Goal: Register for event/course: Register for event/course

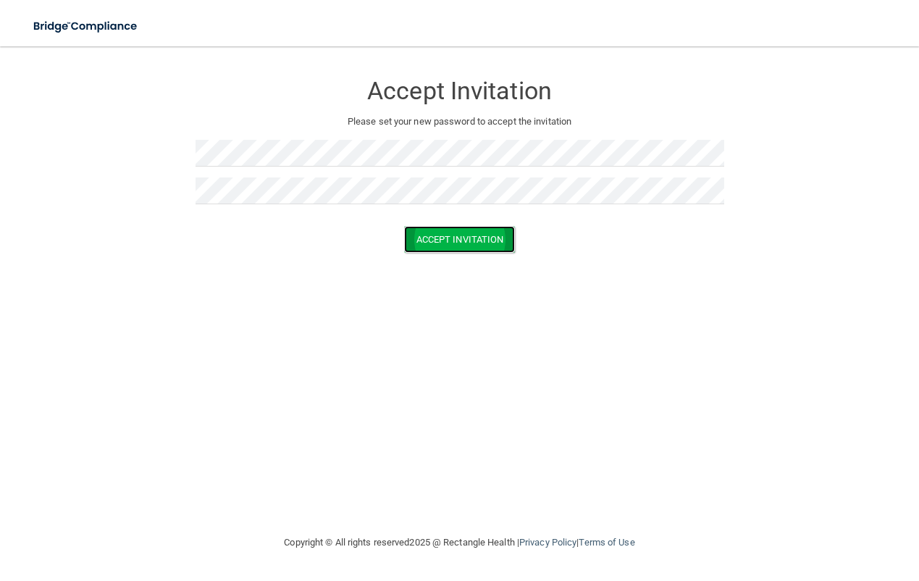
click at [445, 238] on button "Accept Invitation" at bounding box center [460, 239] width 112 height 27
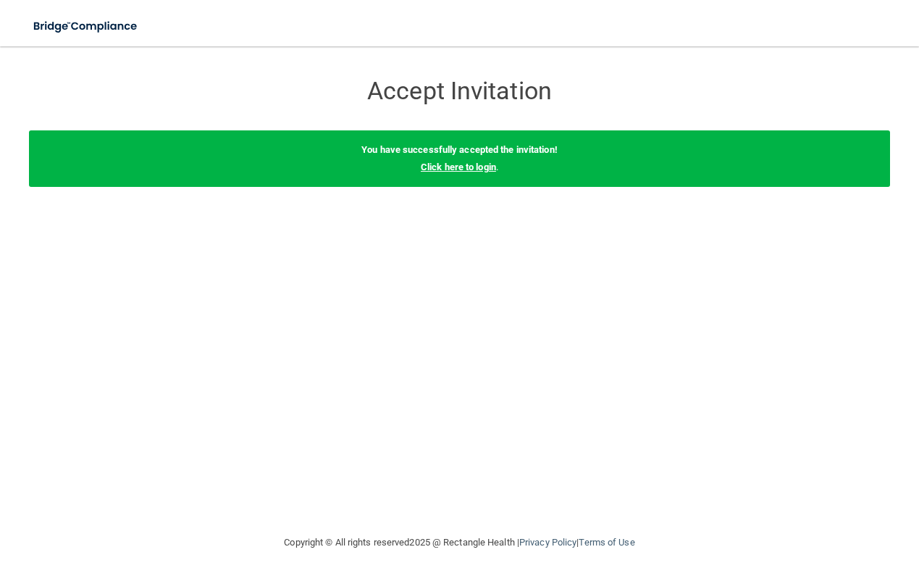
click at [472, 167] on link "Click here to login" at bounding box center [458, 167] width 75 height 11
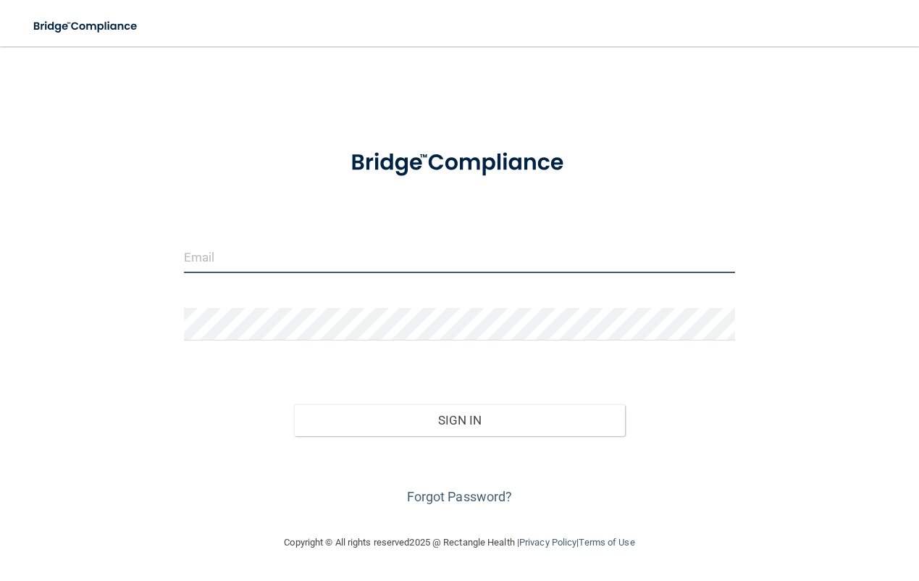
click at [343, 254] on input "email" at bounding box center [459, 256] width 551 height 33
type input "s"
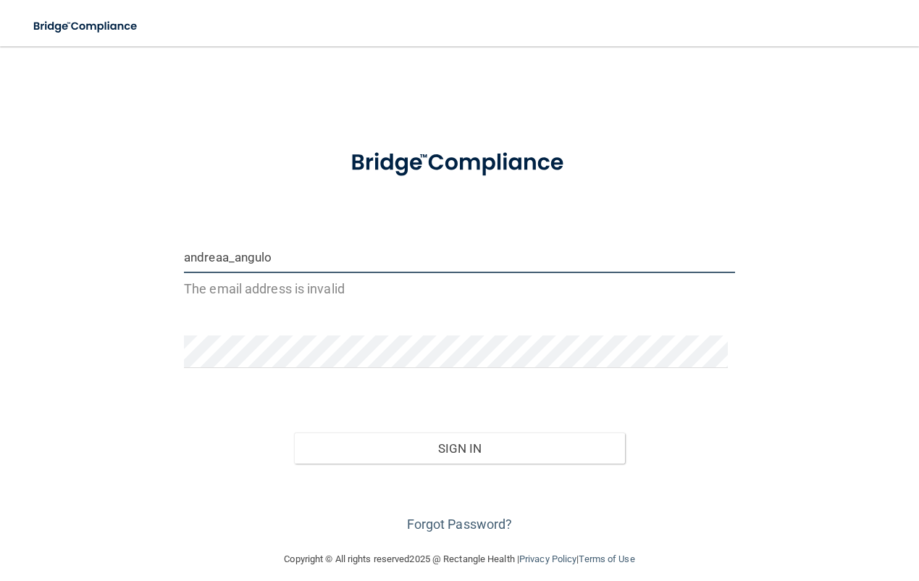
type input "[EMAIL_ADDRESS][DOMAIN_NAME]"
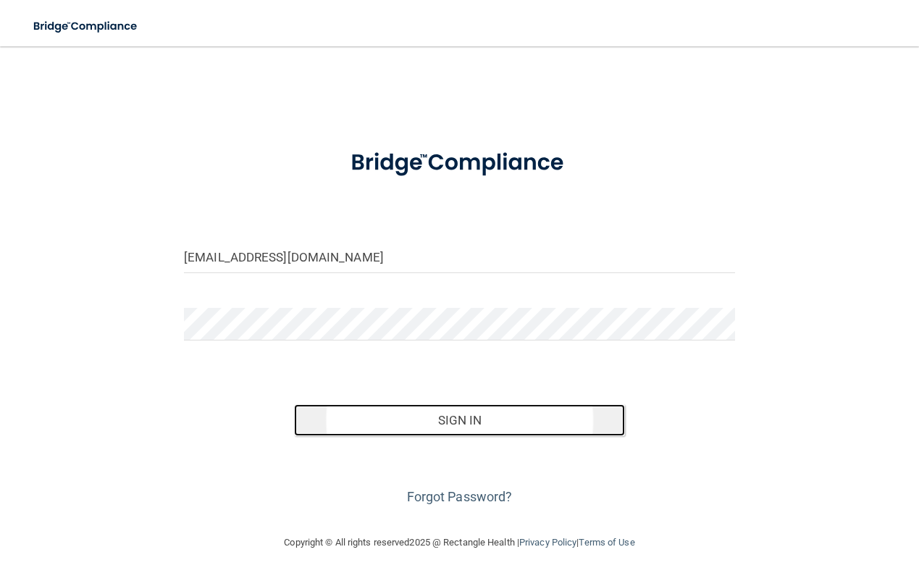
click at [455, 422] on button "Sign In" at bounding box center [459, 420] width 331 height 32
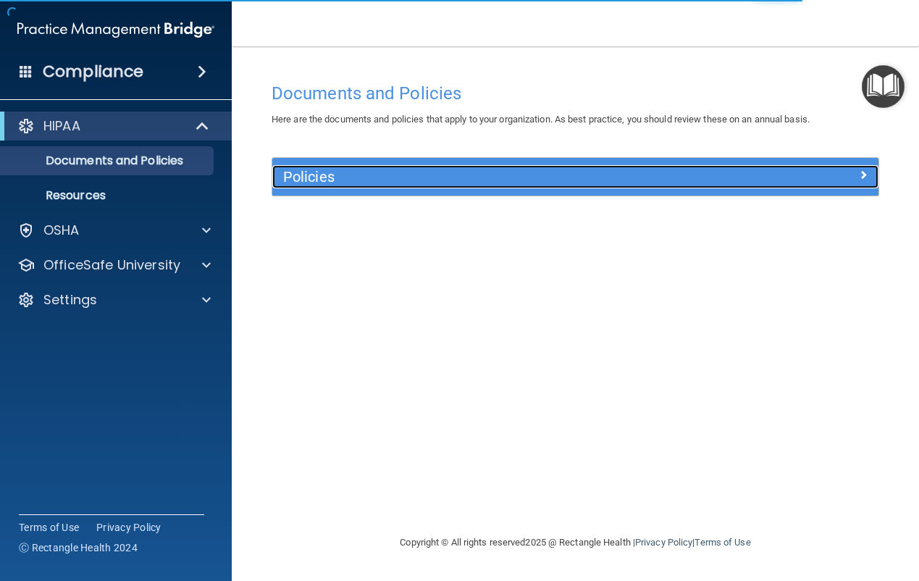
click at [434, 170] on h5 "Policies" at bounding box center [499, 177] width 433 height 16
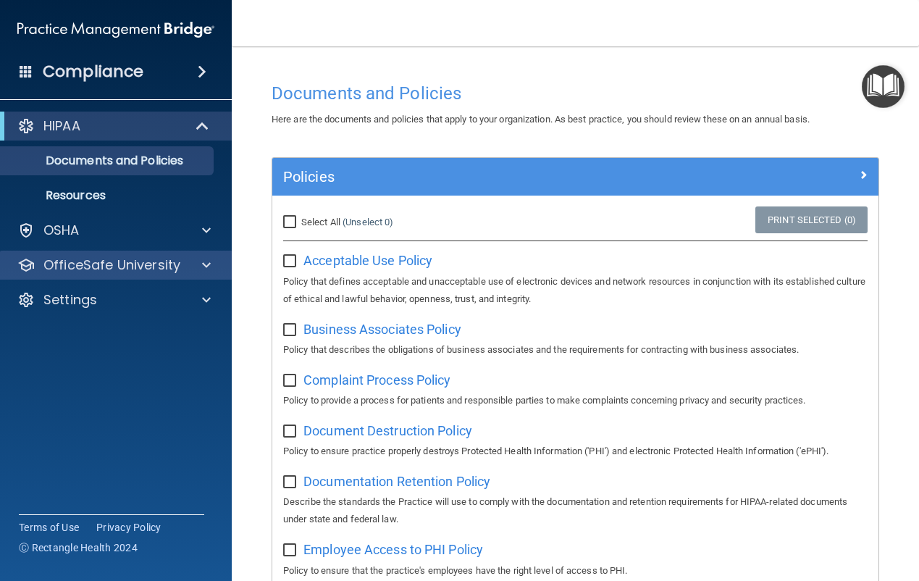
click at [196, 275] on div "OfficeSafe University" at bounding box center [116, 265] width 233 height 29
click at [205, 264] on span at bounding box center [206, 264] width 9 height 17
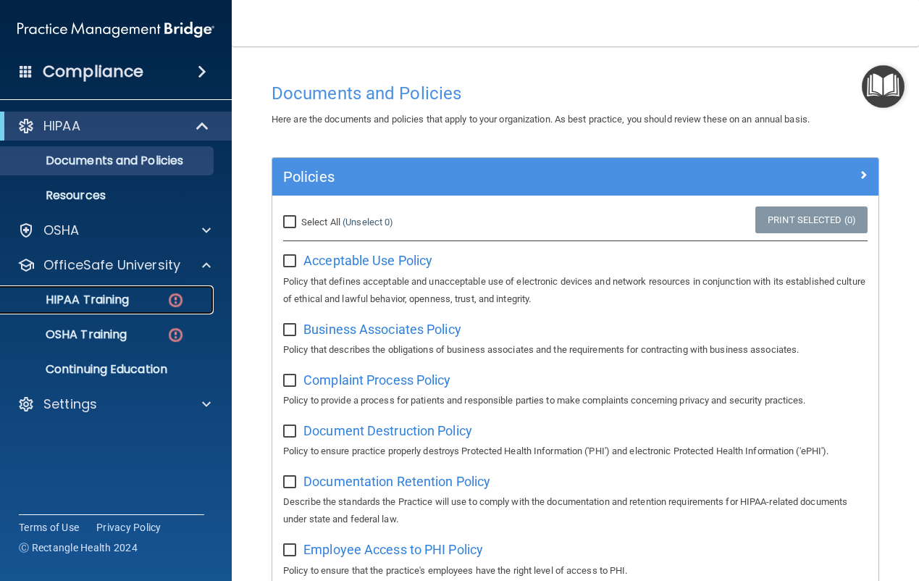
click at [167, 296] on img at bounding box center [176, 300] width 18 height 18
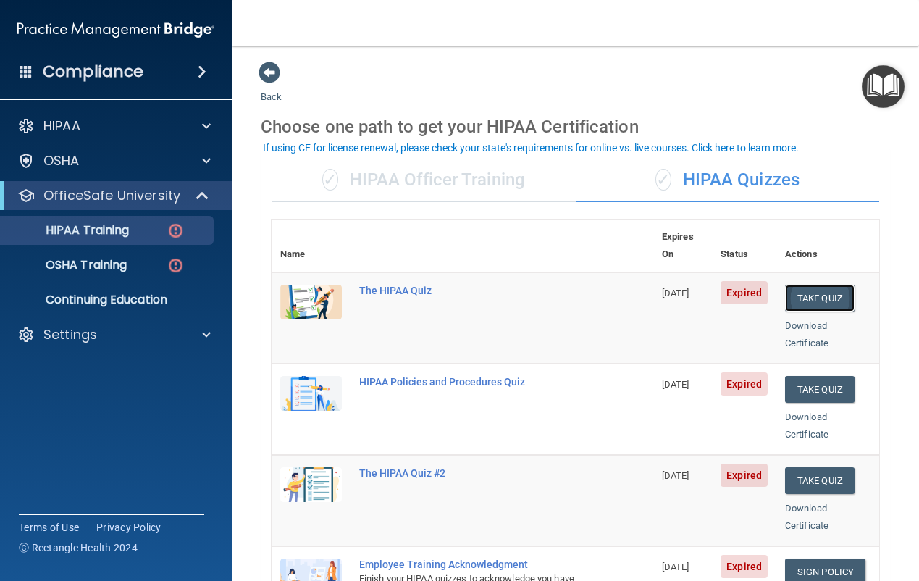
click at [831, 285] on button "Take Quiz" at bounding box center [820, 298] width 70 height 27
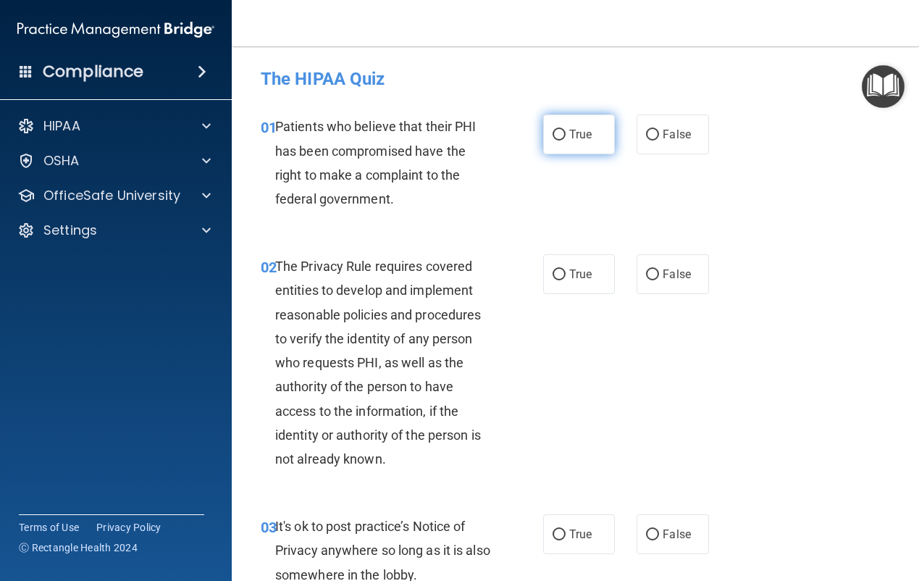
click at [579, 127] on span "True" at bounding box center [580, 134] width 22 height 14
click at [566, 130] on input "True" at bounding box center [559, 135] width 13 height 11
radio input "true"
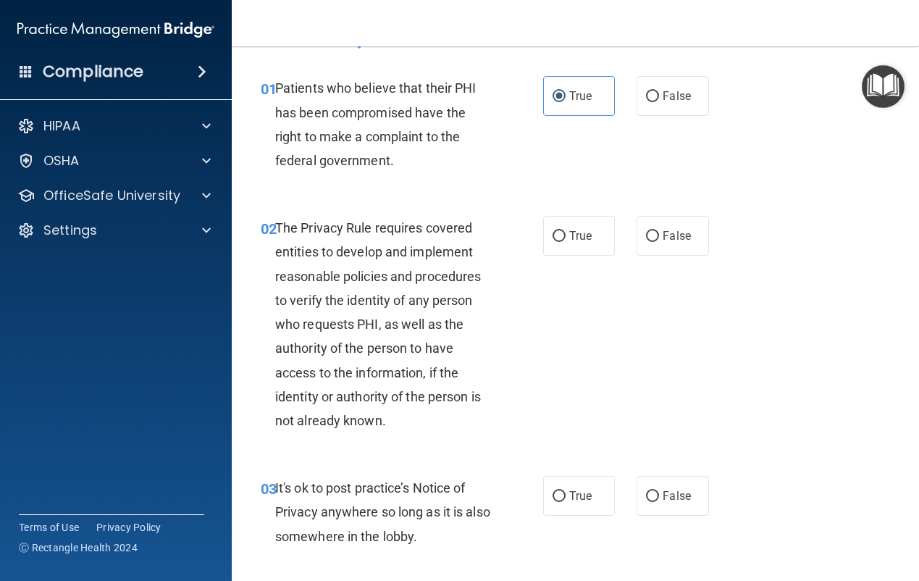
scroll to position [72, 0]
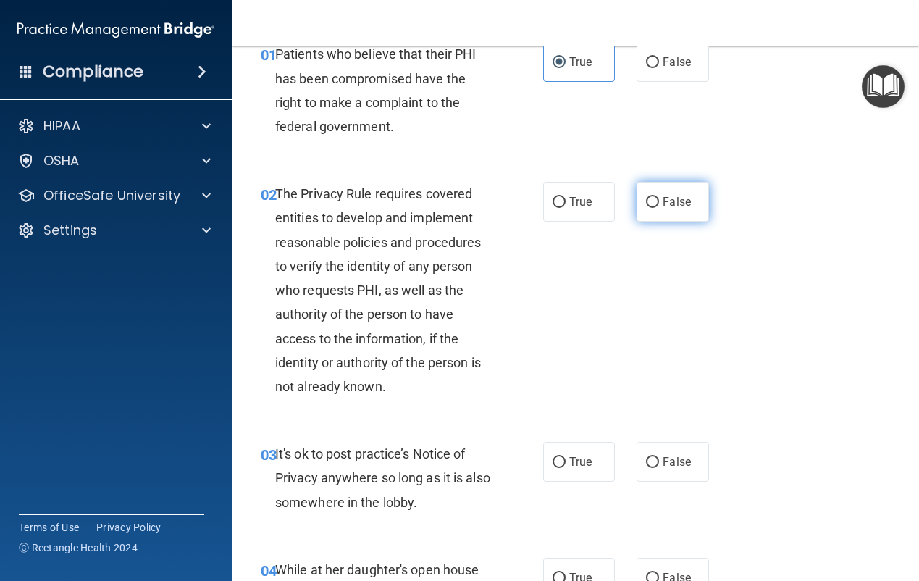
click at [650, 204] on input "False" at bounding box center [652, 202] width 13 height 11
radio input "true"
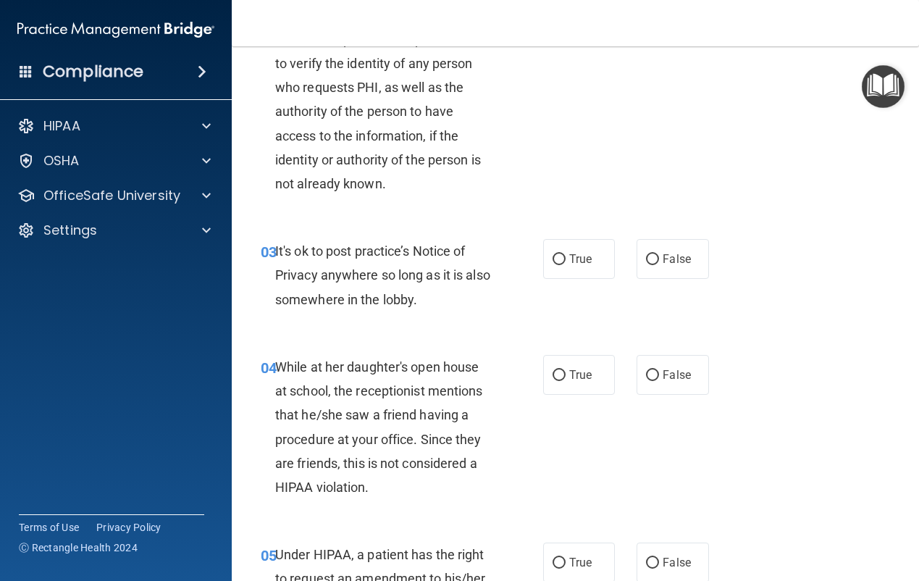
scroll to position [290, 0]
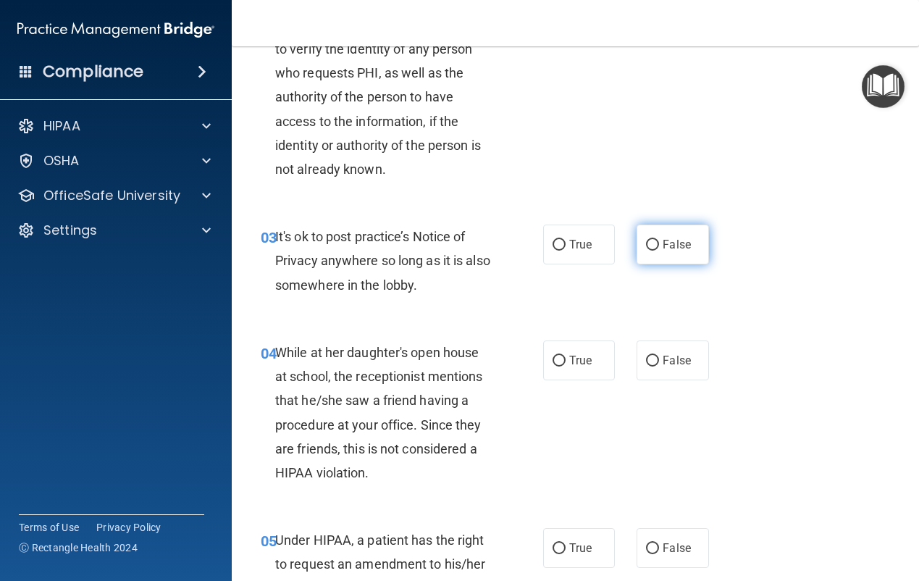
click at [645, 237] on label "False" at bounding box center [673, 245] width 72 height 40
click at [646, 240] on input "False" at bounding box center [652, 245] width 13 height 11
radio input "true"
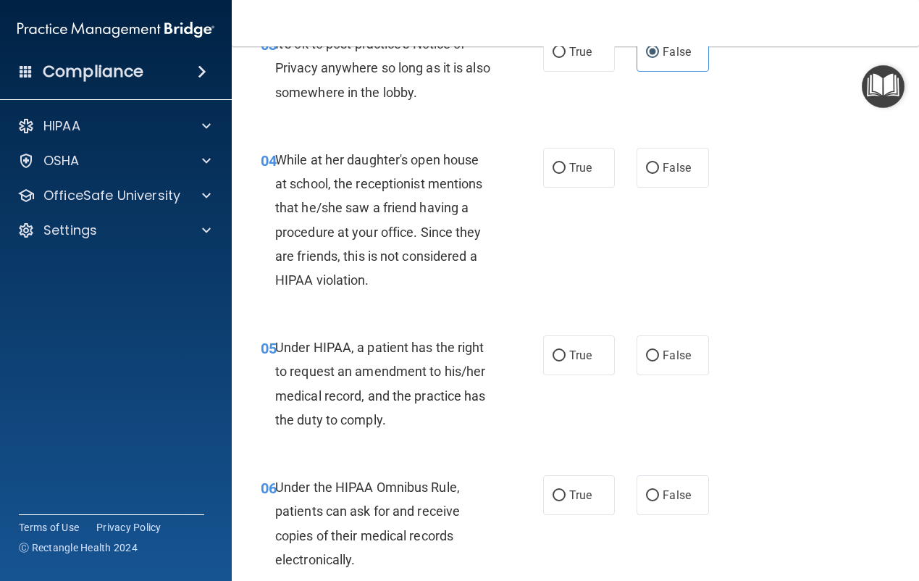
scroll to position [507, 0]
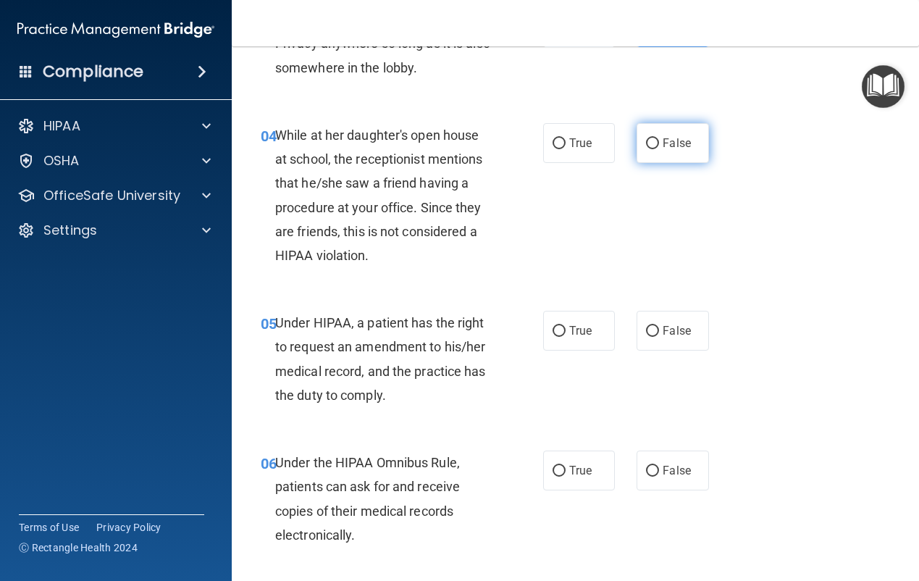
click at [647, 143] on input "False" at bounding box center [652, 143] width 13 height 11
radio input "true"
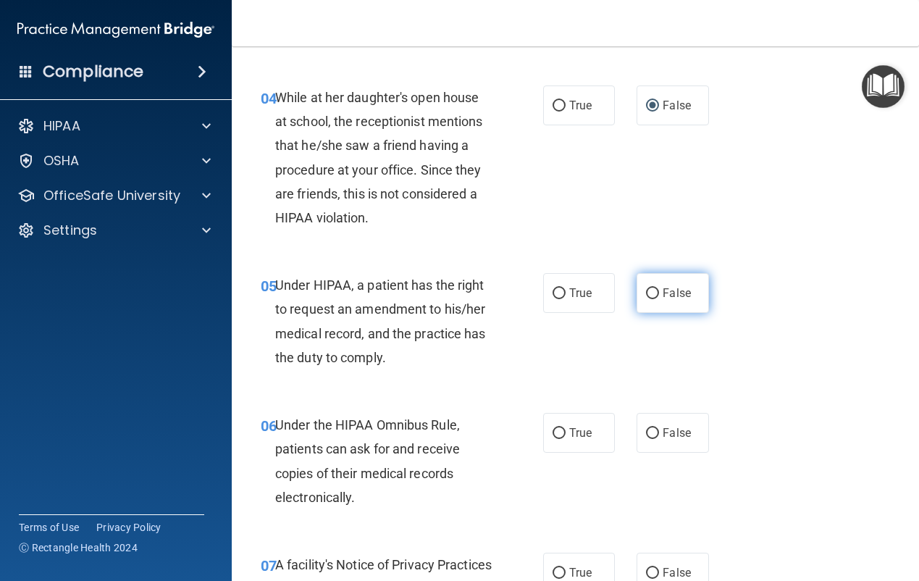
scroll to position [579, 0]
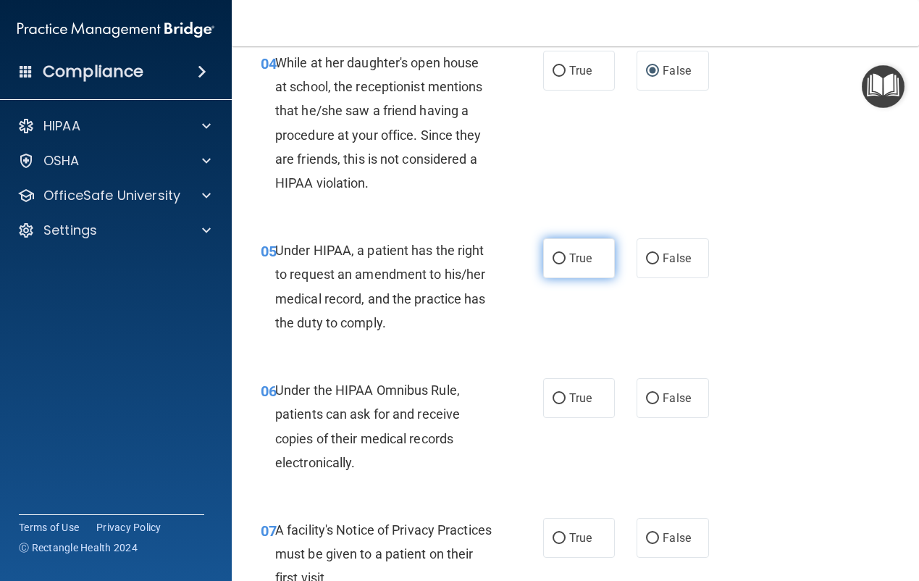
click at [569, 260] on span "True" at bounding box center [580, 258] width 22 height 14
click at [564, 260] on input "True" at bounding box center [559, 259] width 13 height 11
radio input "true"
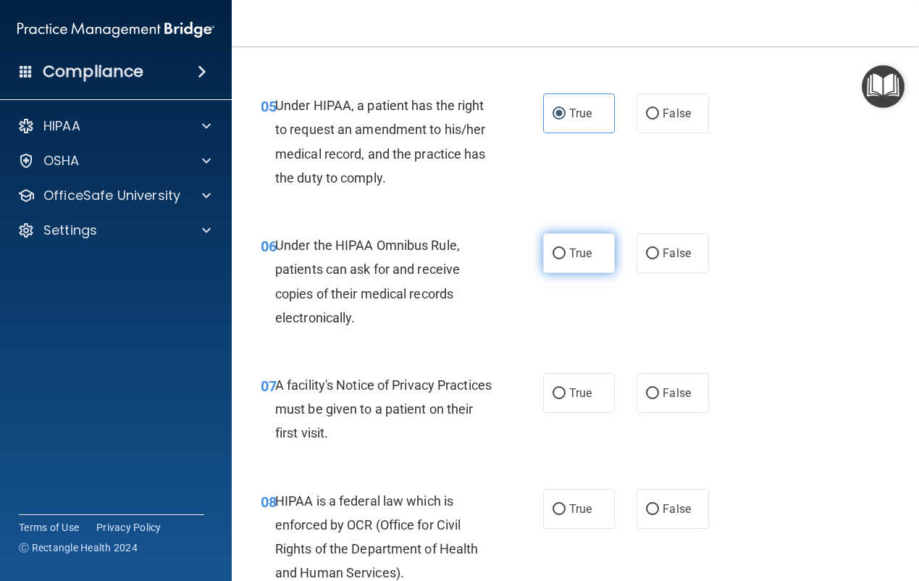
click at [569, 251] on span "True" at bounding box center [580, 253] width 22 height 14
click at [564, 251] on input "True" at bounding box center [559, 253] width 13 height 11
radio input "true"
click at [569, 251] on span "True" at bounding box center [580, 253] width 22 height 14
click at [564, 251] on input "True" at bounding box center [559, 253] width 13 height 11
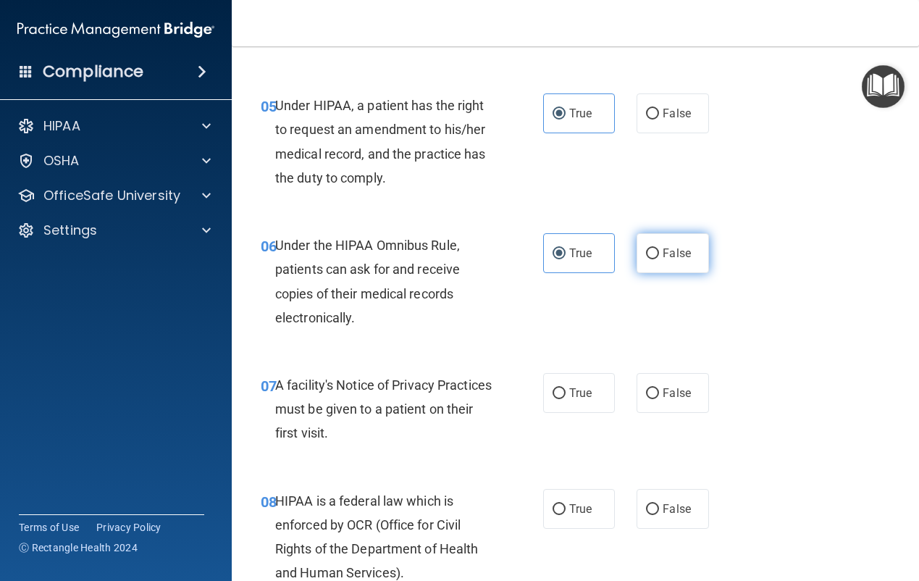
click at [646, 258] on input "False" at bounding box center [652, 253] width 13 height 11
radio input "true"
radio input "false"
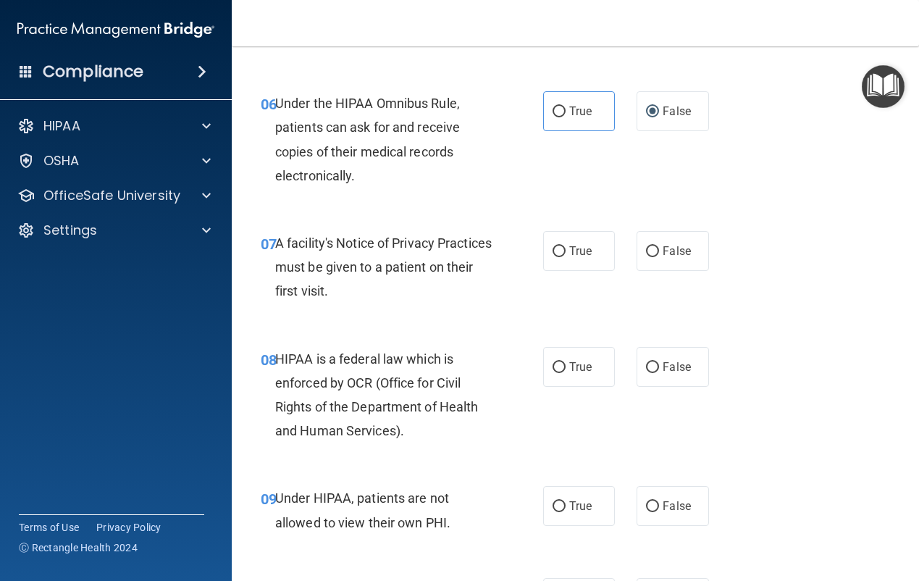
scroll to position [869, 0]
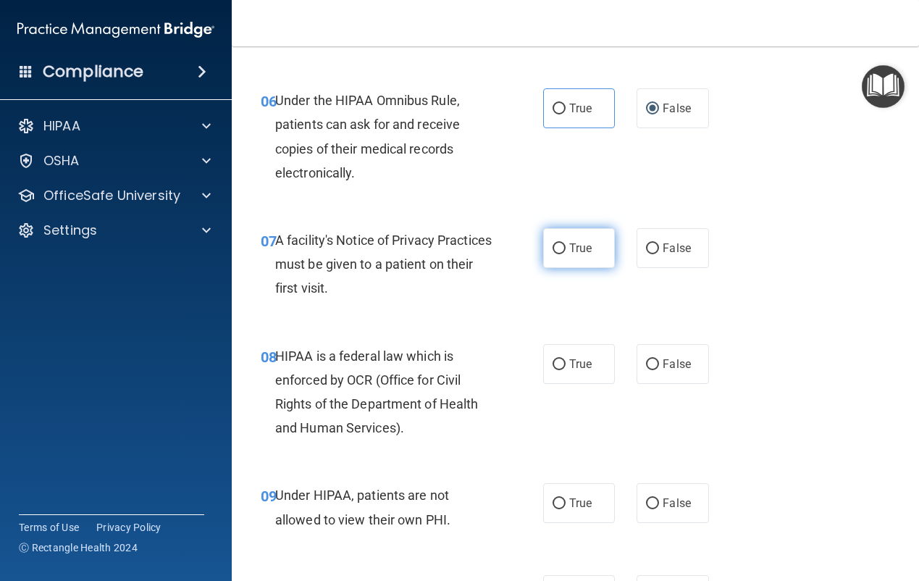
click at [569, 249] on span "True" at bounding box center [580, 248] width 22 height 14
click at [566, 249] on input "True" at bounding box center [559, 248] width 13 height 11
radio input "true"
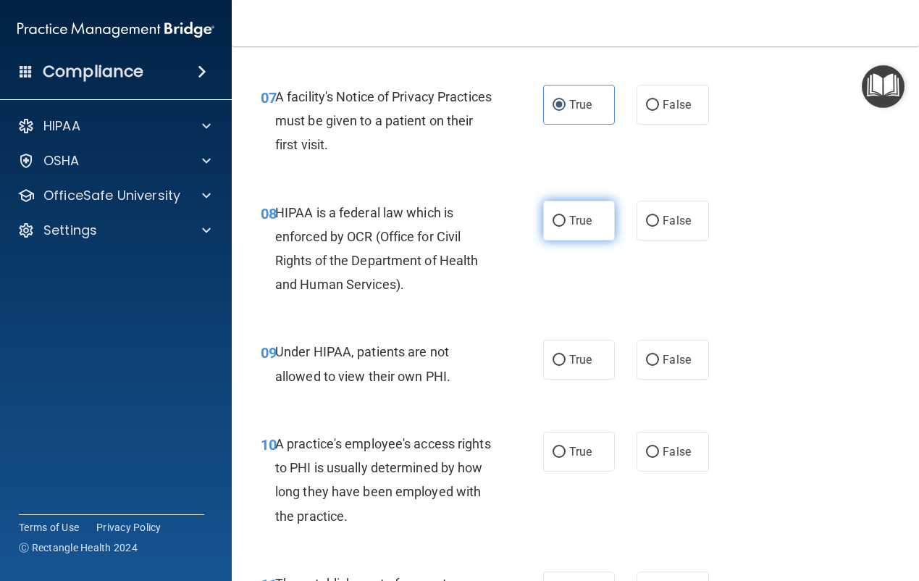
scroll to position [1014, 0]
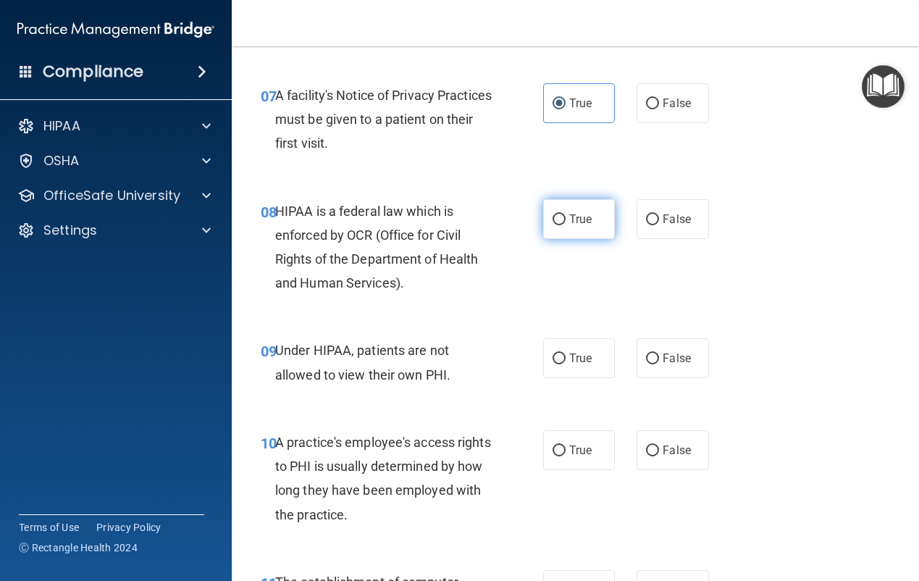
click at [570, 214] on span "True" at bounding box center [580, 219] width 22 height 14
click at [566, 214] on input "True" at bounding box center [559, 219] width 13 height 11
radio input "true"
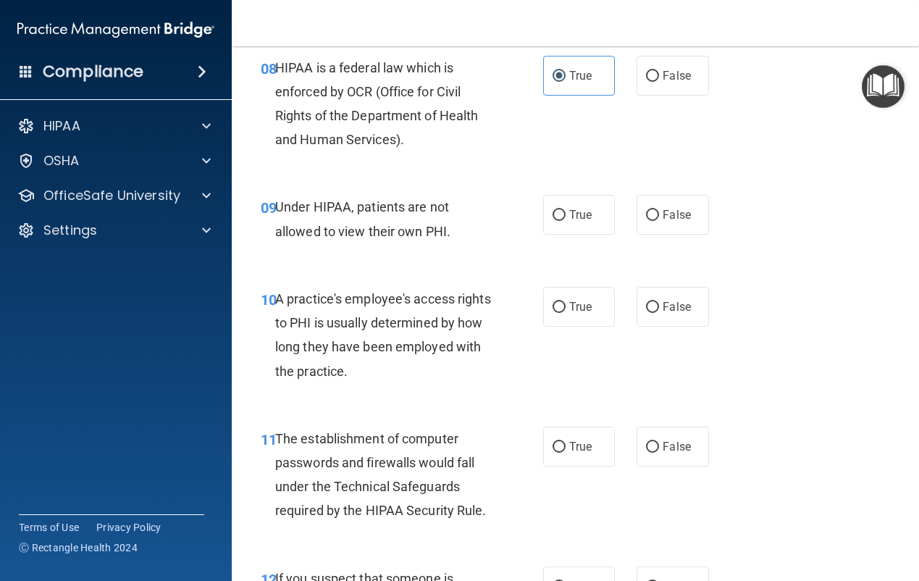
scroll to position [1159, 0]
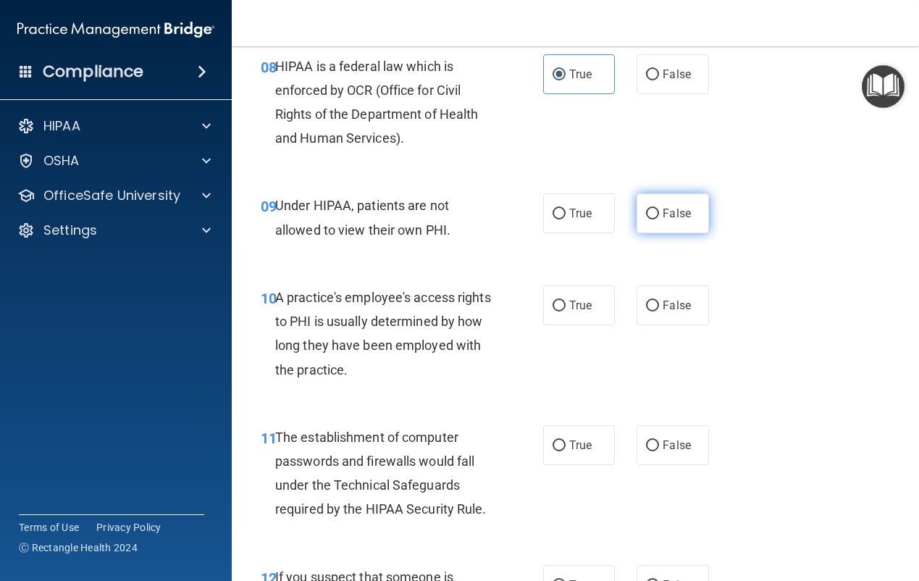
click at [669, 209] on span "False" at bounding box center [677, 213] width 28 height 14
click at [659, 209] on input "False" at bounding box center [652, 214] width 13 height 11
radio input "true"
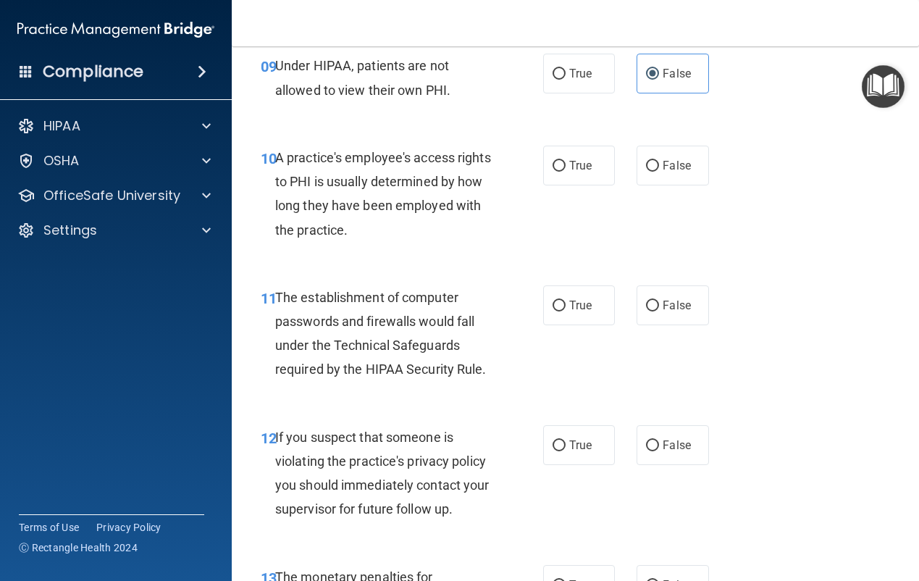
scroll to position [1304, 0]
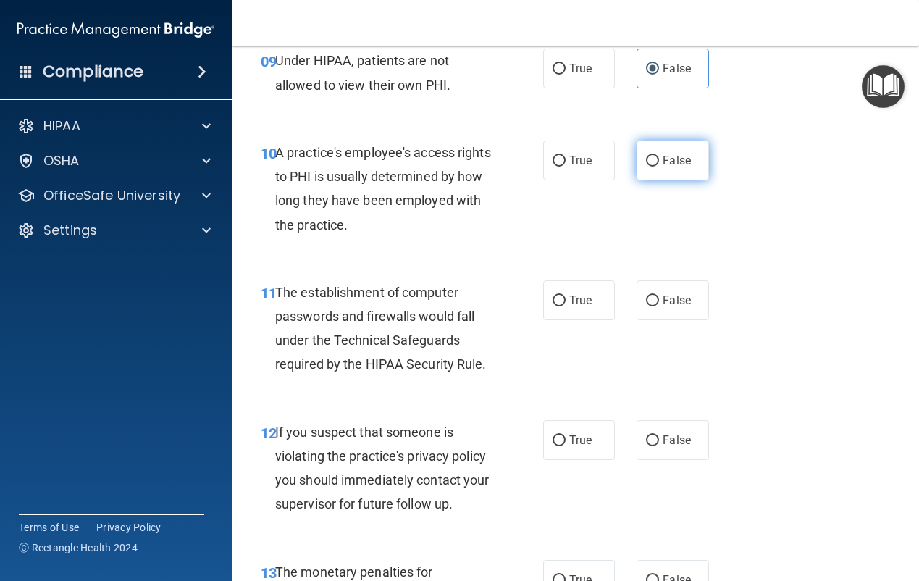
click at [663, 156] on span "False" at bounding box center [677, 161] width 28 height 14
click at [656, 156] on input "False" at bounding box center [652, 161] width 13 height 11
radio input "true"
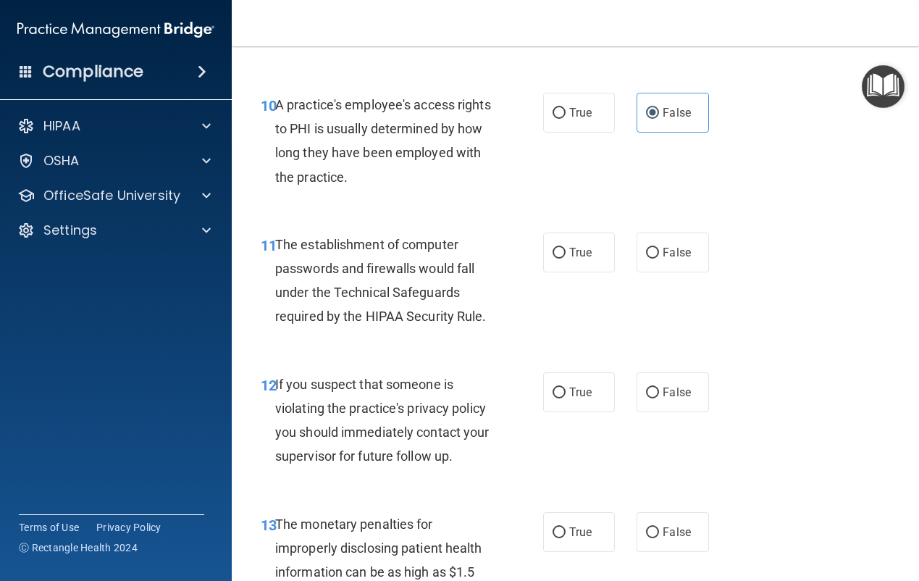
scroll to position [1376, 0]
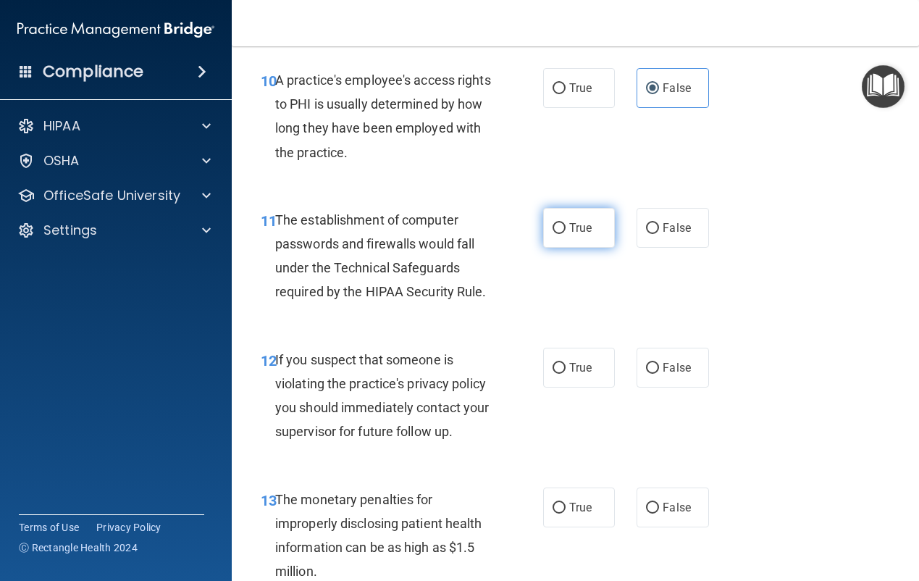
click at [553, 227] on input "True" at bounding box center [559, 228] width 13 height 11
radio input "true"
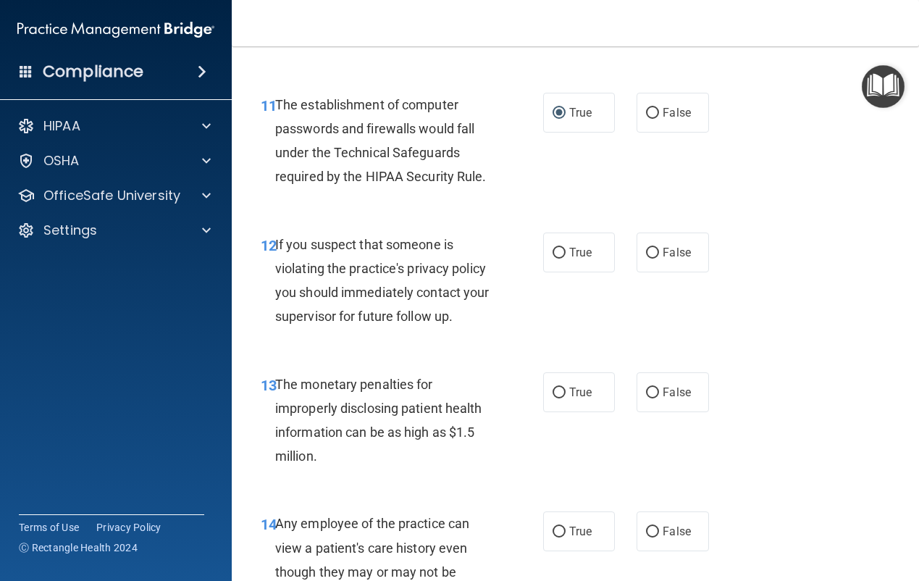
scroll to position [1449, 0]
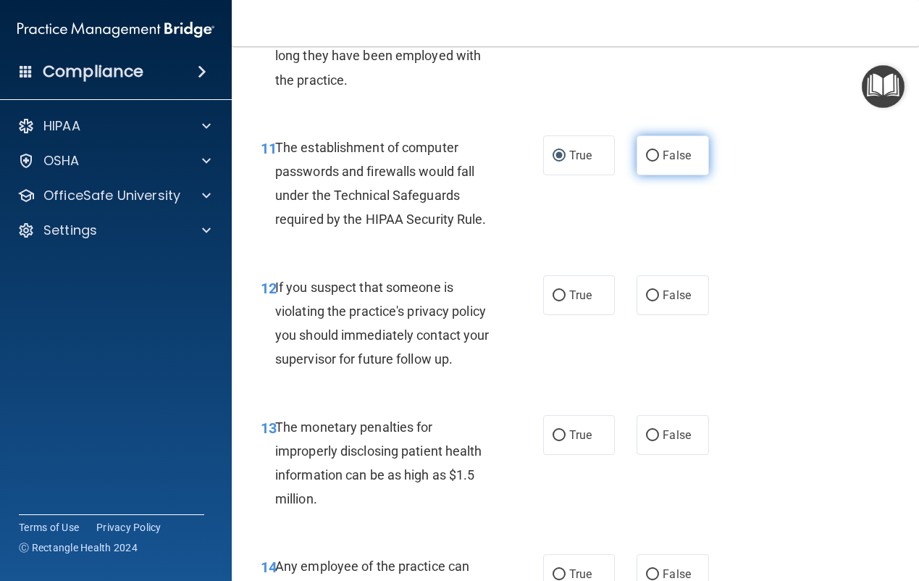
click at [659, 164] on label "False" at bounding box center [673, 155] width 72 height 40
click at [659, 162] on input "False" at bounding box center [652, 156] width 13 height 11
radio input "true"
radio input "false"
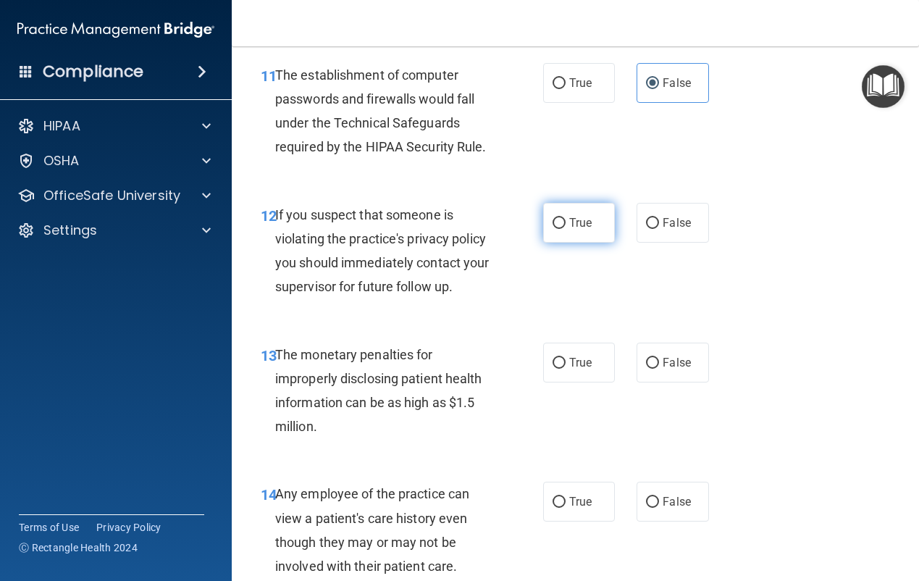
click at [570, 215] on label "True" at bounding box center [579, 223] width 72 height 40
click at [566, 218] on input "True" at bounding box center [559, 223] width 13 height 11
radio input "true"
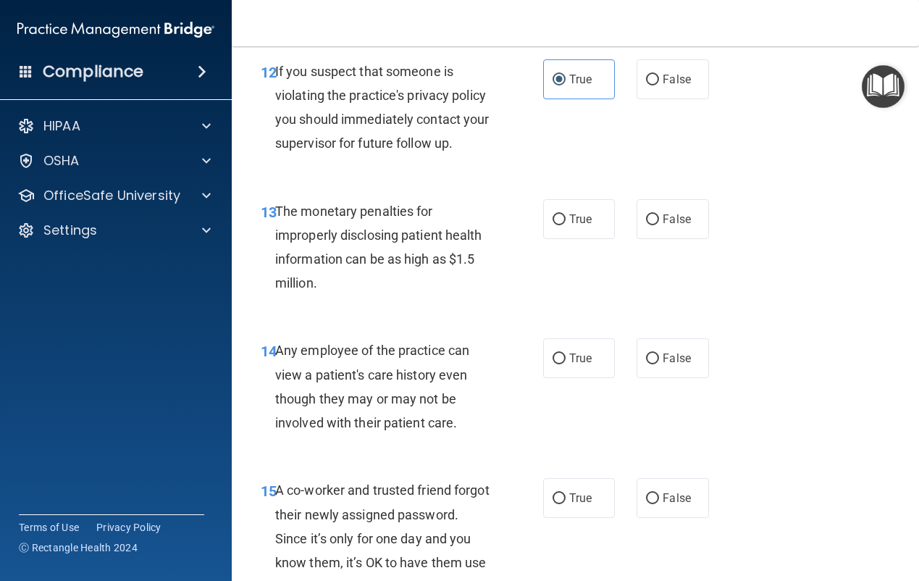
scroll to position [1666, 0]
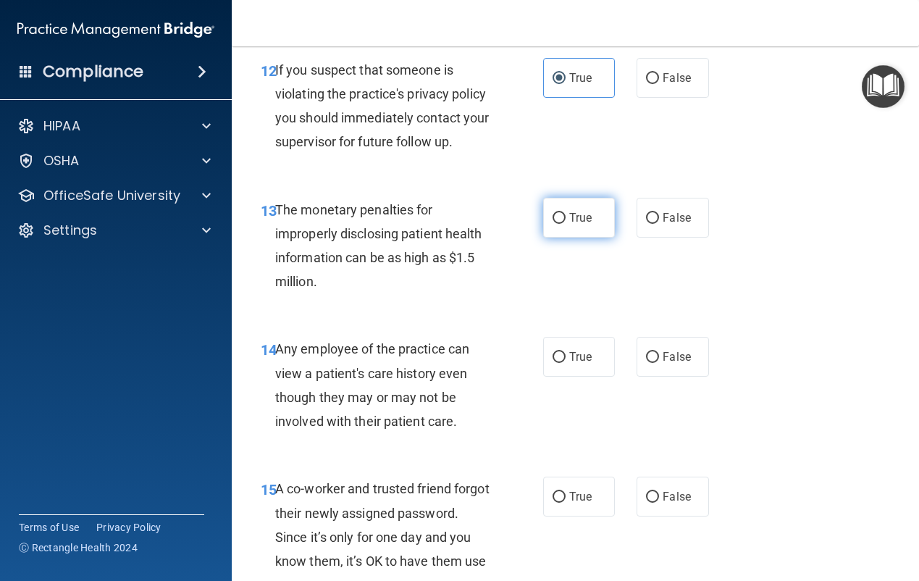
click at [569, 225] on span "True" at bounding box center [580, 218] width 22 height 14
click at [566, 224] on input "True" at bounding box center [559, 218] width 13 height 11
radio input "true"
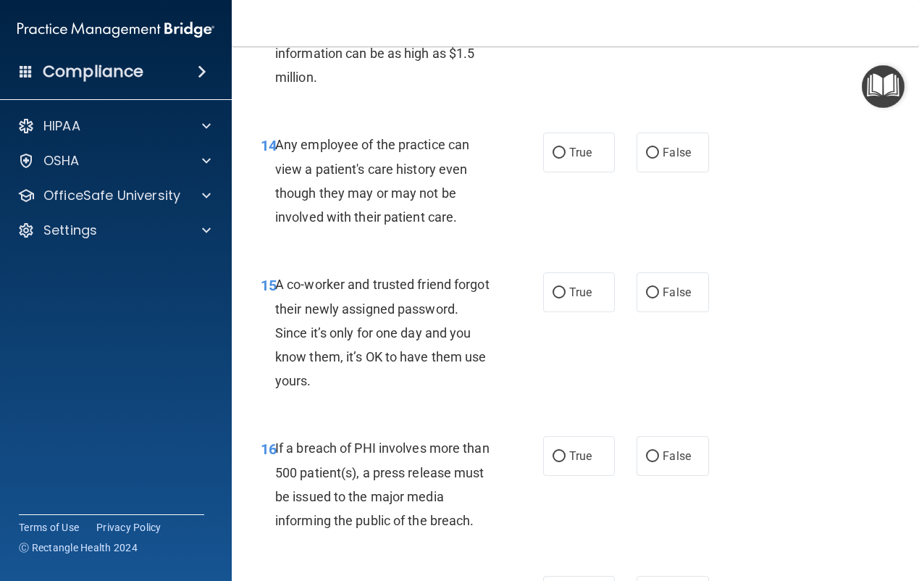
scroll to position [1883, 0]
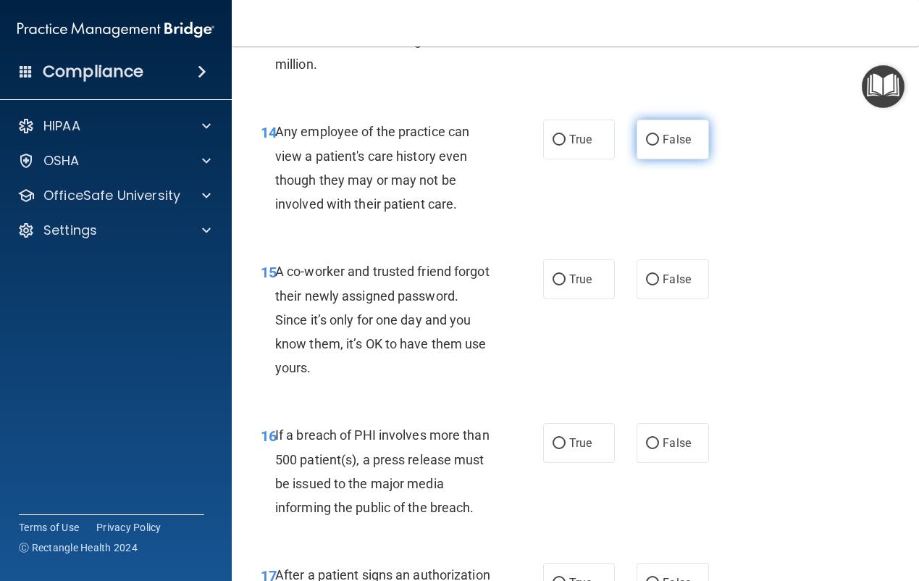
click at [652, 146] on input "False" at bounding box center [652, 140] width 13 height 11
radio input "true"
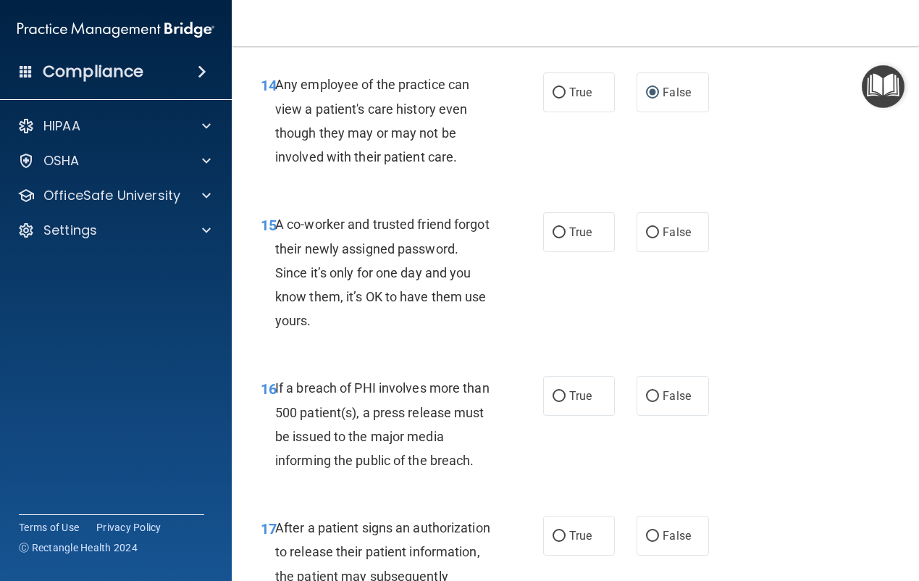
scroll to position [1956, 0]
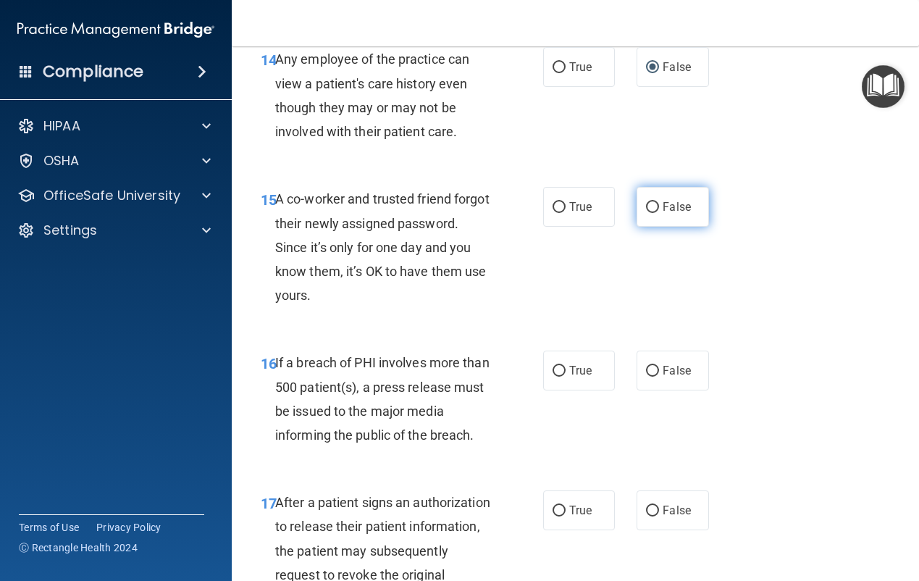
click at [663, 214] on span "False" at bounding box center [677, 207] width 28 height 14
click at [658, 213] on input "False" at bounding box center [652, 207] width 13 height 11
radio input "true"
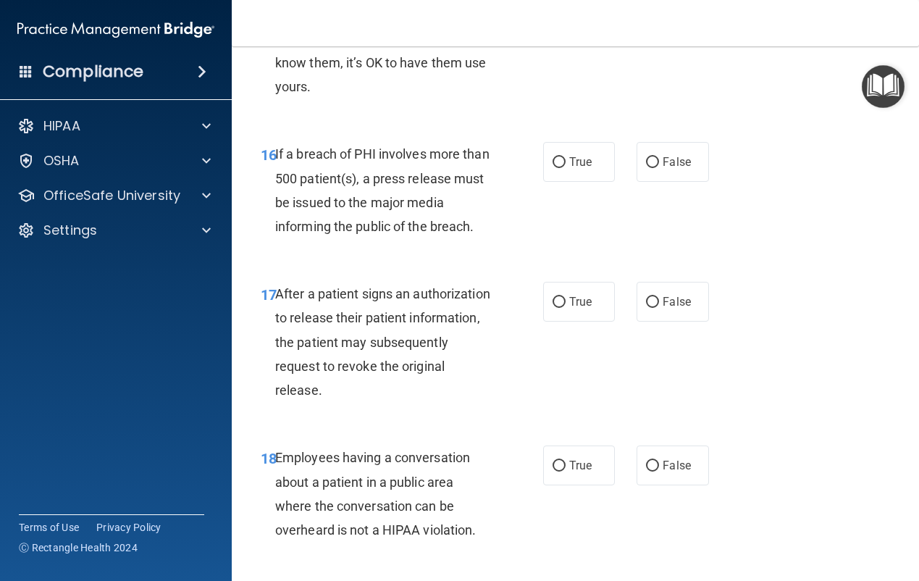
scroll to position [2173, 0]
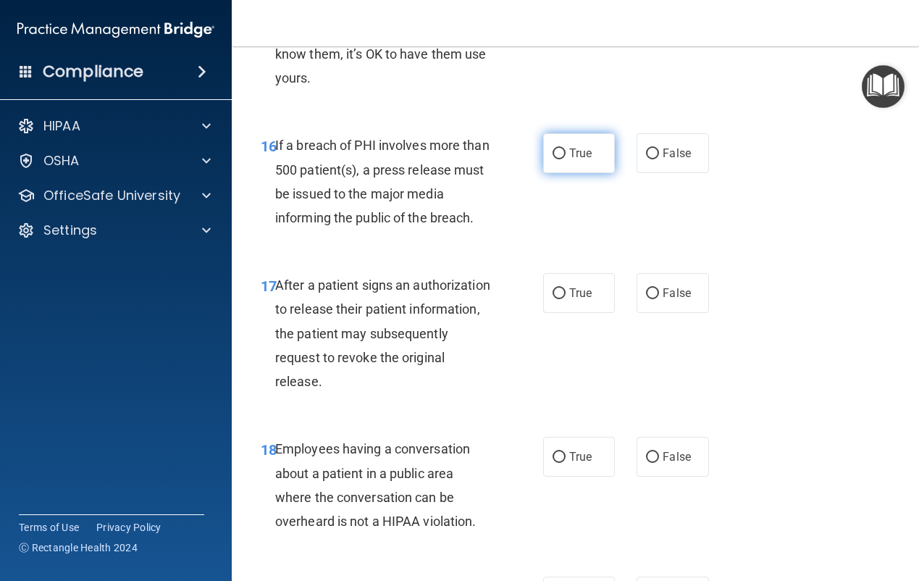
click at [569, 160] on span "True" at bounding box center [580, 153] width 22 height 14
click at [564, 159] on input "True" at bounding box center [559, 153] width 13 height 11
radio input "true"
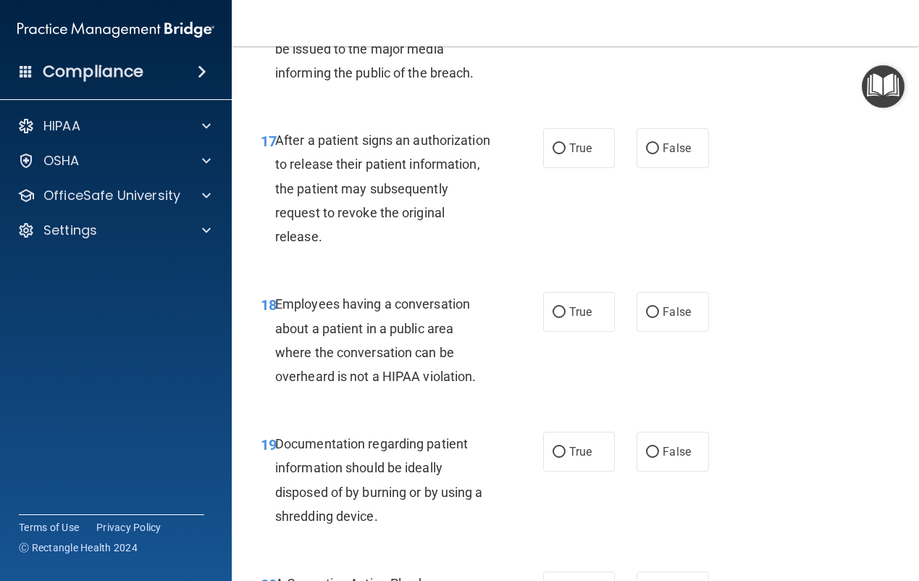
scroll to position [2390, 0]
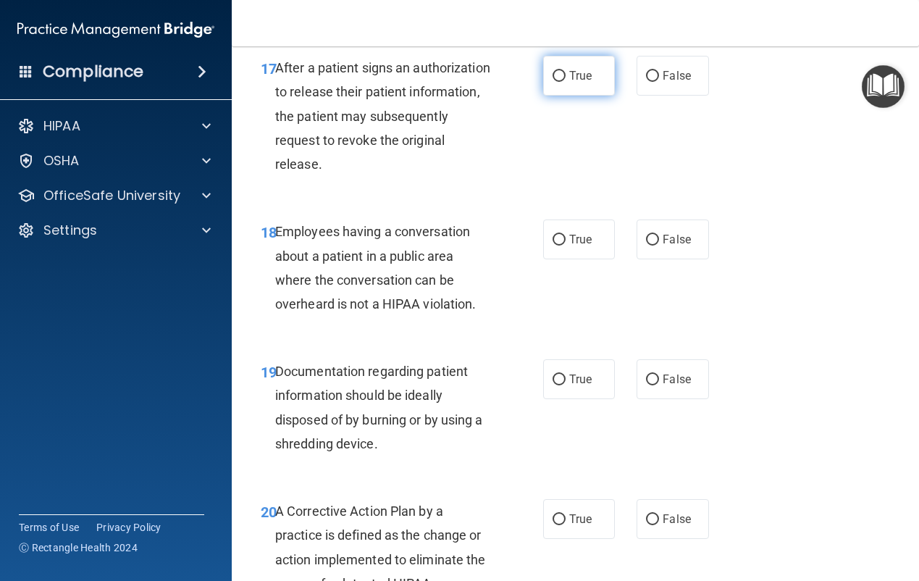
click at [569, 83] on span "True" at bounding box center [580, 76] width 22 height 14
click at [565, 82] on input "True" at bounding box center [559, 76] width 13 height 11
radio input "true"
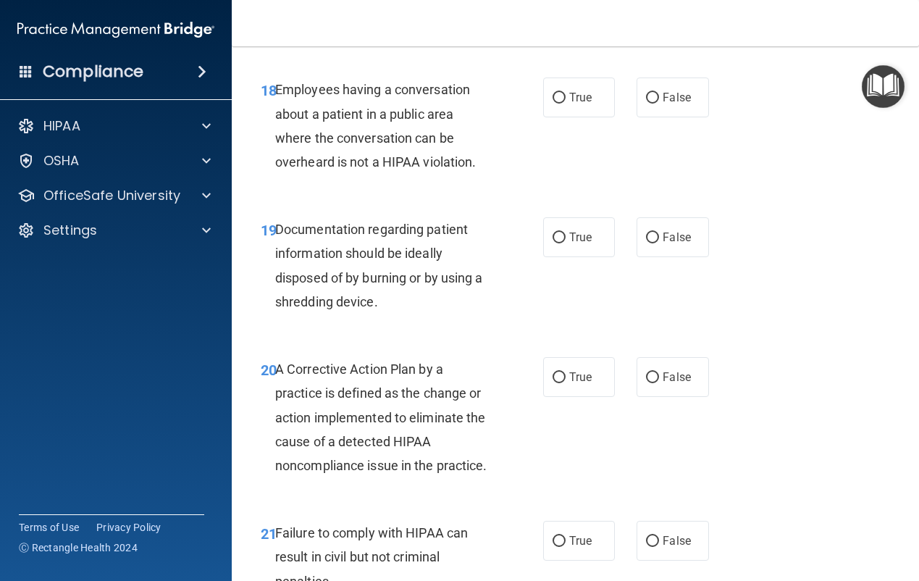
scroll to position [2535, 0]
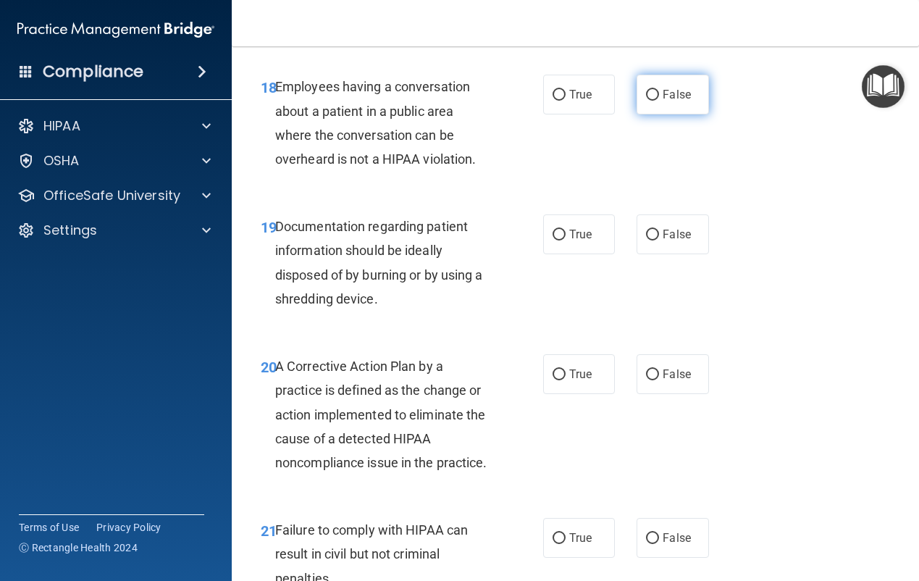
click at [666, 101] on span "False" at bounding box center [677, 95] width 28 height 14
click at [659, 101] on input "False" at bounding box center [652, 95] width 13 height 11
radio input "true"
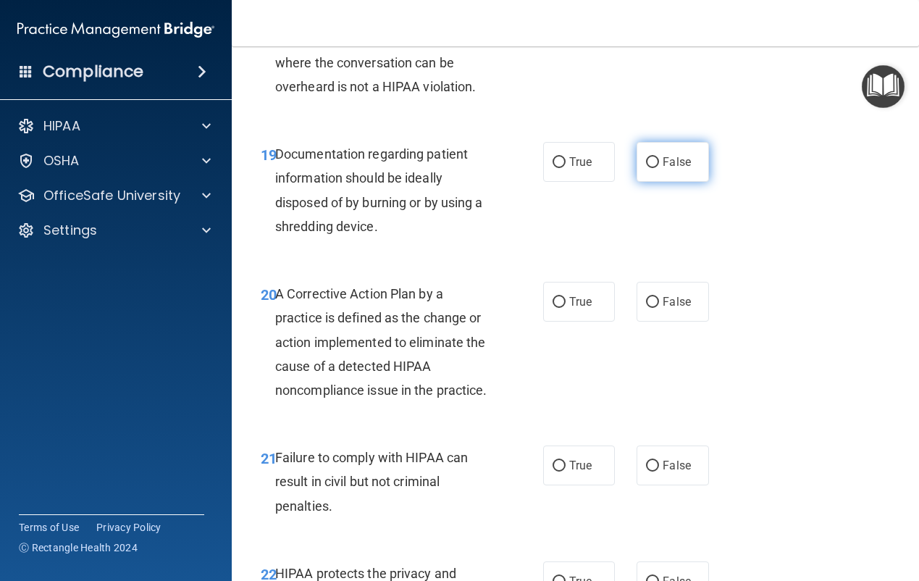
click at [663, 169] on span "False" at bounding box center [677, 162] width 28 height 14
click at [658, 168] on input "False" at bounding box center [652, 162] width 13 height 11
radio input "true"
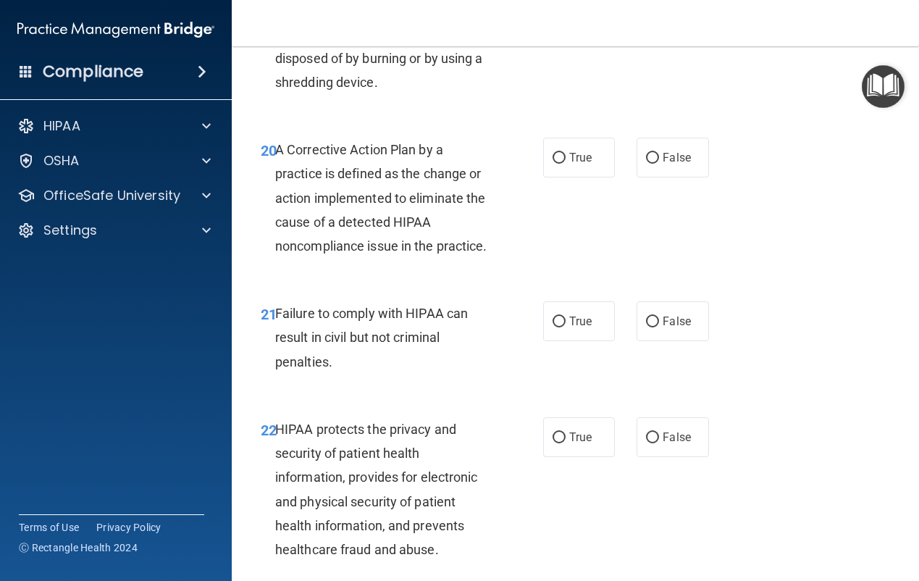
scroll to position [2753, 0]
click at [569, 164] on span "True" at bounding box center [580, 157] width 22 height 14
click at [566, 163] on input "True" at bounding box center [559, 157] width 13 height 11
radio input "true"
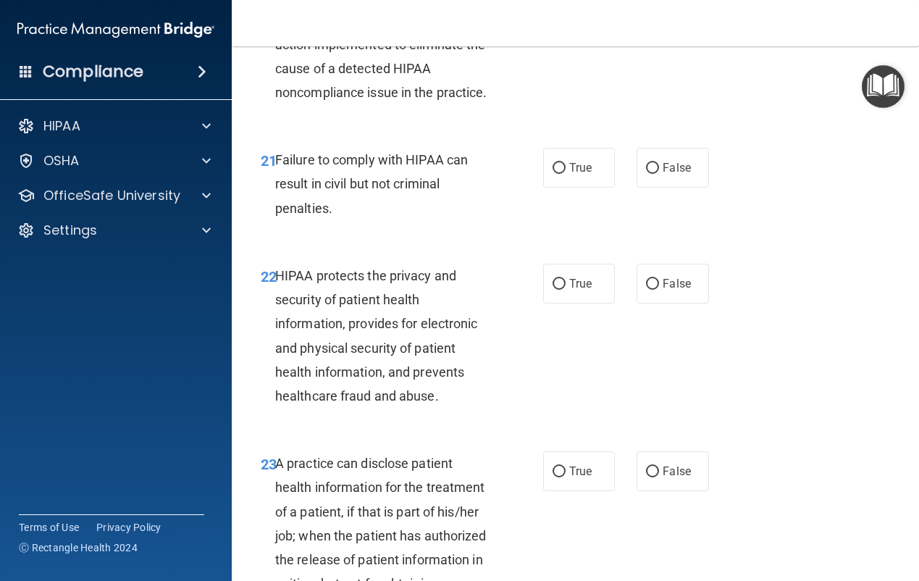
scroll to position [2970, 0]
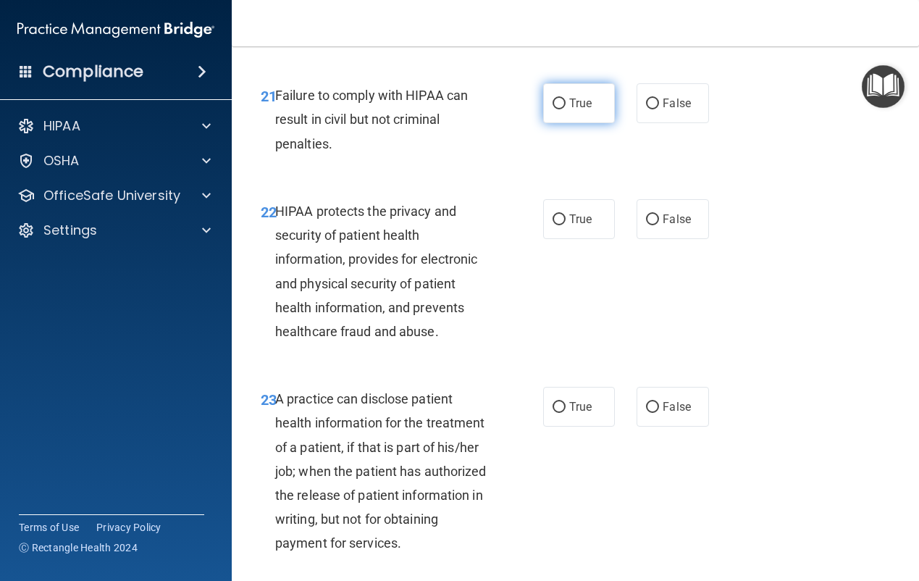
click at [569, 110] on span "True" at bounding box center [580, 103] width 22 height 14
click at [566, 109] on input "True" at bounding box center [559, 104] width 13 height 11
radio input "true"
click at [646, 109] on input "False" at bounding box center [652, 104] width 13 height 11
radio input "true"
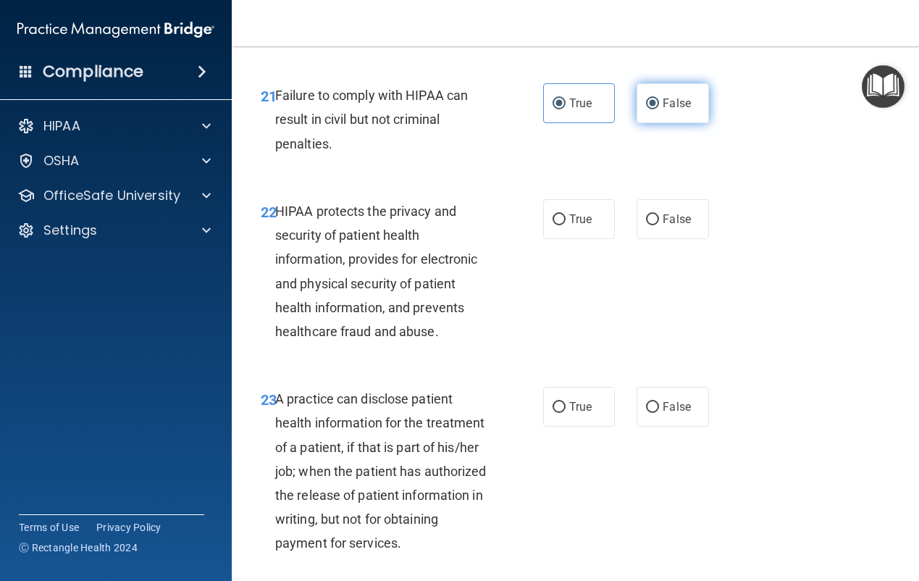
radio input "false"
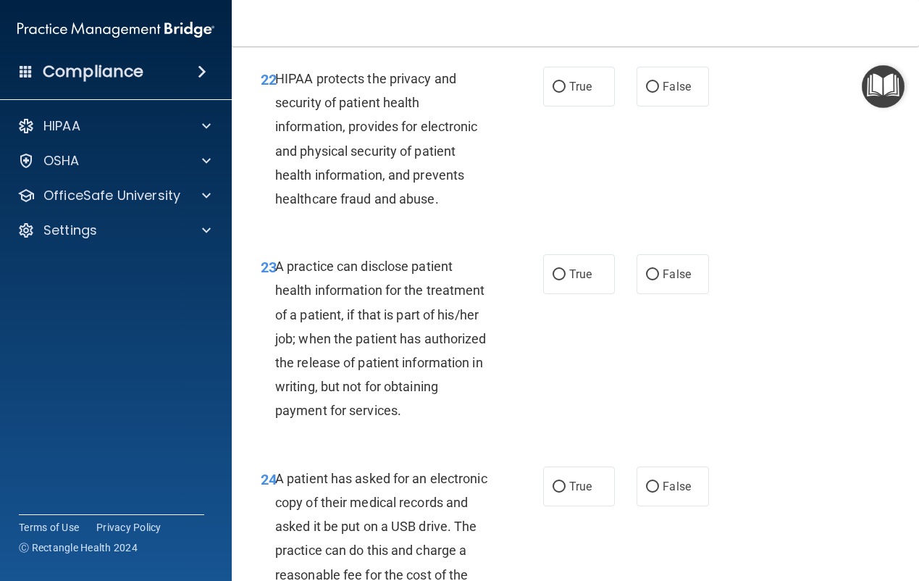
scroll to position [3115, 0]
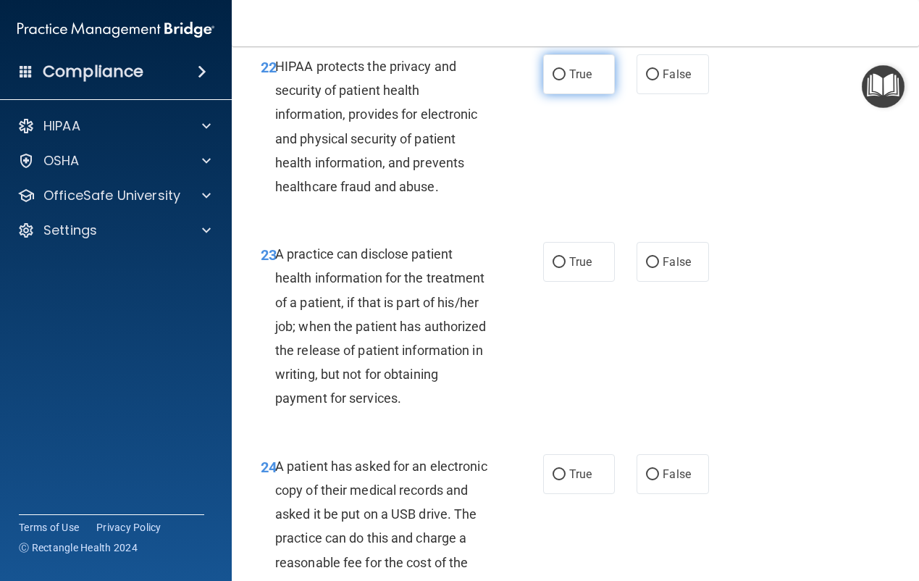
click at [569, 81] on span "True" at bounding box center [580, 74] width 22 height 14
click at [566, 80] on input "True" at bounding box center [559, 75] width 13 height 11
radio input "true"
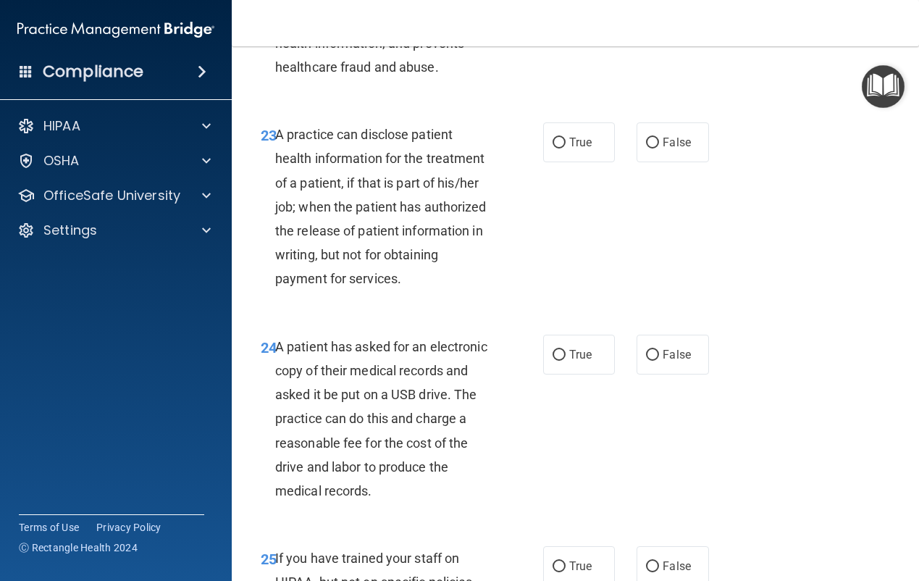
scroll to position [3260, 0]
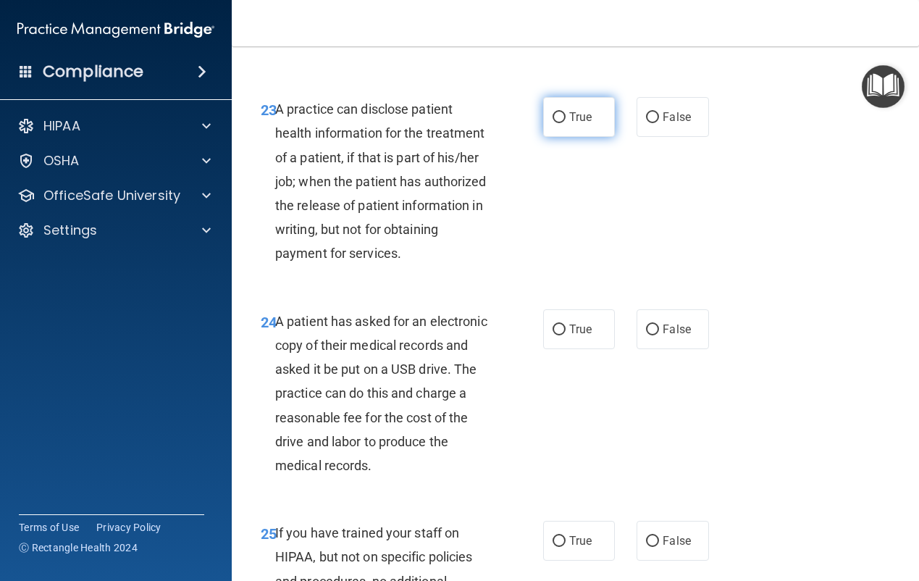
click at [582, 124] on span "True" at bounding box center [580, 117] width 22 height 14
click at [566, 123] on input "True" at bounding box center [559, 117] width 13 height 11
radio input "true"
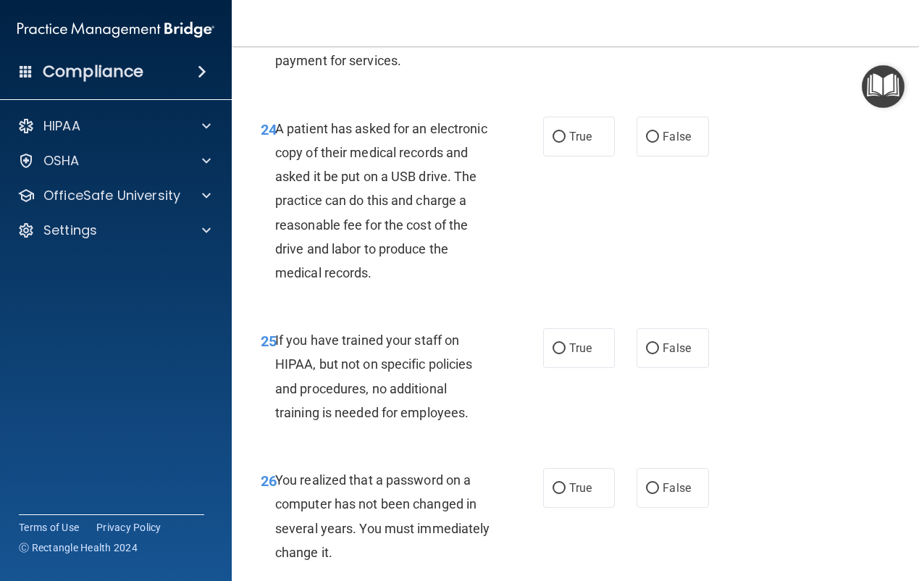
scroll to position [3477, 0]
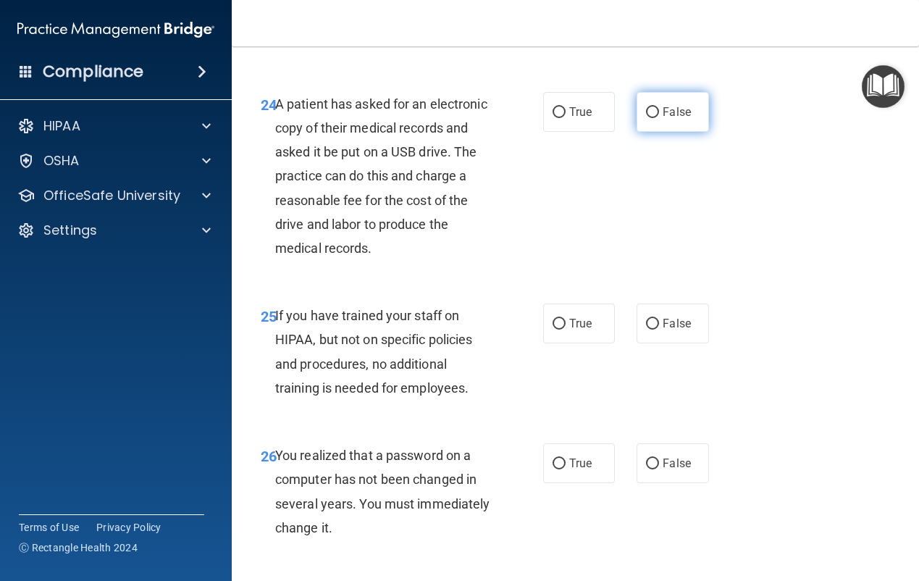
click at [655, 132] on label "False" at bounding box center [673, 112] width 72 height 40
click at [655, 118] on input "False" at bounding box center [652, 112] width 13 height 11
radio input "true"
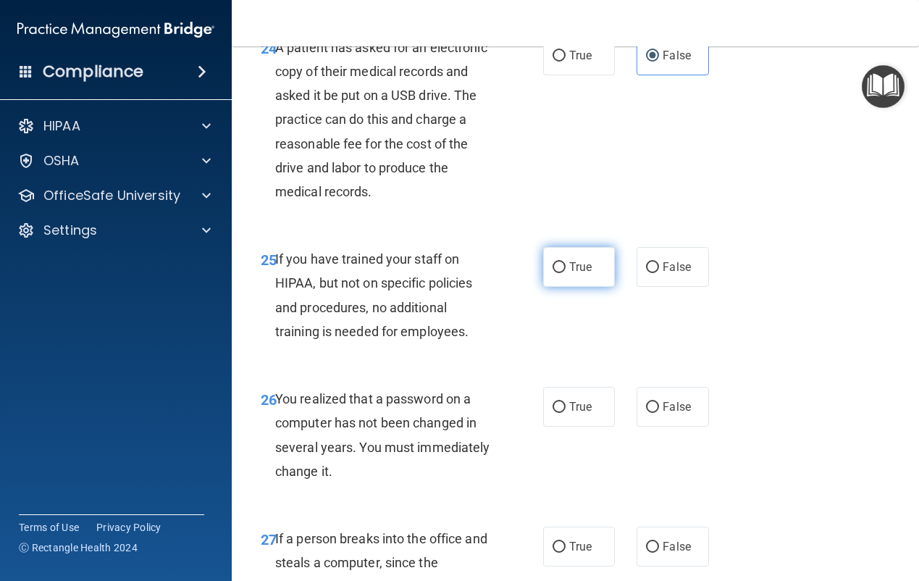
scroll to position [3622, 0]
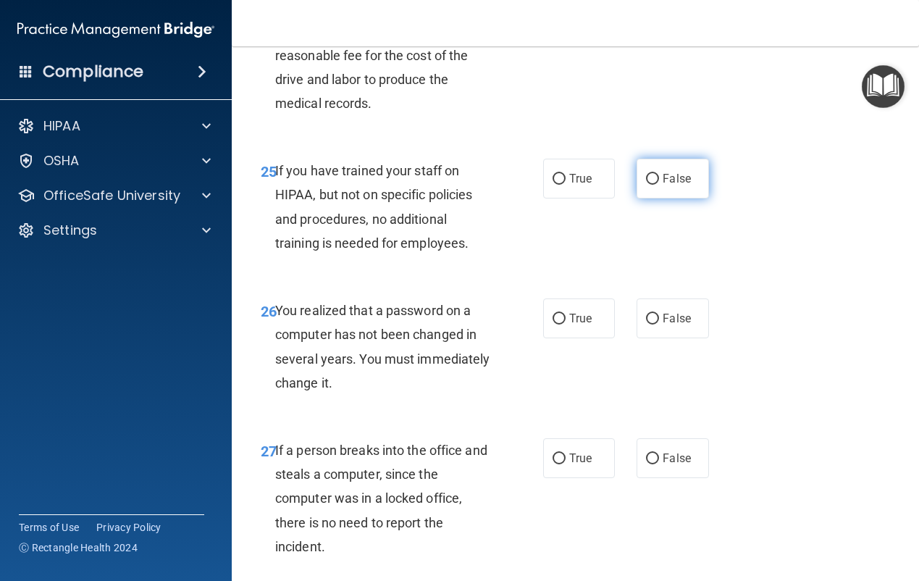
click at [663, 185] on span "False" at bounding box center [677, 179] width 28 height 14
click at [659, 185] on input "False" at bounding box center [652, 179] width 13 height 11
radio input "true"
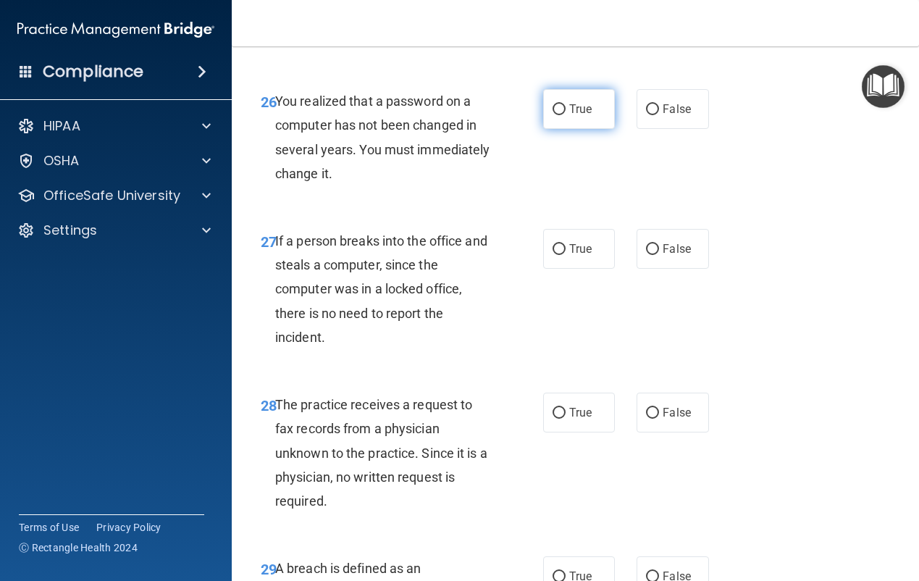
scroll to position [3839, 0]
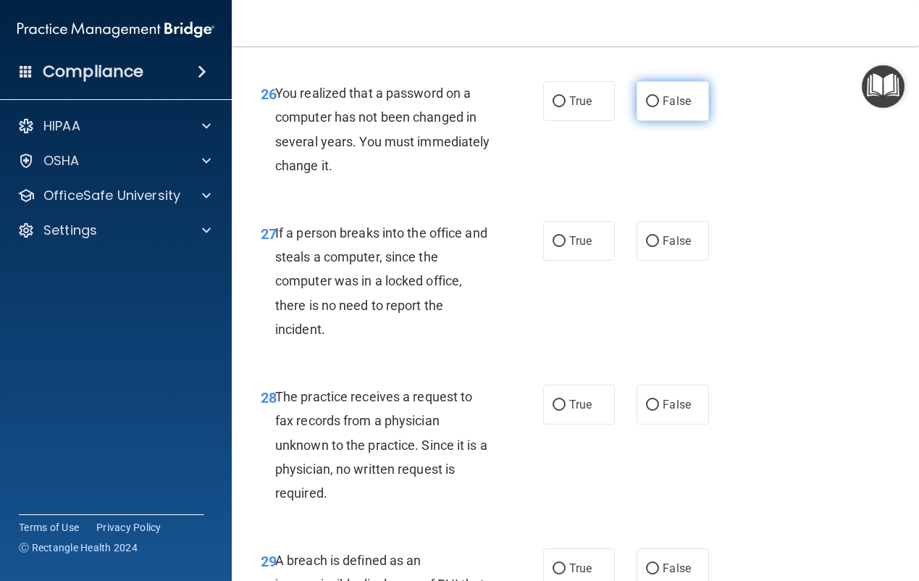
click at [664, 108] on span "False" at bounding box center [677, 101] width 28 height 14
click at [659, 107] on input "False" at bounding box center [652, 101] width 13 height 11
radio input "true"
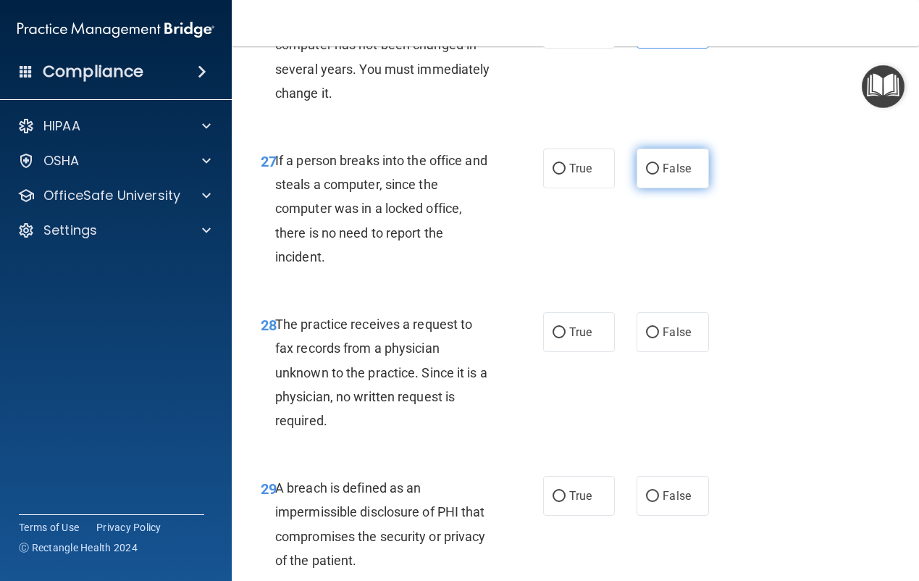
click at [658, 188] on label "False" at bounding box center [673, 168] width 72 height 40
click at [658, 175] on input "False" at bounding box center [652, 169] width 13 height 11
radio input "true"
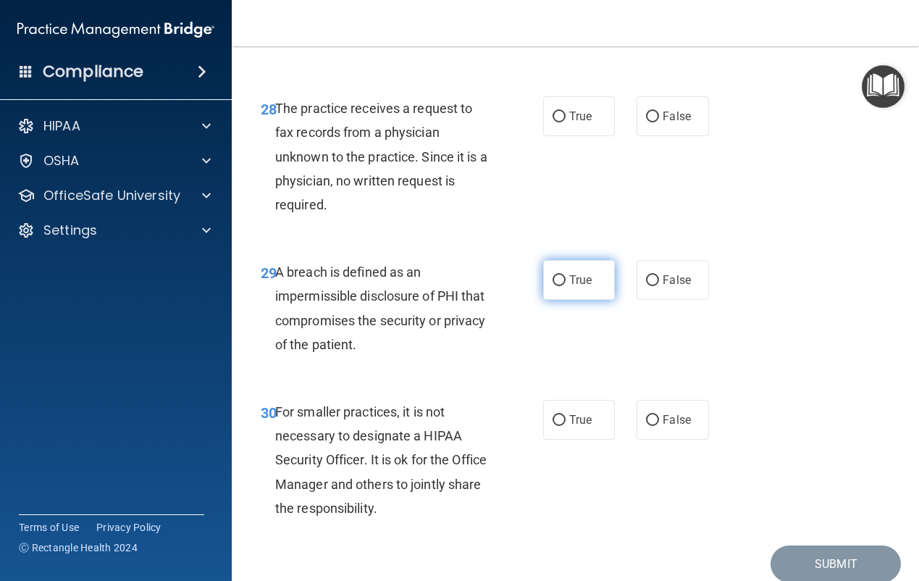
scroll to position [4129, 0]
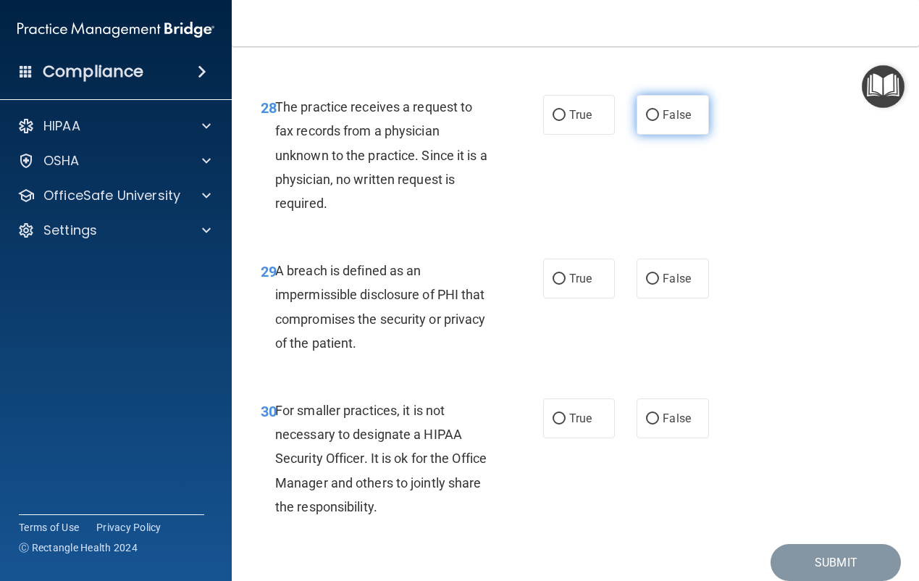
click at [663, 122] on span "False" at bounding box center [677, 115] width 28 height 14
click at [659, 121] on input "False" at bounding box center [652, 115] width 13 height 11
radio input "true"
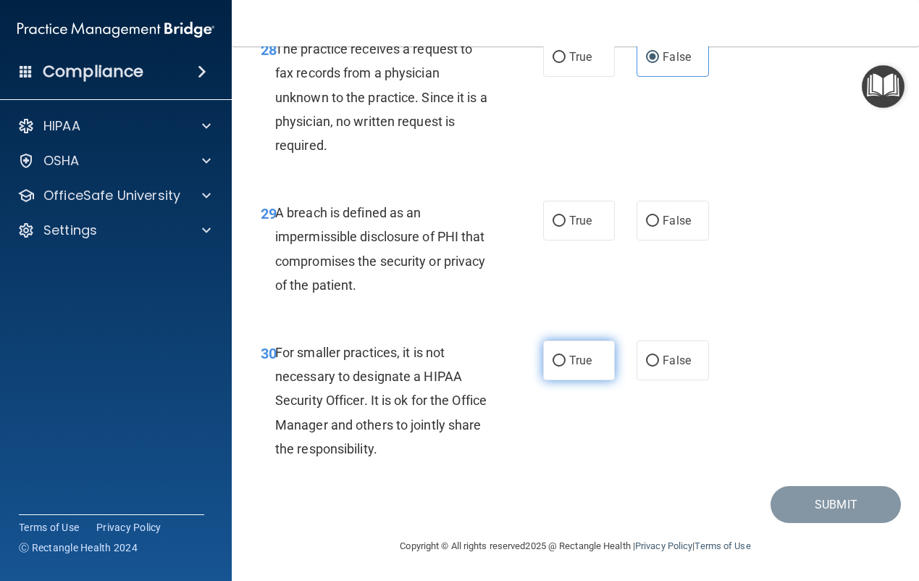
scroll to position [4235, 0]
click at [579, 221] on span "True" at bounding box center [580, 221] width 22 height 14
click at [566, 221] on input "True" at bounding box center [559, 221] width 13 height 11
radio input "true"
click at [646, 361] on input "False" at bounding box center [652, 361] width 13 height 11
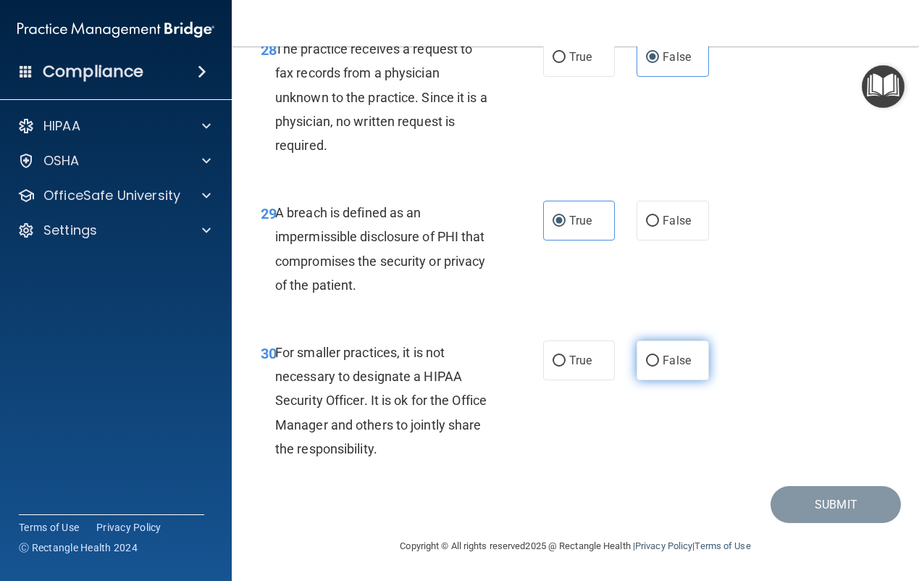
radio input "true"
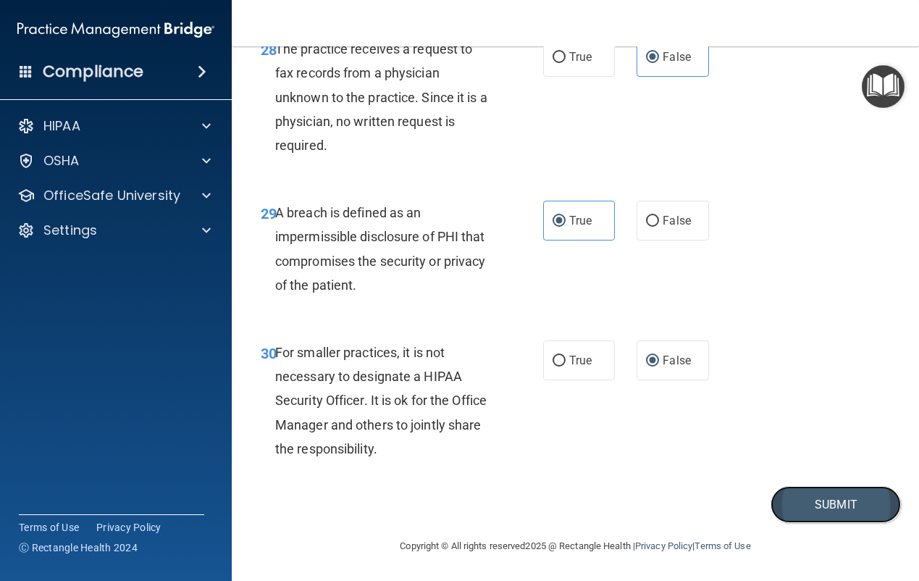
click at [832, 501] on button "Submit" at bounding box center [836, 504] width 130 height 37
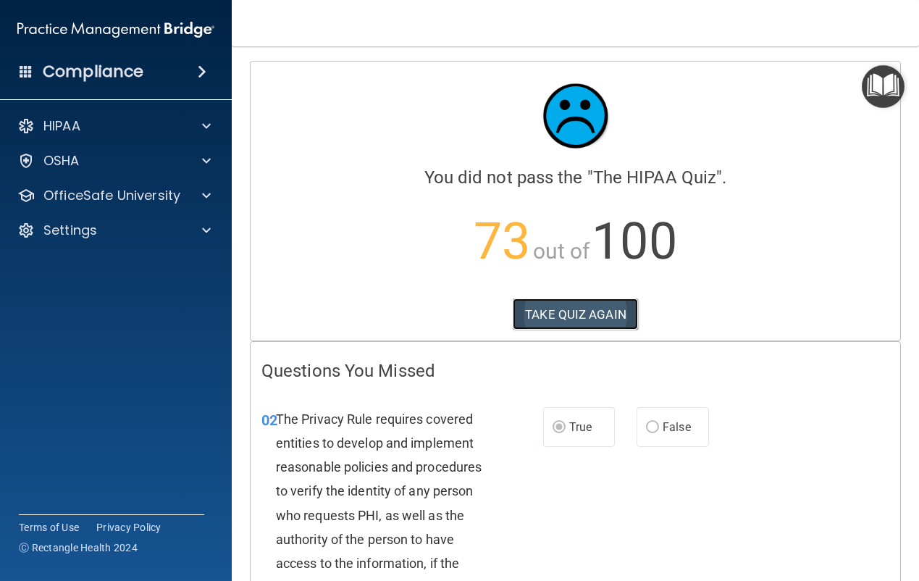
click at [603, 299] on button "TAKE QUIZ AGAIN" at bounding box center [575, 314] width 125 height 32
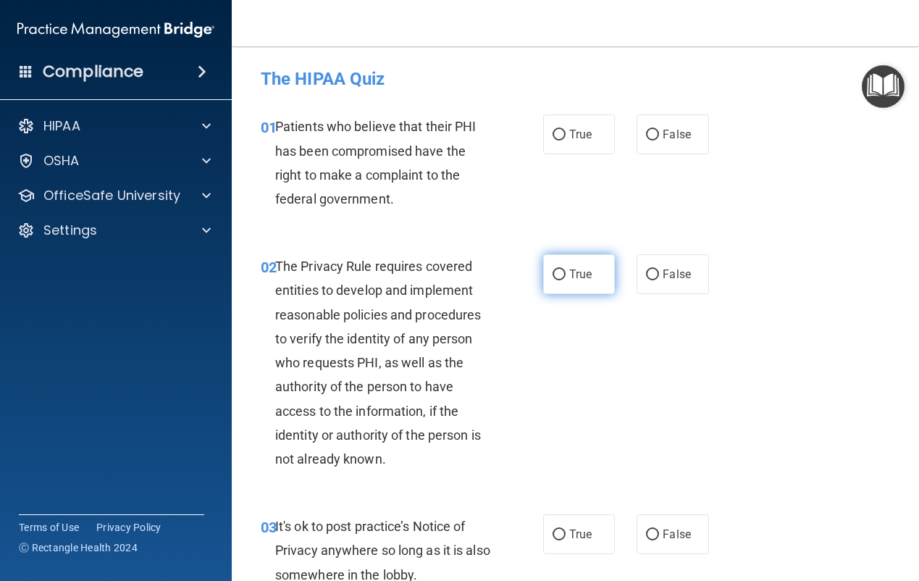
click at [564, 264] on label "True" at bounding box center [579, 274] width 72 height 40
click at [564, 269] on input "True" at bounding box center [559, 274] width 13 height 11
radio input "true"
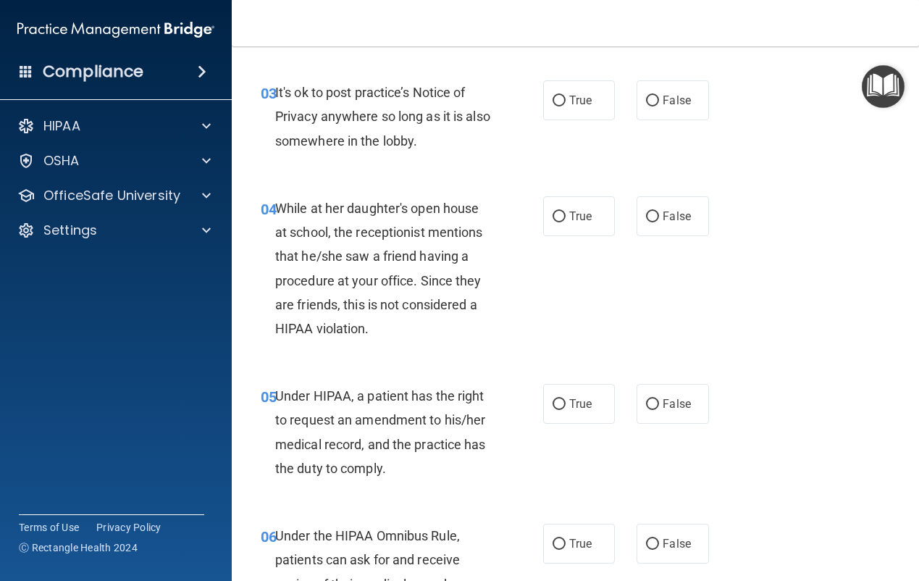
scroll to position [435, 0]
click at [646, 402] on input "False" at bounding box center [652, 403] width 13 height 11
radio input "true"
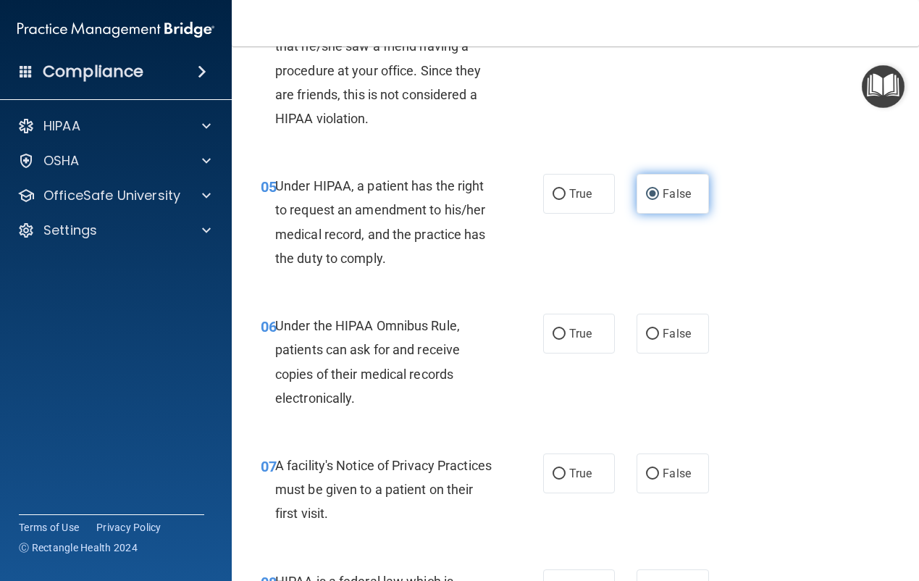
scroll to position [652, 0]
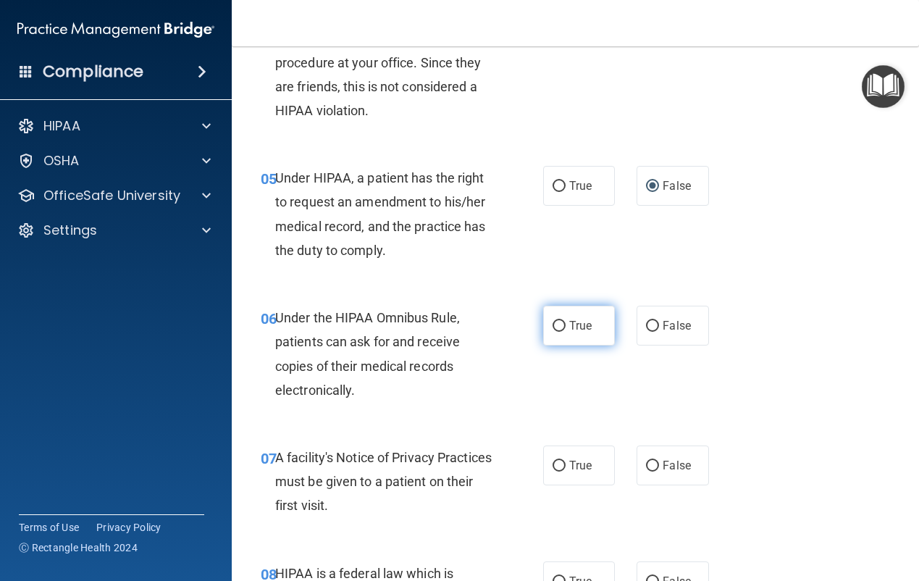
click at [572, 324] on span "True" at bounding box center [580, 326] width 22 height 14
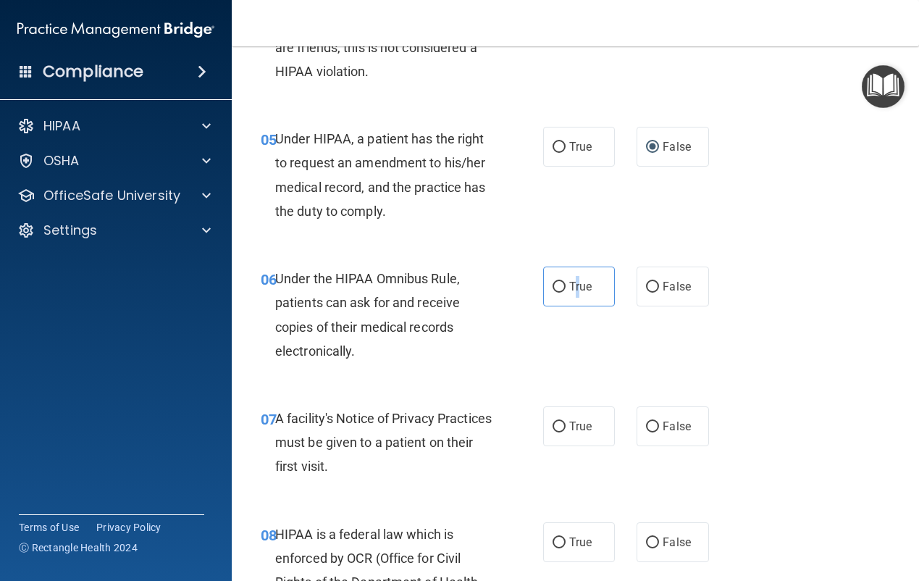
scroll to position [724, 0]
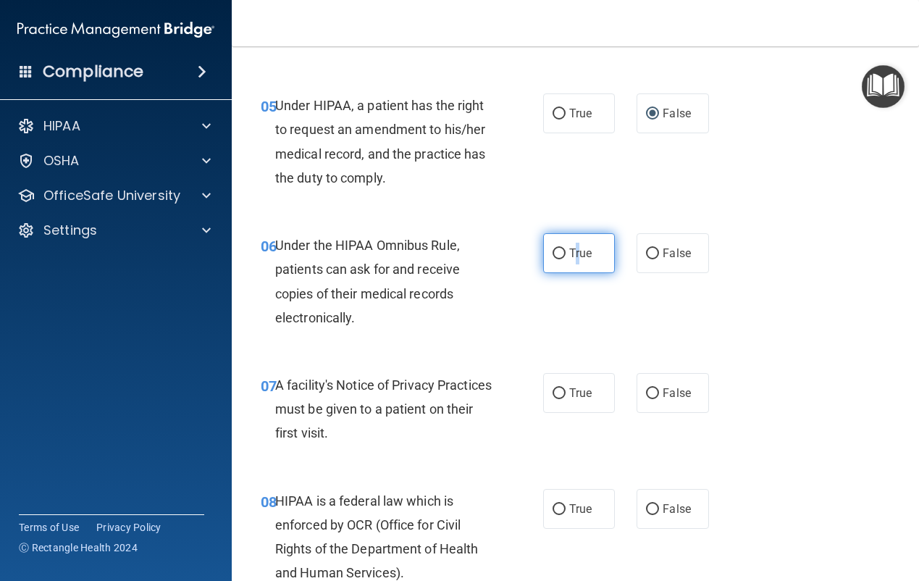
click at [556, 254] on input "True" at bounding box center [559, 253] width 13 height 11
radio input "true"
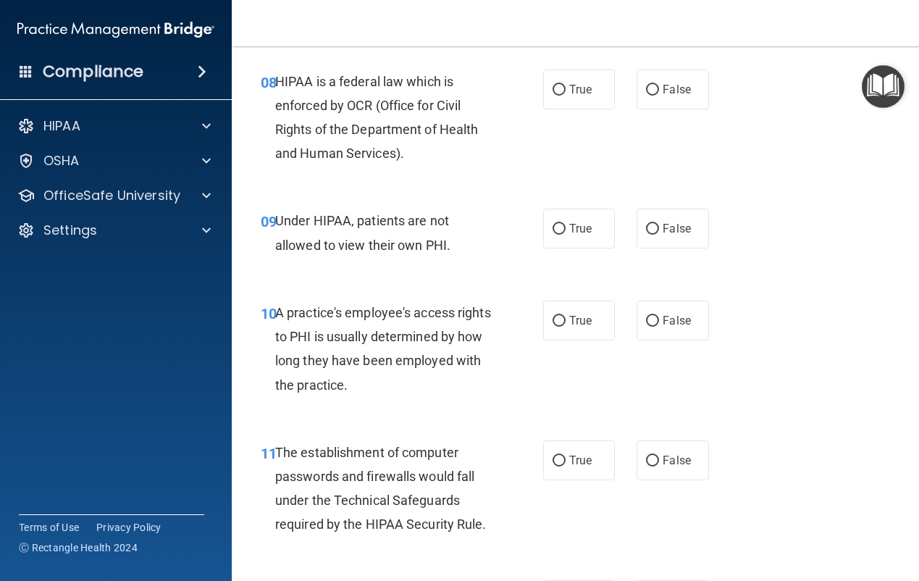
scroll to position [1159, 0]
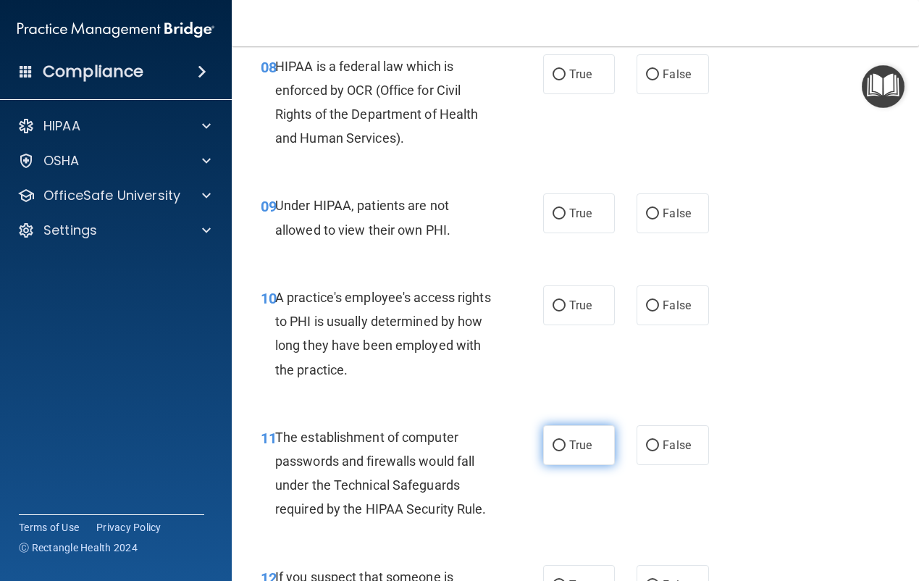
click at [556, 445] on input "True" at bounding box center [559, 445] width 13 height 11
radio input "true"
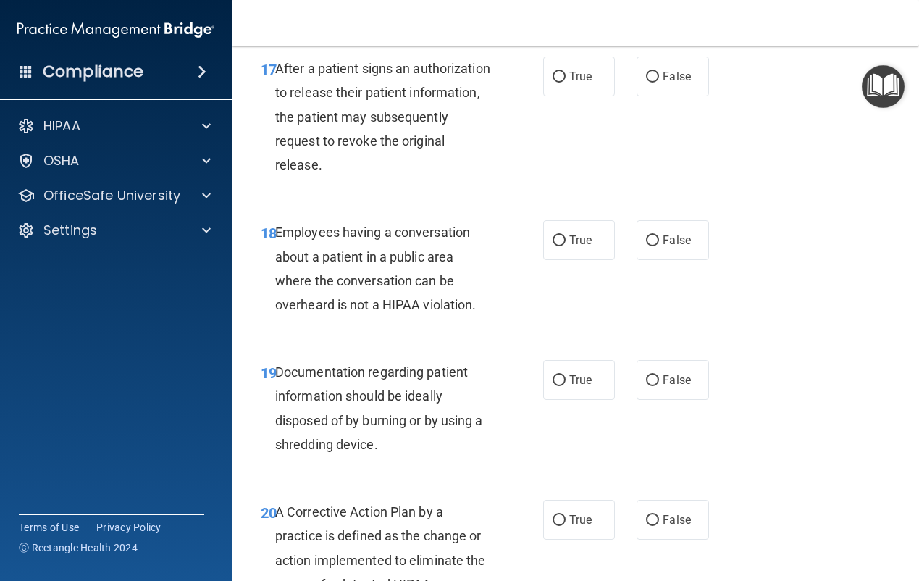
scroll to position [2390, 0]
click at [562, 399] on label "True" at bounding box center [579, 379] width 72 height 40
click at [562, 385] on input "True" at bounding box center [559, 380] width 13 height 11
radio input "true"
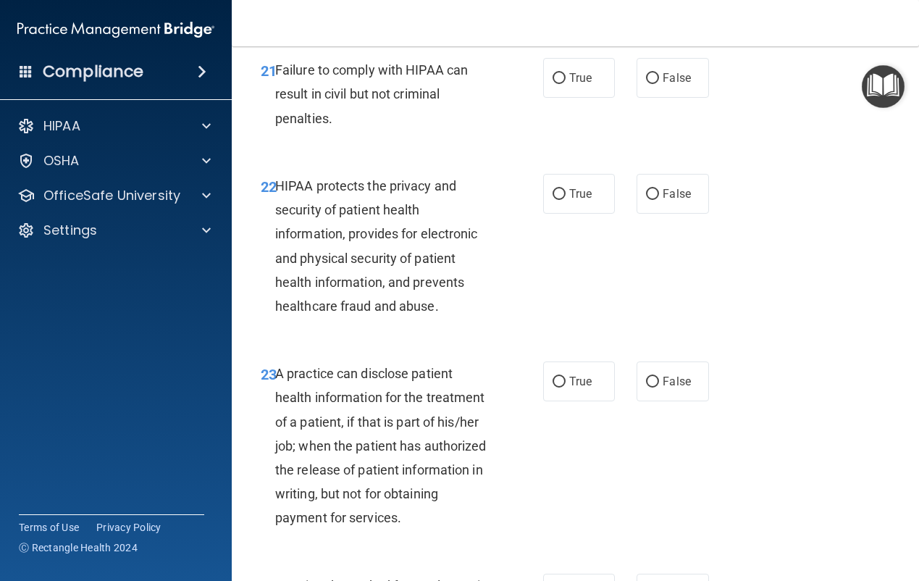
scroll to position [2970, 0]
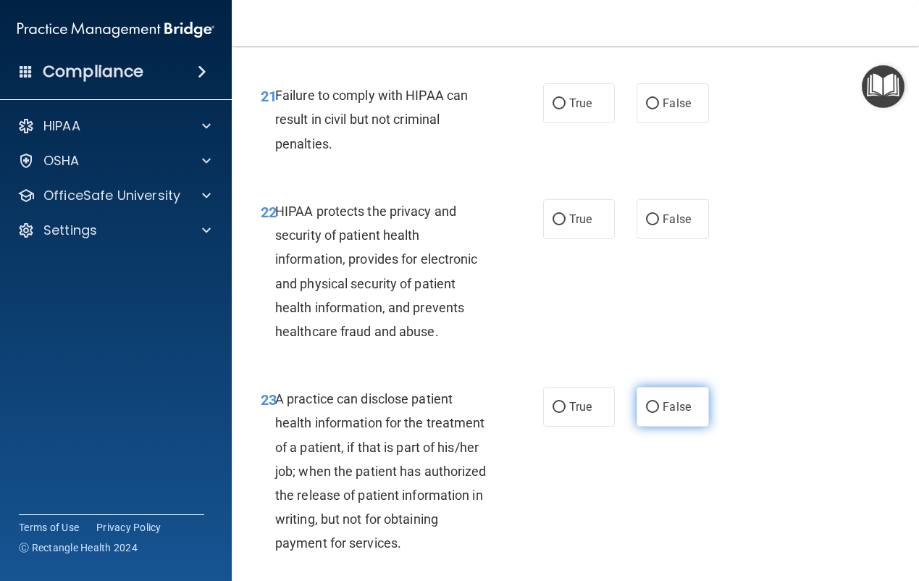
click at [652, 413] on input "False" at bounding box center [652, 407] width 13 height 11
radio input "true"
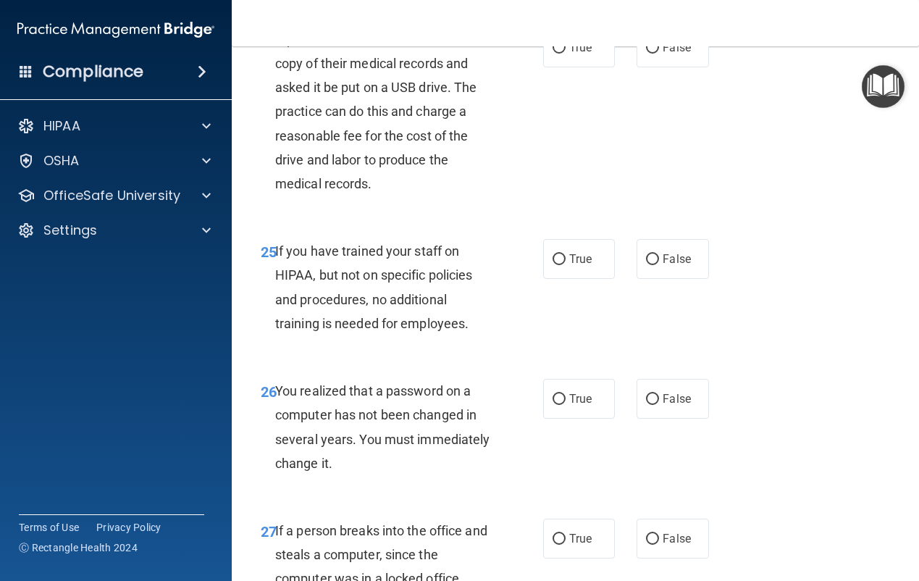
scroll to position [3549, 0]
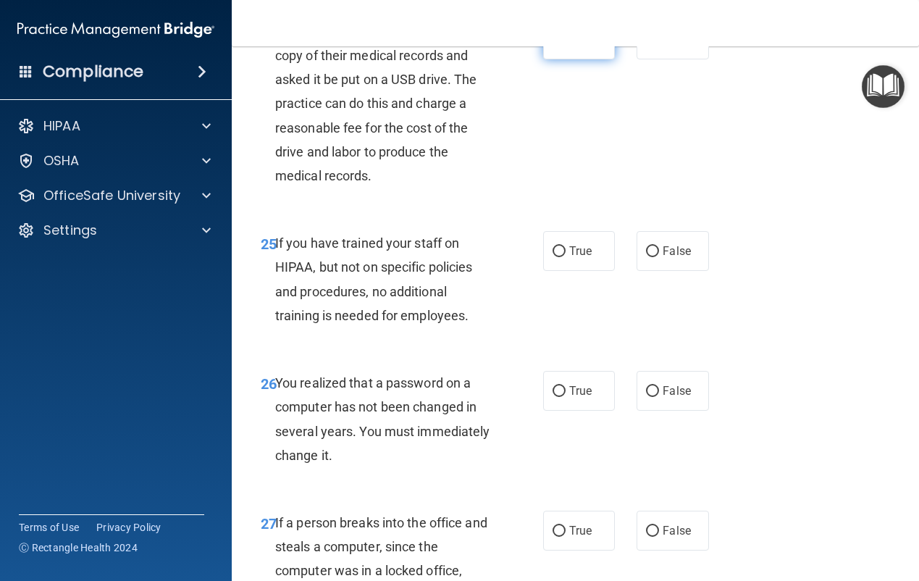
click at [553, 46] on input "True" at bounding box center [559, 40] width 13 height 11
radio input "true"
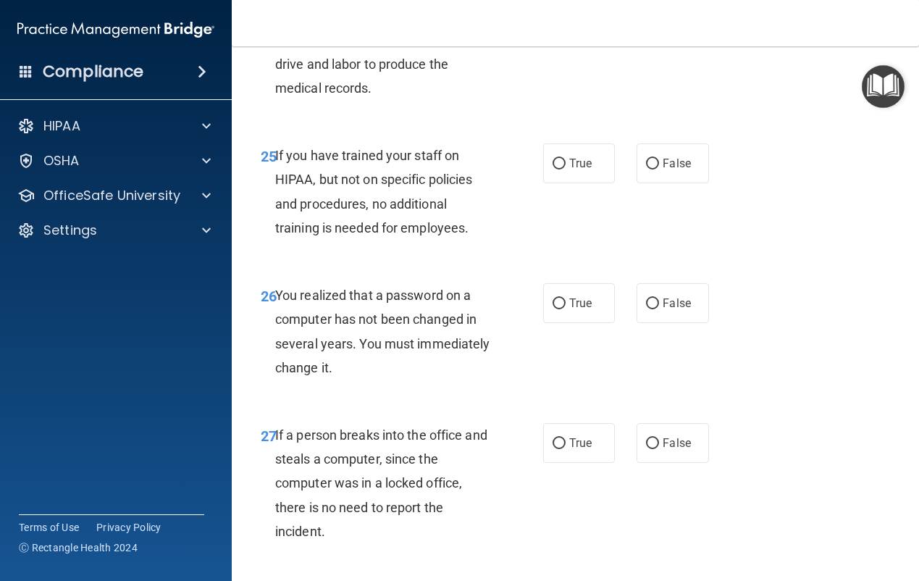
scroll to position [3767, 0]
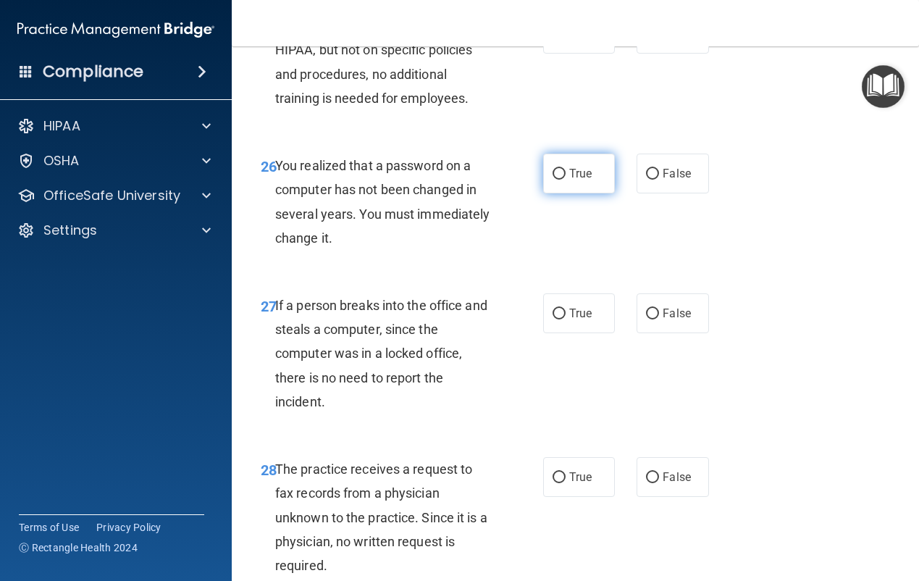
click at [569, 180] on span "True" at bounding box center [580, 174] width 22 height 14
click at [564, 180] on input "True" at bounding box center [559, 174] width 13 height 11
radio input "true"
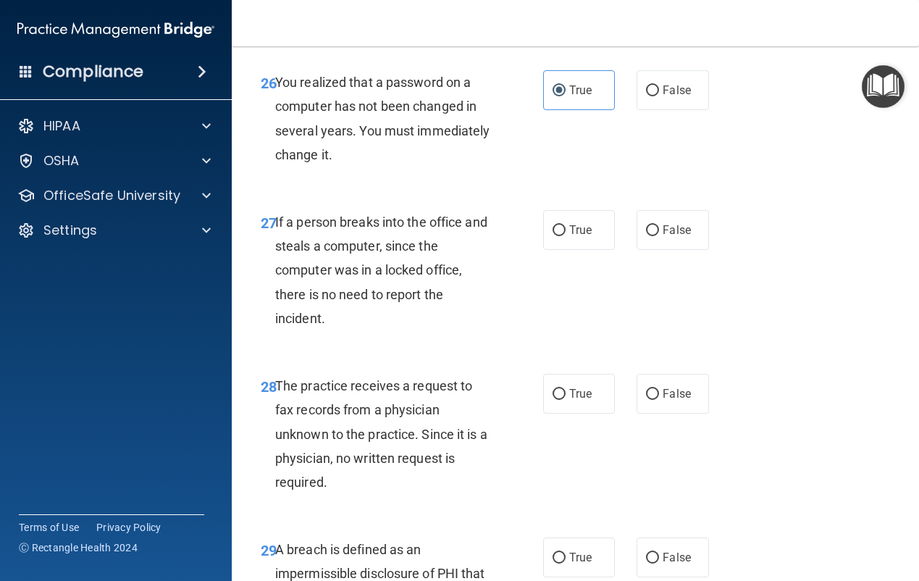
scroll to position [4235, 0]
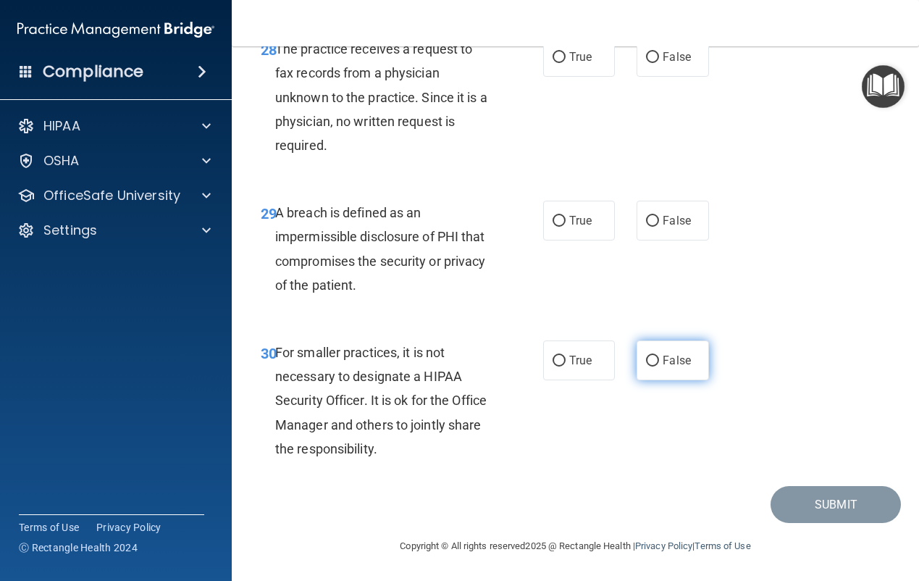
click at [653, 367] on input "False" at bounding box center [652, 361] width 13 height 11
radio input "true"
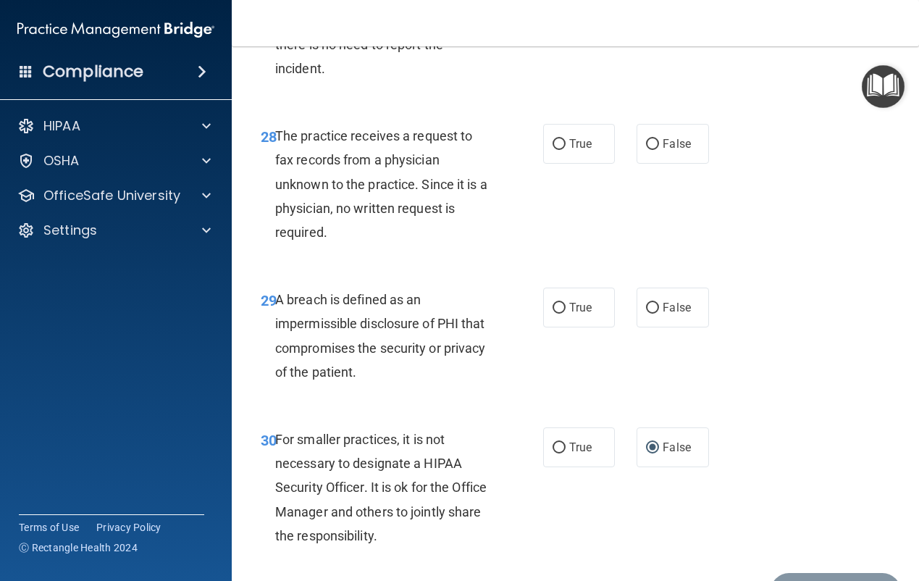
scroll to position [4090, 0]
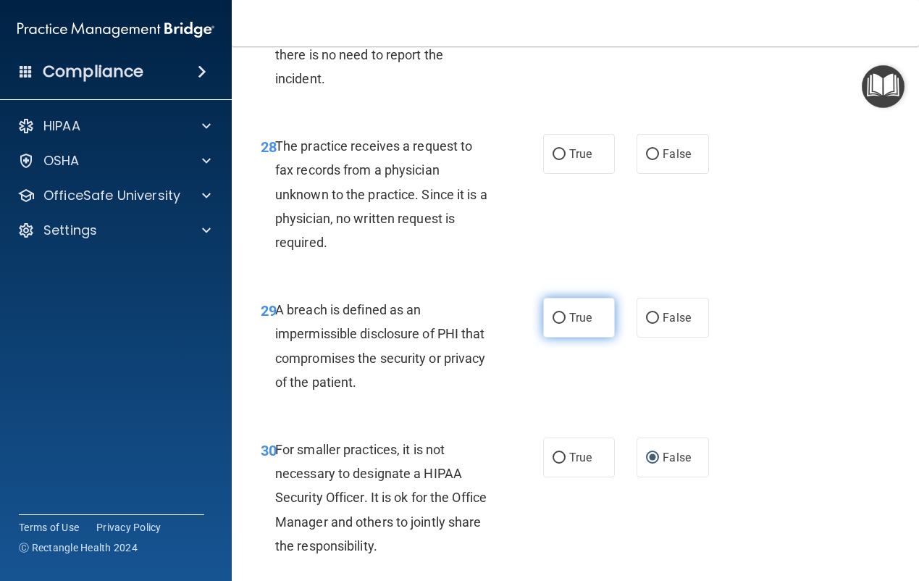
click at [569, 325] on span "True" at bounding box center [580, 318] width 22 height 14
click at [564, 324] on input "True" at bounding box center [559, 318] width 13 height 11
radio input "true"
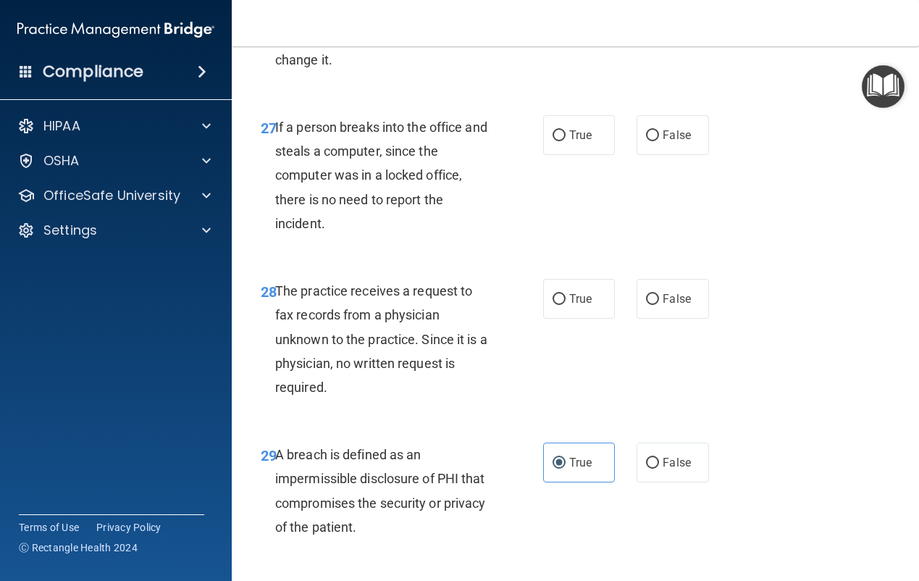
scroll to position [3872, 0]
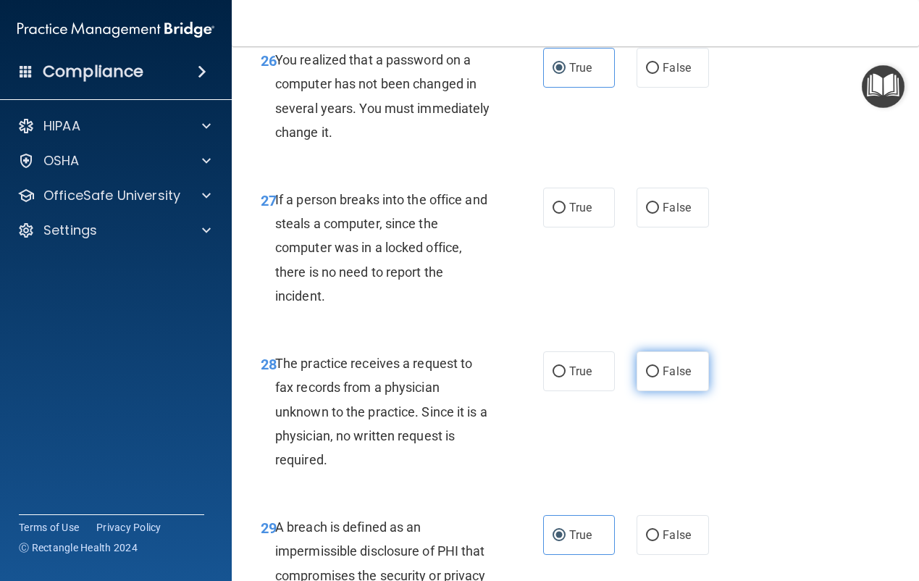
click at [663, 378] on span "False" at bounding box center [677, 371] width 28 height 14
click at [659, 377] on input "False" at bounding box center [652, 372] width 13 height 11
radio input "true"
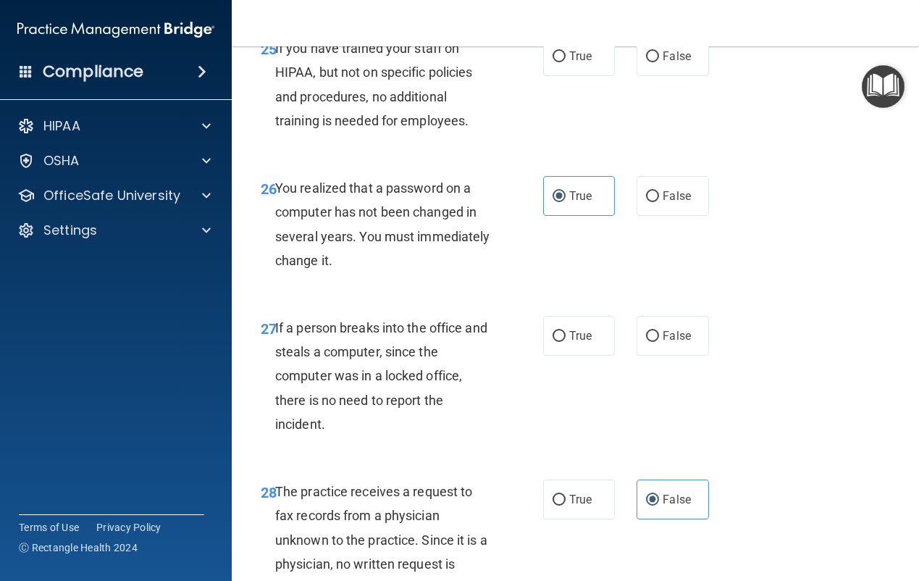
scroll to position [3728, 0]
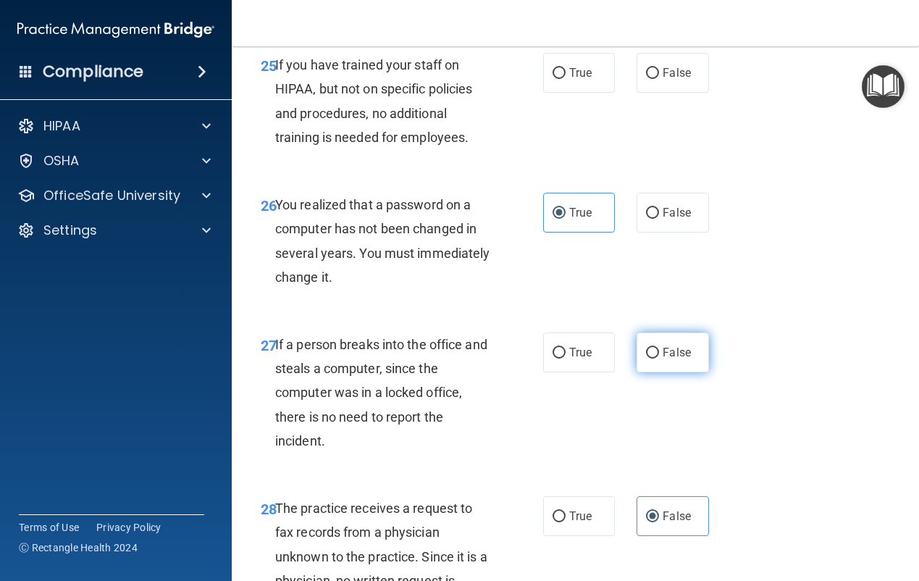
click at [646, 359] on input "False" at bounding box center [652, 353] width 13 height 11
radio input "true"
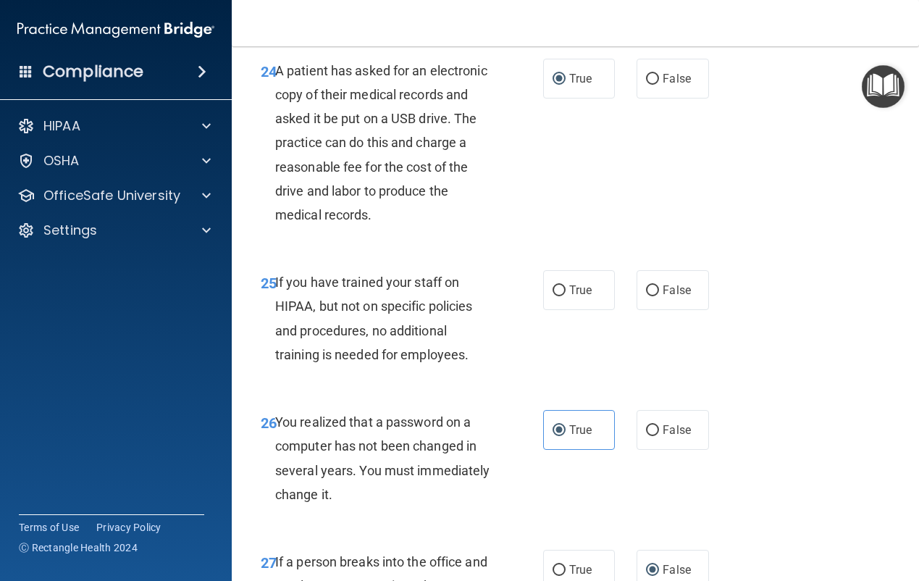
scroll to position [3438, 0]
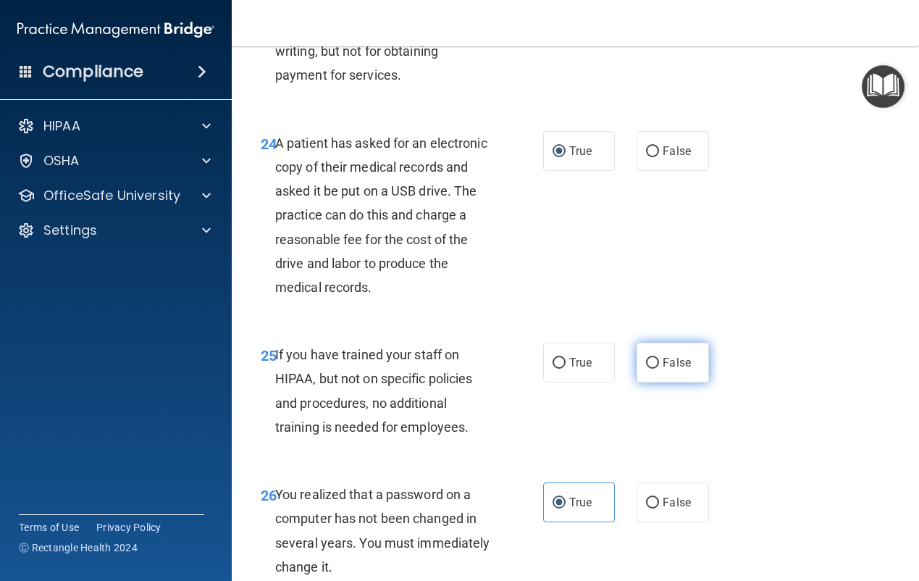
click at [646, 369] on input "False" at bounding box center [652, 363] width 13 height 11
radio input "true"
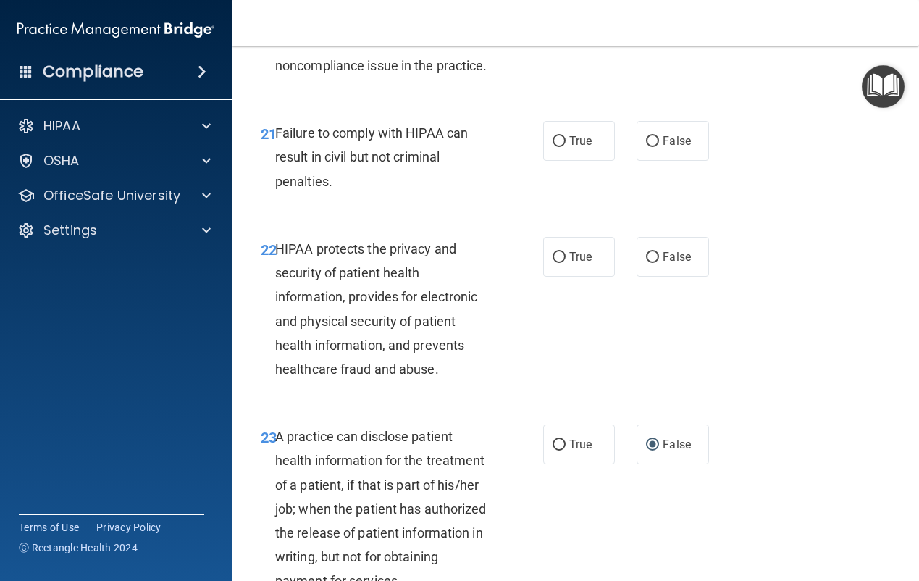
scroll to position [2931, 0]
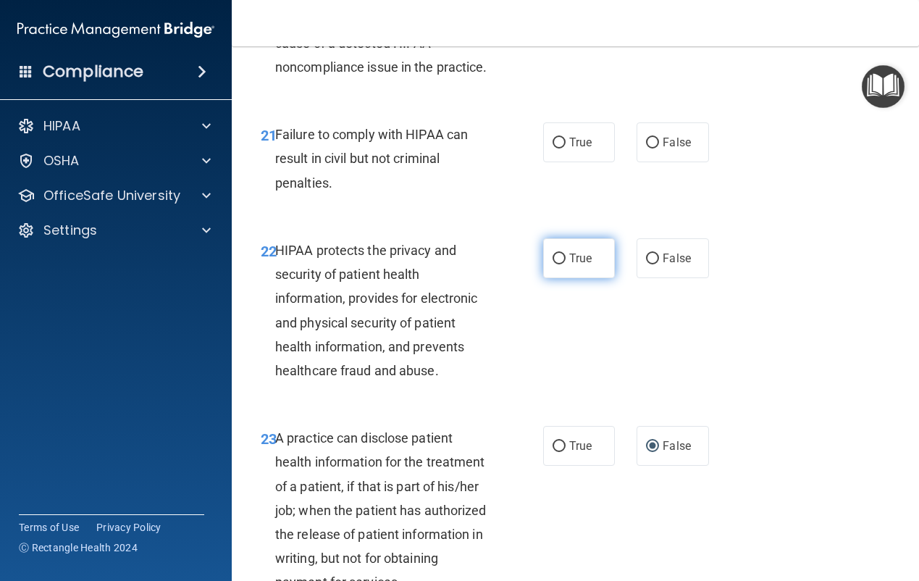
click at [560, 278] on label "True" at bounding box center [579, 258] width 72 height 40
click at [560, 264] on input "True" at bounding box center [559, 259] width 13 height 11
radio input "true"
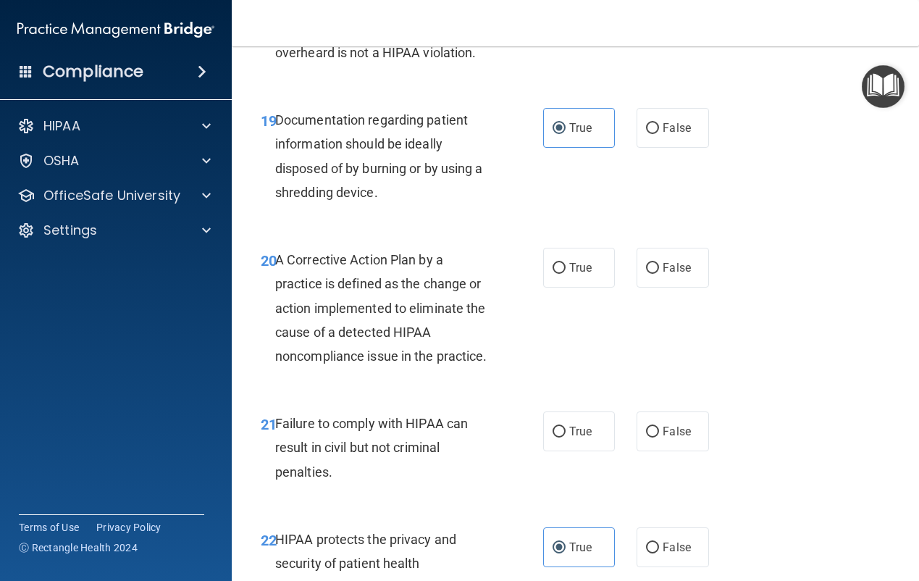
scroll to position [2641, 0]
click at [671, 439] on span "False" at bounding box center [677, 432] width 28 height 14
click at [659, 438] on input "False" at bounding box center [652, 432] width 13 height 11
radio input "true"
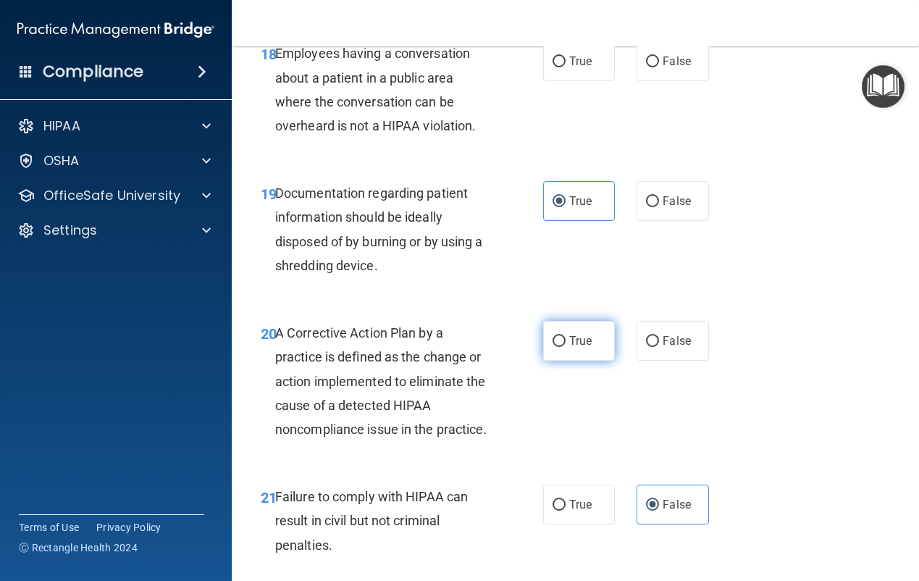
click at [561, 361] on label "True" at bounding box center [579, 341] width 72 height 40
click at [561, 347] on input "True" at bounding box center [559, 341] width 13 height 11
radio input "true"
click at [653, 347] on input "False" at bounding box center [652, 341] width 13 height 11
radio input "true"
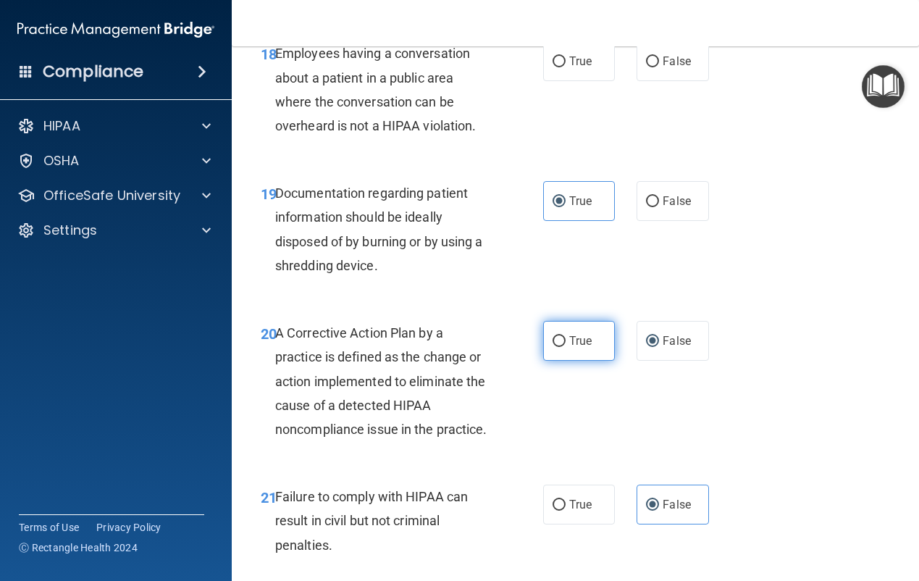
click at [569, 348] on span "True" at bounding box center [580, 341] width 22 height 14
click at [566, 347] on input "True" at bounding box center [559, 341] width 13 height 11
radio input "true"
radio input "false"
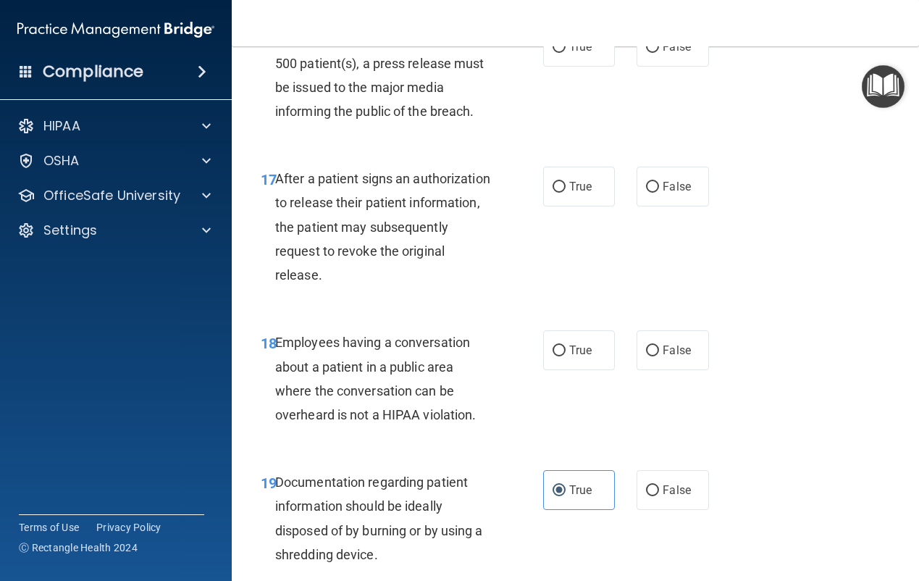
scroll to position [2279, 0]
click at [649, 357] on input "False" at bounding box center [652, 351] width 13 height 11
radio input "true"
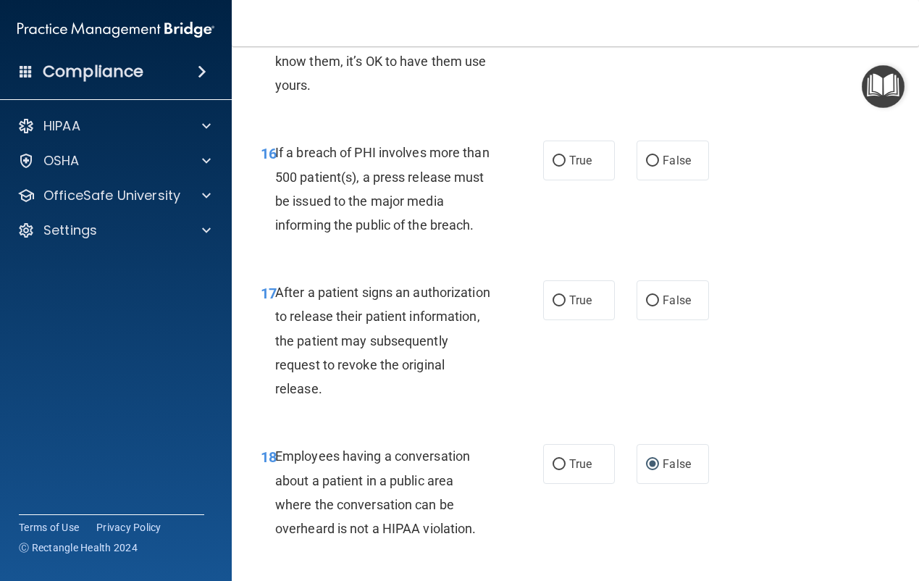
scroll to position [2134, 0]
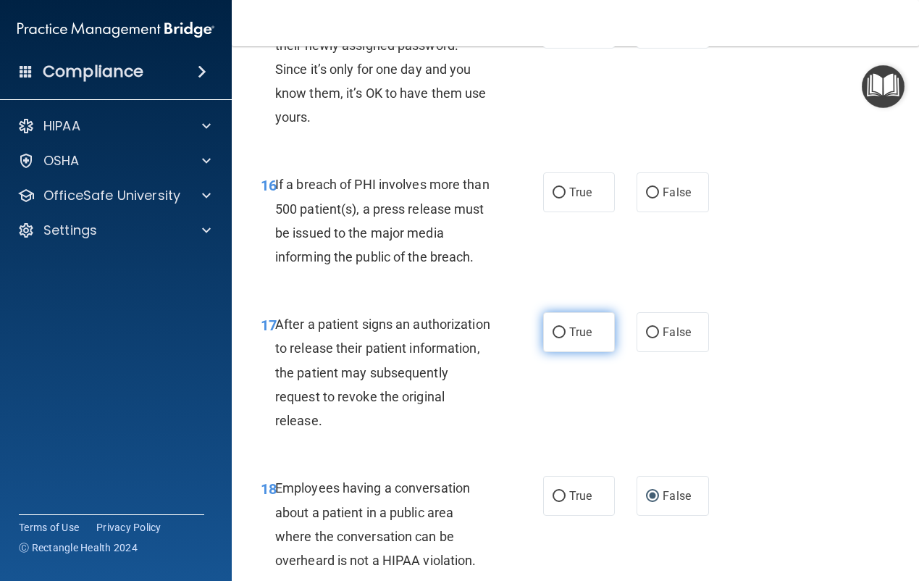
click at [569, 339] on span "True" at bounding box center [580, 332] width 22 height 14
click at [566, 338] on input "True" at bounding box center [559, 332] width 13 height 11
radio input "true"
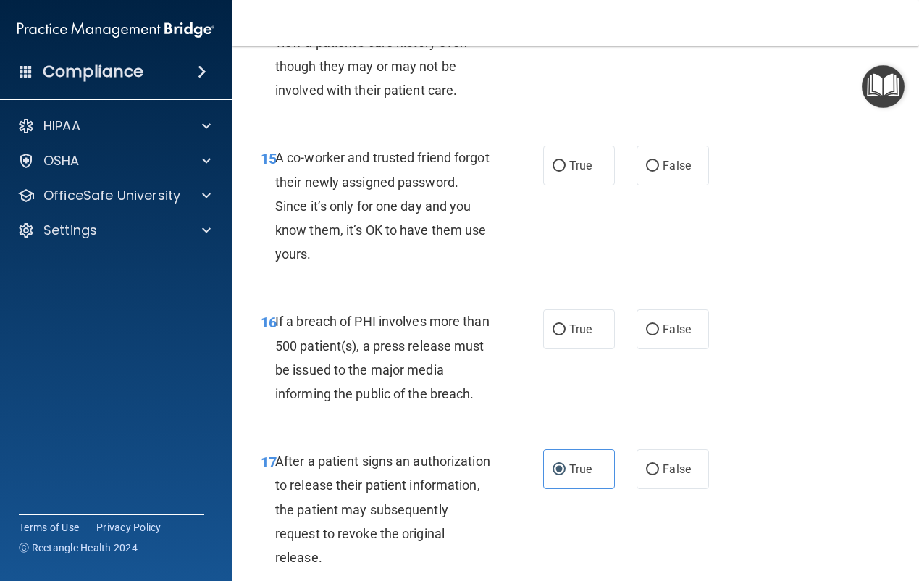
scroll to position [1989, 0]
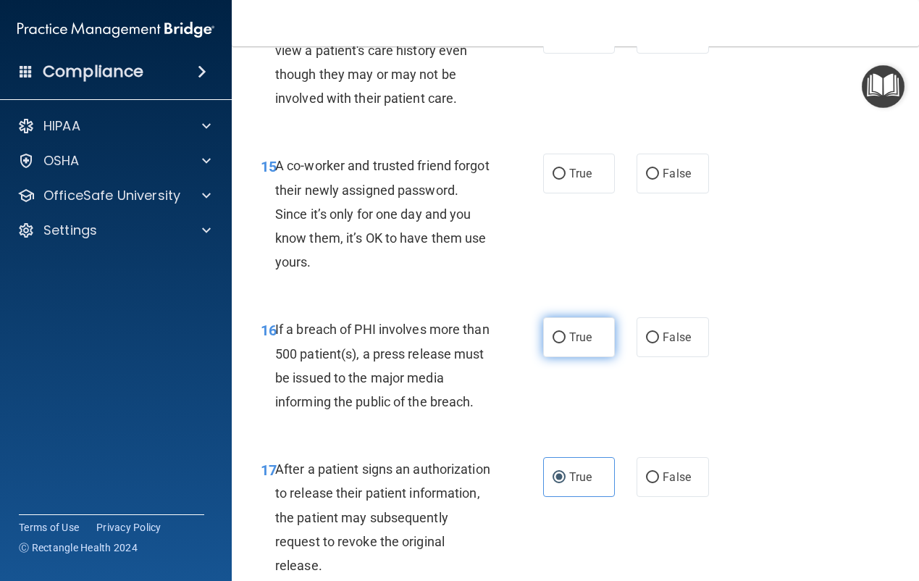
click at [572, 344] on span "True" at bounding box center [580, 337] width 22 height 14
click at [566, 343] on input "True" at bounding box center [559, 337] width 13 height 11
radio input "true"
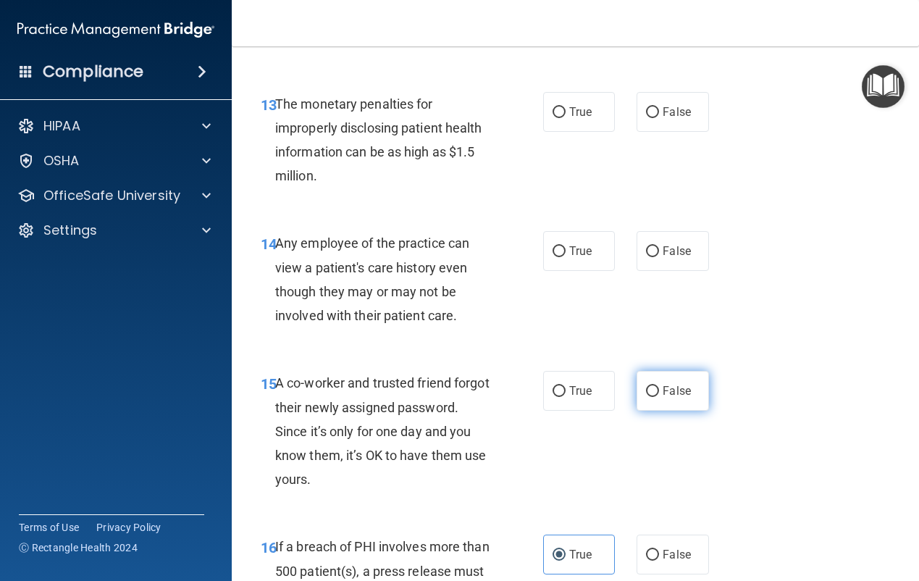
click at [648, 397] on input "False" at bounding box center [652, 391] width 13 height 11
radio input "true"
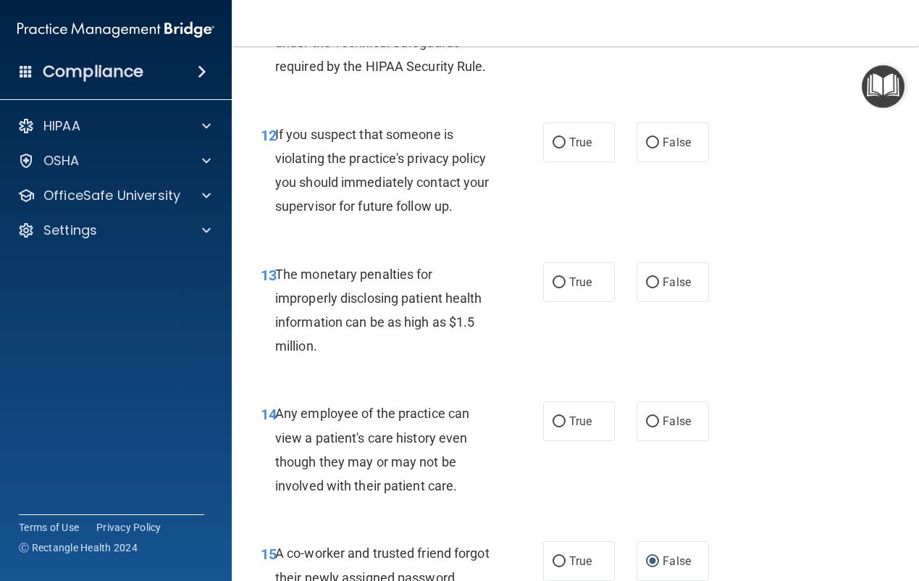
scroll to position [1627, 0]
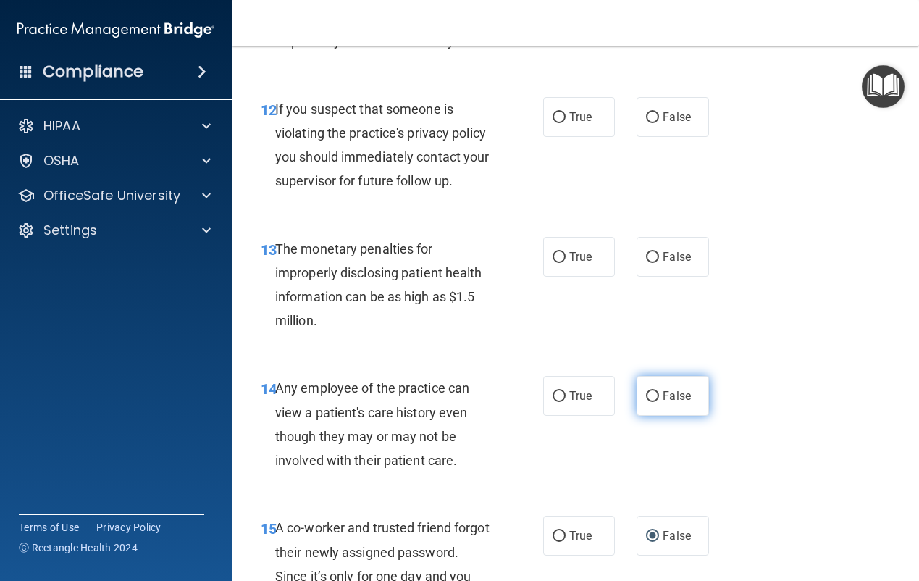
click at [648, 402] on input "False" at bounding box center [652, 396] width 13 height 11
radio input "true"
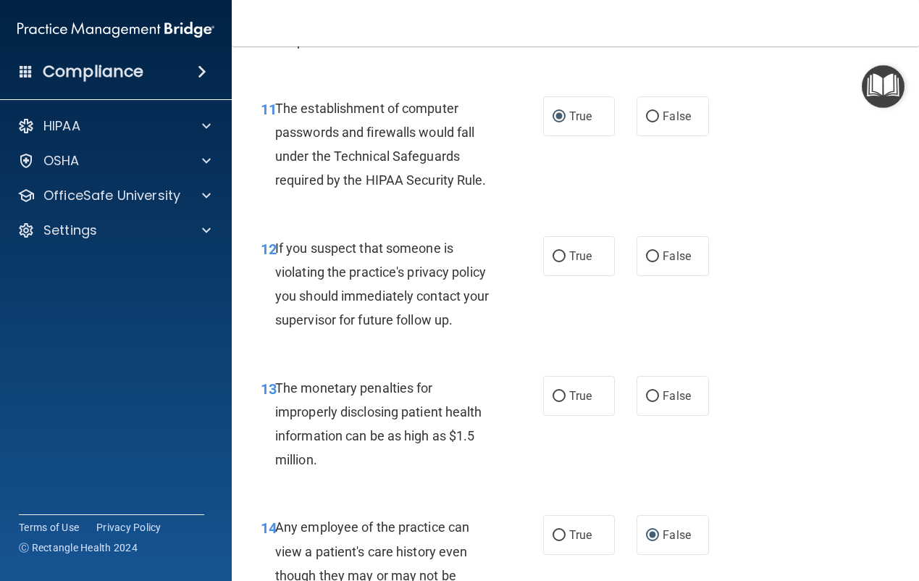
scroll to position [1482, 0]
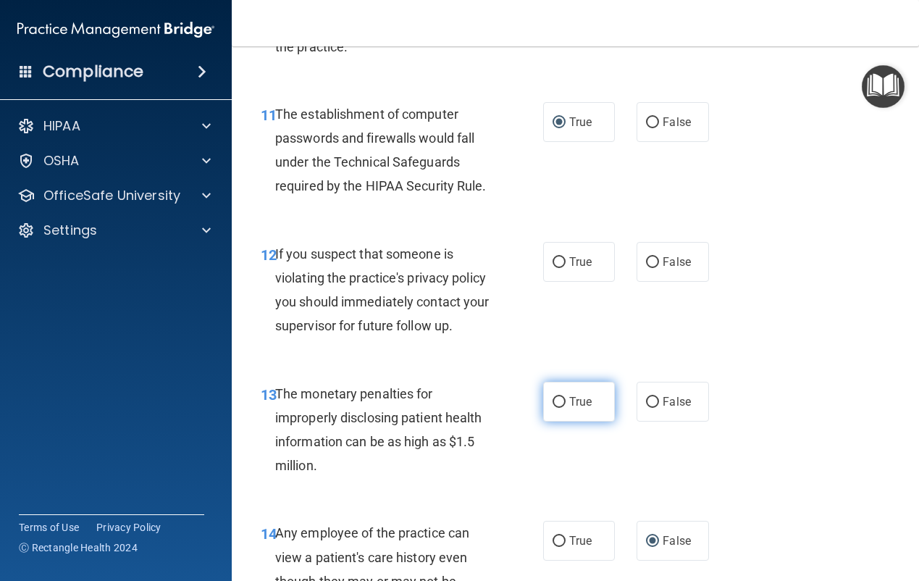
click at [569, 409] on span "True" at bounding box center [580, 402] width 22 height 14
click at [566, 408] on input "True" at bounding box center [559, 402] width 13 height 11
radio input "true"
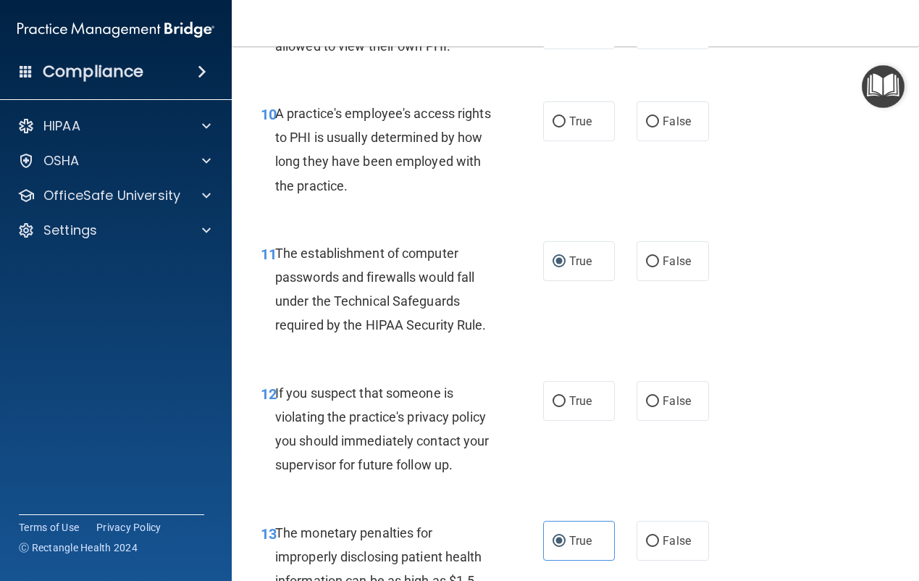
scroll to position [1337, 0]
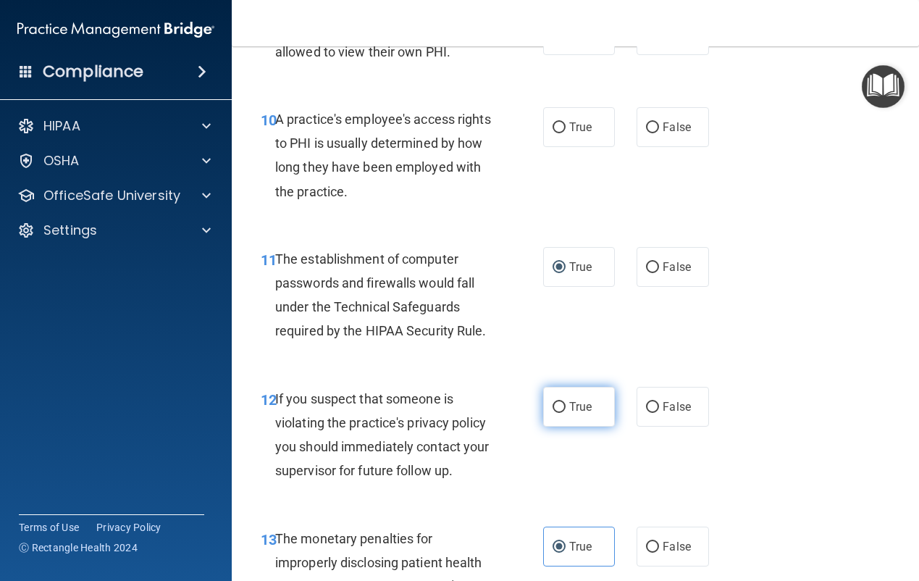
click at [574, 409] on span "True" at bounding box center [580, 407] width 22 height 14
click at [566, 409] on input "True" at bounding box center [559, 407] width 13 height 11
radio input "true"
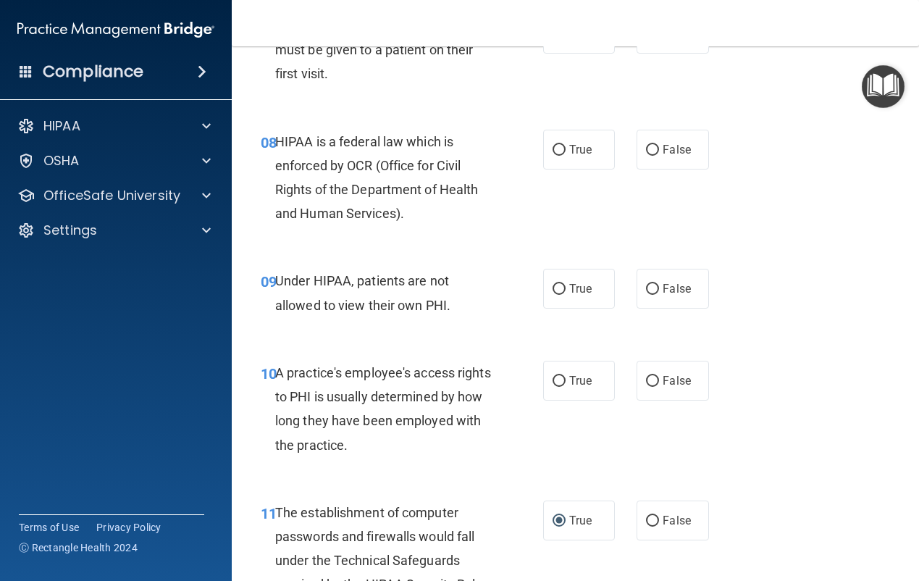
scroll to position [1047, 0]
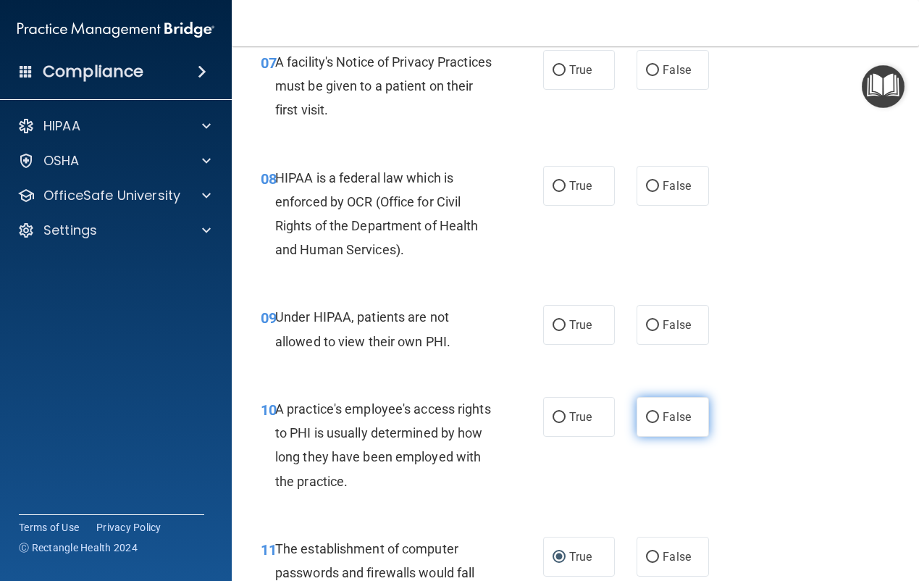
click at [648, 412] on input "False" at bounding box center [652, 417] width 13 height 11
radio input "true"
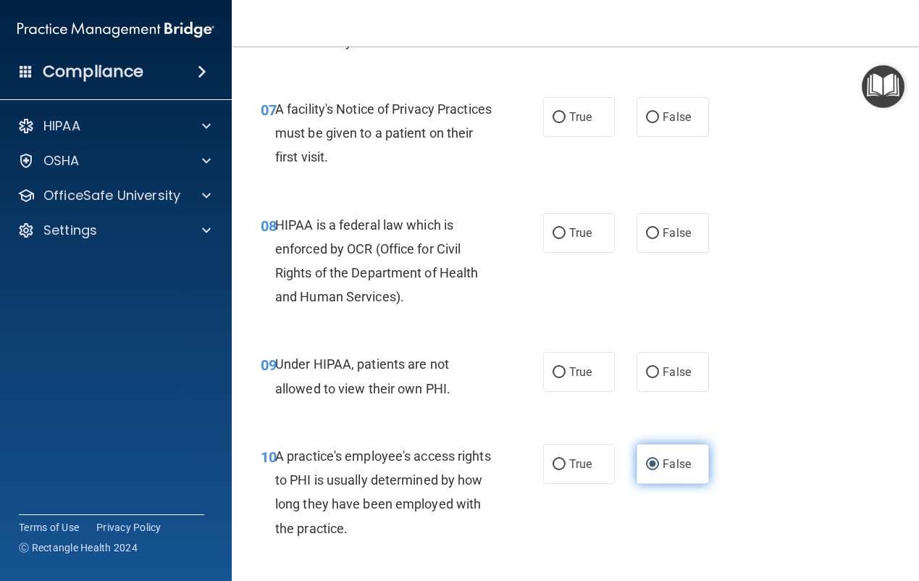
scroll to position [975, 0]
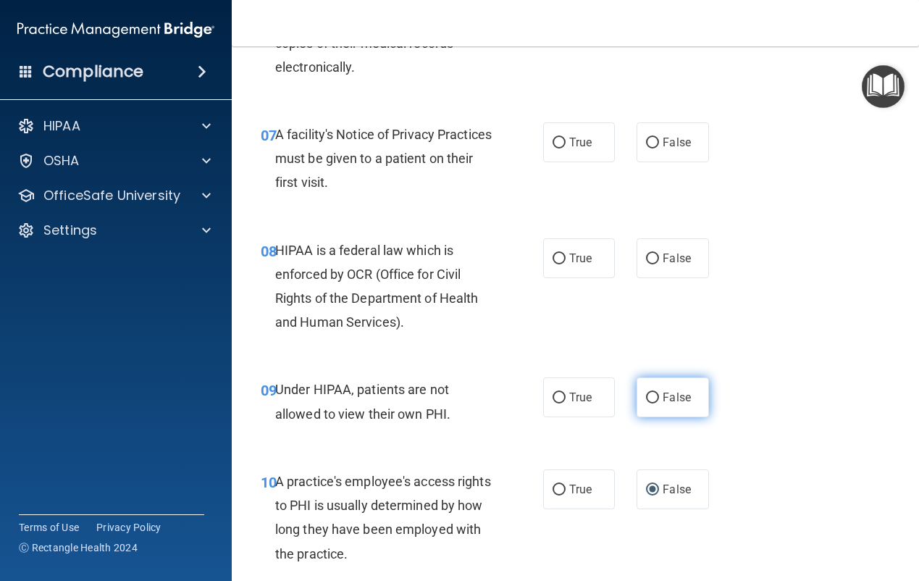
click at [645, 406] on label "False" at bounding box center [673, 397] width 72 height 40
click at [646, 403] on input "False" at bounding box center [652, 398] width 13 height 11
radio input "true"
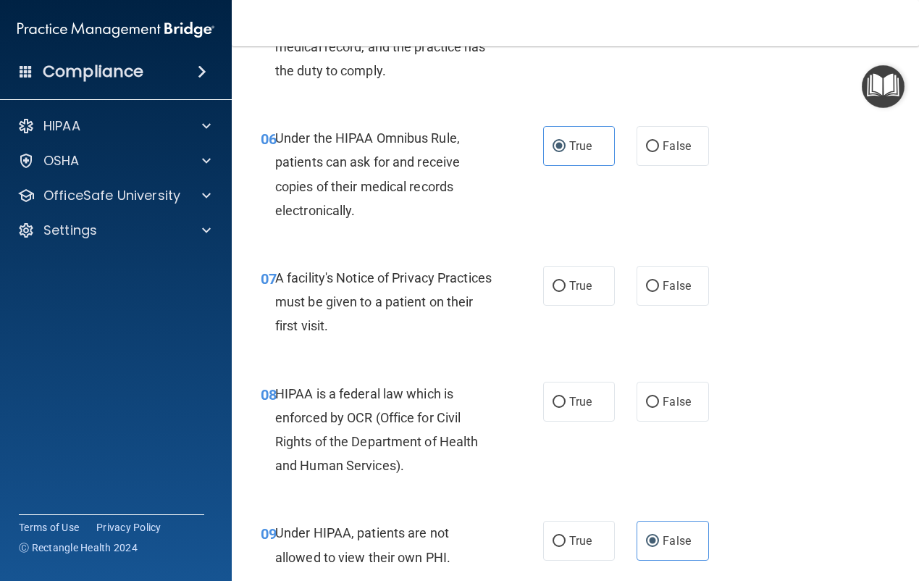
scroll to position [830, 0]
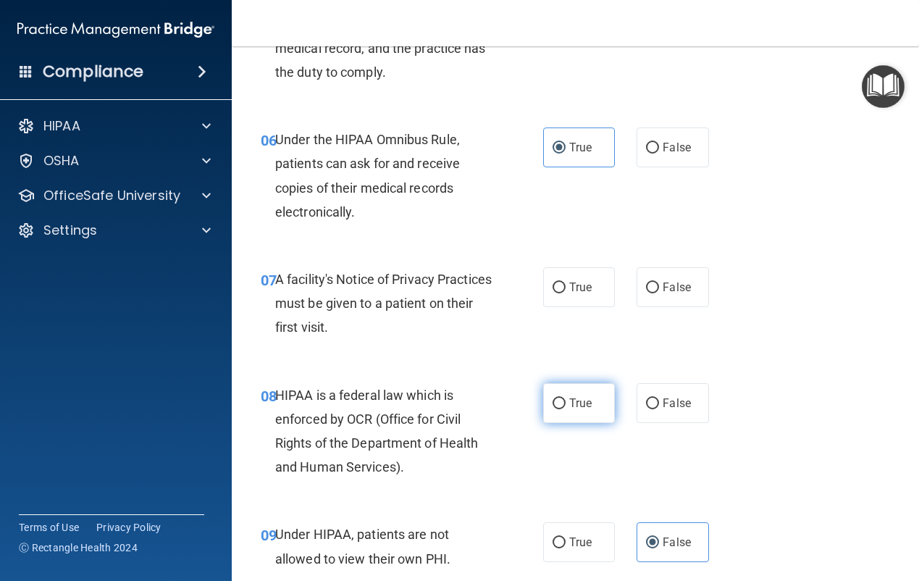
click at [586, 403] on span "True" at bounding box center [580, 403] width 22 height 14
click at [566, 403] on input "True" at bounding box center [559, 403] width 13 height 11
radio input "true"
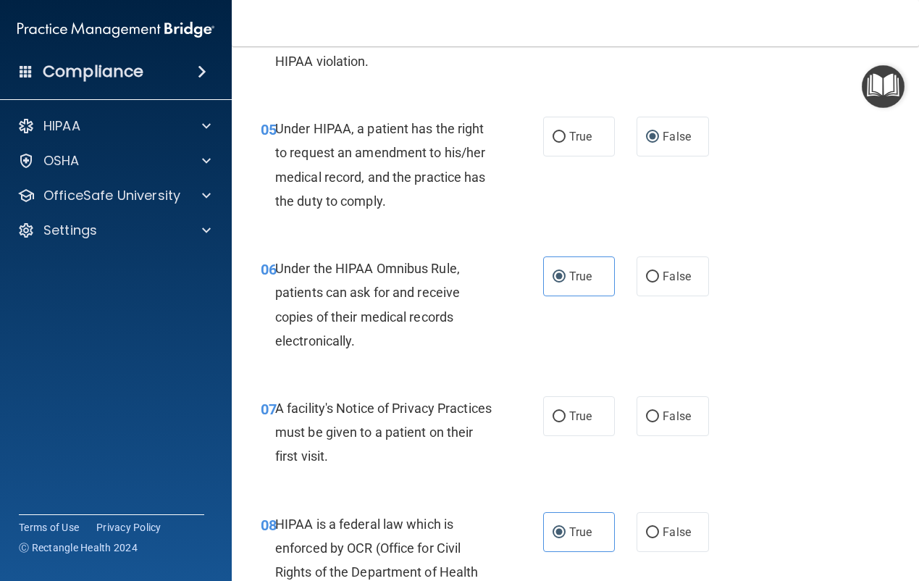
scroll to position [685, 0]
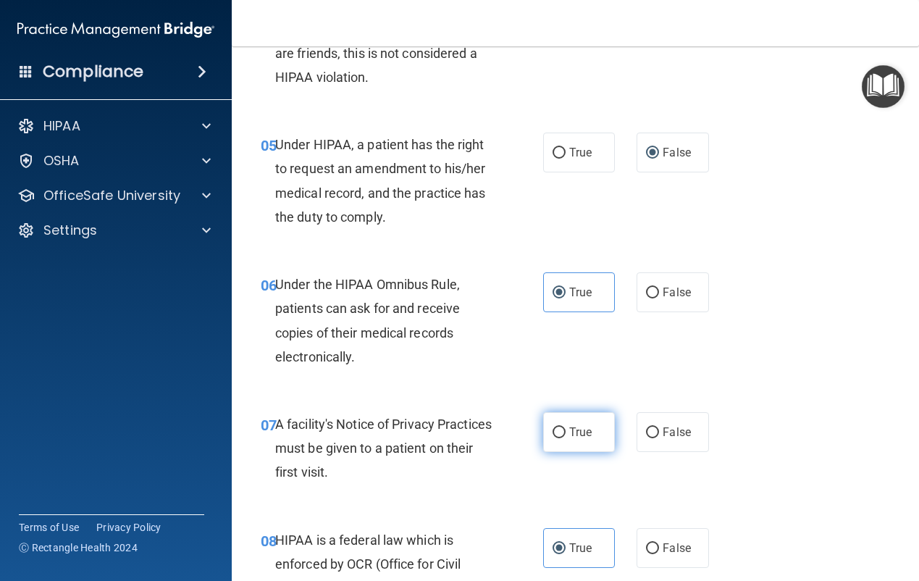
click at [587, 433] on label "True" at bounding box center [579, 432] width 72 height 40
click at [566, 433] on input "True" at bounding box center [559, 432] width 13 height 11
radio input "true"
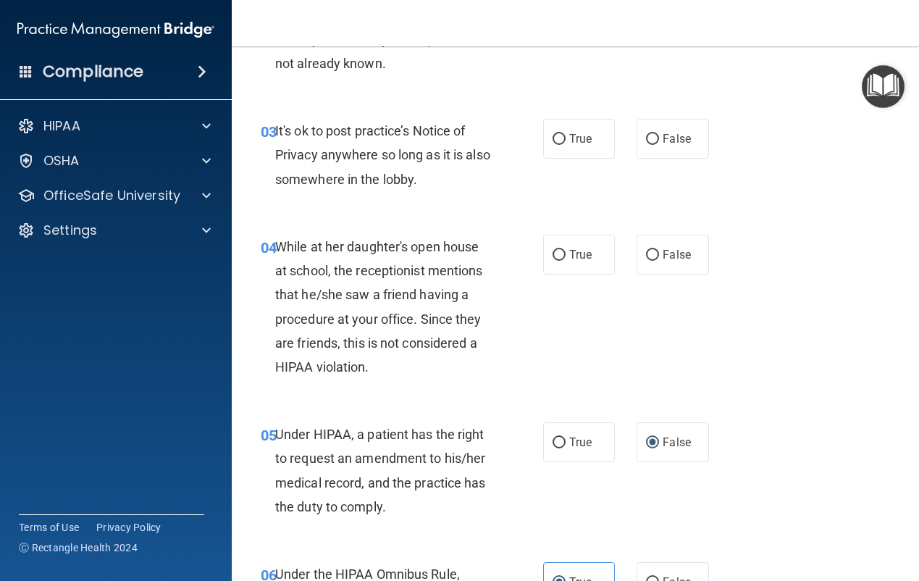
scroll to position [323, 0]
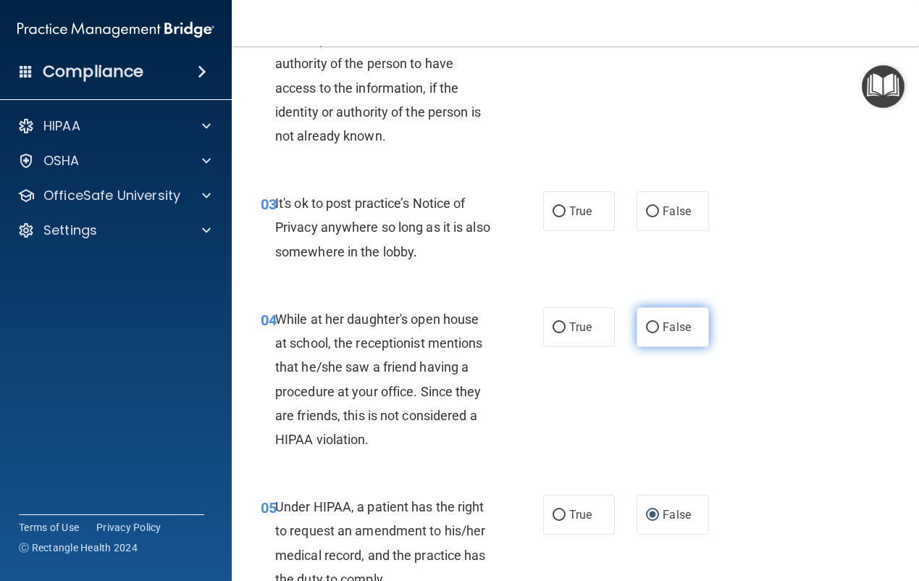
click at [646, 329] on input "False" at bounding box center [652, 327] width 13 height 11
radio input "true"
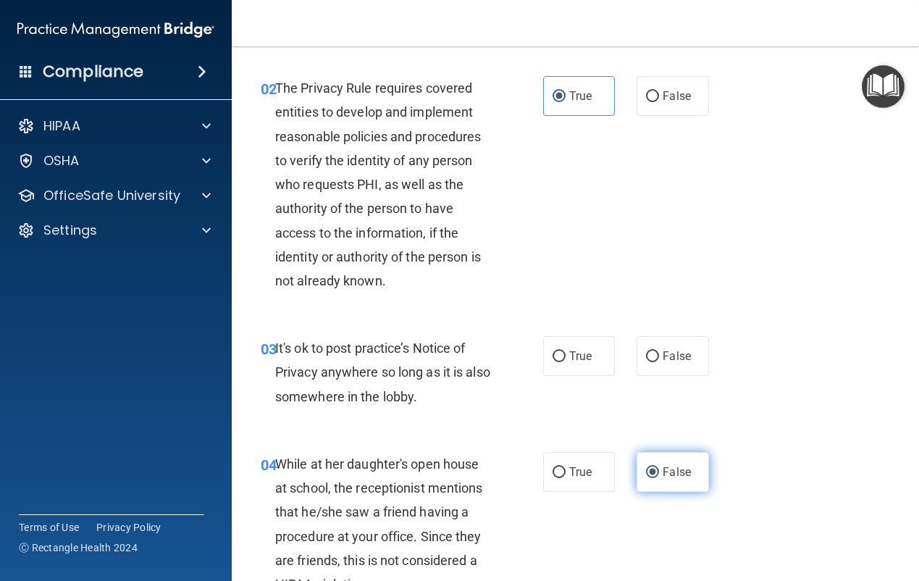
scroll to position [106, 0]
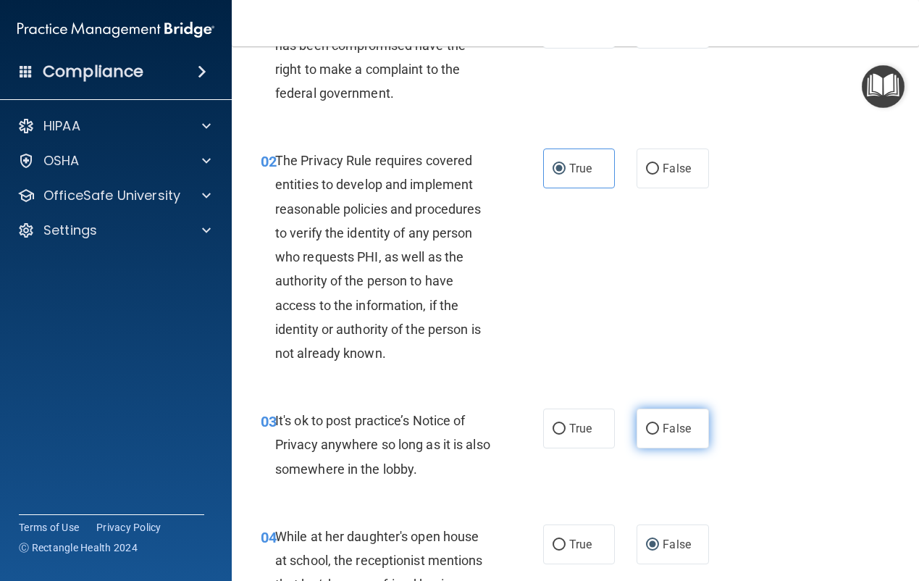
click at [646, 433] on input "False" at bounding box center [652, 429] width 13 height 11
radio input "true"
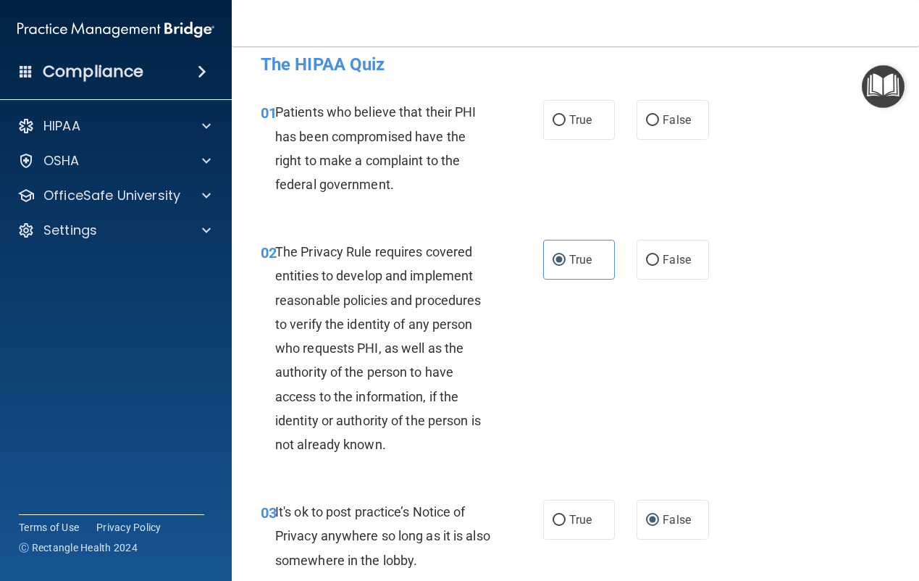
scroll to position [0, 0]
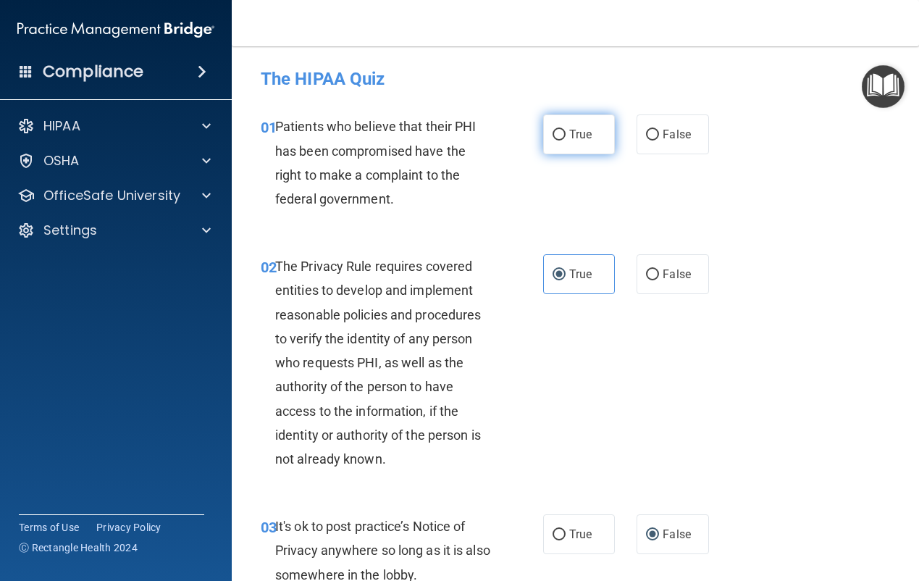
click at [553, 130] on input "True" at bounding box center [559, 135] width 13 height 11
radio input "true"
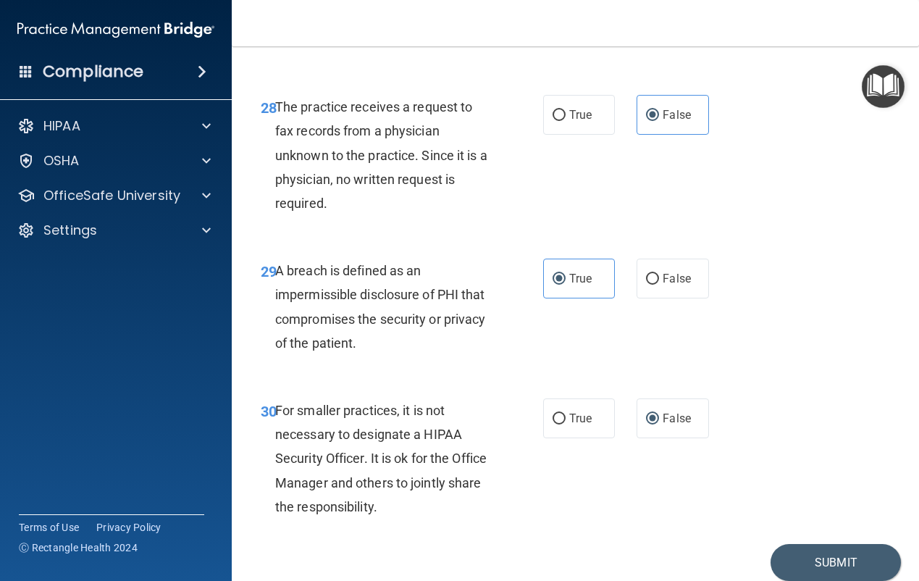
scroll to position [4235, 0]
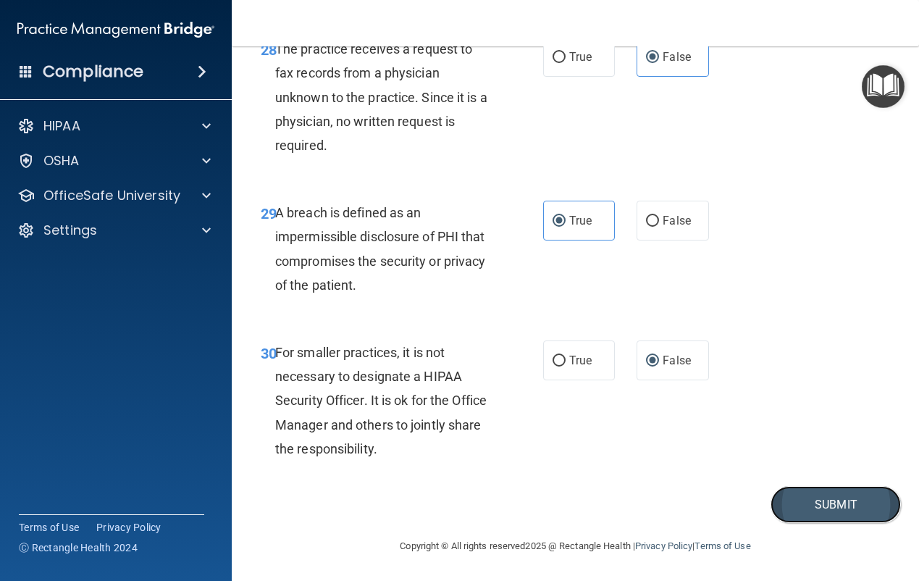
click at [855, 497] on button "Submit" at bounding box center [836, 504] width 130 height 37
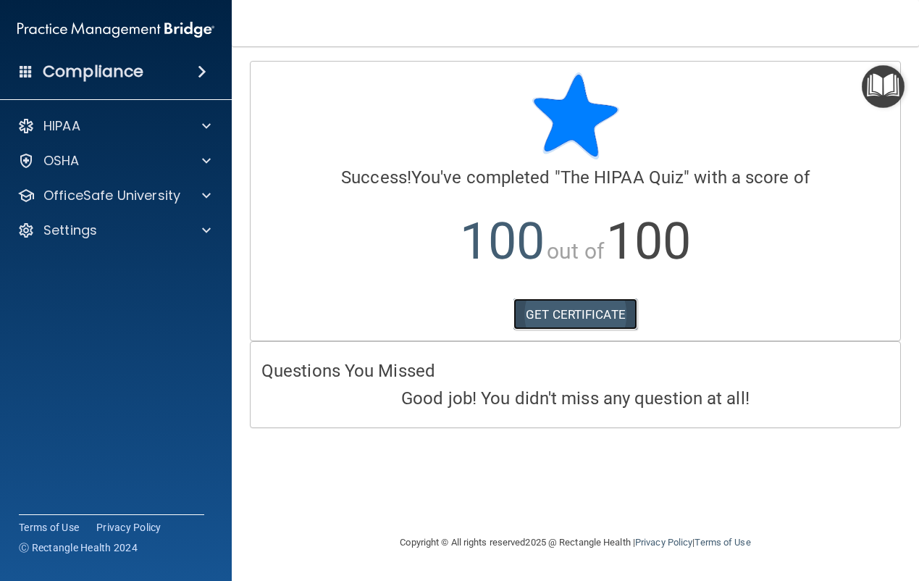
click at [561, 314] on link "GET CERTIFICATE" at bounding box center [576, 314] width 124 height 32
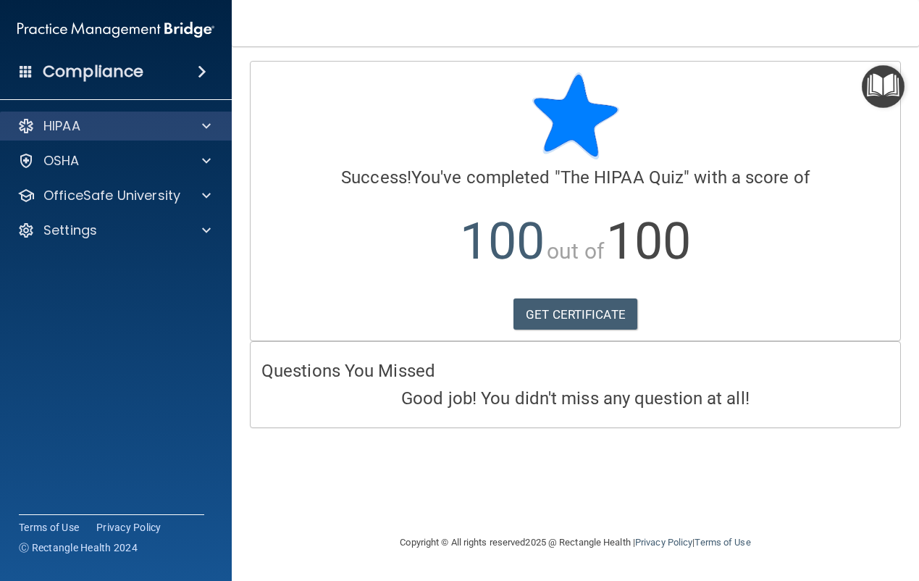
click at [136, 116] on div "HIPAA" at bounding box center [116, 126] width 233 height 29
click at [206, 121] on span at bounding box center [206, 125] width 9 height 17
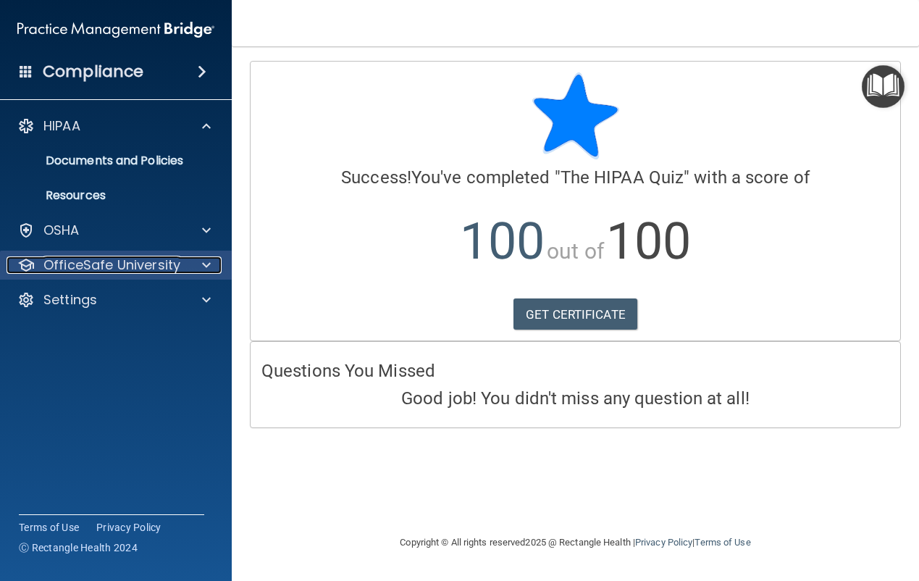
click at [205, 266] on span at bounding box center [206, 264] width 9 height 17
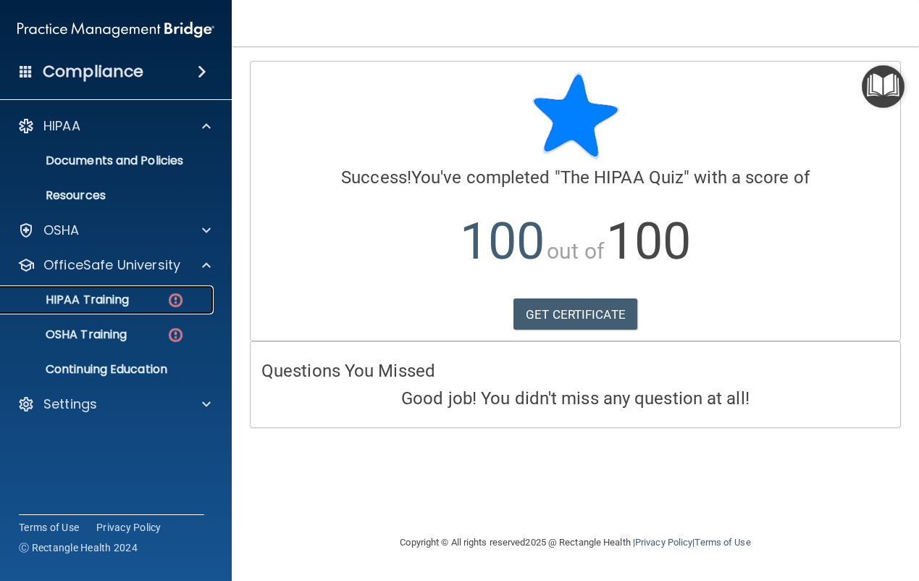
click at [145, 298] on div "HIPAA Training" at bounding box center [108, 300] width 198 height 14
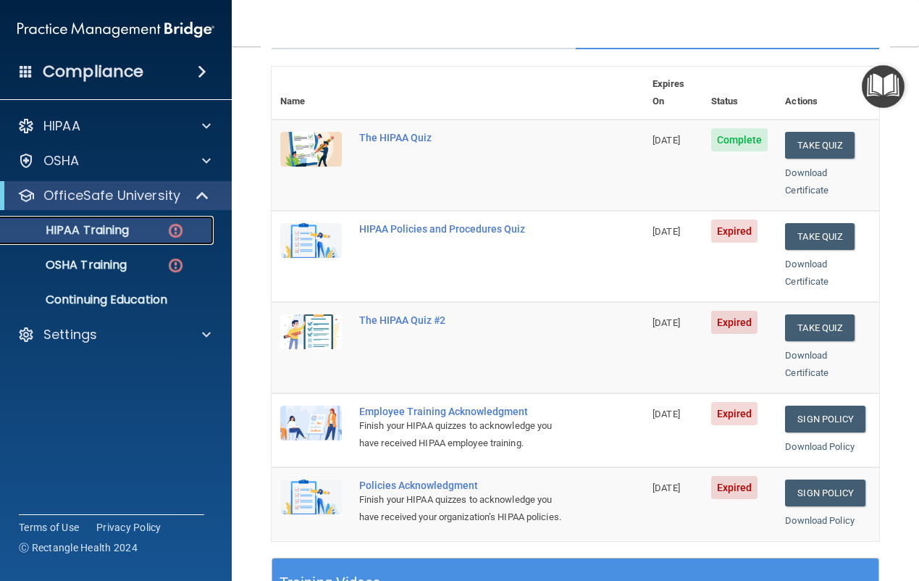
scroll to position [145, 0]
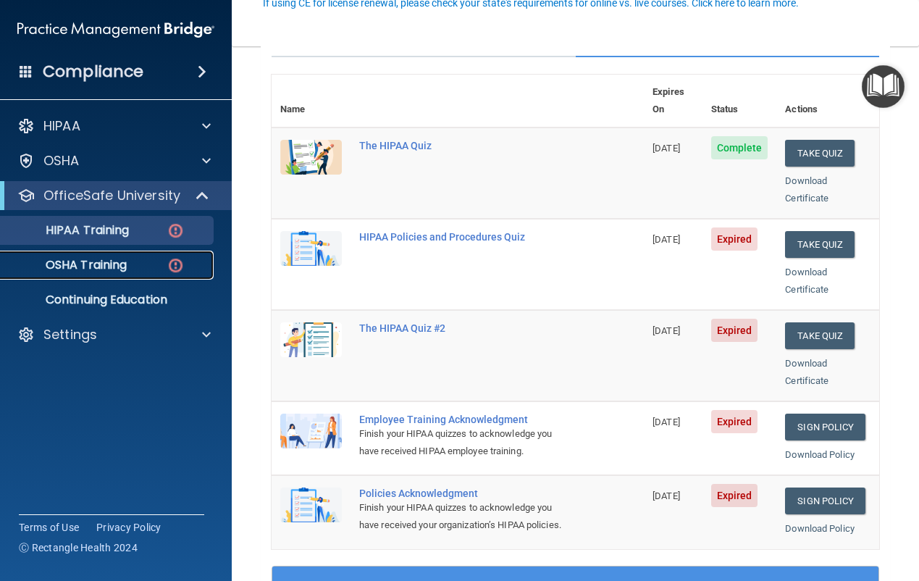
click at [162, 254] on link "OSHA Training" at bounding box center [100, 265] width 228 height 29
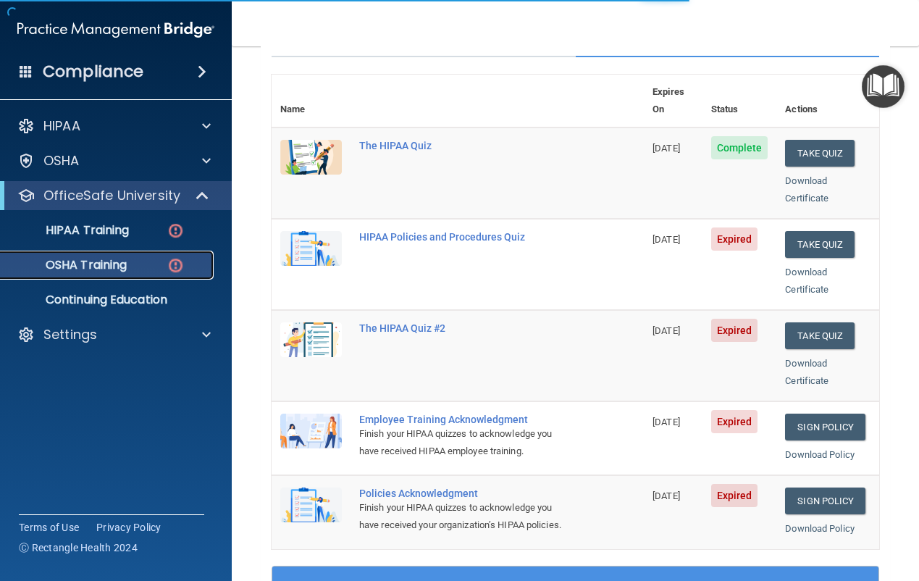
click at [178, 267] on img at bounding box center [176, 265] width 18 height 18
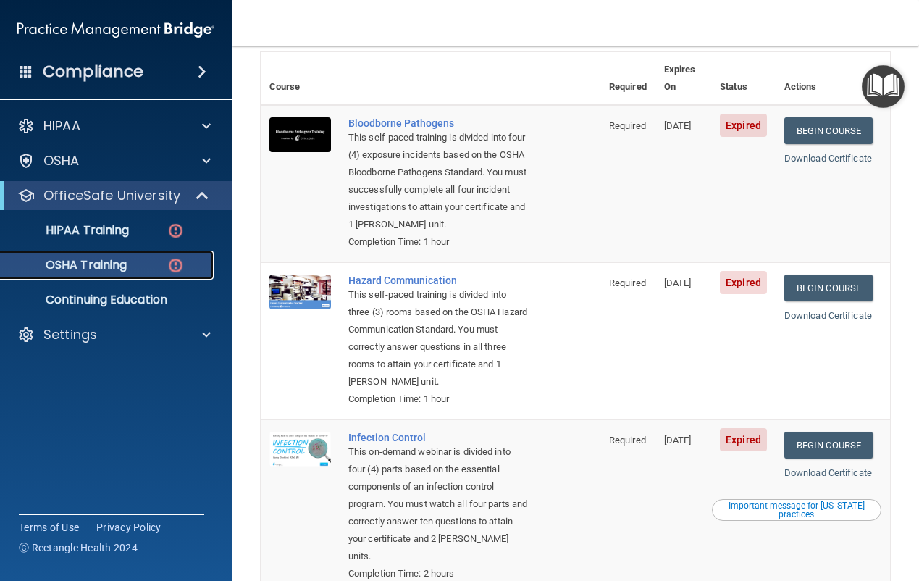
scroll to position [57, 0]
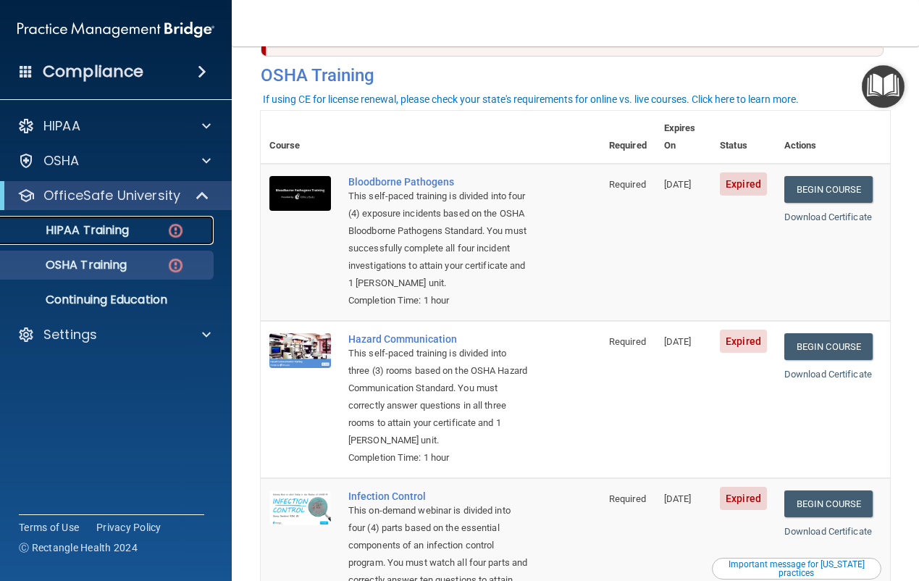
click at [171, 243] on link "HIPAA Training" at bounding box center [100, 230] width 228 height 29
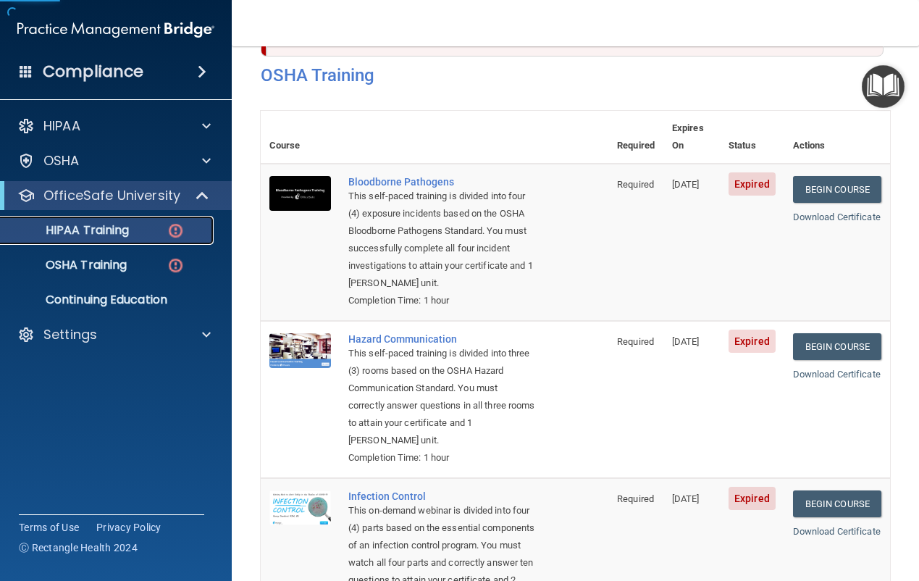
click at [175, 235] on img at bounding box center [176, 231] width 18 height 18
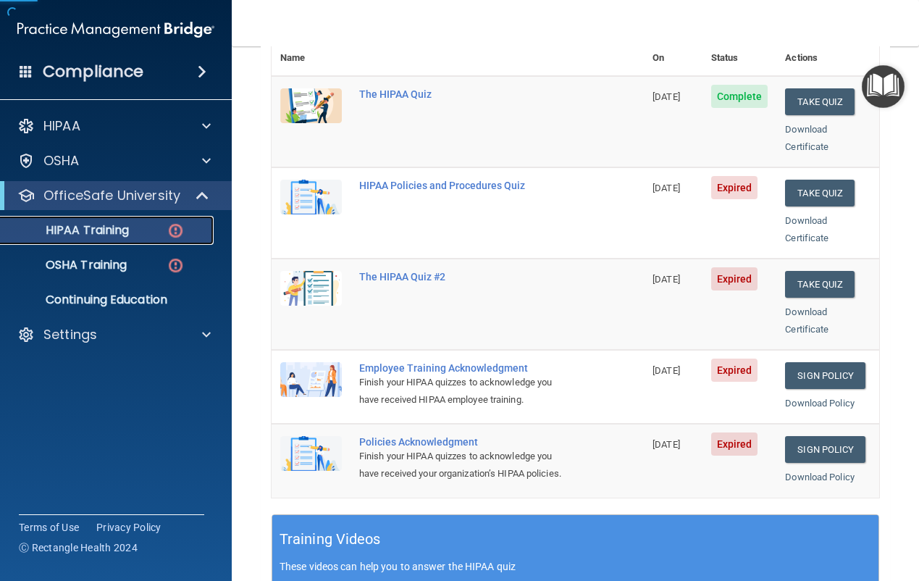
scroll to position [201, 0]
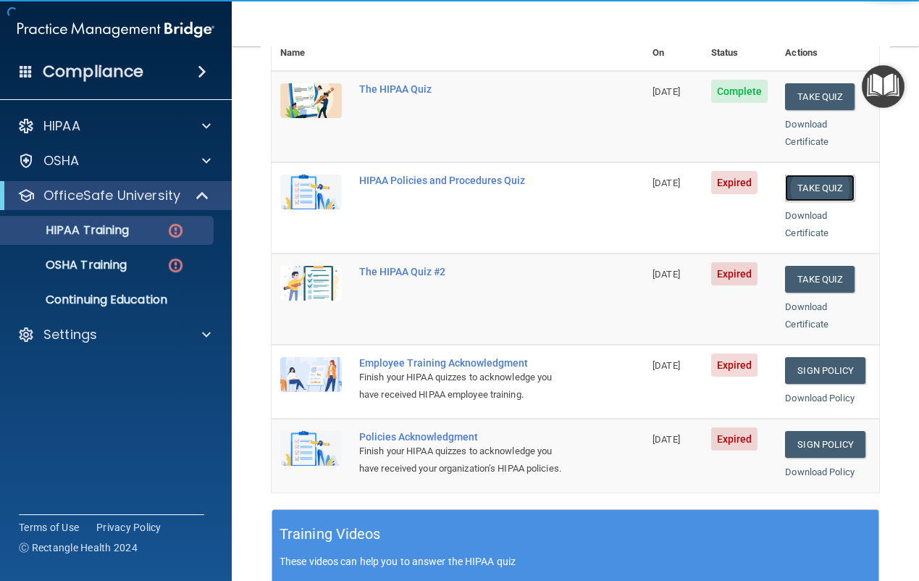
click at [808, 175] on button "Take Quiz" at bounding box center [820, 188] width 70 height 27
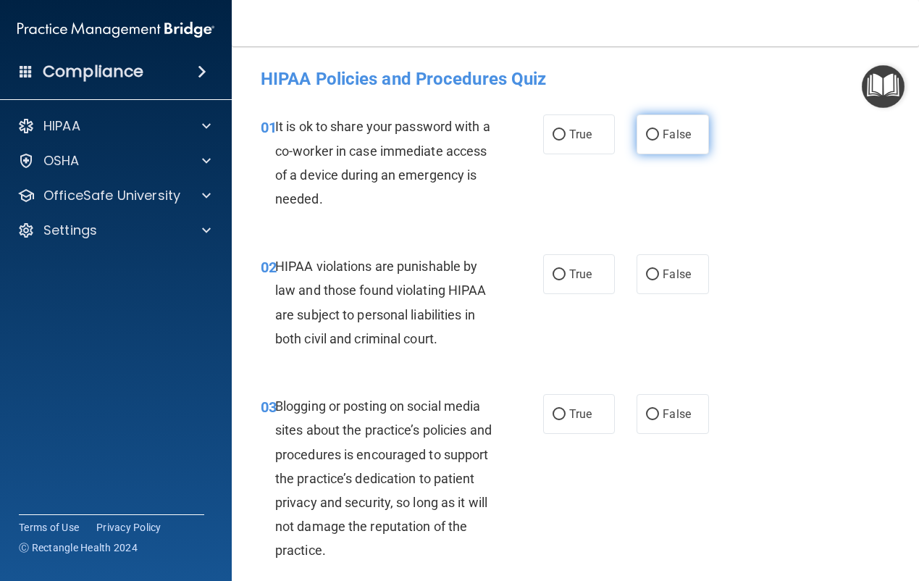
click at [675, 138] on span "False" at bounding box center [677, 134] width 28 height 14
click at [659, 138] on input "False" at bounding box center [652, 135] width 13 height 11
radio input "true"
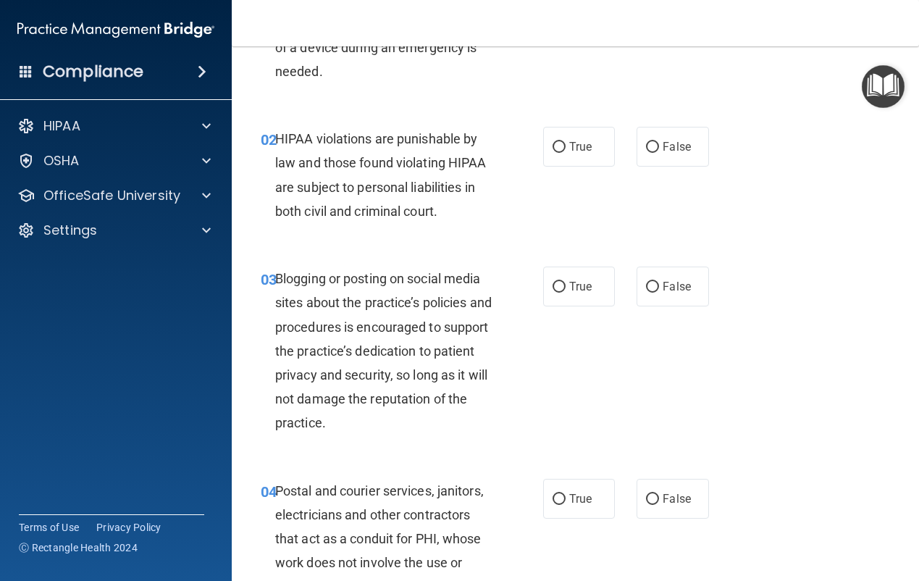
scroll to position [145, 0]
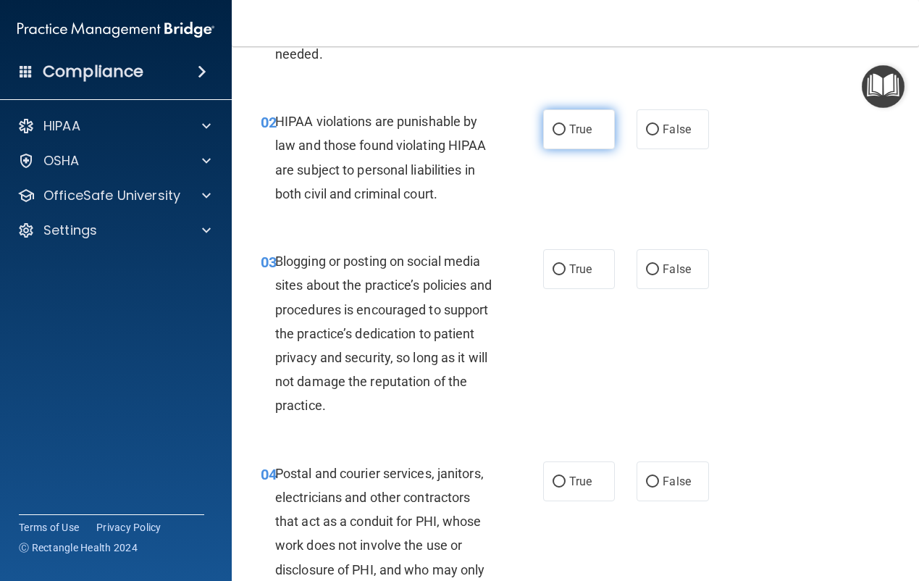
click at [553, 120] on label "True" at bounding box center [579, 129] width 72 height 40
click at [553, 125] on input "True" at bounding box center [559, 130] width 13 height 11
radio input "true"
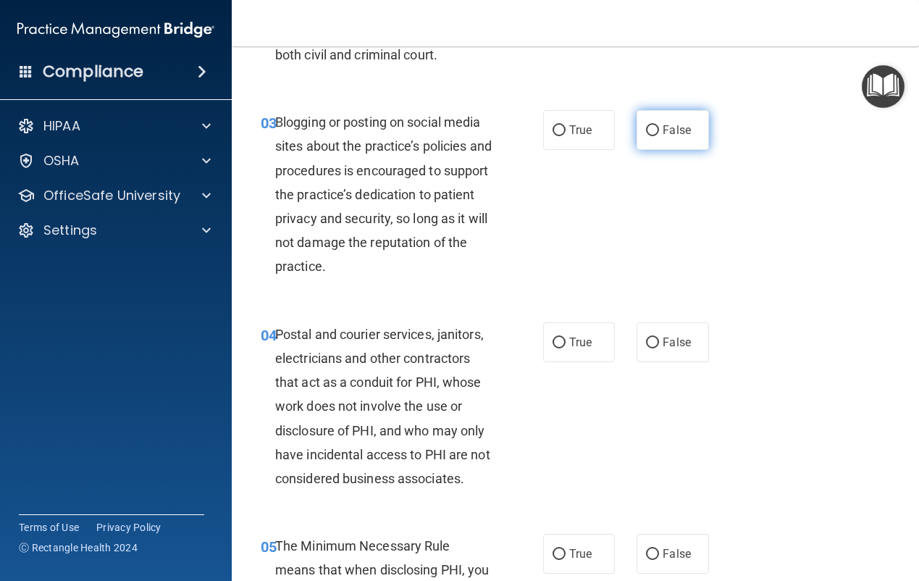
scroll to position [290, 0]
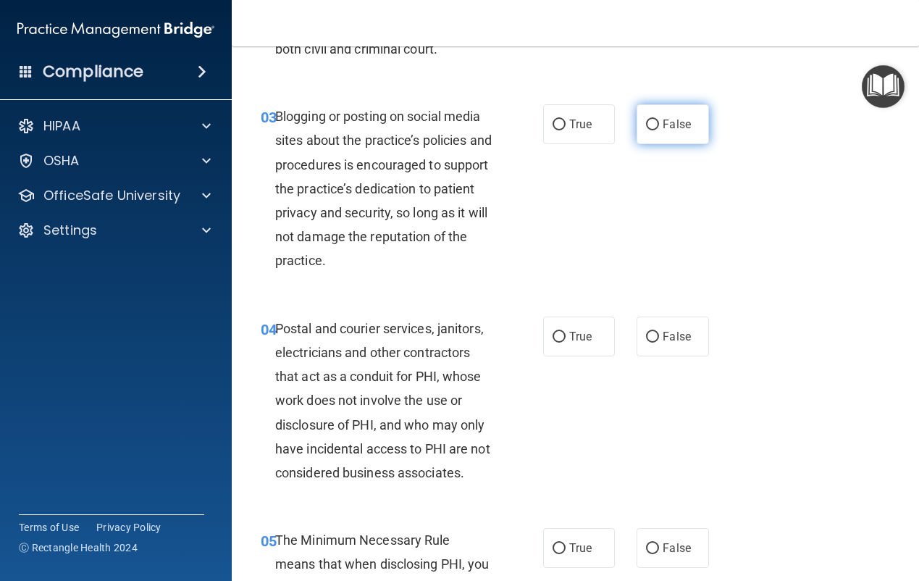
click at [664, 131] on span "False" at bounding box center [677, 124] width 28 height 14
click at [659, 130] on input "False" at bounding box center [652, 125] width 13 height 11
radio input "true"
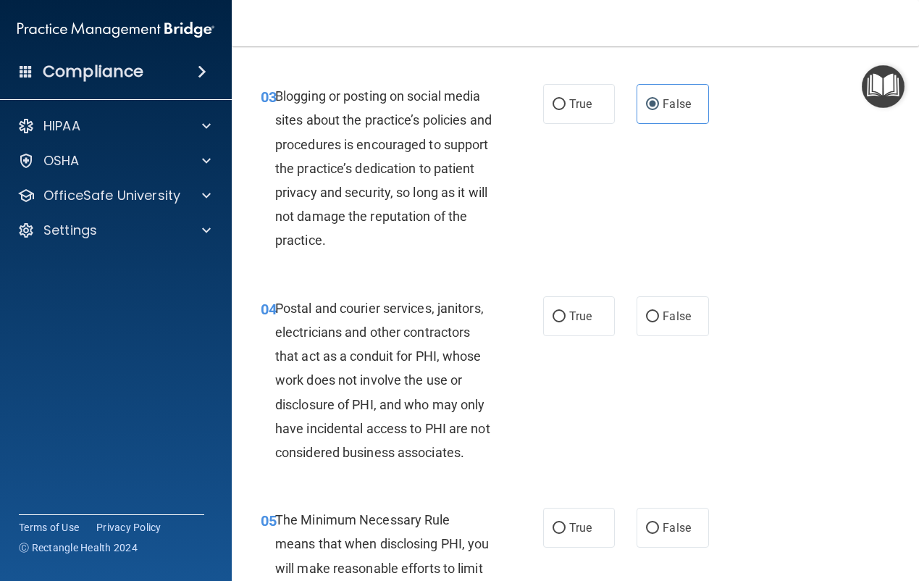
scroll to position [0, 0]
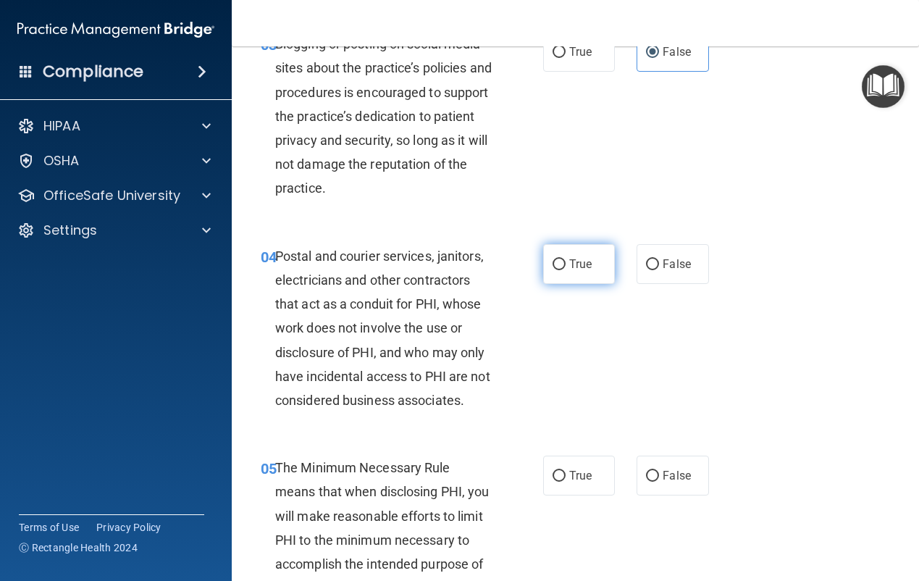
click at [545, 284] on label "True" at bounding box center [579, 264] width 72 height 40
click at [553, 270] on input "True" at bounding box center [559, 264] width 13 height 11
radio input "true"
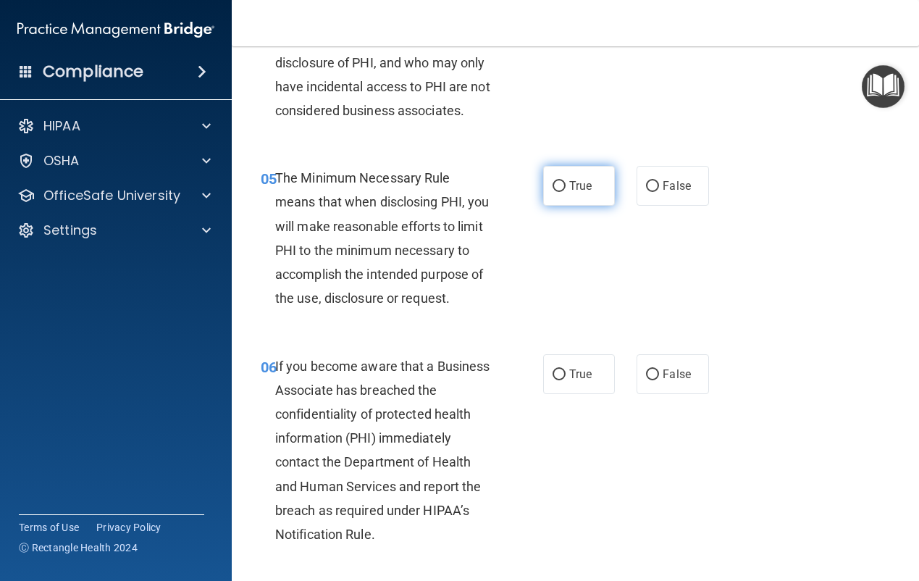
click at [558, 192] on input "True" at bounding box center [559, 186] width 13 height 11
radio input "true"
click at [573, 394] on label "True" at bounding box center [579, 374] width 72 height 40
click at [566, 380] on input "True" at bounding box center [559, 374] width 13 height 11
radio input "true"
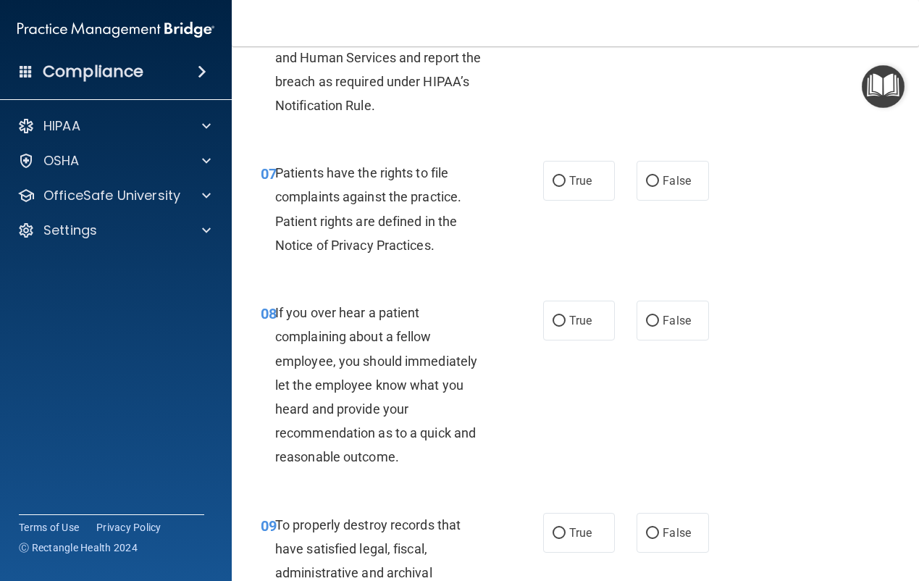
scroll to position [1087, 0]
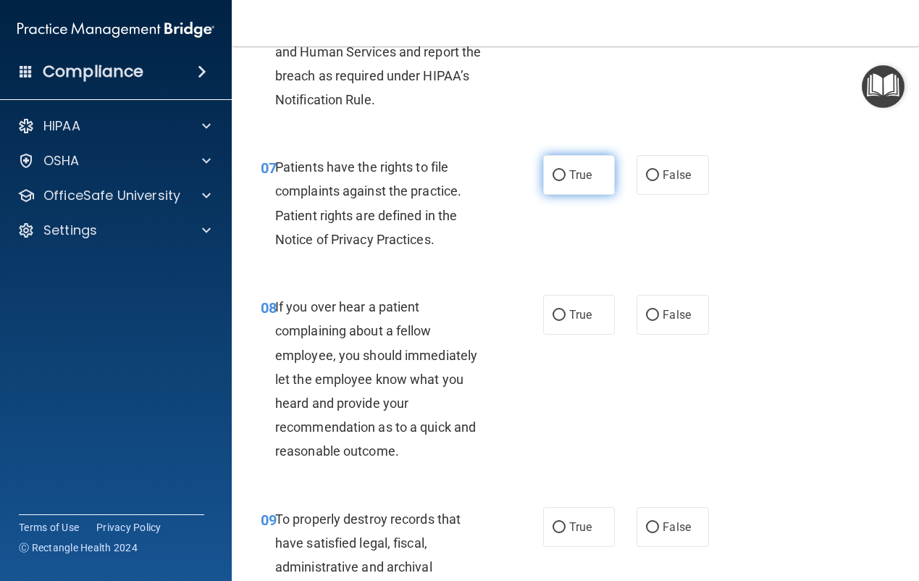
click at [561, 195] on label "True" at bounding box center [579, 175] width 72 height 40
click at [561, 181] on input "True" at bounding box center [559, 175] width 13 height 11
radio input "true"
click at [581, 322] on span "True" at bounding box center [580, 315] width 22 height 14
click at [566, 321] on input "True" at bounding box center [559, 315] width 13 height 11
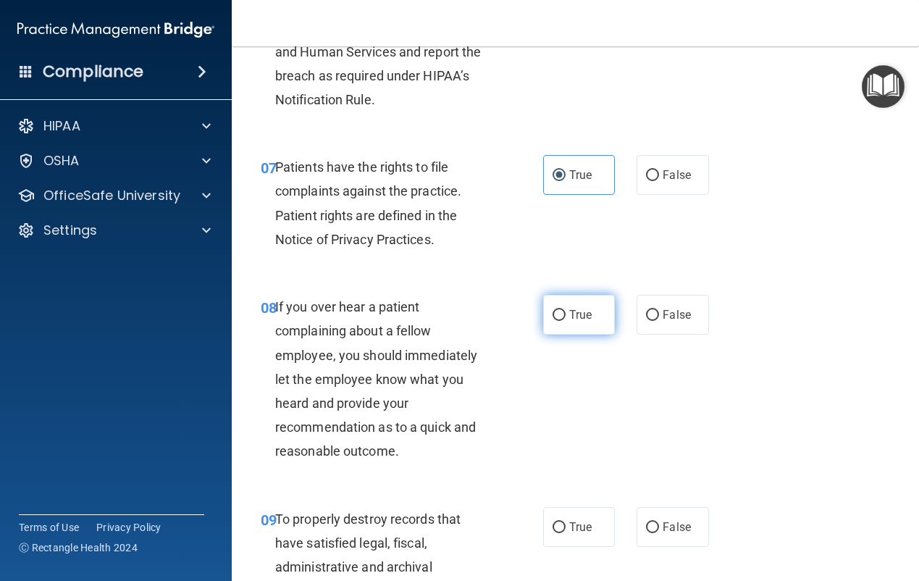
radio input "true"
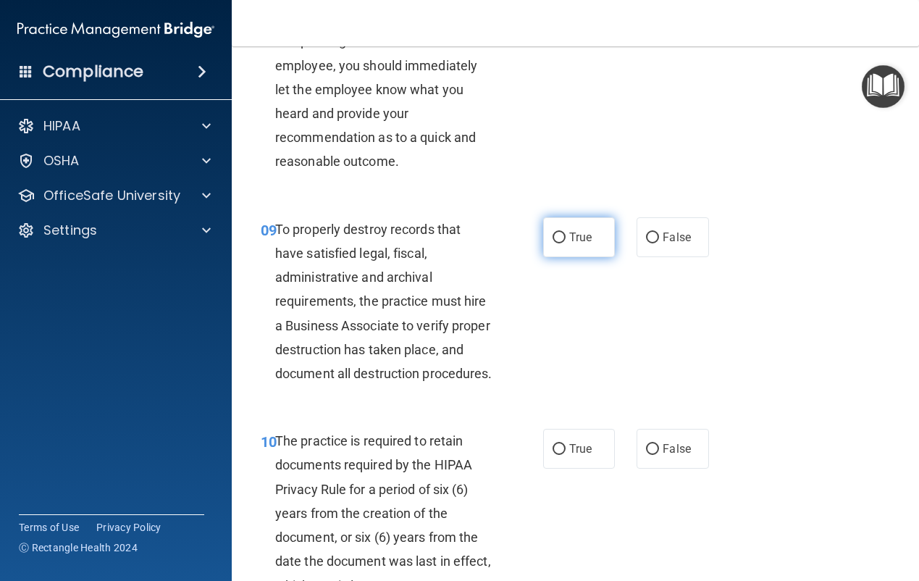
click at [558, 257] on label "True" at bounding box center [579, 237] width 72 height 40
click at [558, 243] on input "True" at bounding box center [559, 238] width 13 height 11
radio input "true"
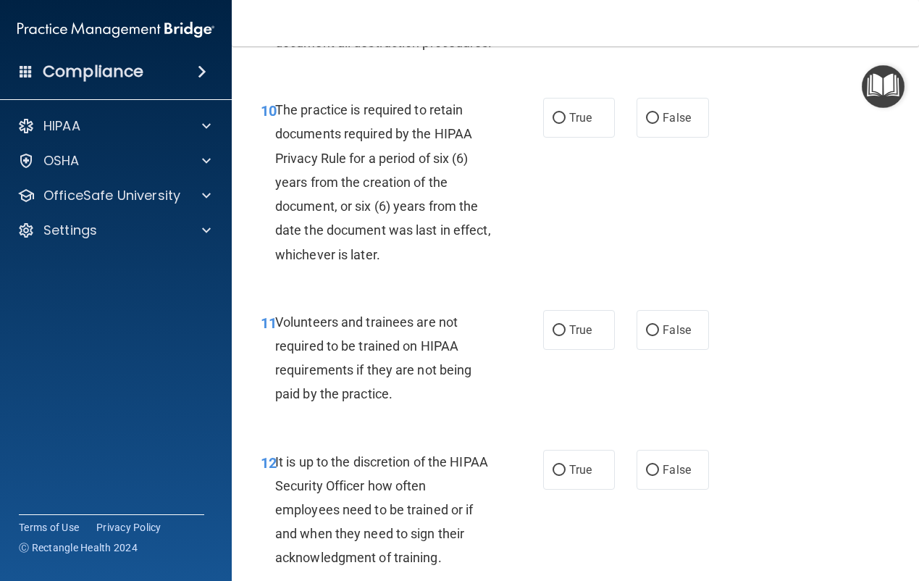
scroll to position [1738, 0]
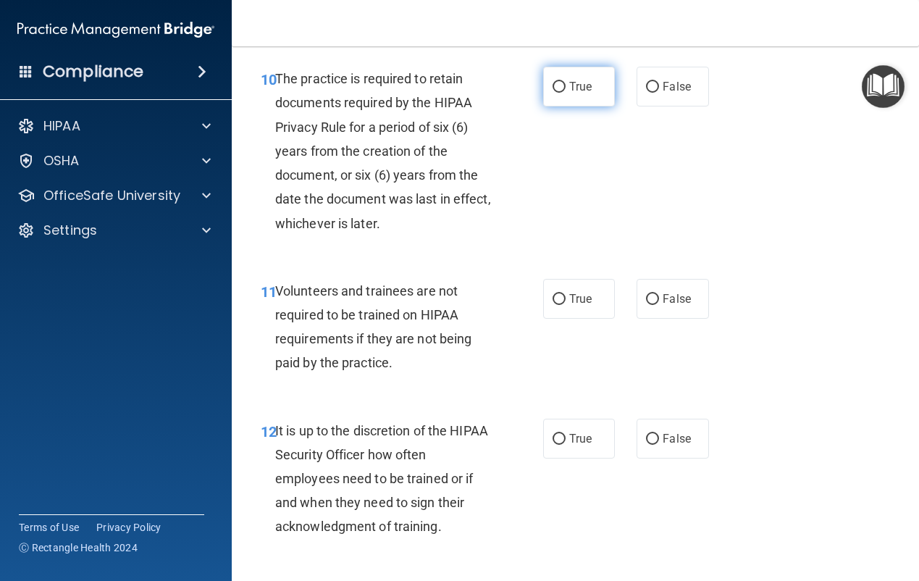
click at [551, 106] on label "True" at bounding box center [579, 87] width 72 height 40
click at [553, 93] on input "True" at bounding box center [559, 87] width 13 height 11
radio input "true"
click at [591, 319] on label "True" at bounding box center [579, 299] width 72 height 40
click at [566, 305] on input "True" at bounding box center [559, 299] width 13 height 11
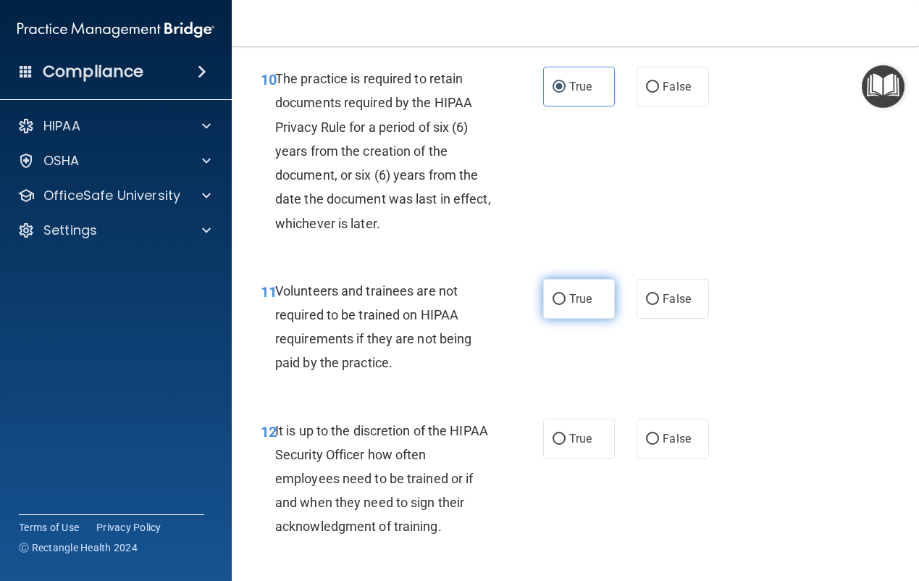
radio input "true"
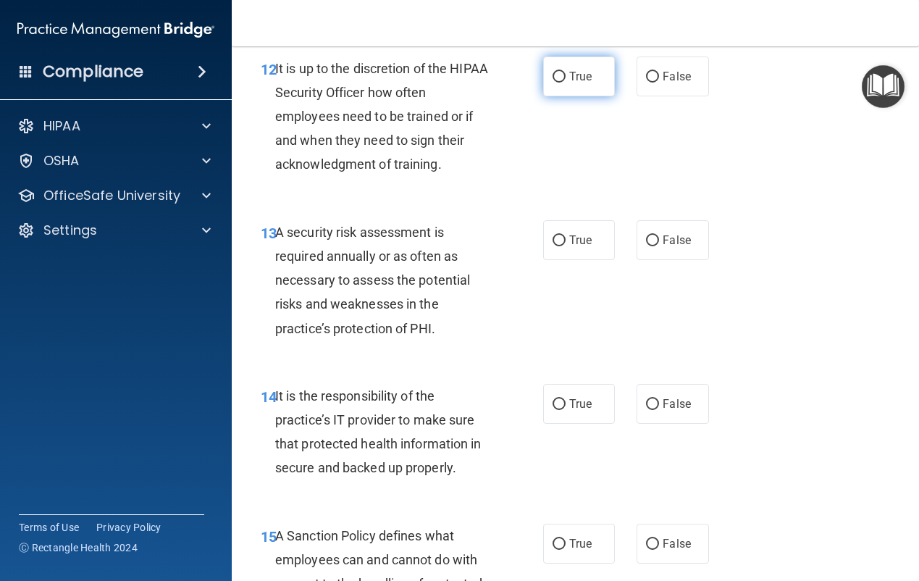
click at [555, 96] on label "True" at bounding box center [579, 77] width 72 height 40
click at [555, 83] on input "True" at bounding box center [559, 77] width 13 height 11
radio input "true"
click at [564, 260] on label "True" at bounding box center [579, 240] width 72 height 40
click at [564, 246] on input "True" at bounding box center [559, 240] width 13 height 11
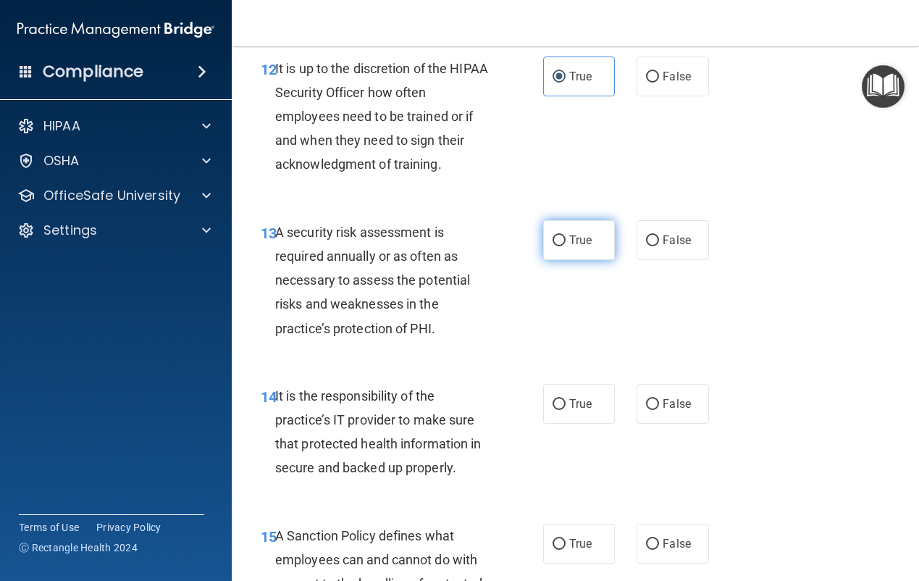
radio input "true"
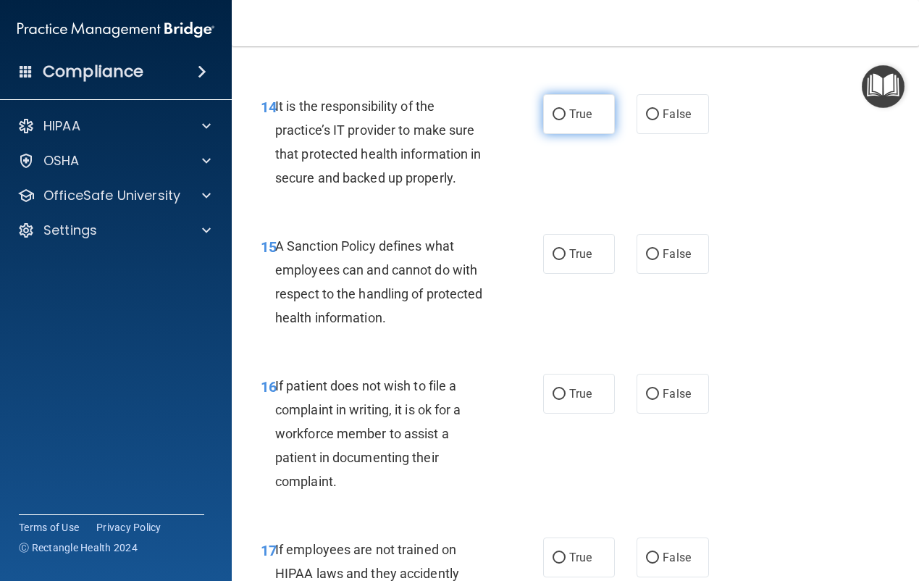
click at [569, 121] on span "True" at bounding box center [580, 114] width 22 height 14
click at [566, 120] on input "True" at bounding box center [559, 114] width 13 height 11
radio input "true"
click at [596, 274] on label "True" at bounding box center [579, 254] width 72 height 40
click at [566, 260] on input "True" at bounding box center [559, 254] width 13 height 11
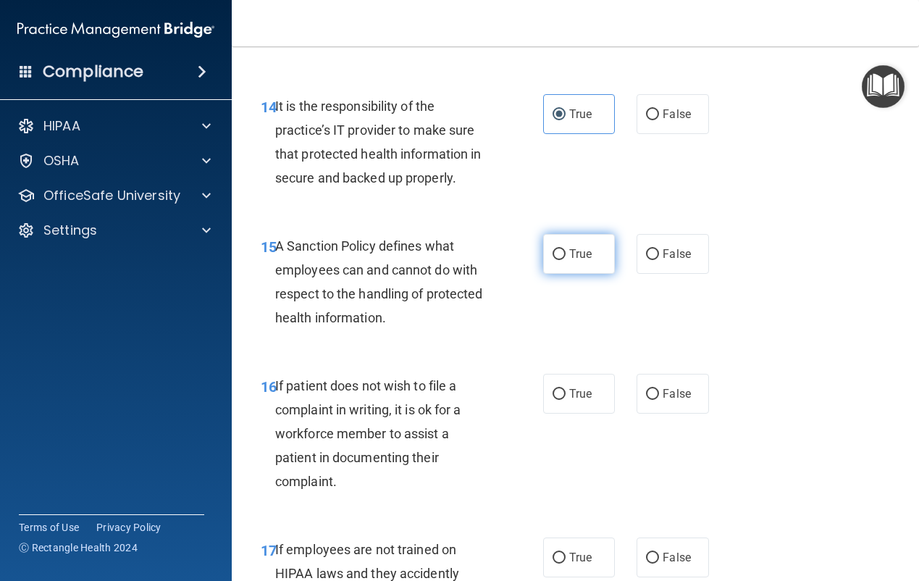
radio input "true"
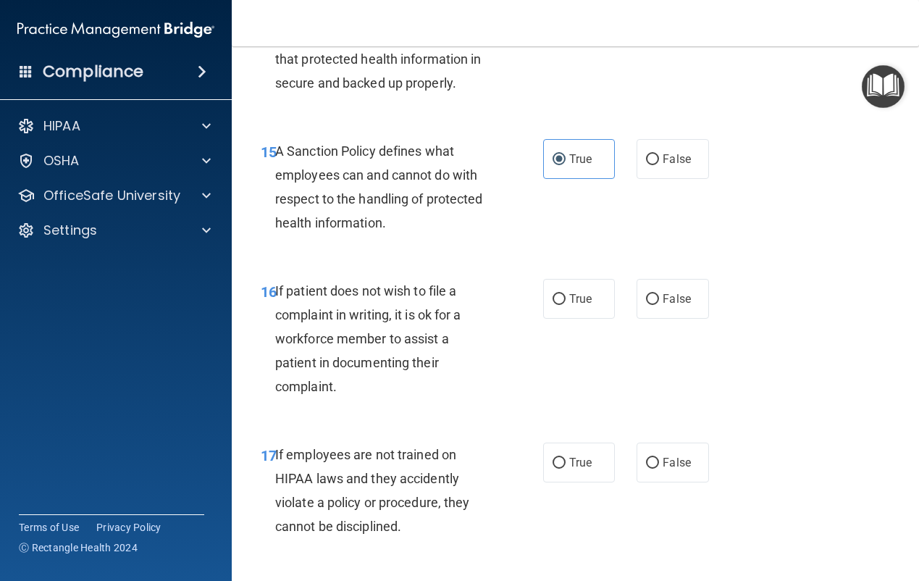
scroll to position [2680, 0]
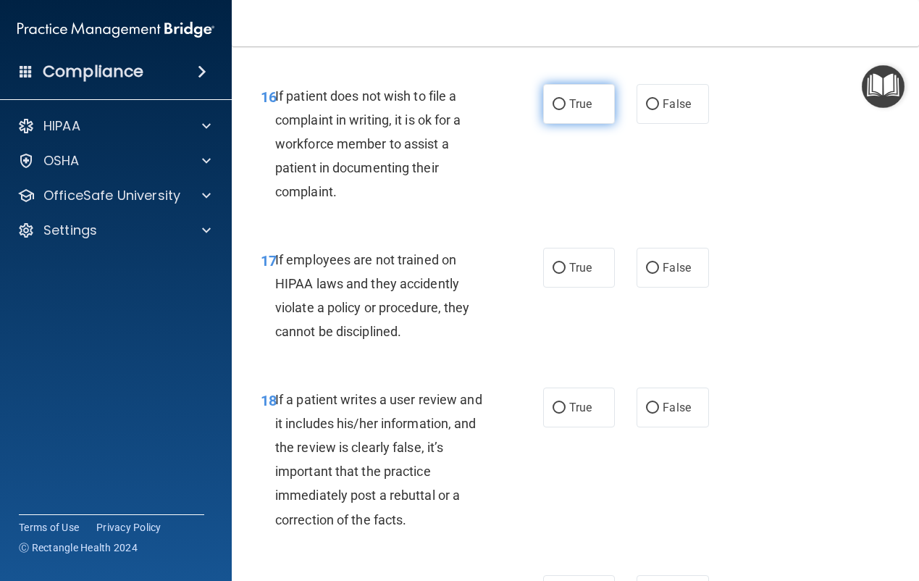
click at [561, 124] on label "True" at bounding box center [579, 104] width 72 height 40
click at [561, 110] on input "True" at bounding box center [559, 104] width 13 height 11
radio input "true"
click at [569, 275] on span "True" at bounding box center [580, 268] width 22 height 14
click at [566, 274] on input "True" at bounding box center [559, 268] width 13 height 11
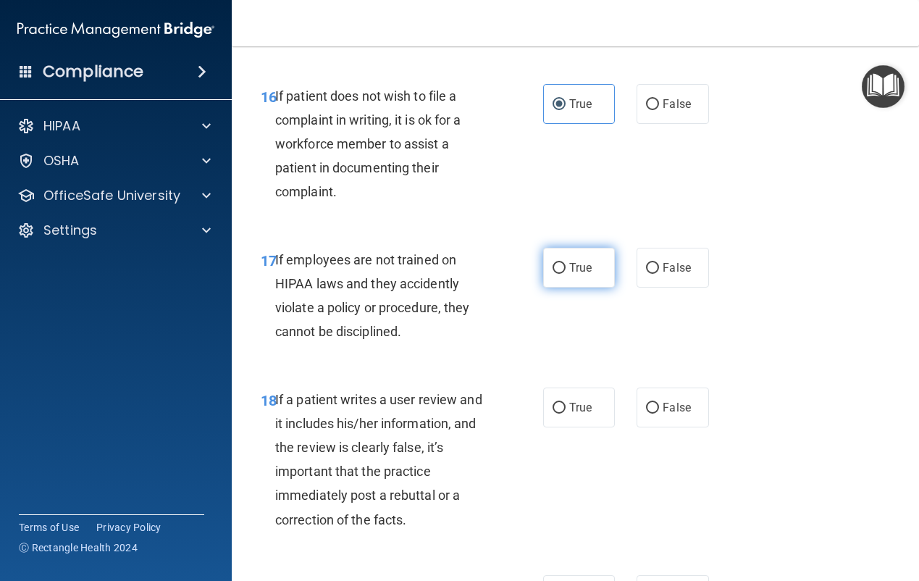
radio input "true"
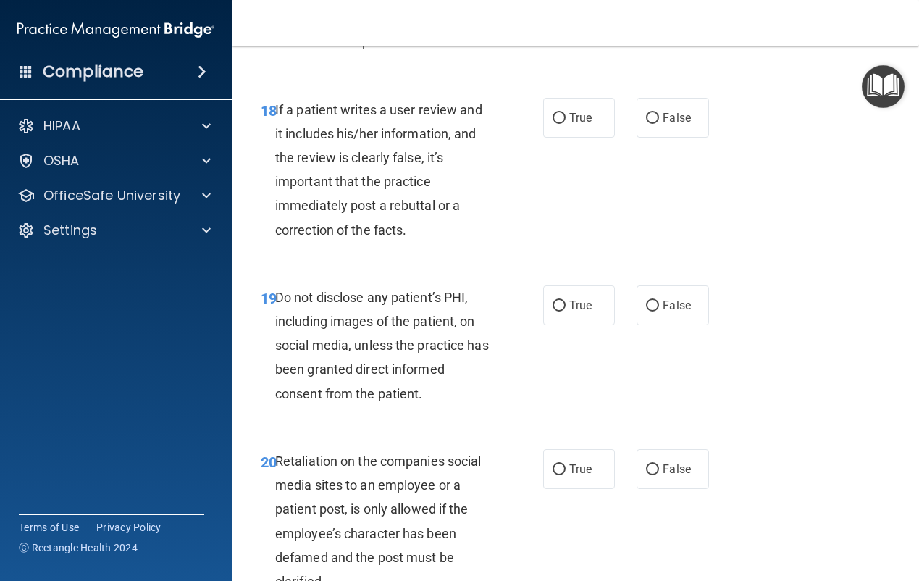
drag, startPoint x: 571, startPoint y: 217, endPoint x: 570, endPoint y: 267, distance: 49.3
click at [571, 125] on span "True" at bounding box center [580, 118] width 22 height 14
click at [566, 124] on input "True" at bounding box center [559, 118] width 13 height 11
radio input "true"
click at [577, 312] on span "True" at bounding box center [580, 305] width 22 height 14
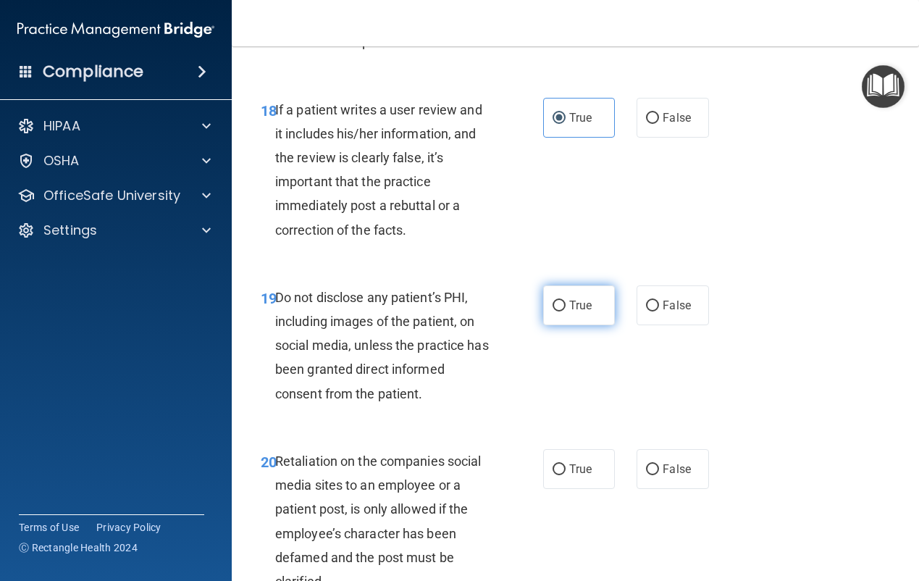
click at [566, 311] on input "True" at bounding box center [559, 306] width 13 height 11
radio input "true"
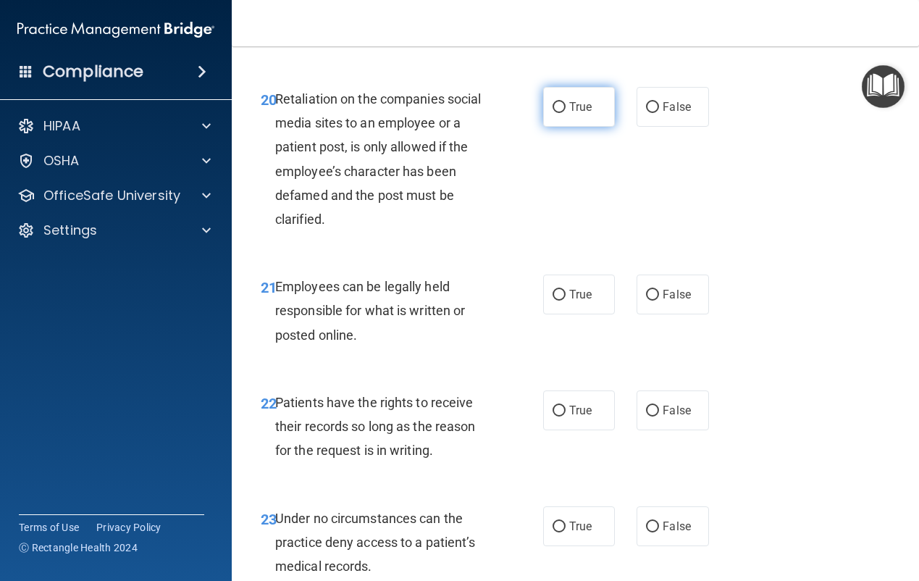
click at [568, 127] on label "True" at bounding box center [579, 107] width 72 height 40
click at [566, 113] on input "True" at bounding box center [559, 107] width 13 height 11
radio input "true"
click at [579, 314] on label "True" at bounding box center [579, 295] width 72 height 40
click at [566, 301] on input "True" at bounding box center [559, 295] width 13 height 11
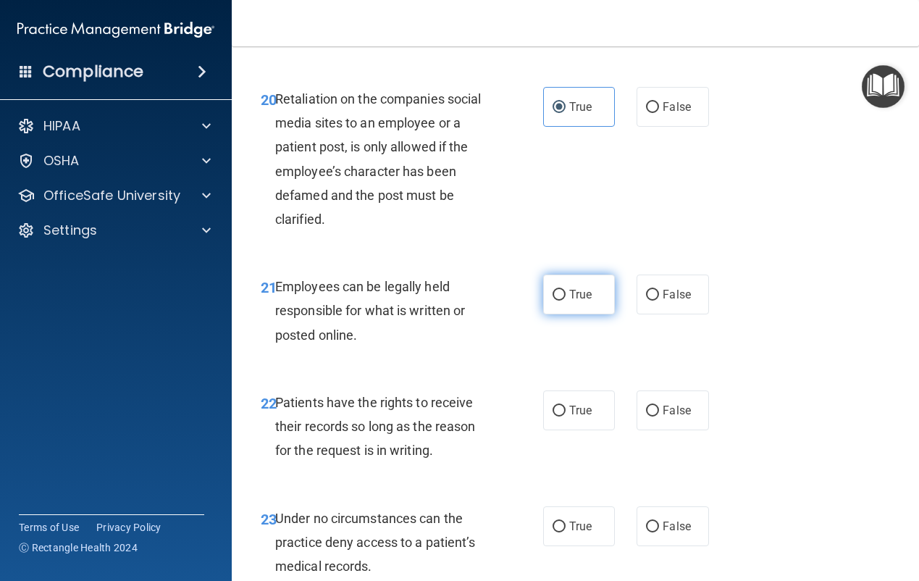
radio input "true"
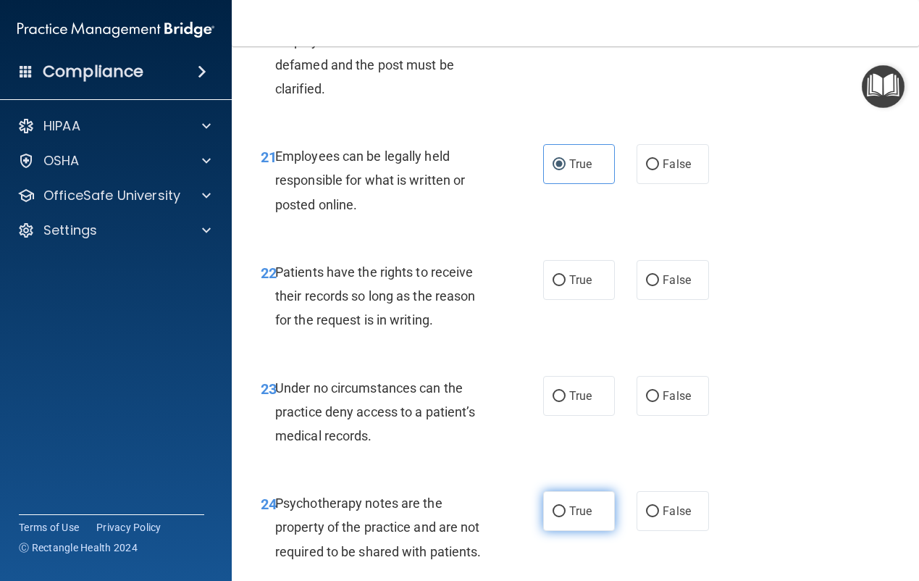
scroll to position [3694, 0]
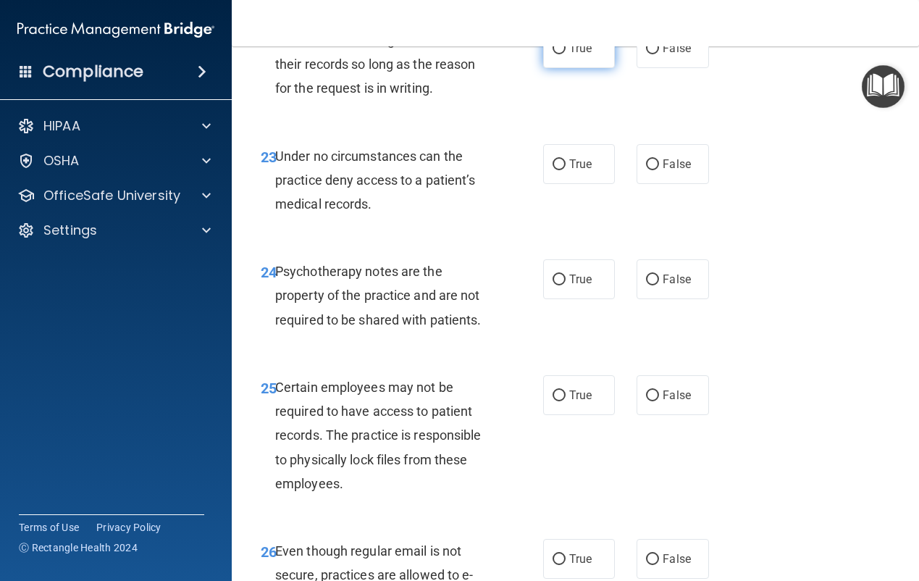
click at [569, 68] on label "True" at bounding box center [579, 48] width 72 height 40
click at [566, 54] on input "True" at bounding box center [559, 48] width 13 height 11
radio input "true"
click at [574, 171] on span "True" at bounding box center [580, 164] width 22 height 14
click at [566, 170] on input "True" at bounding box center [559, 164] width 13 height 11
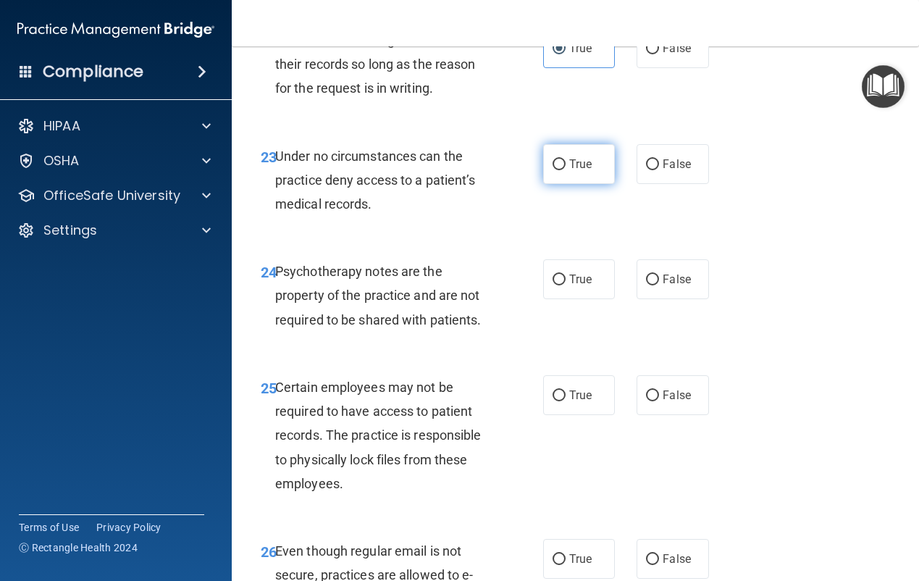
radio input "true"
click at [579, 286] on span "True" at bounding box center [580, 279] width 22 height 14
click at [566, 285] on input "True" at bounding box center [559, 280] width 13 height 11
radio input "true"
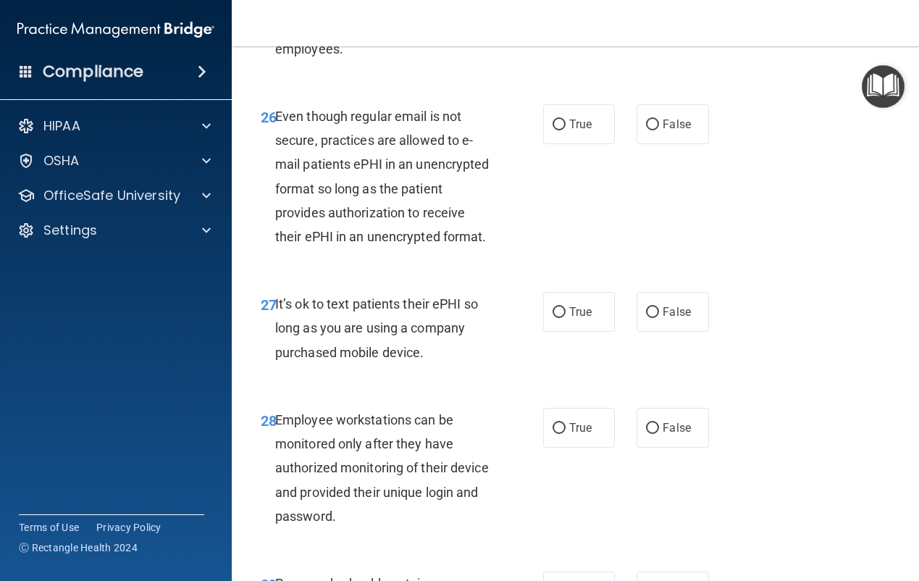
scroll to position [3984, 0]
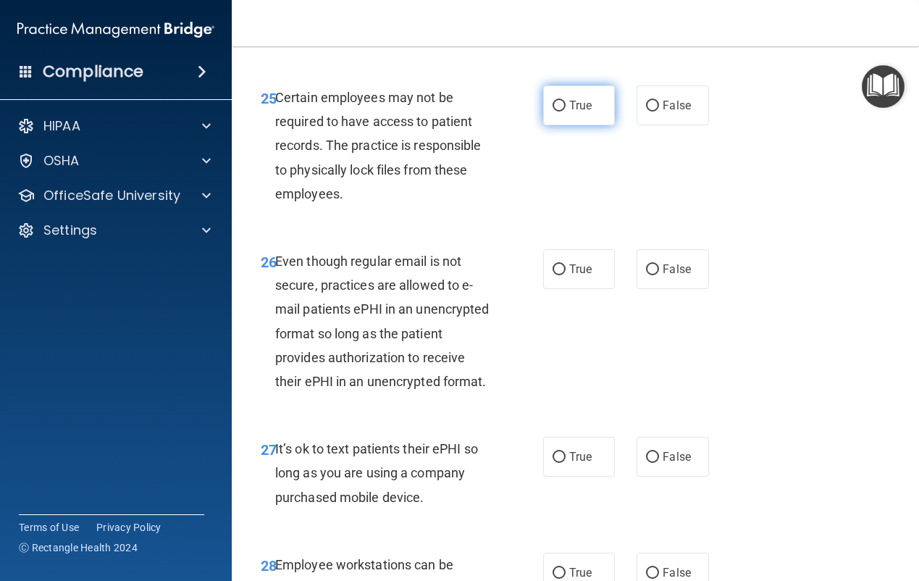
click at [569, 112] on span "True" at bounding box center [580, 106] width 22 height 14
click at [566, 112] on input "True" at bounding box center [559, 106] width 13 height 11
radio input "true"
click at [596, 289] on label "True" at bounding box center [579, 269] width 72 height 40
click at [566, 275] on input "True" at bounding box center [559, 269] width 13 height 11
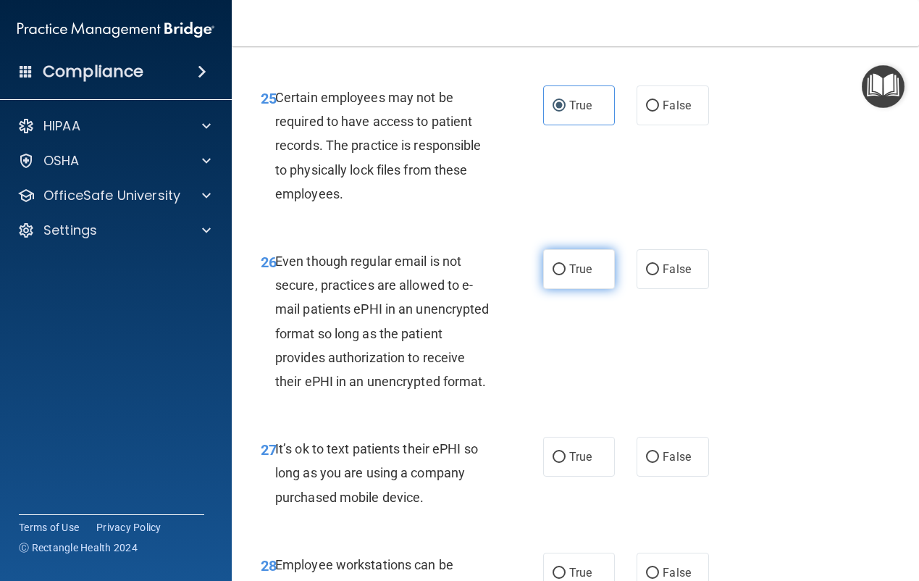
radio input "true"
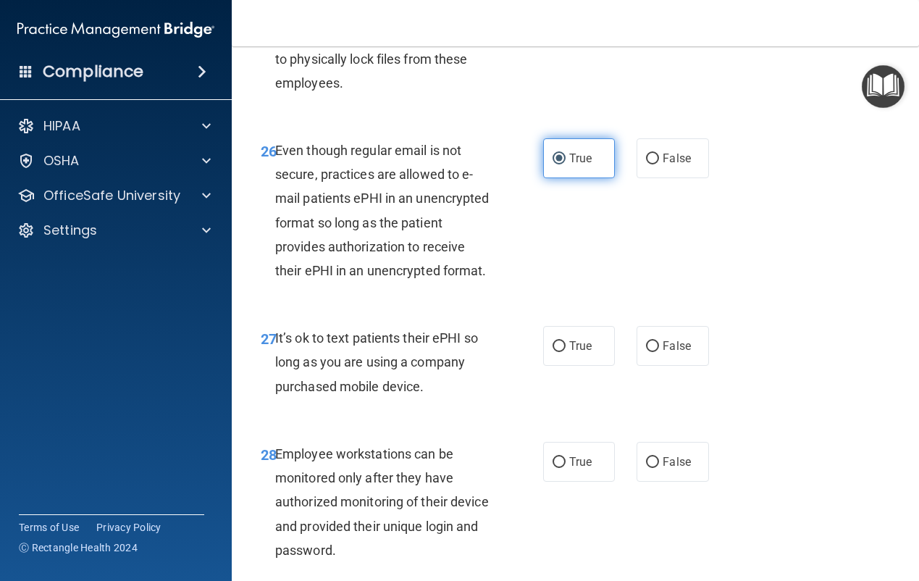
scroll to position [4274, 0]
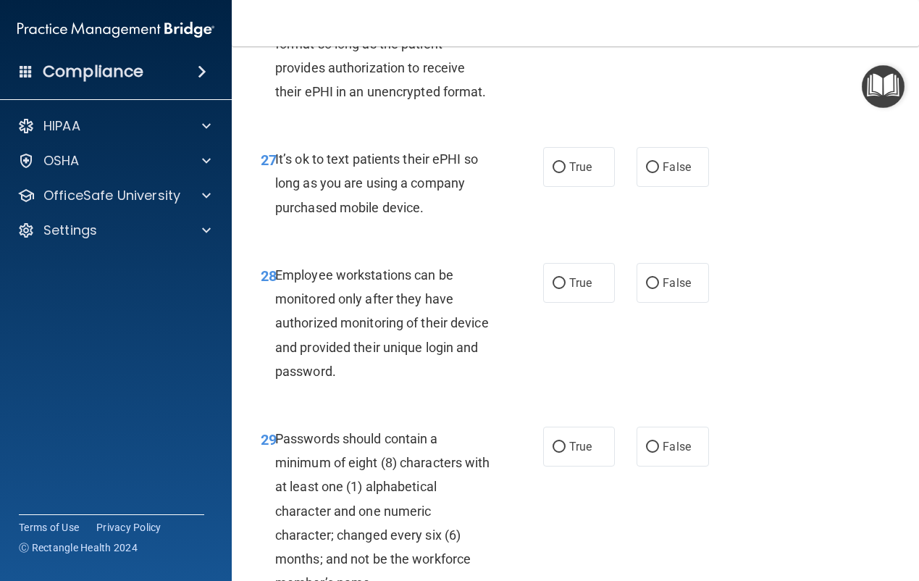
click at [564, 245] on div "27 It’s ok to text patients their ePHI so long as you are using a company purch…" at bounding box center [575, 187] width 651 height 116
click at [575, 187] on label "True" at bounding box center [579, 167] width 72 height 40
click at [566, 173] on input "True" at bounding box center [559, 167] width 13 height 11
radio input "true"
click at [579, 303] on label "True" at bounding box center [579, 283] width 72 height 40
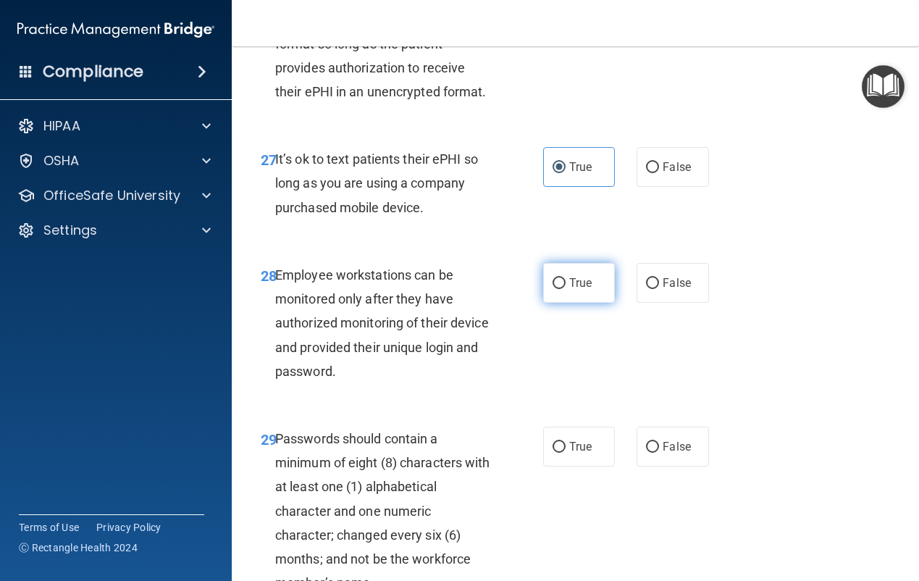
click at [566, 289] on input "True" at bounding box center [559, 283] width 13 height 11
radio input "true"
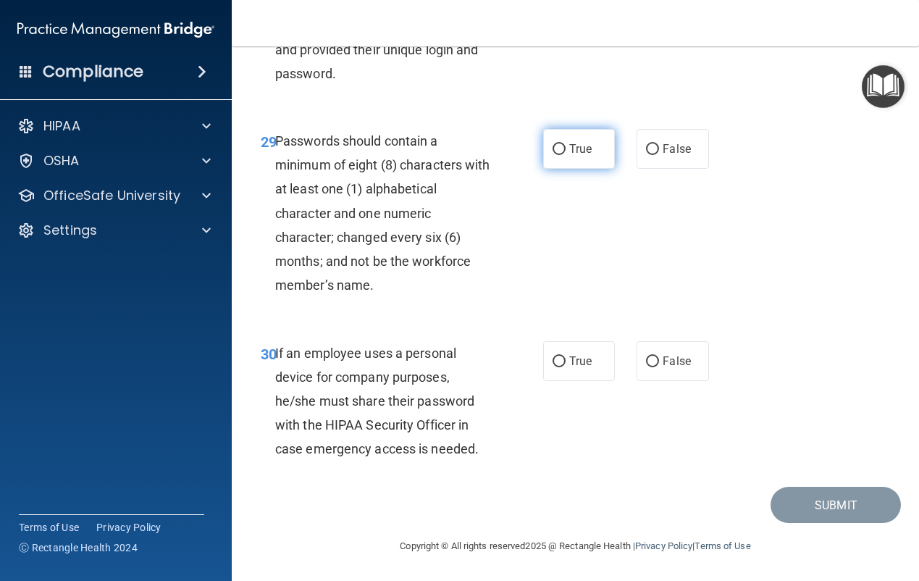
click at [569, 156] on span "True" at bounding box center [580, 149] width 22 height 14
click at [566, 155] on input "True" at bounding box center [559, 149] width 13 height 11
radio input "true"
click at [577, 381] on label "True" at bounding box center [579, 361] width 72 height 40
click at [566, 367] on input "True" at bounding box center [559, 361] width 13 height 11
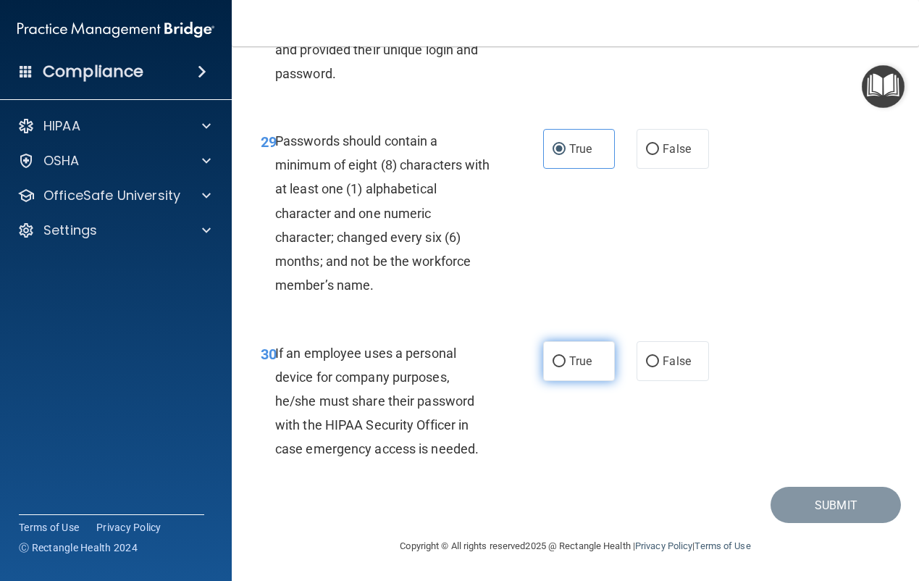
radio input "true"
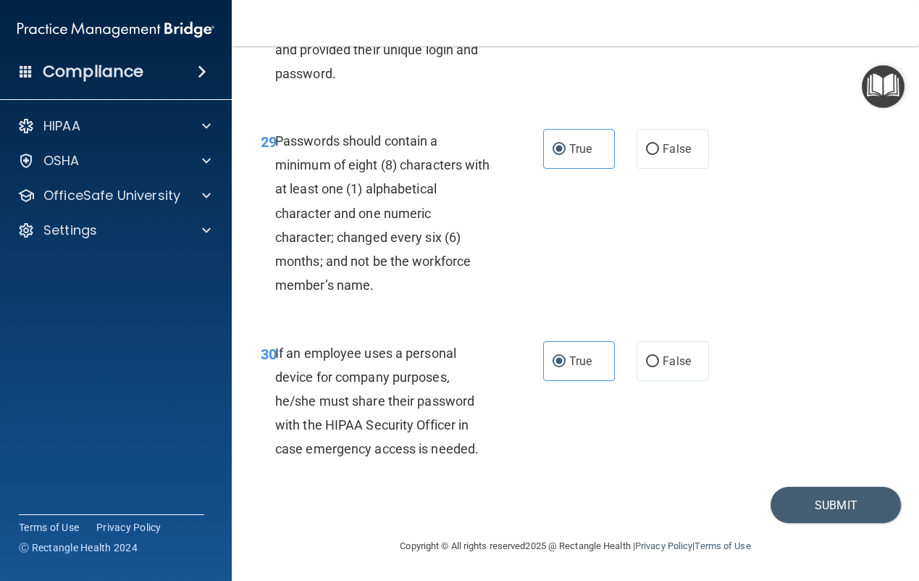
scroll to position [4692, 0]
click at [798, 488] on button "Submit" at bounding box center [836, 505] width 130 height 37
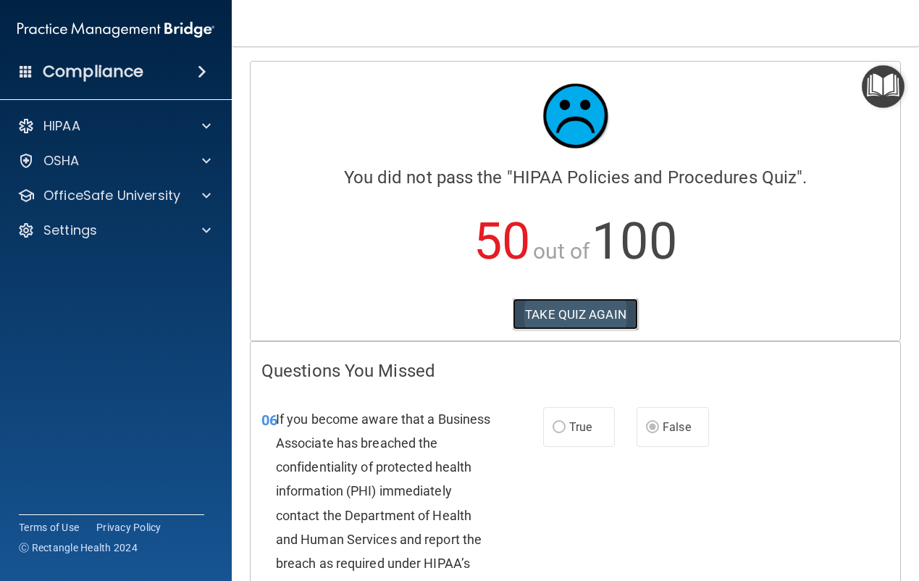
click at [593, 305] on button "TAKE QUIZ AGAIN" at bounding box center [575, 314] width 125 height 32
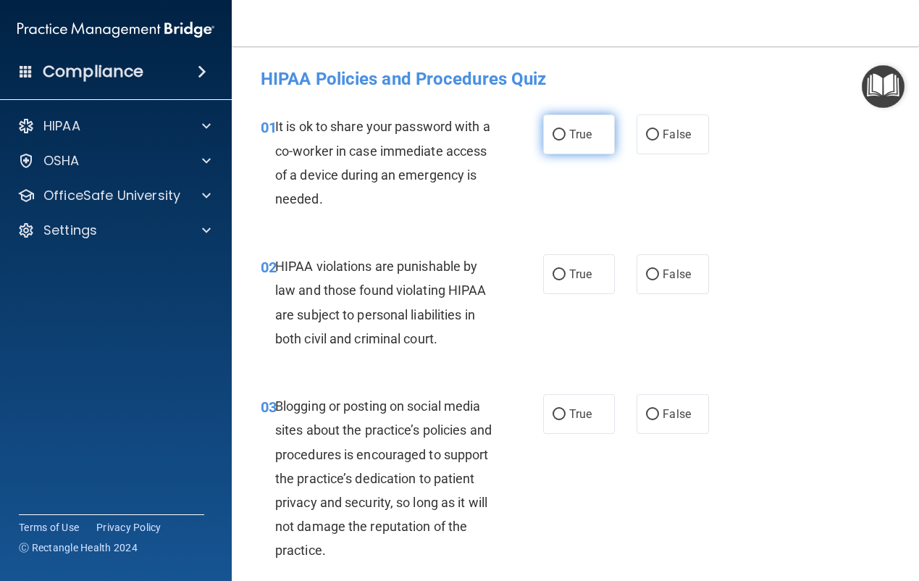
click at [573, 137] on span "True" at bounding box center [580, 134] width 22 height 14
click at [566, 137] on input "True" at bounding box center [559, 135] width 13 height 11
radio input "true"
click at [588, 277] on label "True" at bounding box center [579, 274] width 72 height 40
click at [566, 277] on input "True" at bounding box center [559, 274] width 13 height 11
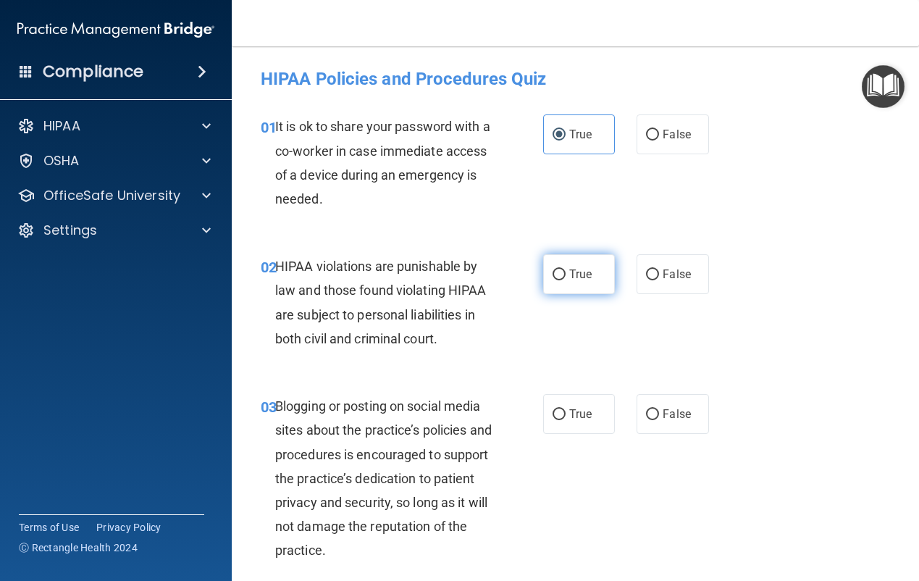
radio input "true"
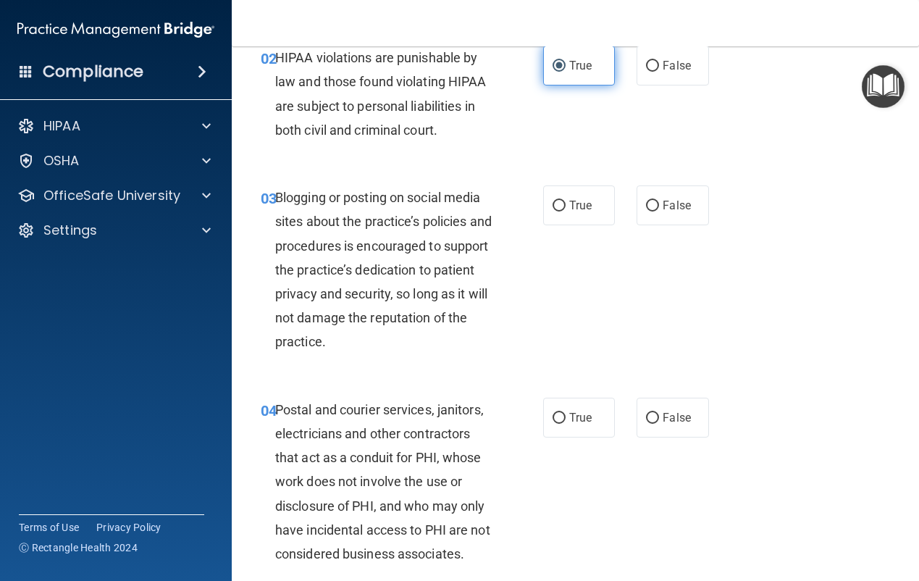
scroll to position [217, 0]
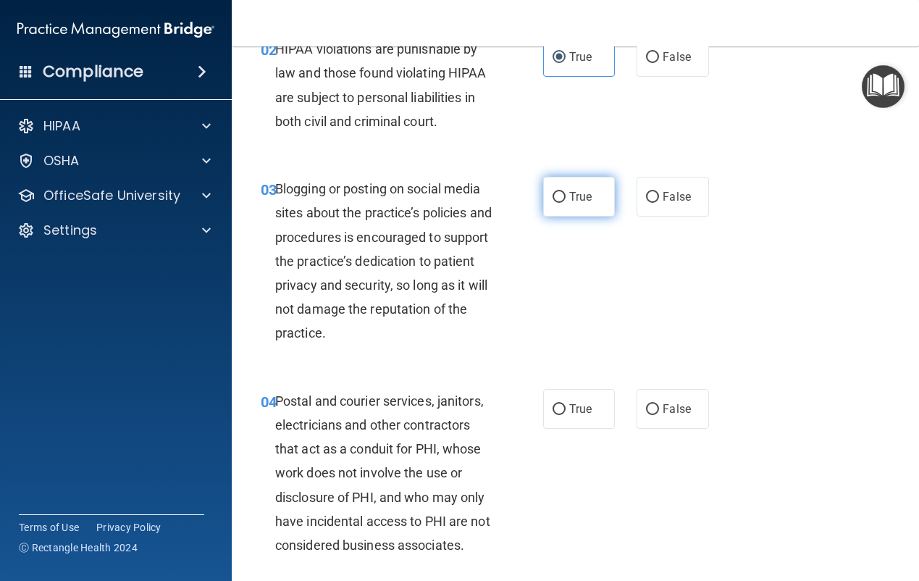
click at [569, 217] on label "True" at bounding box center [579, 197] width 72 height 40
click at [566, 203] on input "True" at bounding box center [559, 197] width 13 height 11
radio input "true"
click at [572, 416] on span "True" at bounding box center [580, 409] width 22 height 14
click at [566, 415] on input "True" at bounding box center [559, 409] width 13 height 11
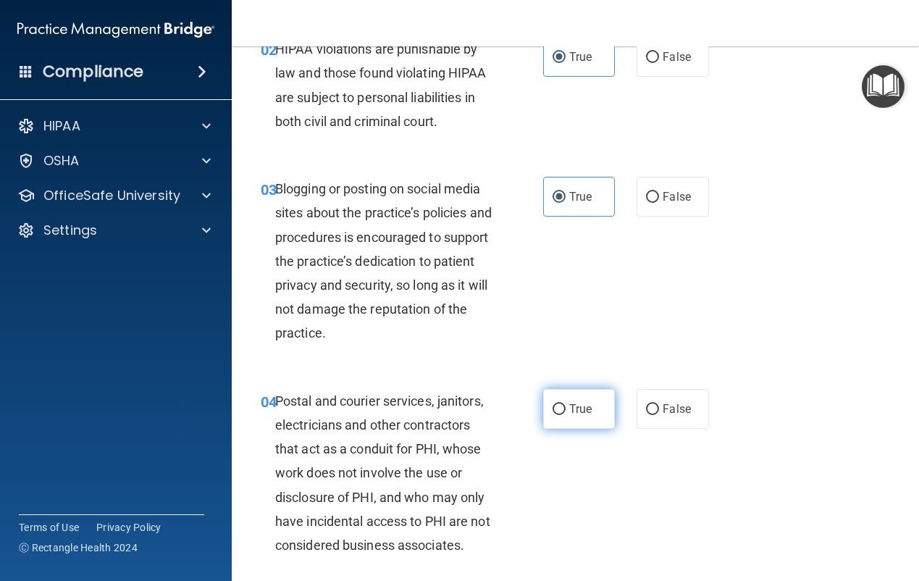
radio input "true"
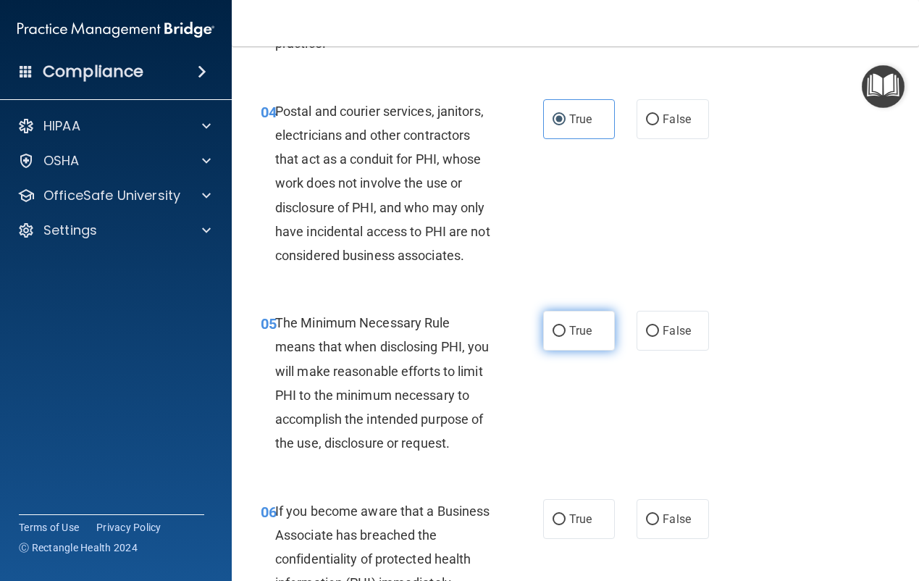
click at [582, 338] on span "True" at bounding box center [580, 331] width 22 height 14
click at [566, 337] on input "True" at bounding box center [559, 331] width 13 height 11
radio input "true"
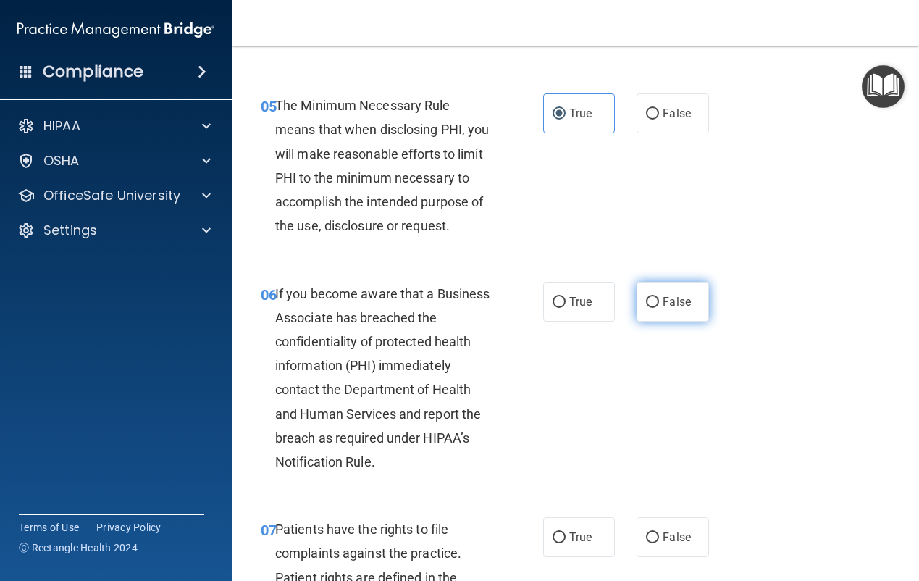
click at [674, 322] on label "False" at bounding box center [673, 302] width 72 height 40
click at [659, 308] on input "False" at bounding box center [652, 302] width 13 height 11
radio input "true"
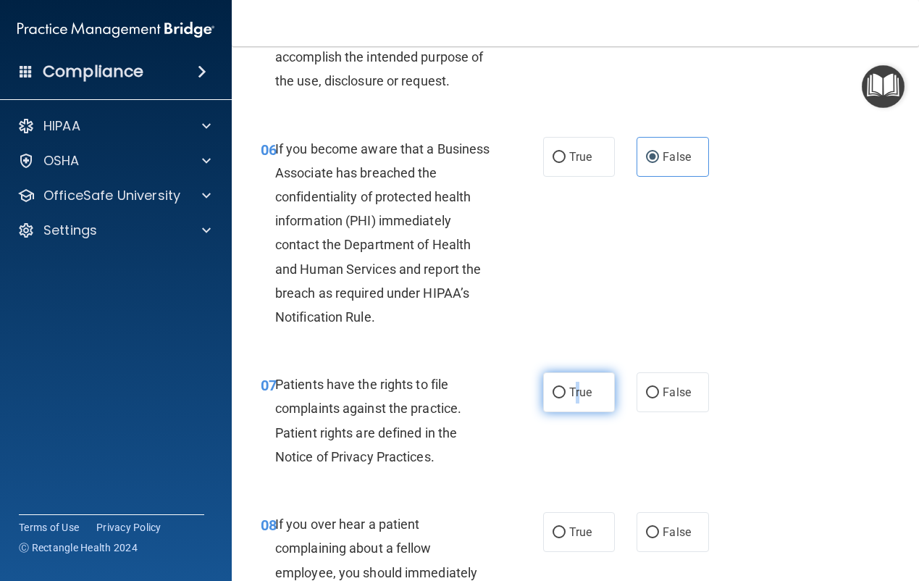
click at [572, 412] on label "True" at bounding box center [579, 392] width 72 height 40
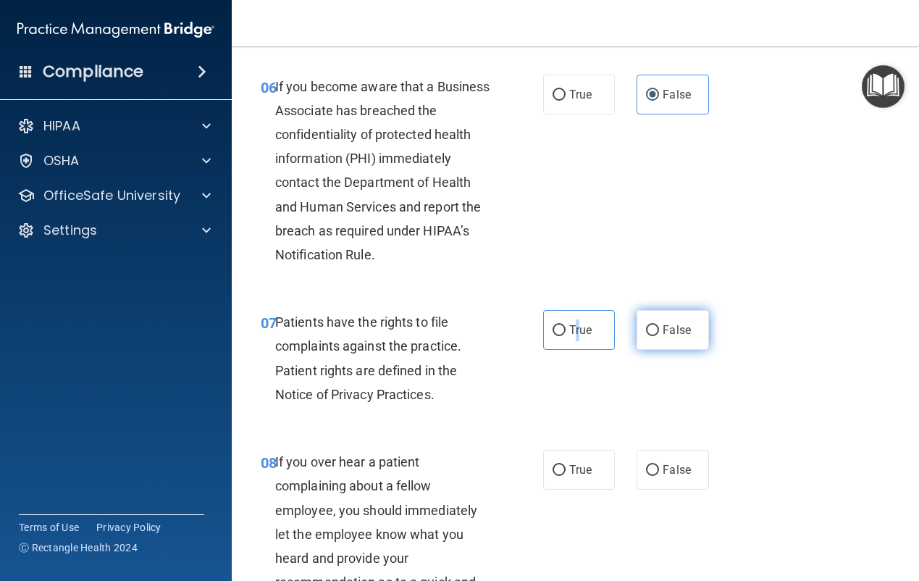
scroll to position [1159, 0]
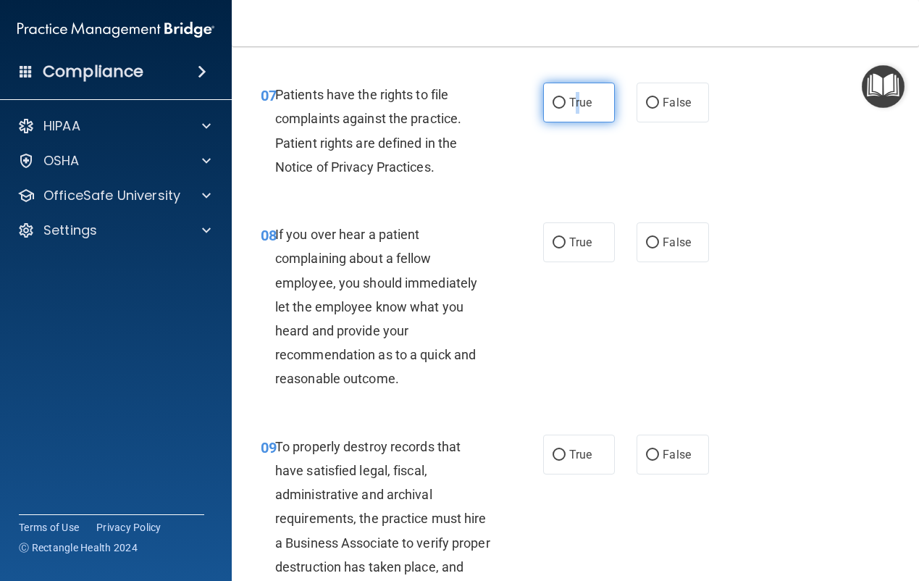
click at [553, 109] on input "True" at bounding box center [559, 103] width 13 height 11
radio input "true"
click at [663, 249] on span "False" at bounding box center [677, 242] width 28 height 14
click at [659, 248] on input "False" at bounding box center [652, 243] width 13 height 11
radio input "true"
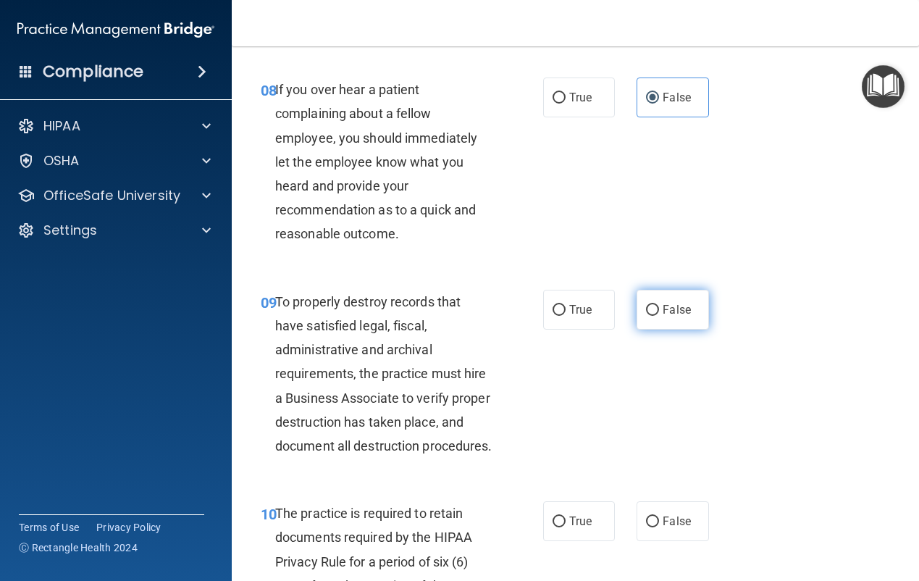
click at [677, 317] on span "False" at bounding box center [677, 310] width 28 height 14
click at [659, 316] on input "False" at bounding box center [652, 310] width 13 height 11
radio input "true"
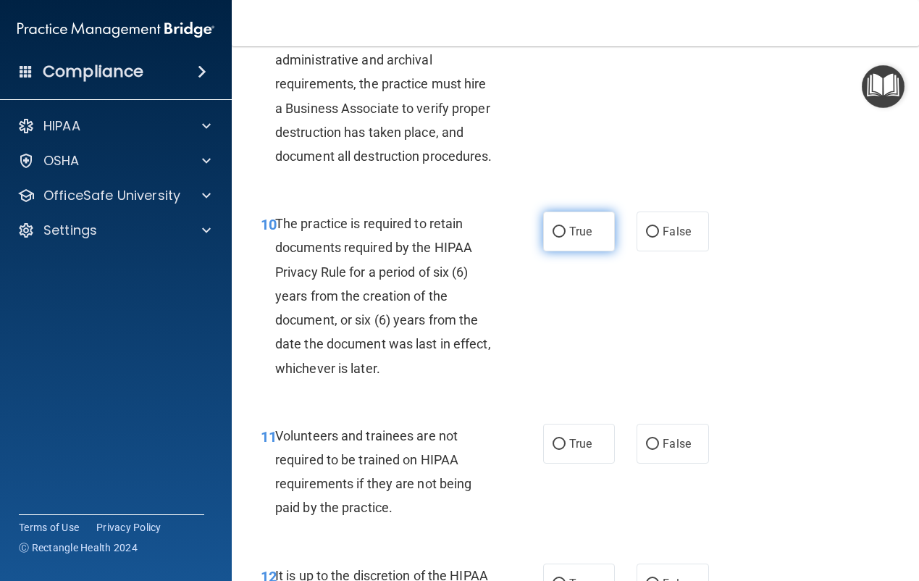
click at [587, 251] on label "True" at bounding box center [579, 232] width 72 height 40
click at [566, 238] on input "True" at bounding box center [559, 232] width 13 height 11
radio input "true"
click at [664, 451] on span "False" at bounding box center [677, 444] width 28 height 14
click at [659, 450] on input "False" at bounding box center [652, 444] width 13 height 11
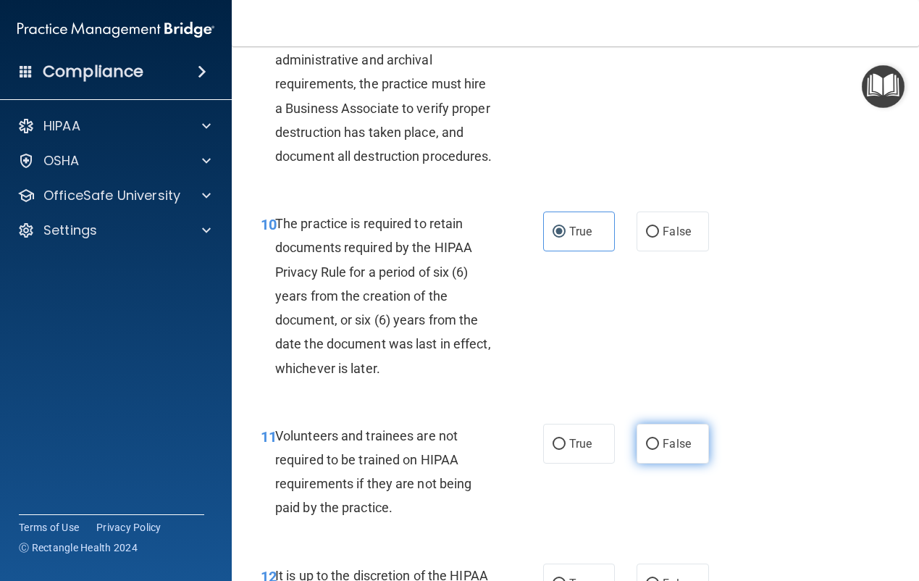
radio input "true"
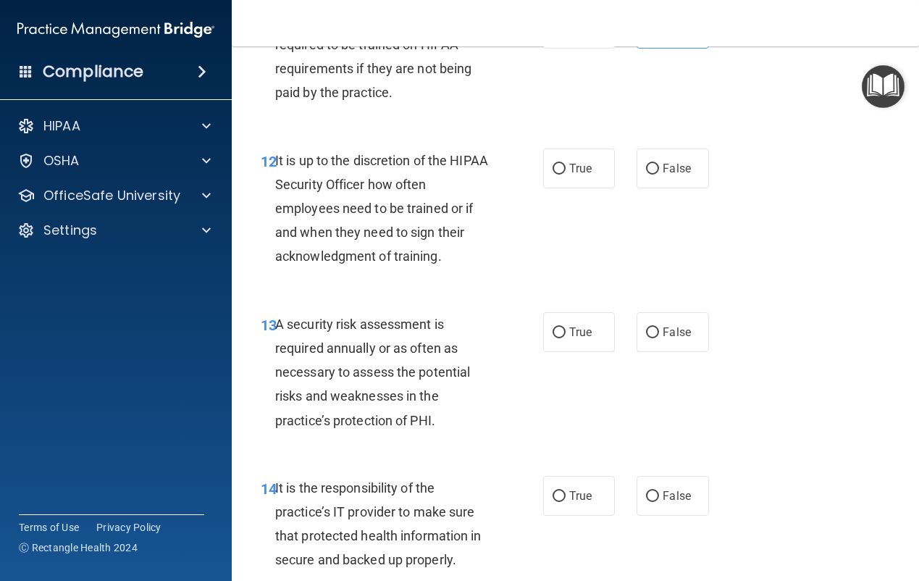
scroll to position [2028, 0]
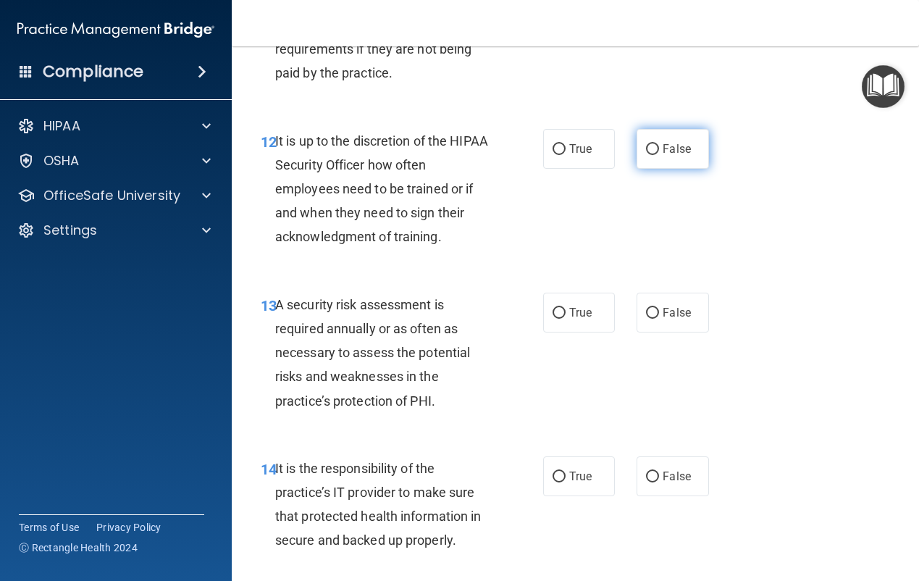
click at [650, 155] on input "False" at bounding box center [652, 149] width 13 height 11
radio input "true"
click at [584, 332] on label "True" at bounding box center [579, 313] width 72 height 40
click at [566, 319] on input "True" at bounding box center [559, 313] width 13 height 11
radio input "true"
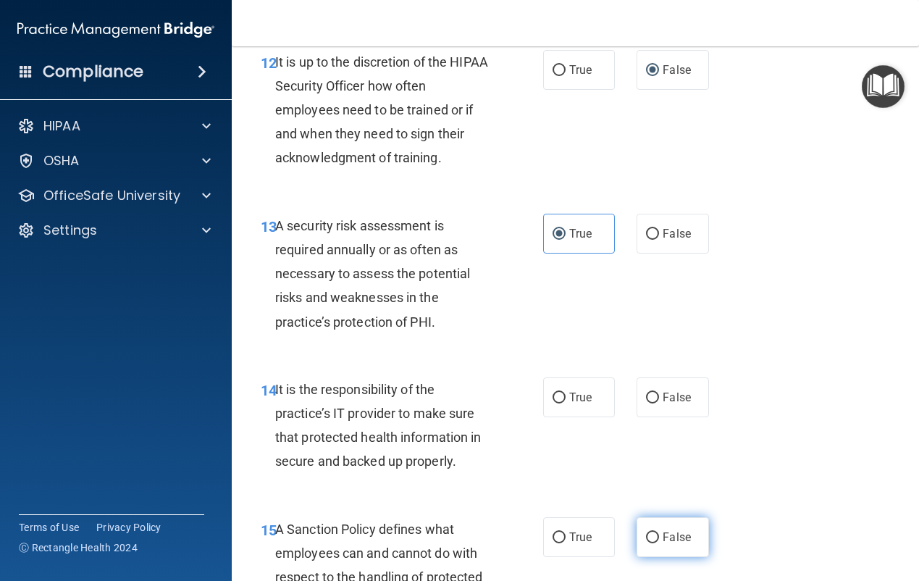
scroll to position [2318, 0]
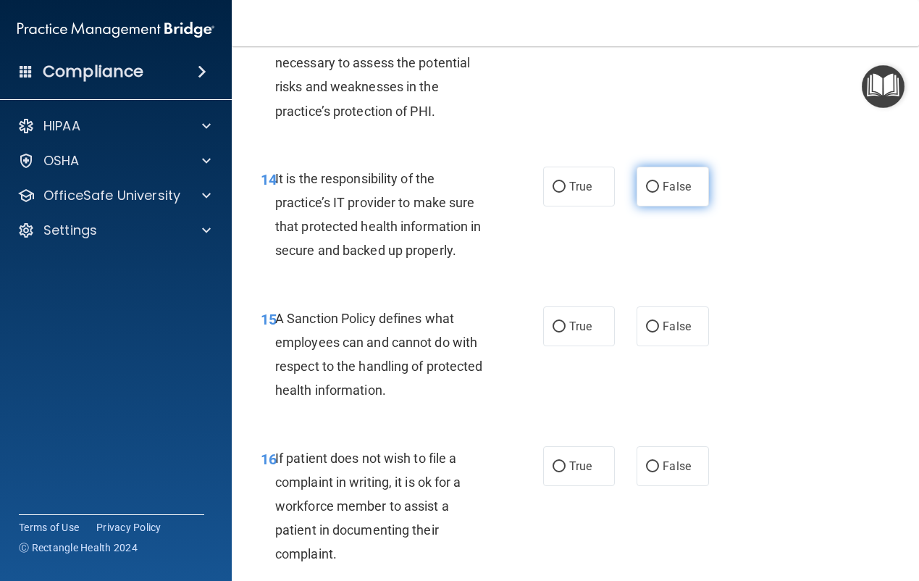
click at [646, 193] on input "False" at bounding box center [652, 187] width 13 height 11
radio input "true"
click at [656, 346] on label "False" at bounding box center [673, 326] width 72 height 40
click at [656, 332] on input "False" at bounding box center [652, 327] width 13 height 11
radio input "true"
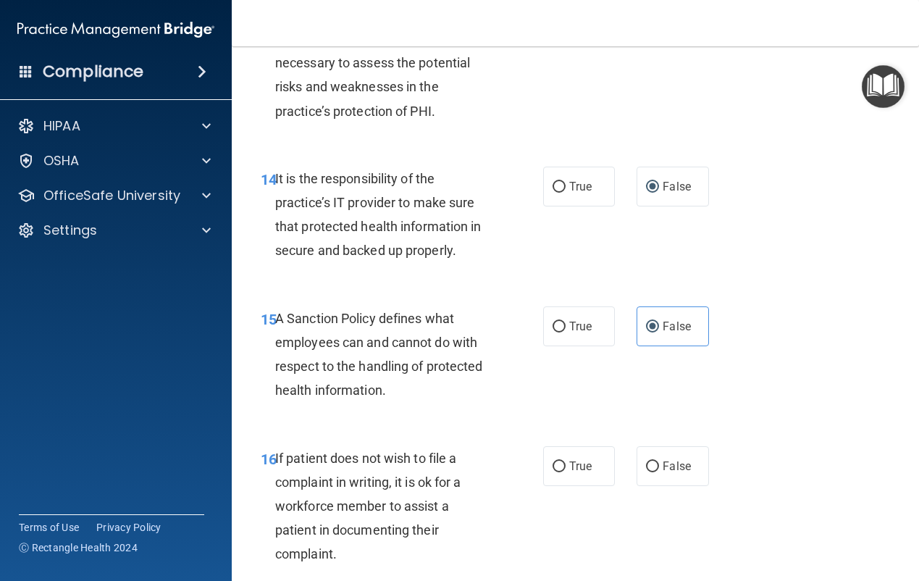
scroll to position [2608, 0]
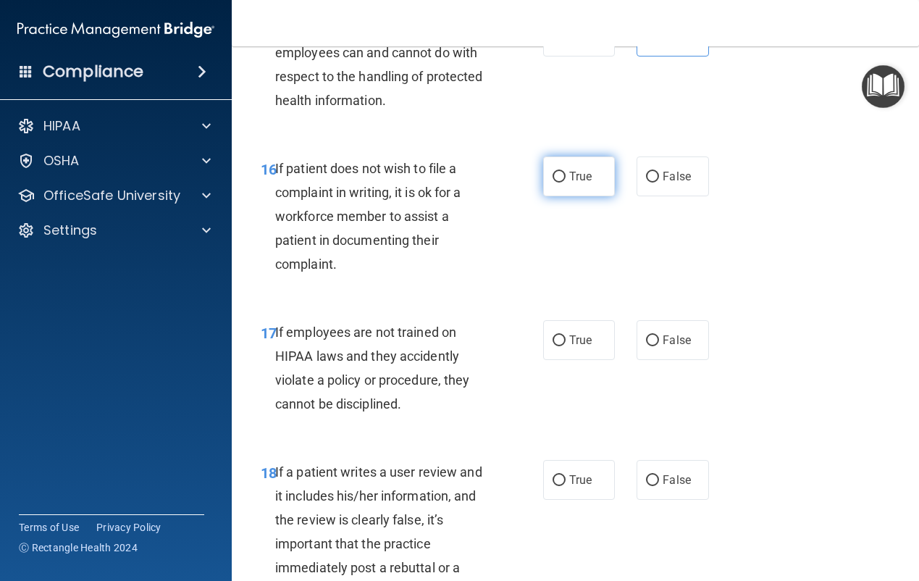
click at [569, 183] on span "True" at bounding box center [580, 177] width 22 height 14
click at [564, 183] on input "True" at bounding box center [559, 177] width 13 height 11
radio input "true"
click at [646, 346] on input "False" at bounding box center [652, 340] width 13 height 11
radio input "true"
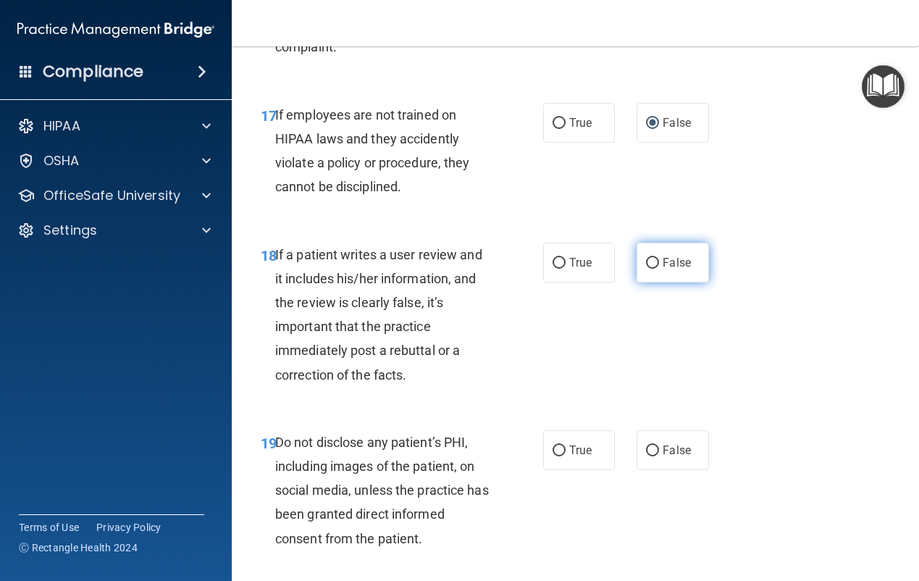
click at [646, 269] on input "False" at bounding box center [652, 263] width 13 height 11
radio input "true"
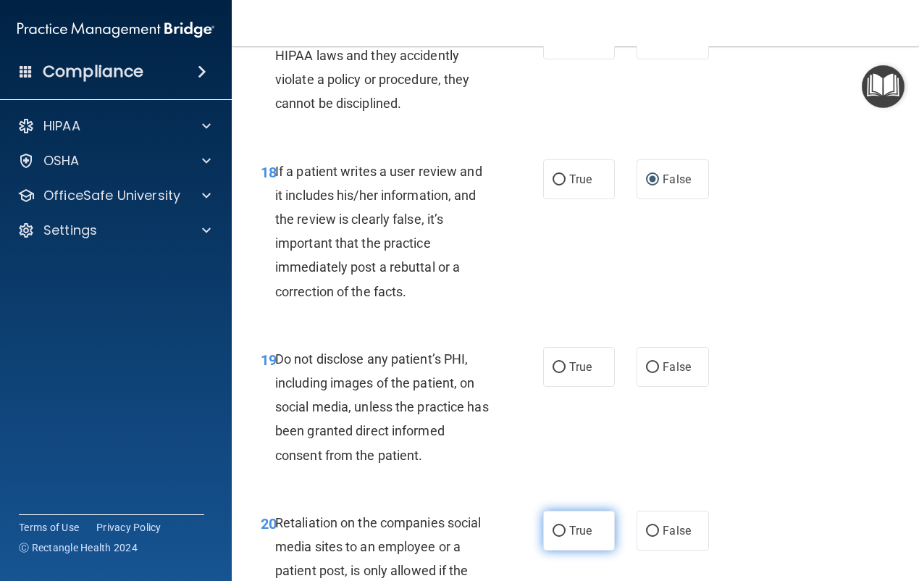
scroll to position [3115, 0]
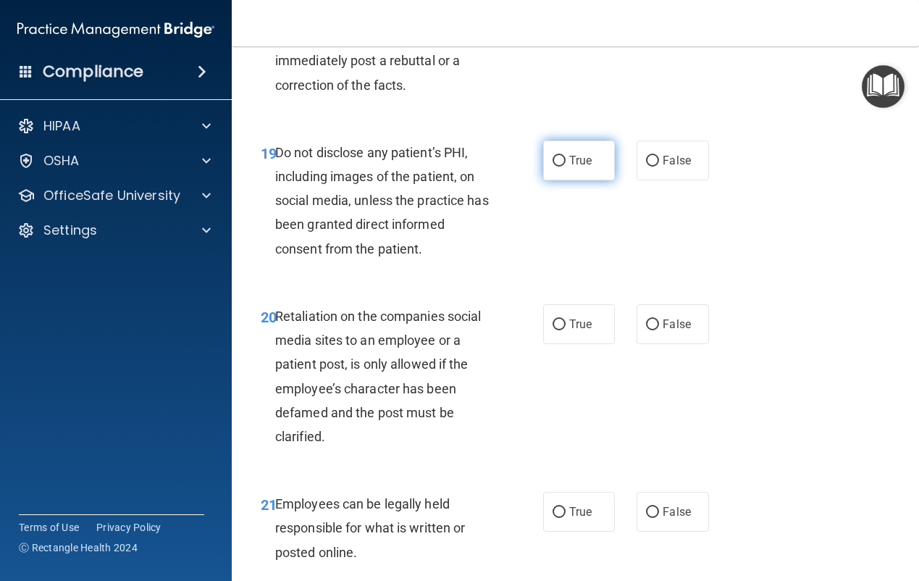
click at [553, 167] on input "True" at bounding box center [559, 161] width 13 height 11
radio input "true"
click at [649, 344] on label "False" at bounding box center [673, 324] width 72 height 40
click at [649, 330] on input "False" at bounding box center [652, 324] width 13 height 11
radio input "true"
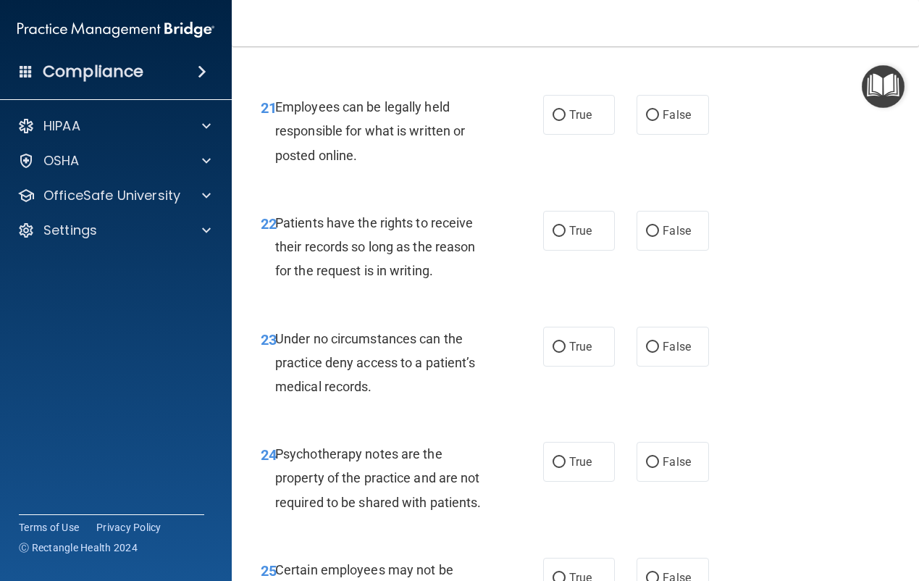
scroll to position [3477, 0]
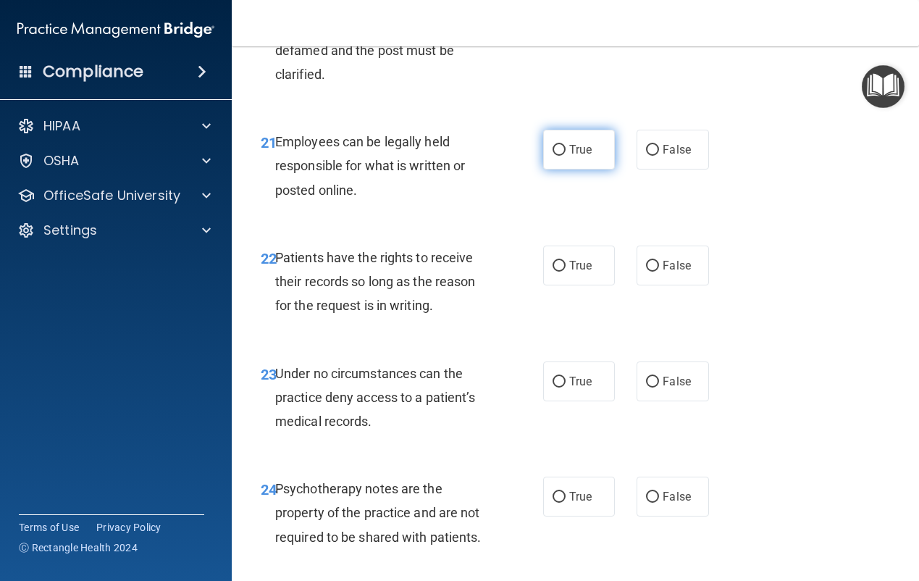
click at [577, 156] on span "True" at bounding box center [580, 150] width 22 height 14
click at [566, 156] on input "True" at bounding box center [559, 150] width 13 height 11
radio input "true"
click at [681, 272] on span "False" at bounding box center [677, 266] width 28 height 14
drag, startPoint x: 681, startPoint y: 368, endPoint x: 658, endPoint y: 451, distance: 85.6
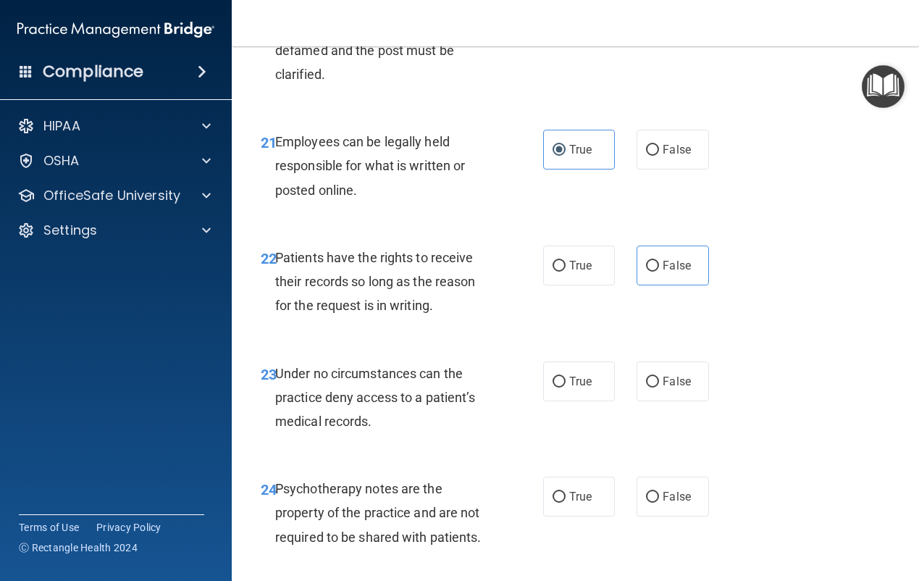
click at [672, 388] on span "False" at bounding box center [677, 382] width 28 height 14
click at [659, 388] on input "False" at bounding box center [652, 382] width 13 height 11
radio input "true"
click at [651, 272] on input "False" at bounding box center [652, 266] width 13 height 11
radio input "true"
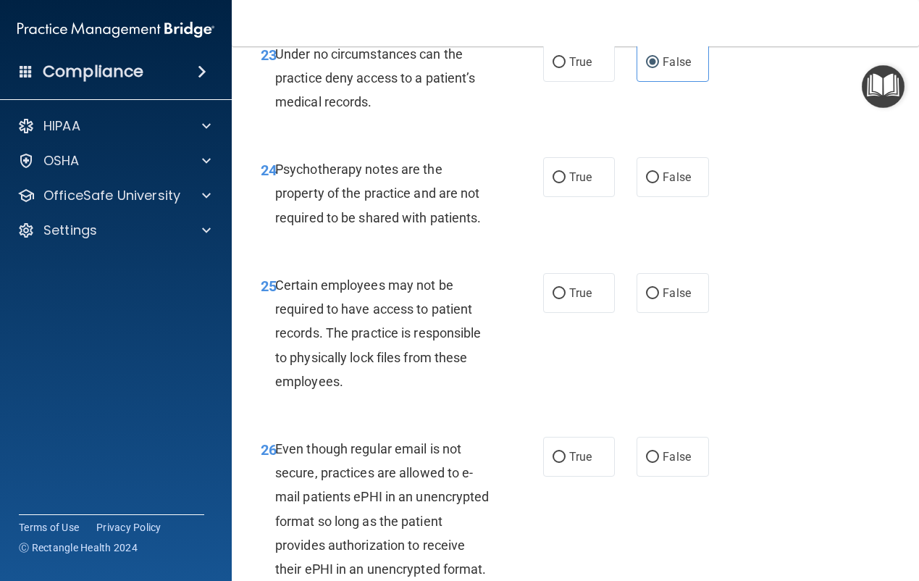
scroll to position [3839, 0]
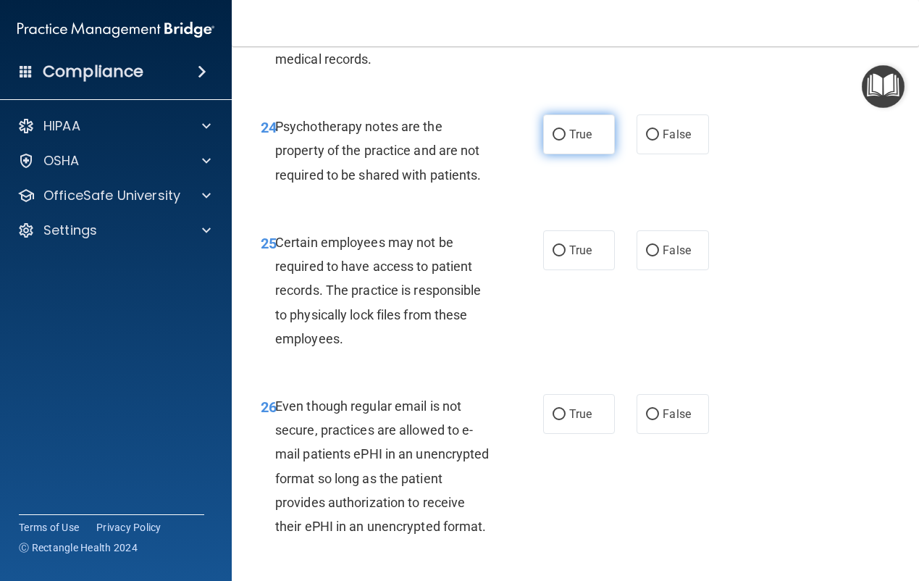
click at [569, 141] on span "True" at bounding box center [580, 134] width 22 height 14
click at [566, 141] on input "True" at bounding box center [559, 135] width 13 height 11
radio input "true"
click at [569, 257] on span "True" at bounding box center [580, 250] width 22 height 14
click at [565, 256] on input "True" at bounding box center [559, 251] width 13 height 11
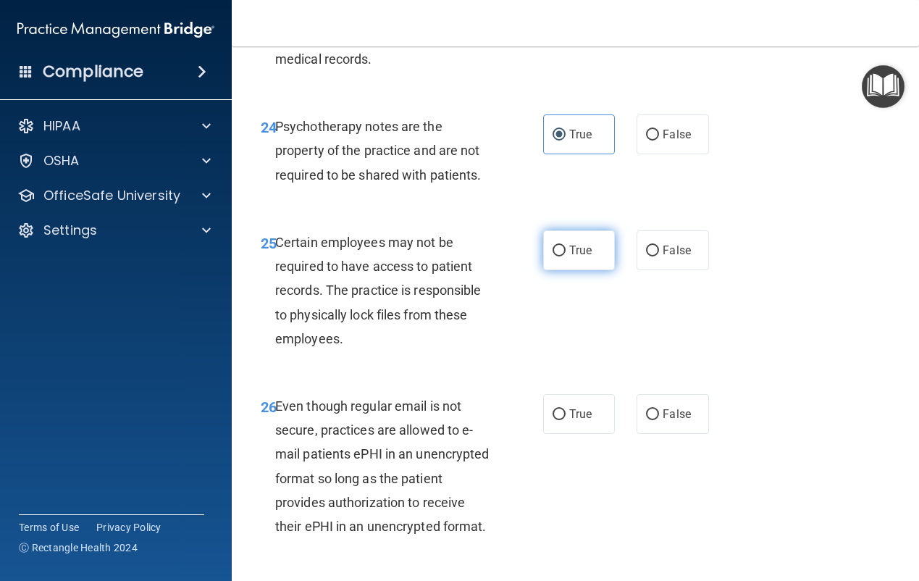
radio input "true"
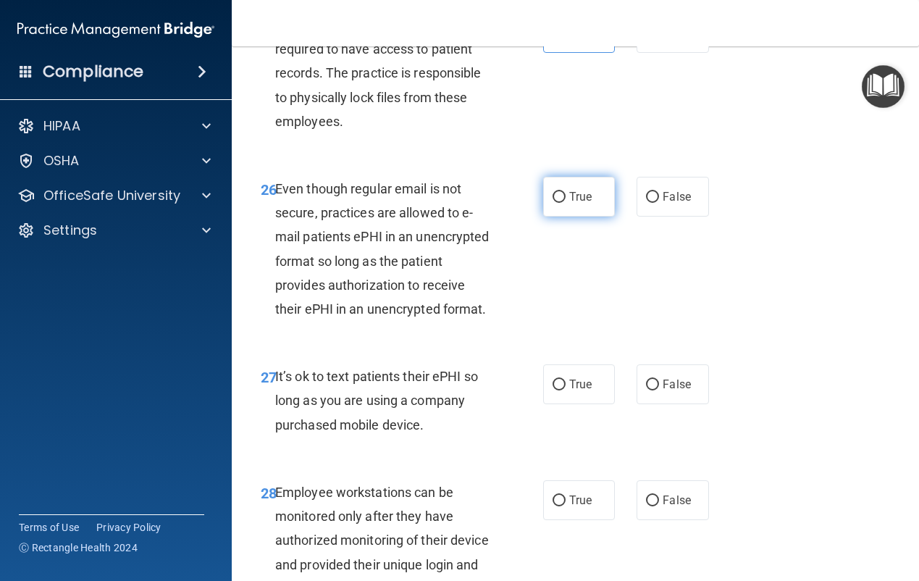
click at [569, 204] on span "True" at bounding box center [580, 197] width 22 height 14
click at [564, 203] on input "True" at bounding box center [559, 197] width 13 height 11
radio input "true"
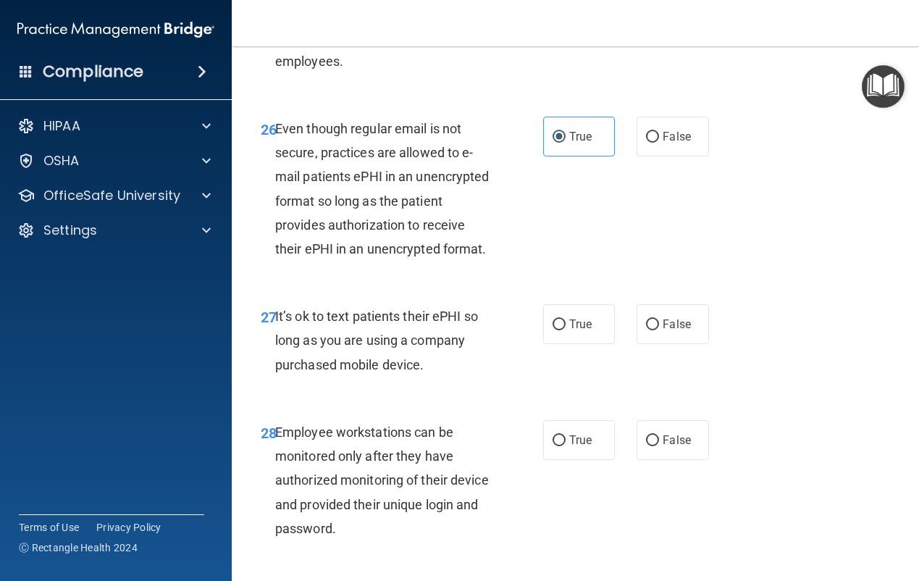
scroll to position [4201, 0]
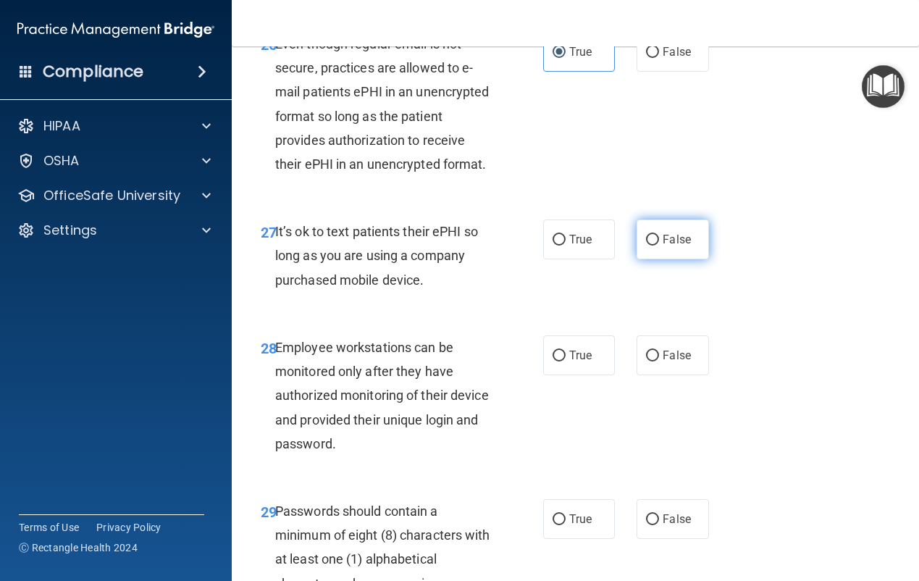
click at [653, 246] on input "False" at bounding box center [652, 240] width 13 height 11
radio input "true"
click at [653, 361] on input "False" at bounding box center [652, 356] width 13 height 11
radio input "true"
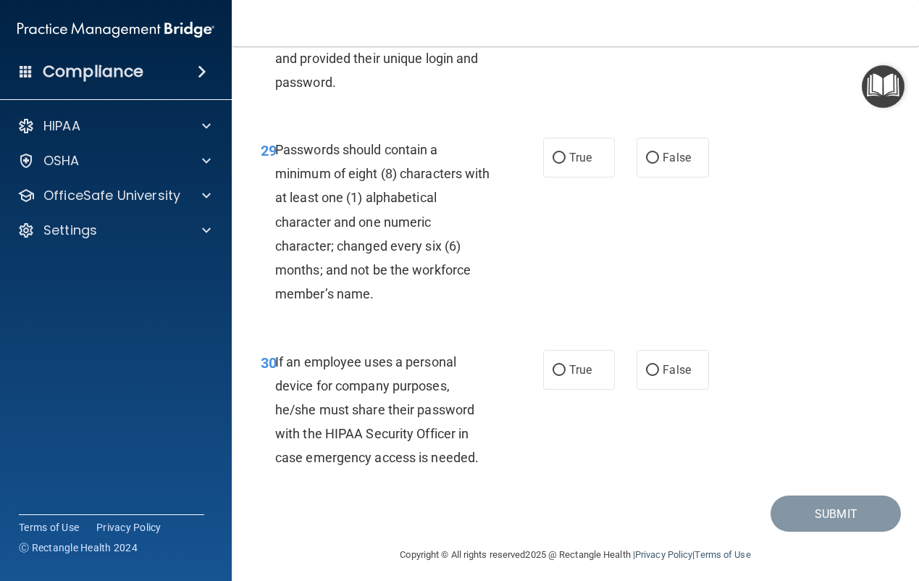
scroll to position [4564, 0]
click at [548, 177] on label "True" at bounding box center [579, 157] width 72 height 40
click at [553, 163] on input "True" at bounding box center [559, 157] width 13 height 11
radio input "true"
click at [649, 375] on input "False" at bounding box center [652, 369] width 13 height 11
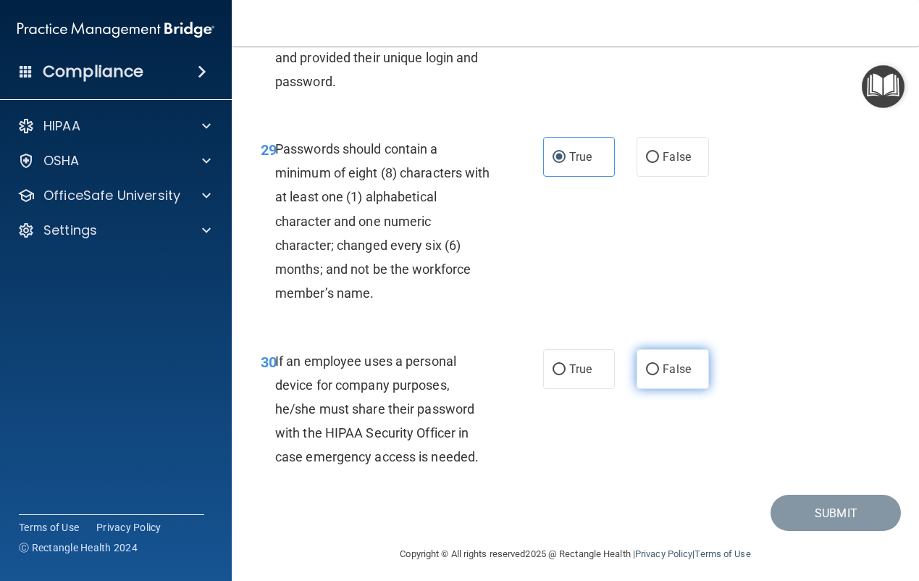
radio input "true"
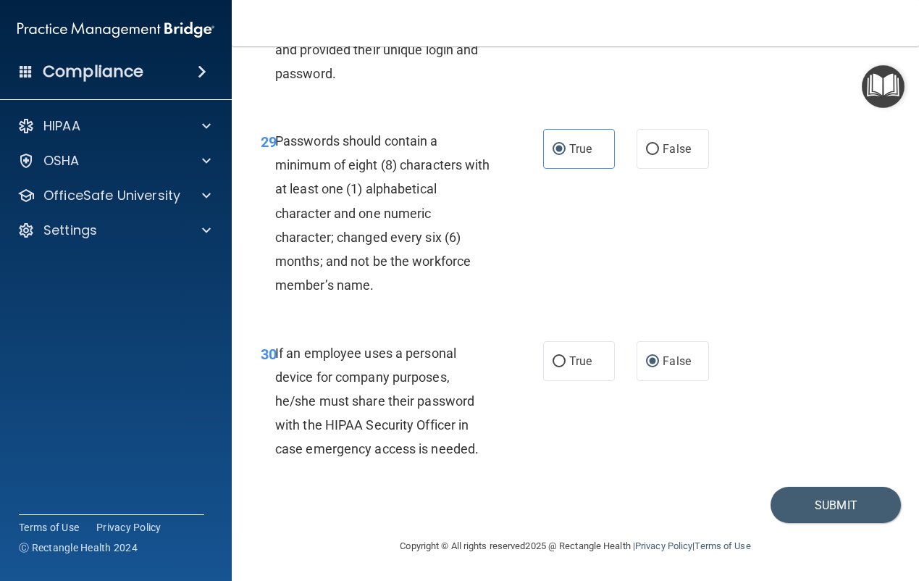
scroll to position [4692, 0]
click at [816, 512] on button "Submit" at bounding box center [836, 505] width 130 height 37
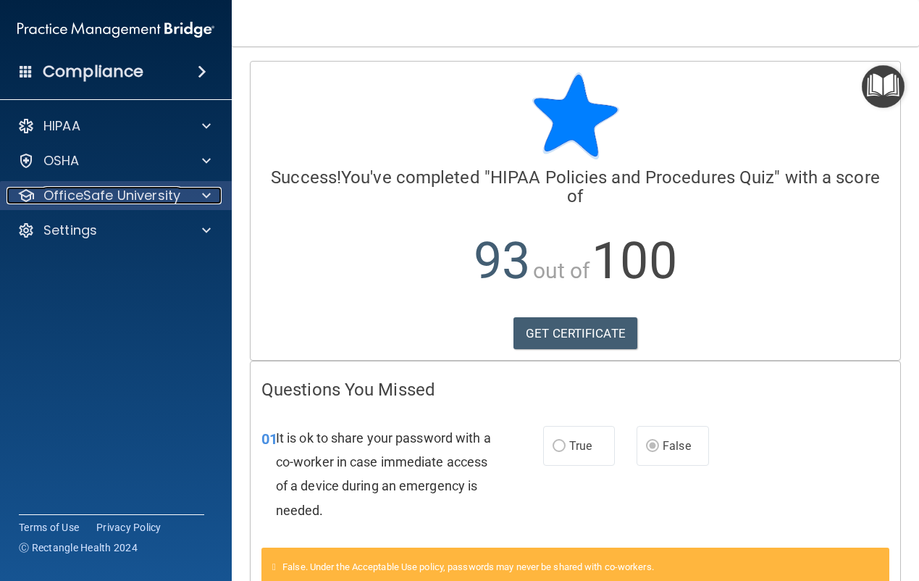
click at [165, 200] on p "OfficeSafe University" at bounding box center [111, 195] width 137 height 17
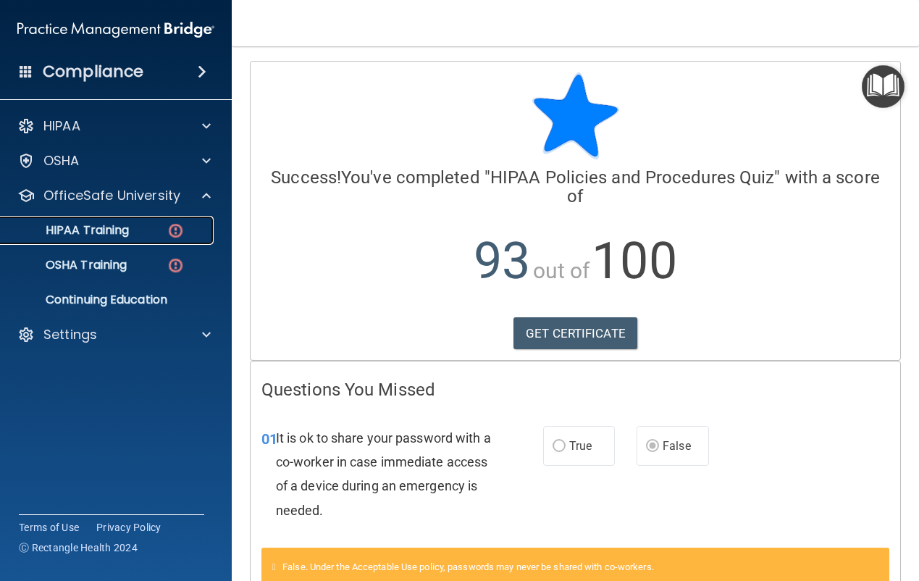
click at [163, 227] on div "HIPAA Training" at bounding box center [108, 230] width 198 height 14
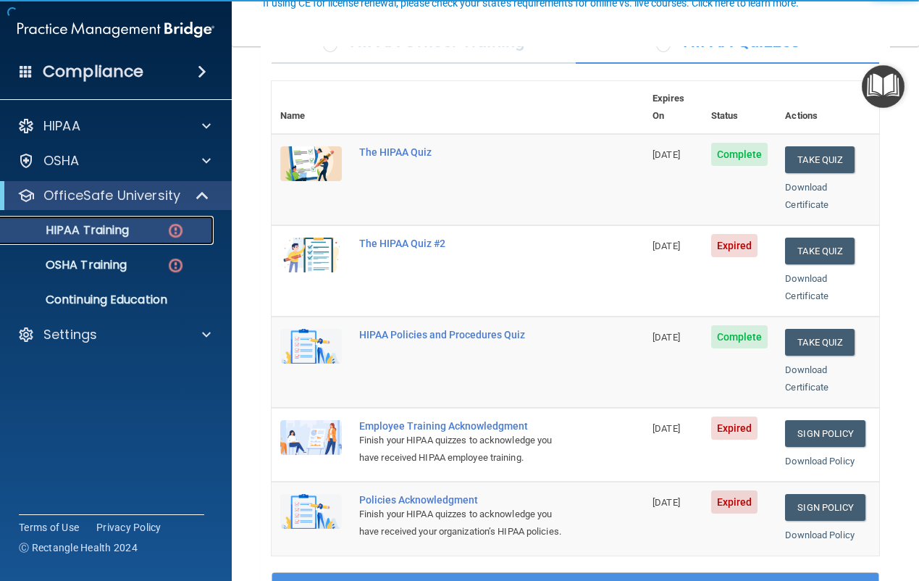
scroll to position [145, 0]
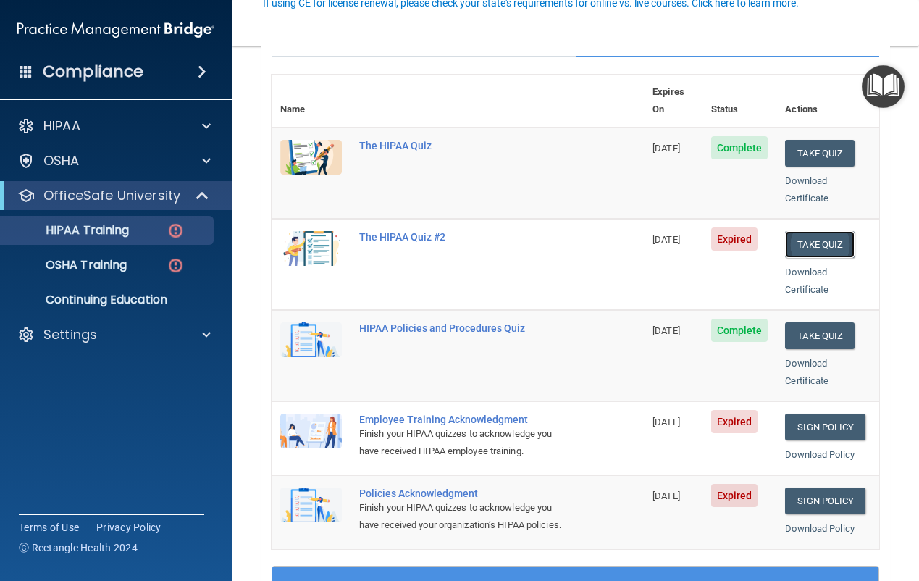
click at [805, 231] on button "Take Quiz" at bounding box center [820, 244] width 70 height 27
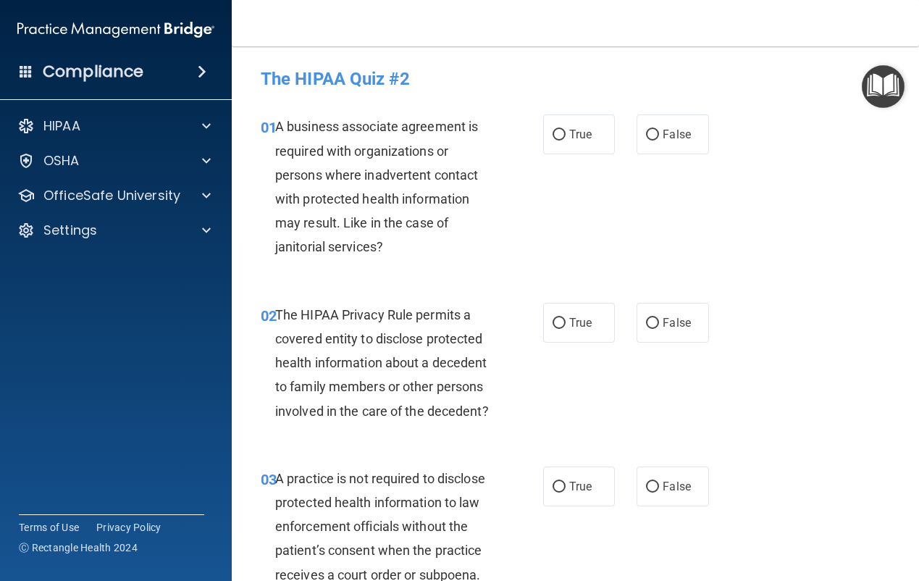
drag, startPoint x: 551, startPoint y: 135, endPoint x: 563, endPoint y: 245, distance: 110.7
click at [553, 134] on input "True" at bounding box center [559, 135] width 13 height 11
radio input "true"
click at [569, 325] on span "True" at bounding box center [580, 323] width 22 height 14
click at [566, 325] on input "True" at bounding box center [559, 323] width 13 height 11
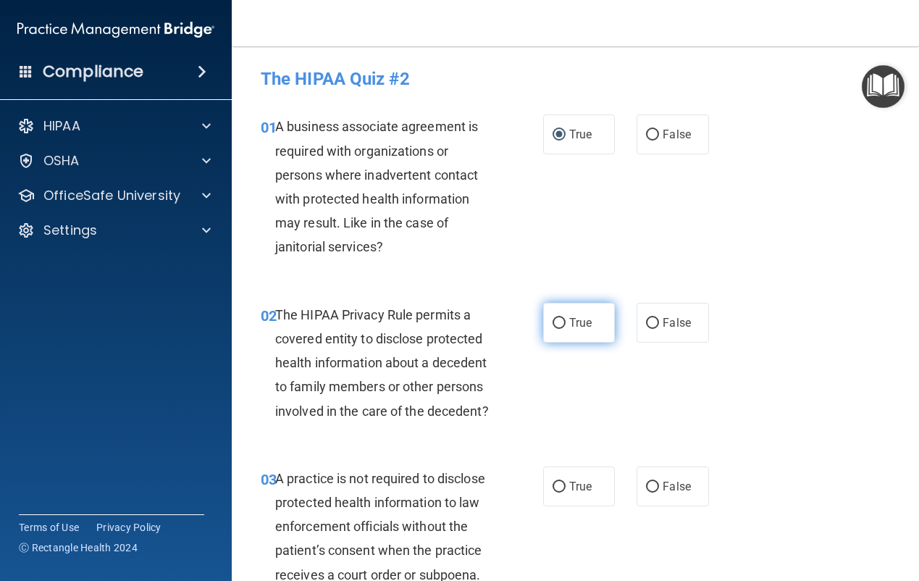
radio input "true"
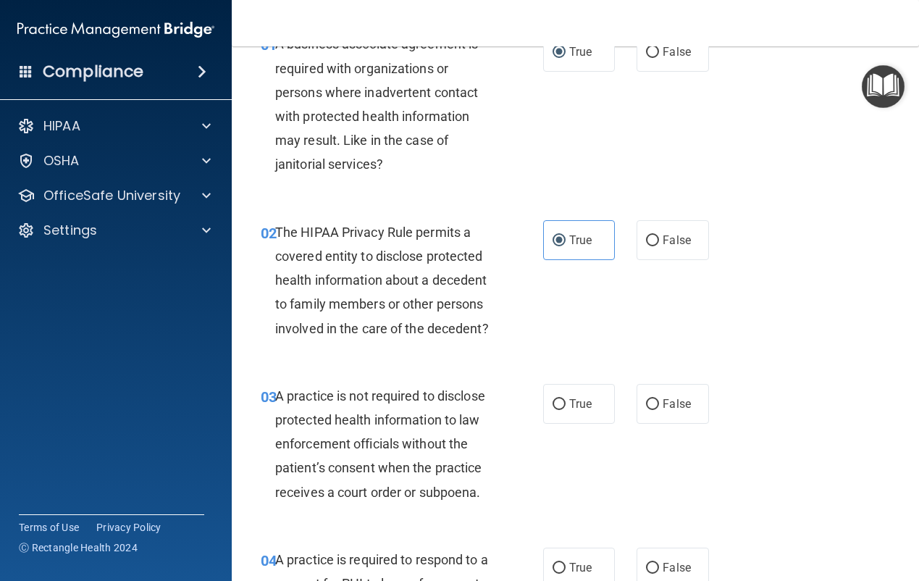
scroll to position [290, 0]
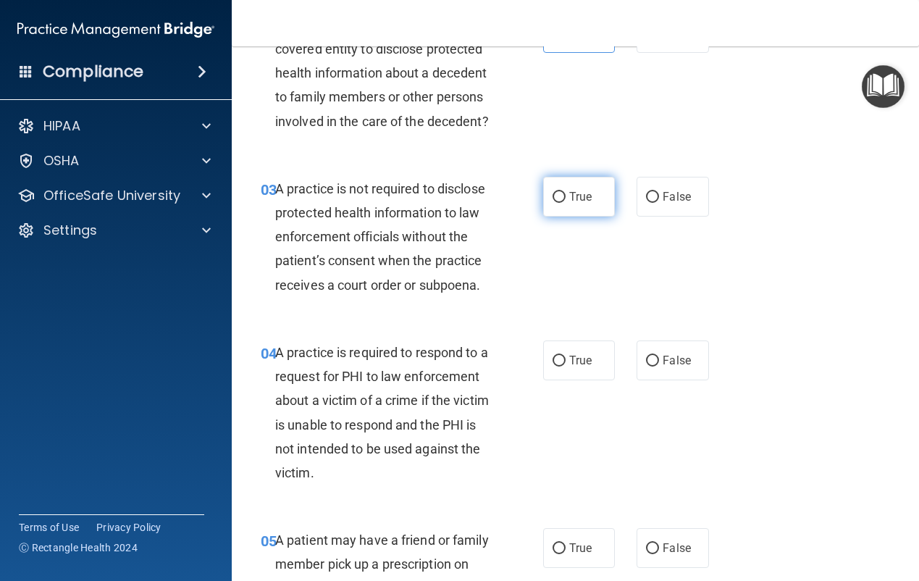
click at [556, 203] on input "True" at bounding box center [559, 197] width 13 height 11
radio input "true"
click at [586, 367] on span "True" at bounding box center [580, 360] width 22 height 14
click at [566, 367] on input "True" at bounding box center [559, 361] width 13 height 11
radio input "true"
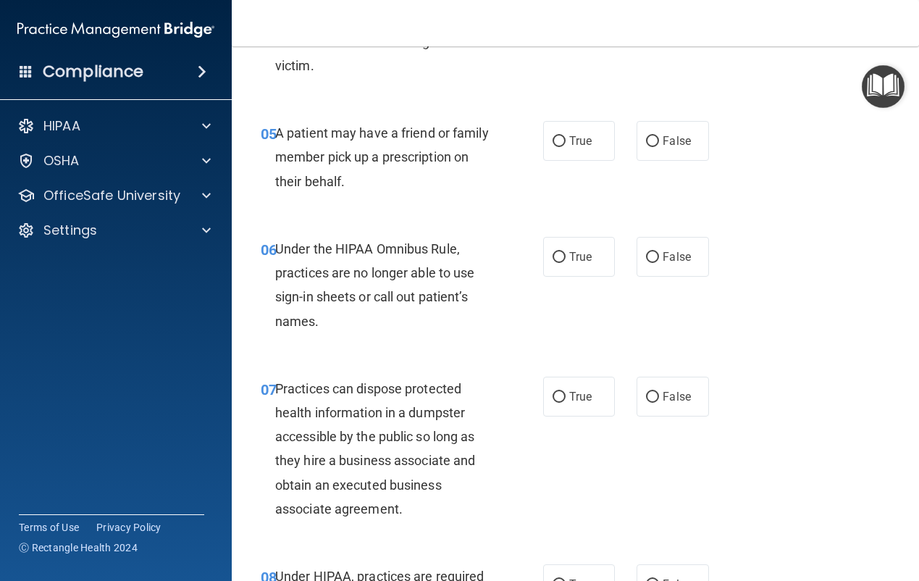
scroll to position [724, 0]
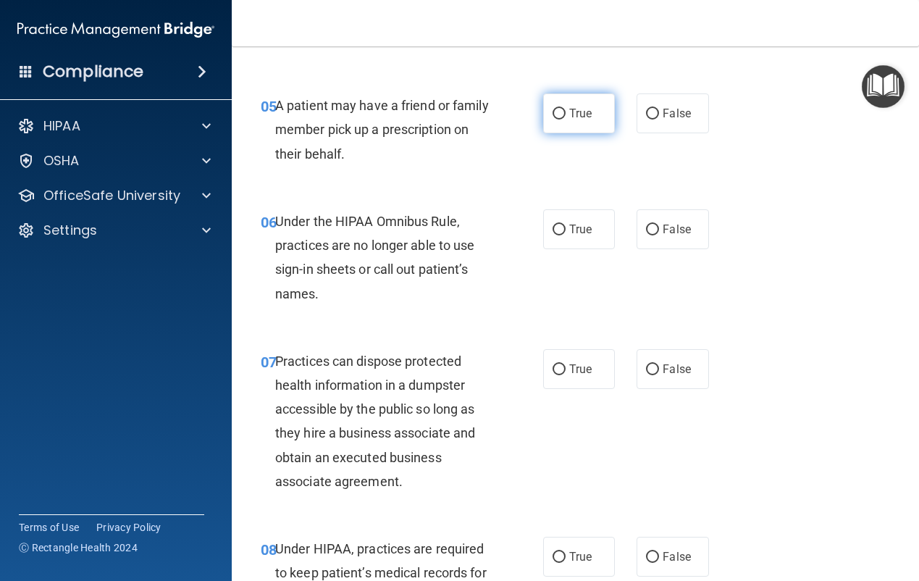
click at [569, 120] on span "True" at bounding box center [580, 113] width 22 height 14
click at [564, 120] on input "True" at bounding box center [559, 114] width 13 height 11
radio input "true"
click at [572, 249] on label "True" at bounding box center [579, 229] width 72 height 40
click at [566, 235] on input "True" at bounding box center [559, 230] width 13 height 11
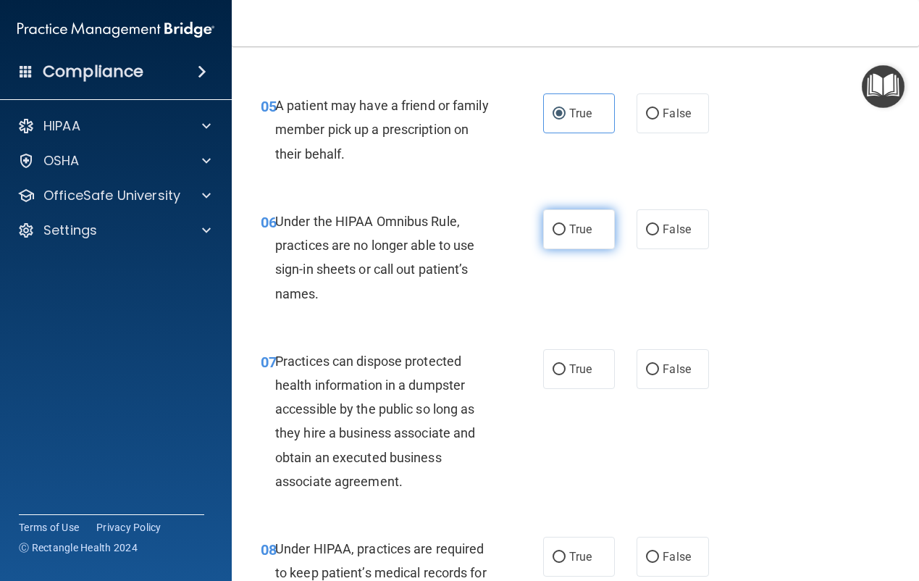
radio input "true"
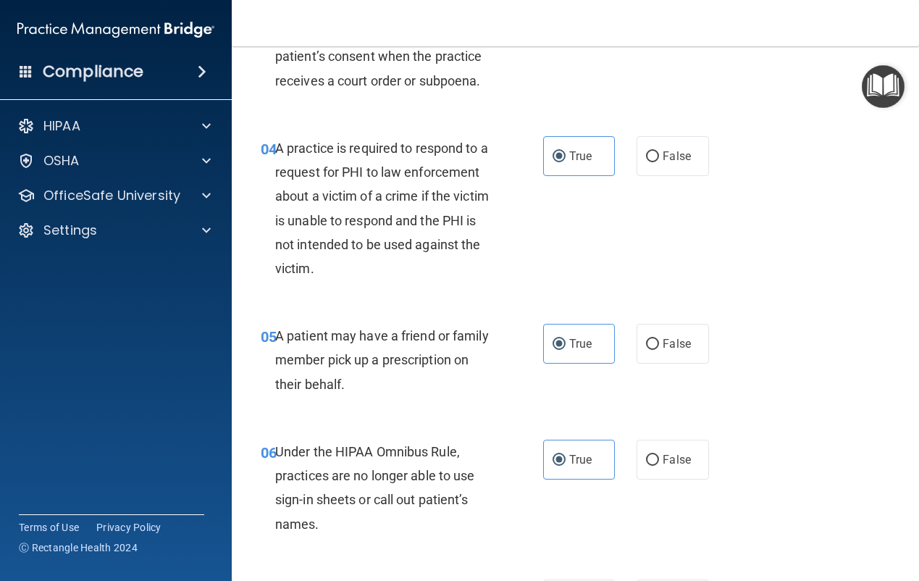
scroll to position [797, 0]
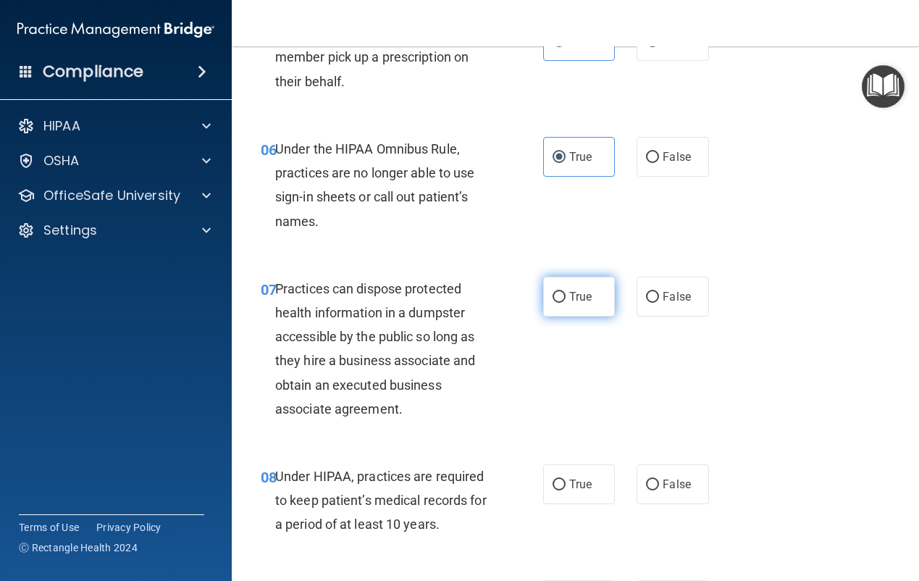
click at [579, 304] on span "True" at bounding box center [580, 297] width 22 height 14
click at [566, 303] on input "True" at bounding box center [559, 297] width 13 height 11
radio input "true"
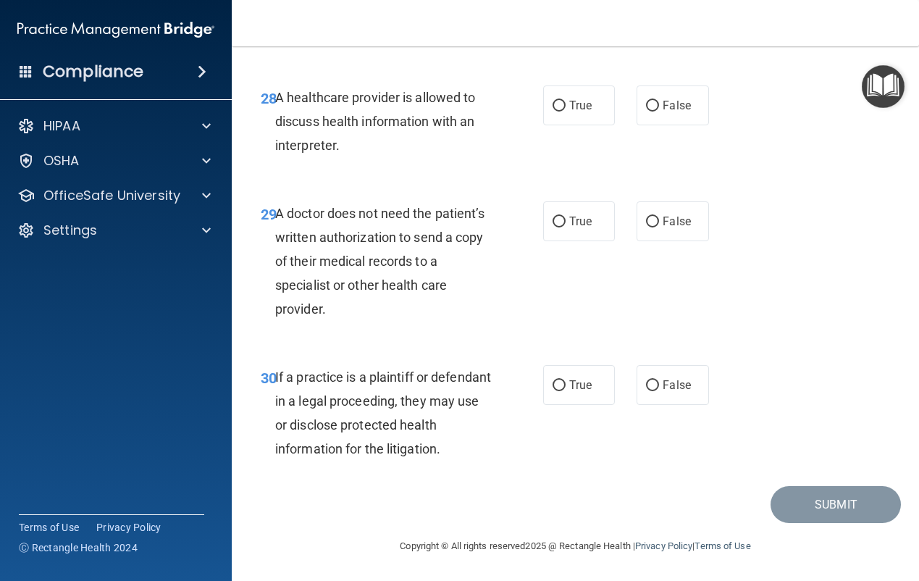
scroll to position [4211, 0]
click at [587, 391] on label "True" at bounding box center [579, 385] width 72 height 40
click at [566, 391] on input "True" at bounding box center [559, 385] width 13 height 11
radio input "true"
click at [553, 219] on input "True" at bounding box center [559, 222] width 13 height 11
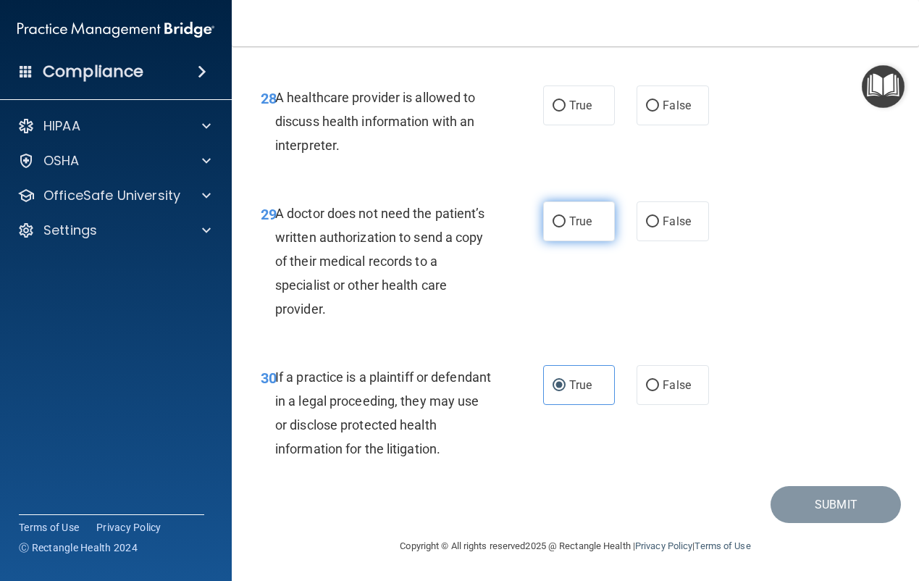
radio input "true"
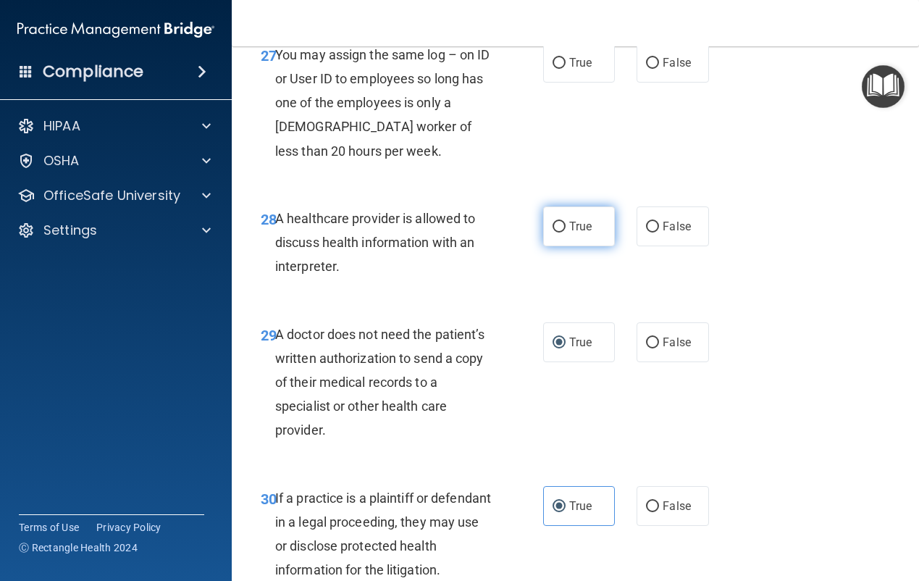
click at [587, 246] on label "True" at bounding box center [579, 226] width 72 height 40
click at [566, 233] on input "True" at bounding box center [559, 227] width 13 height 11
radio input "true"
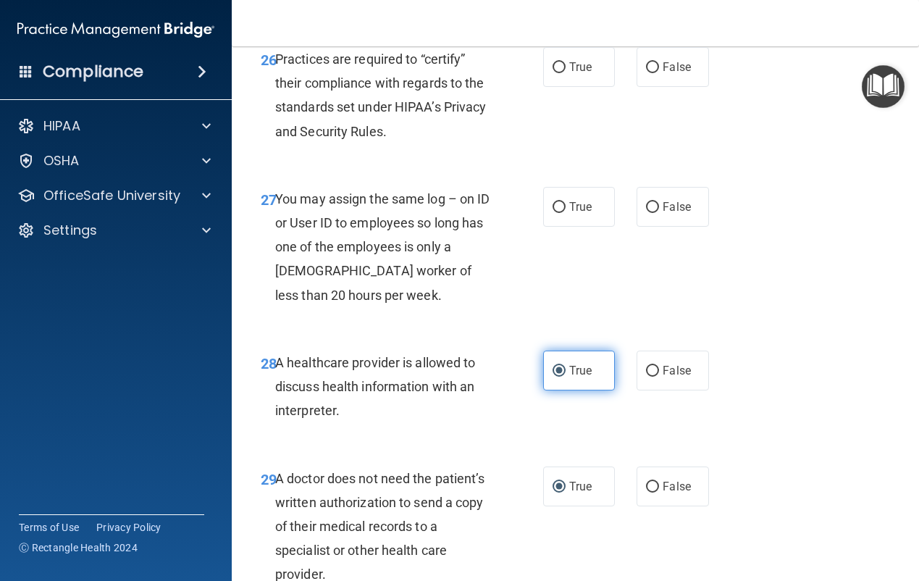
scroll to position [3849, 0]
click at [577, 227] on label "True" at bounding box center [579, 208] width 72 height 40
click at [566, 214] on input "True" at bounding box center [559, 208] width 13 height 11
radio input "true"
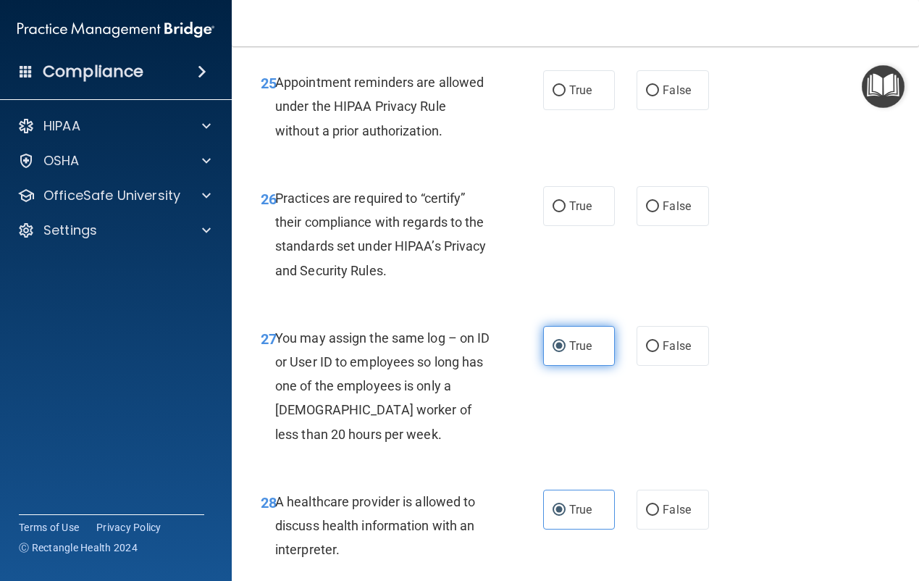
scroll to position [3704, 0]
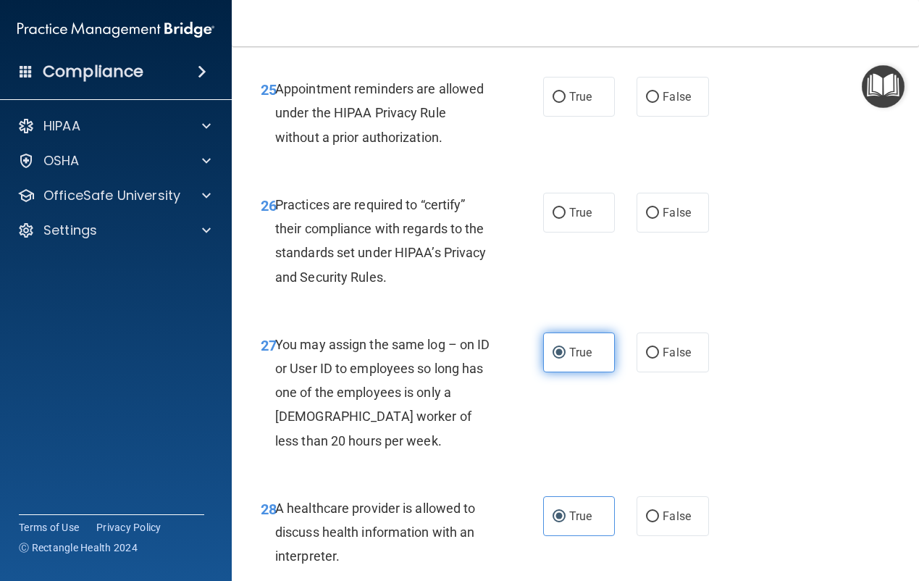
click at [577, 219] on span "True" at bounding box center [580, 213] width 22 height 14
click at [566, 219] on input "True" at bounding box center [559, 213] width 13 height 11
radio input "true"
click at [581, 104] on span "True" at bounding box center [580, 97] width 22 height 14
click at [566, 103] on input "True" at bounding box center [559, 97] width 13 height 11
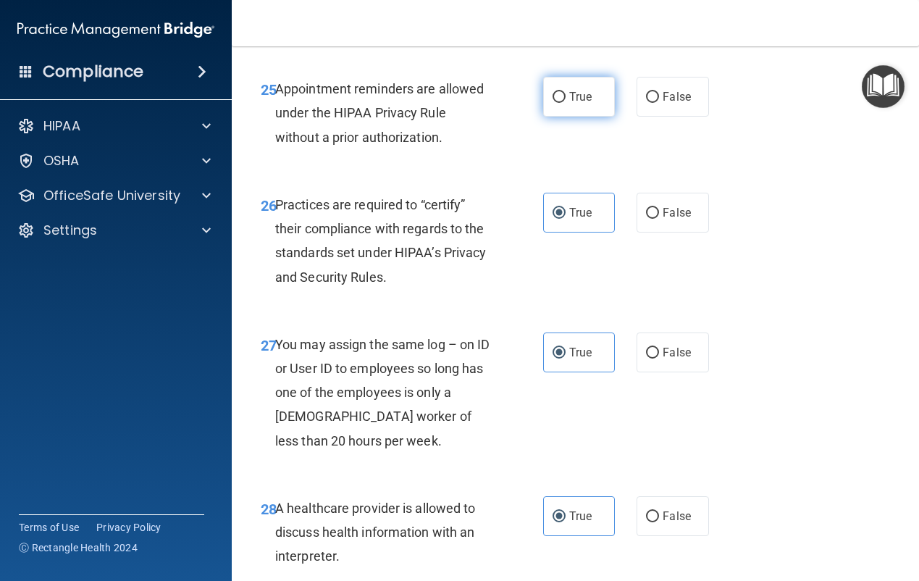
radio input "true"
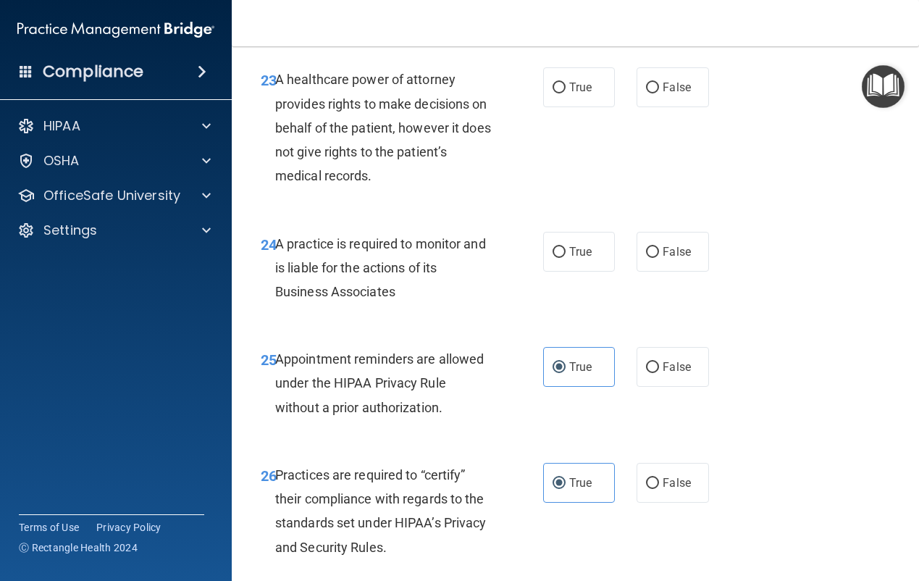
scroll to position [3414, 0]
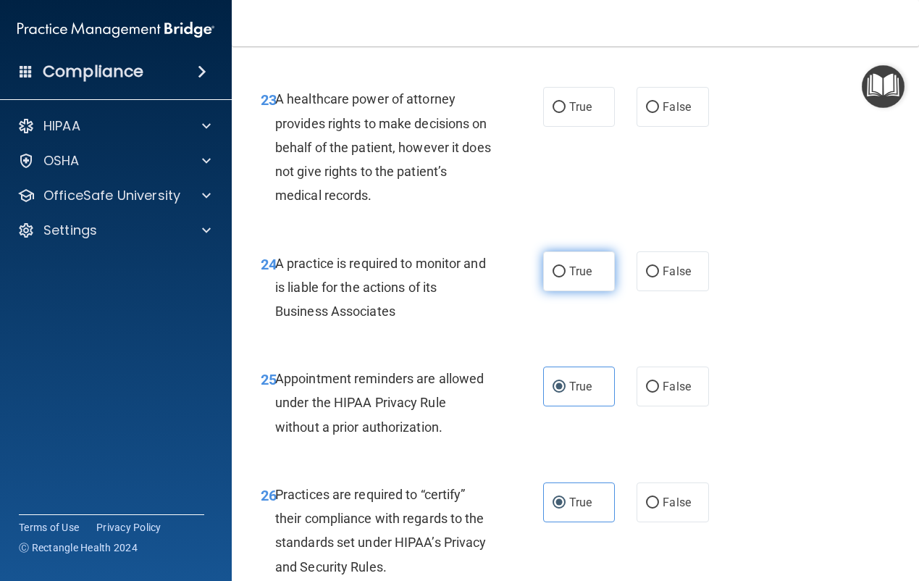
click at [587, 291] on label "True" at bounding box center [579, 271] width 72 height 40
click at [566, 277] on input "True" at bounding box center [559, 272] width 13 height 11
radio input "true"
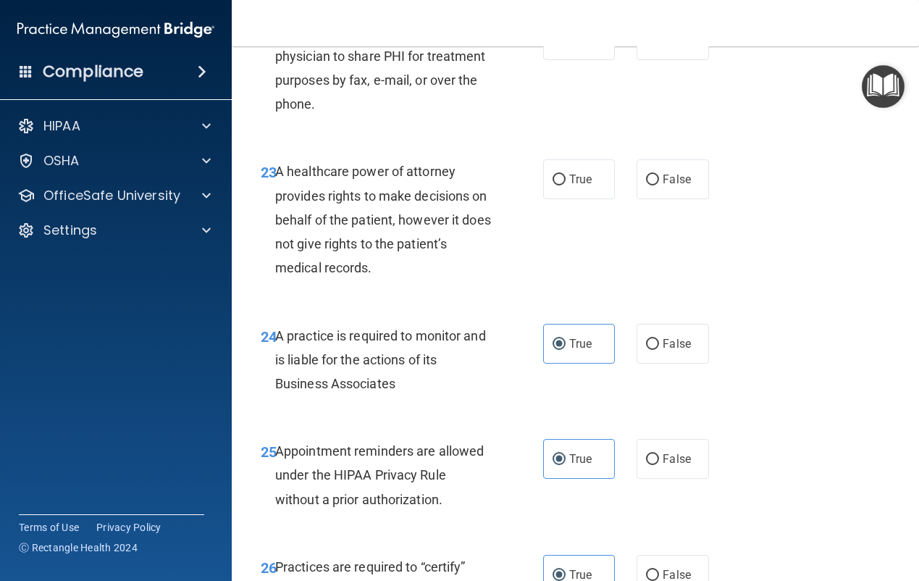
scroll to position [3026, 0]
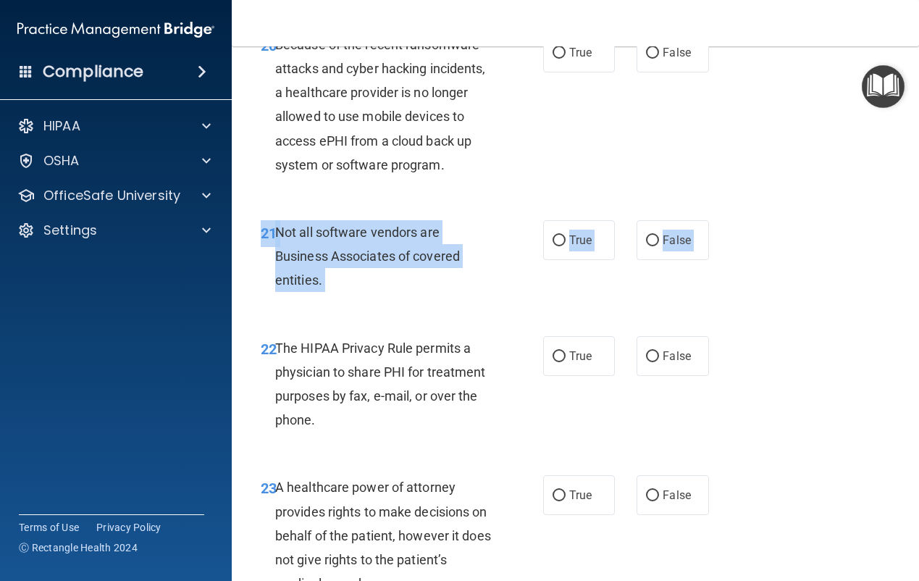
drag, startPoint x: 897, startPoint y: 397, endPoint x: 905, endPoint y: 434, distance: 38.0
click at [905, 434] on main "- The HIPAA Quiz #2 This quiz doesn’t expire until 05/01/2025. Are you sure you…" at bounding box center [575, 313] width 687 height 535
drag, startPoint x: 905, startPoint y: 434, endPoint x: 836, endPoint y: 426, distance: 70.0
click at [837, 426] on div "22 The HIPAA Privacy Rule permits a physician to share PHI for treatment purpos…" at bounding box center [575, 388] width 651 height 140
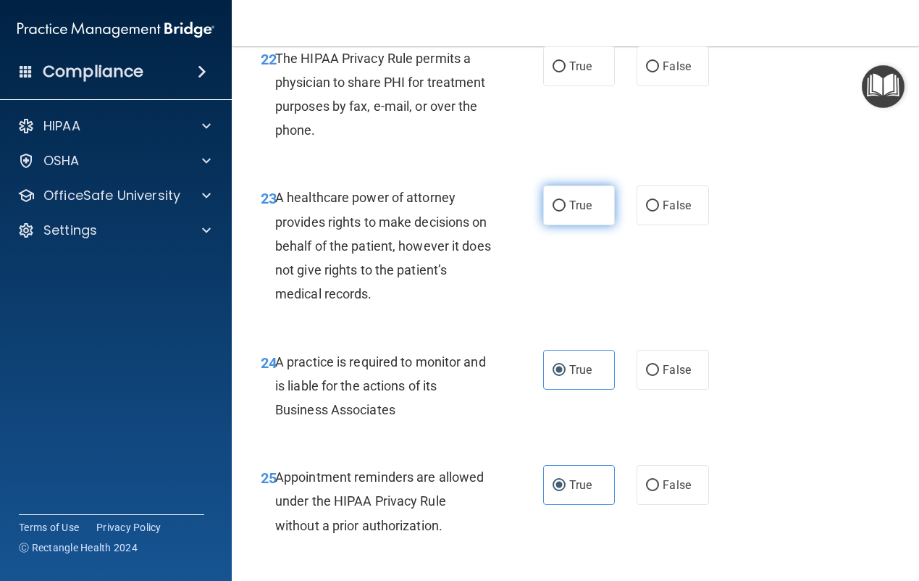
click at [582, 225] on label "True" at bounding box center [579, 205] width 72 height 40
click at [566, 212] on input "True" at bounding box center [559, 206] width 13 height 11
radio input "true"
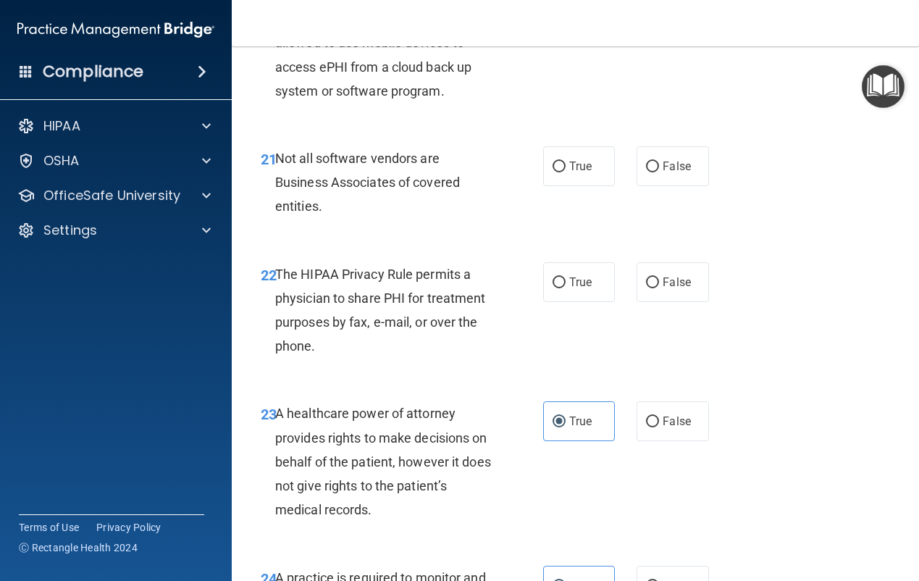
scroll to position [3098, 0]
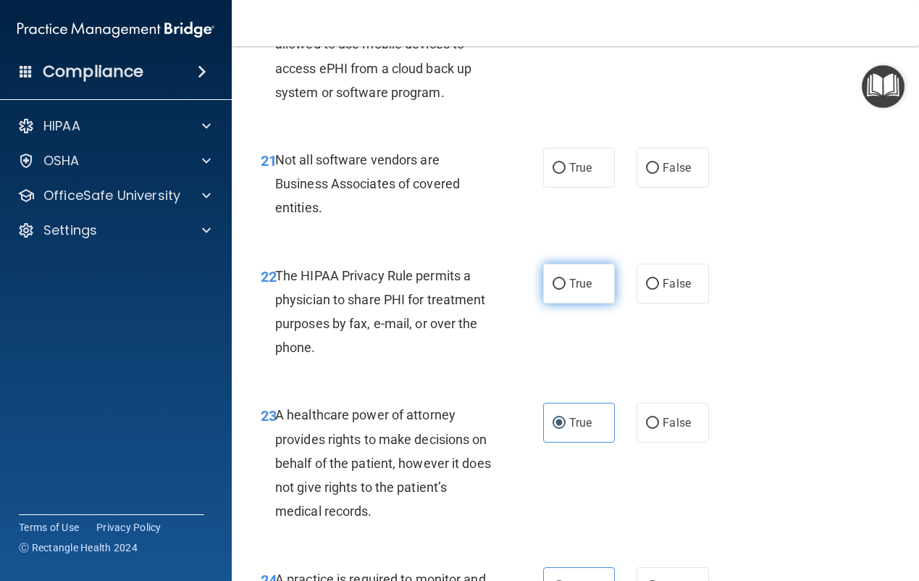
click at [584, 290] on span "True" at bounding box center [580, 284] width 22 height 14
click at [566, 290] on input "True" at bounding box center [559, 284] width 13 height 11
radio input "true"
click at [569, 175] on span "True" at bounding box center [580, 168] width 22 height 14
click at [564, 174] on input "True" at bounding box center [559, 168] width 13 height 11
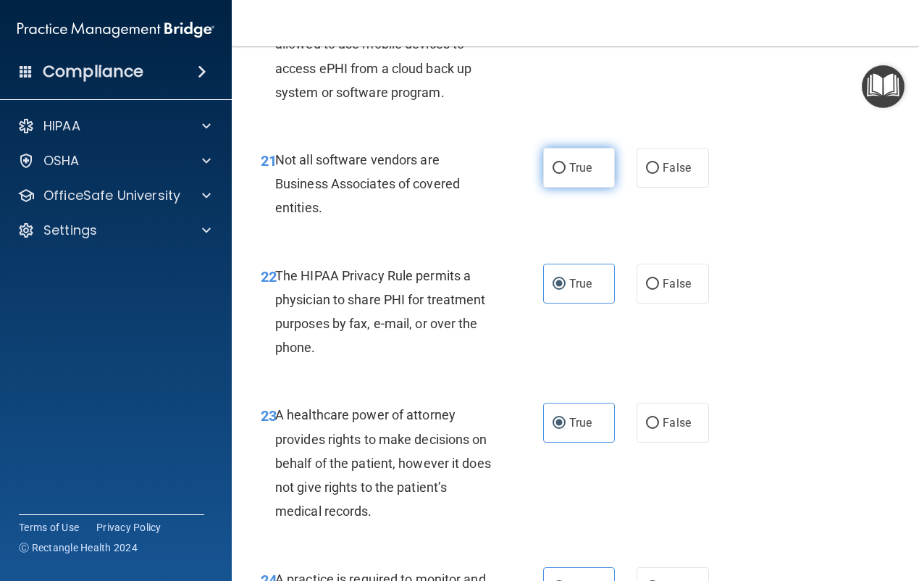
radio input "true"
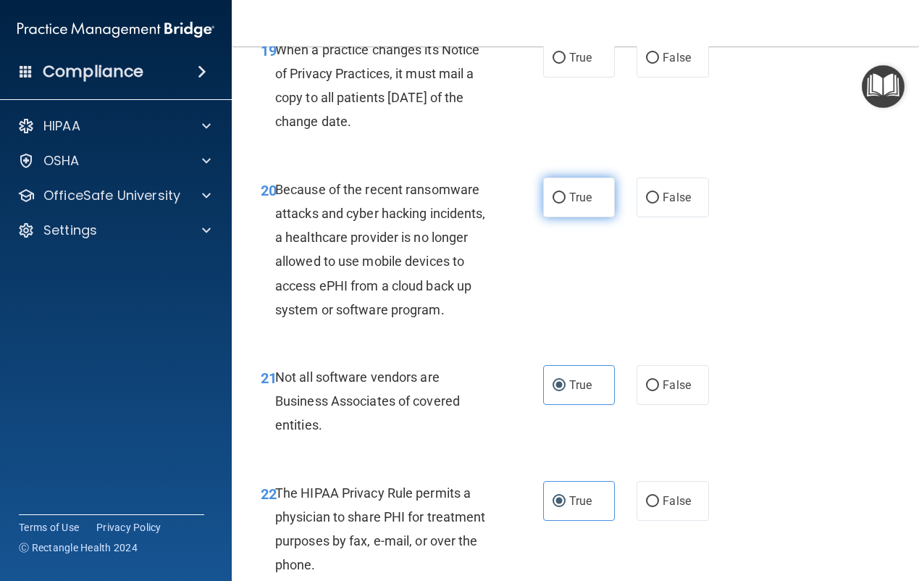
click at [577, 204] on span "True" at bounding box center [580, 198] width 22 height 14
click at [566, 204] on input "True" at bounding box center [559, 198] width 13 height 11
radio input "true"
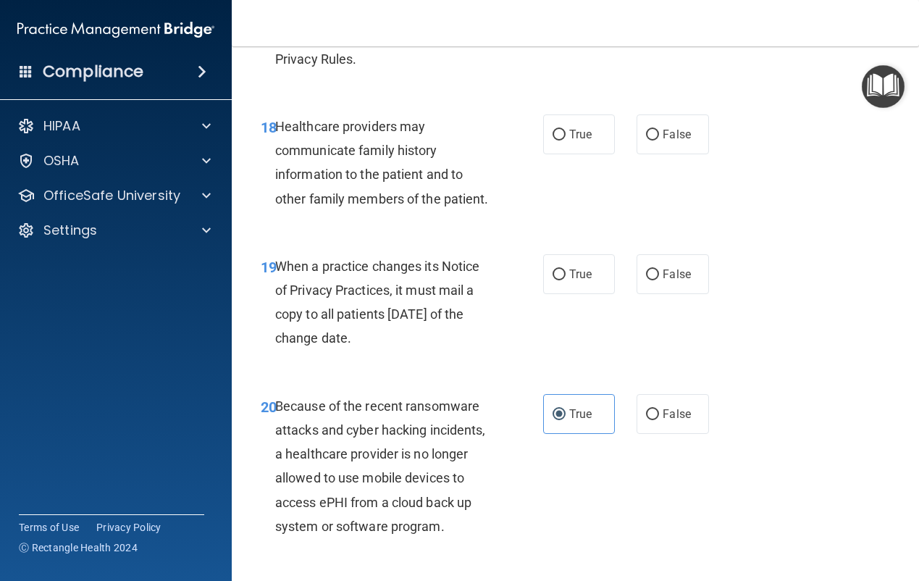
scroll to position [2664, 0]
click at [592, 295] on label "True" at bounding box center [579, 275] width 72 height 40
click at [566, 281] on input "True" at bounding box center [559, 275] width 13 height 11
radio input "true"
click at [561, 155] on label "True" at bounding box center [579, 135] width 72 height 40
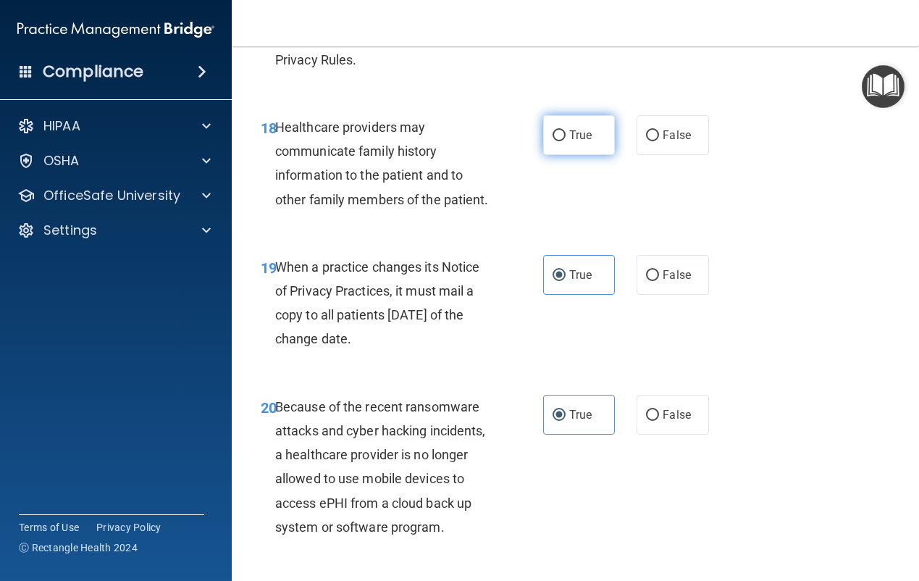
click at [561, 141] on input "True" at bounding box center [559, 135] width 13 height 11
radio input "true"
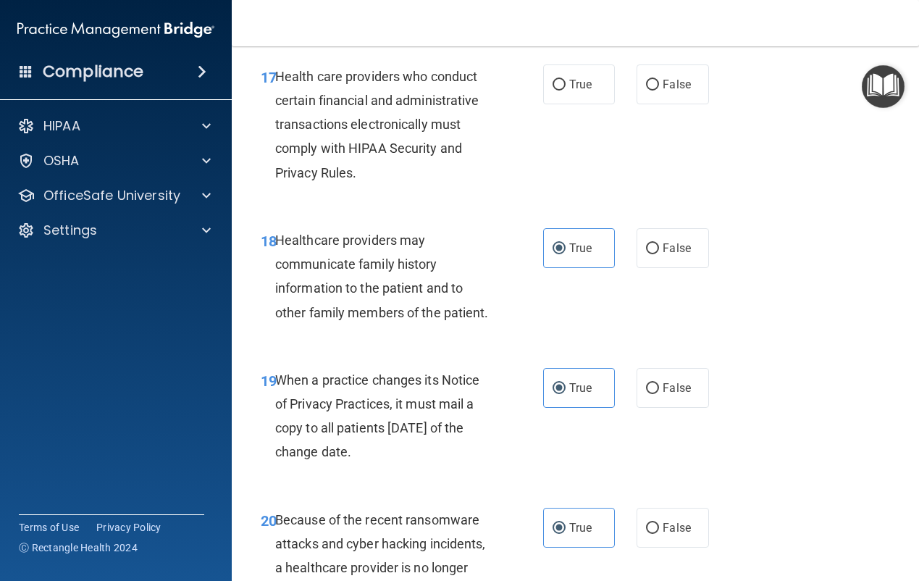
scroll to position [2374, 0]
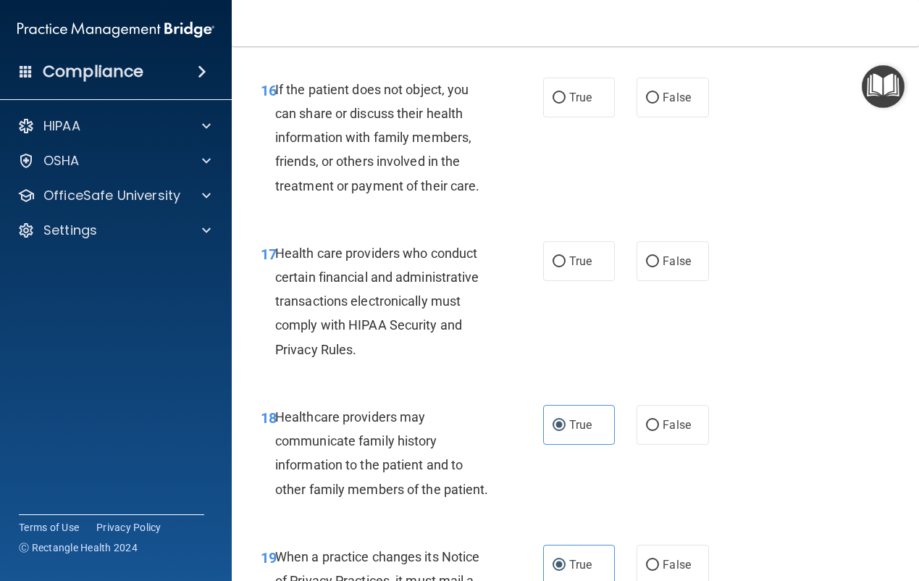
click at [580, 281] on label "True" at bounding box center [579, 261] width 72 height 40
click at [566, 267] on input "True" at bounding box center [559, 261] width 13 height 11
radio input "true"
click at [573, 104] on span "True" at bounding box center [580, 98] width 22 height 14
click at [566, 104] on input "True" at bounding box center [559, 98] width 13 height 11
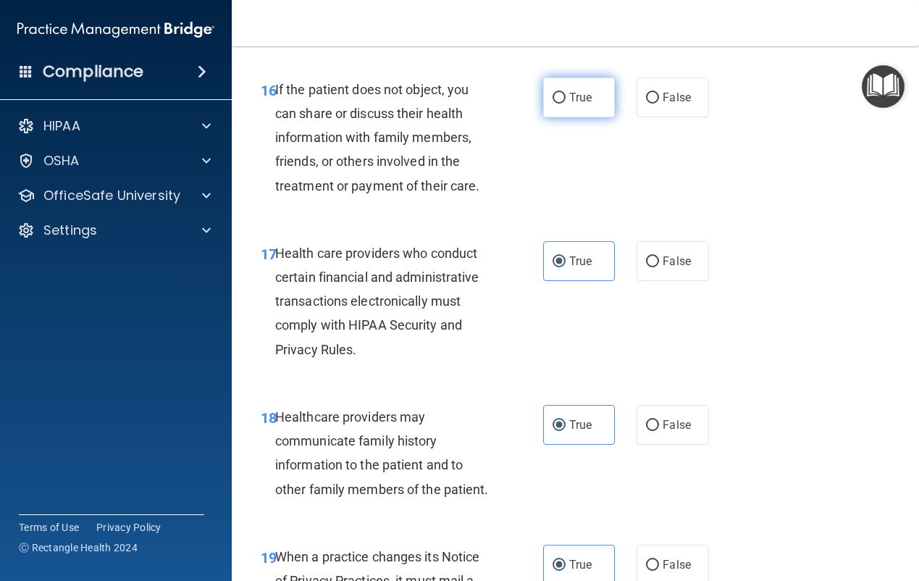
radio input "true"
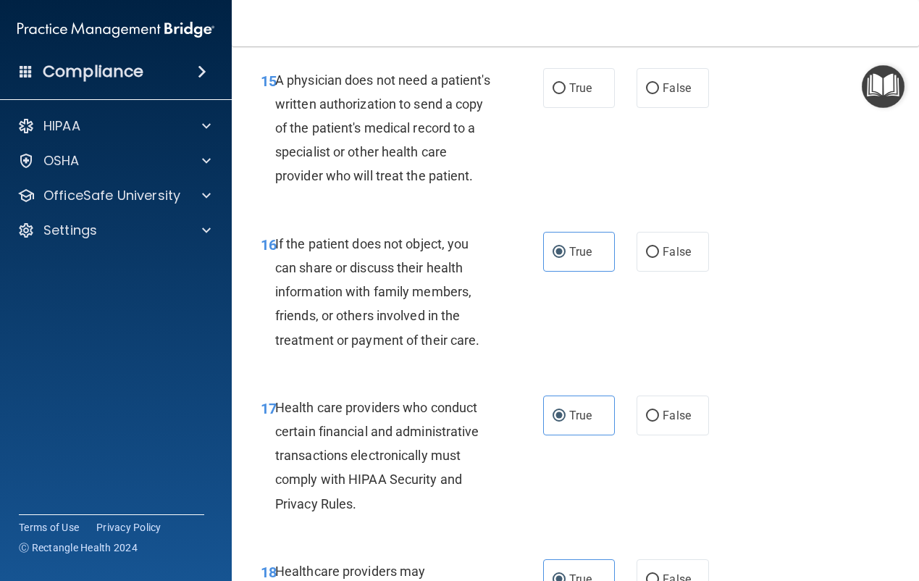
scroll to position [2012, 0]
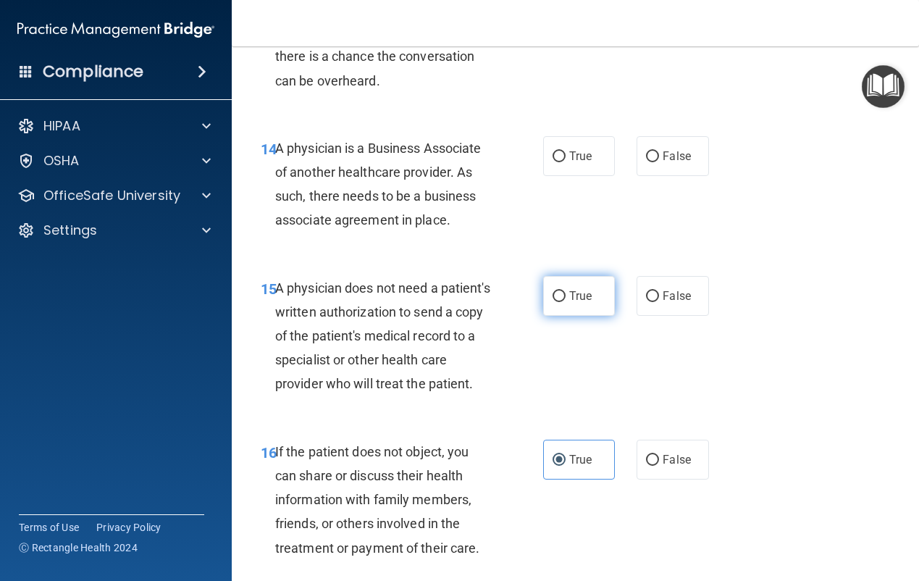
click at [585, 316] on label "True" at bounding box center [579, 296] width 72 height 40
click at [566, 302] on input "True" at bounding box center [559, 296] width 13 height 11
radio input "true"
click at [561, 176] on label "True" at bounding box center [579, 156] width 72 height 40
click at [561, 162] on input "True" at bounding box center [559, 156] width 13 height 11
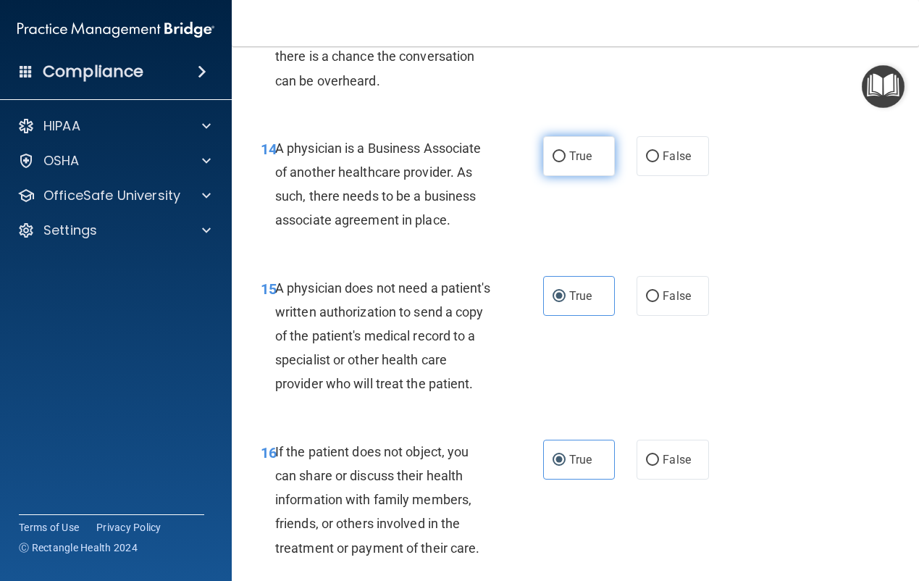
radio input "true"
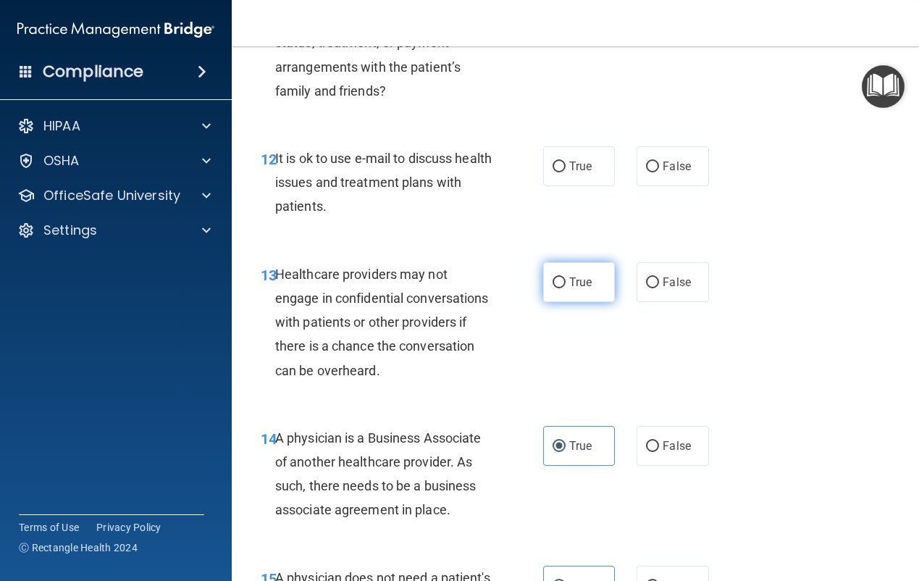
click at [584, 289] on span "True" at bounding box center [580, 282] width 22 height 14
click at [566, 288] on input "True" at bounding box center [559, 282] width 13 height 11
radio input "true"
click at [566, 186] on label "True" at bounding box center [579, 166] width 72 height 40
click at [566, 172] on input "True" at bounding box center [559, 167] width 13 height 11
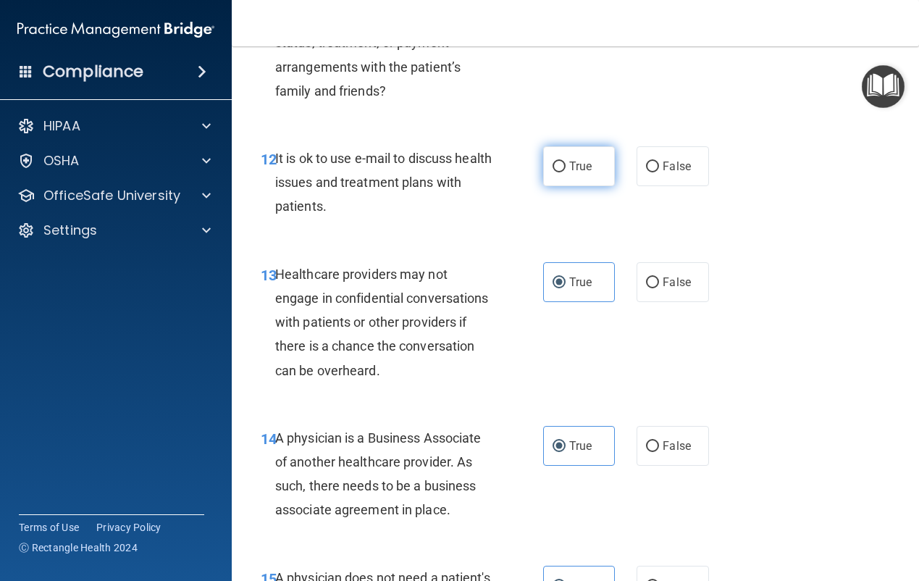
radio input "true"
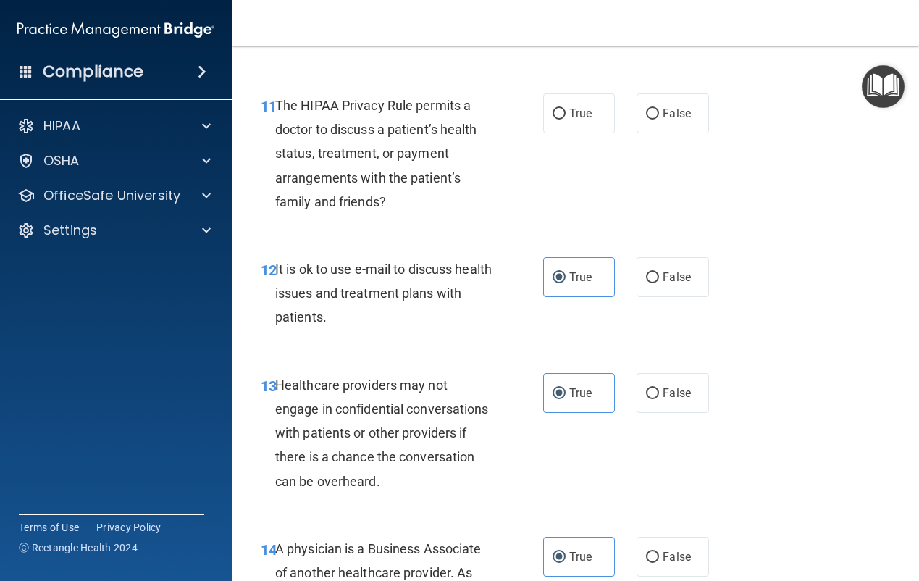
scroll to position [1432, 0]
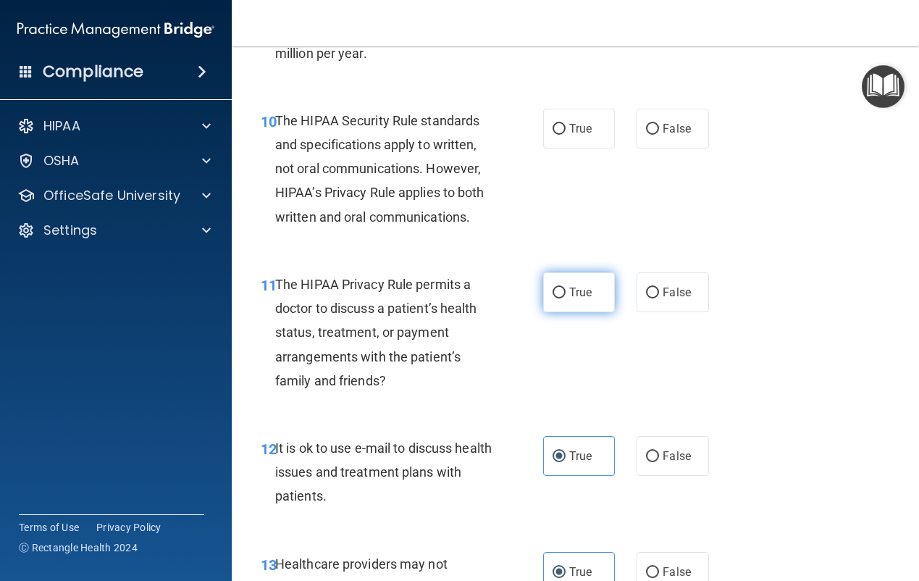
click at [590, 312] on label "True" at bounding box center [579, 292] width 72 height 40
click at [566, 298] on input "True" at bounding box center [559, 293] width 13 height 11
radio input "true"
drag, startPoint x: 566, startPoint y: 190, endPoint x: 582, endPoint y: 266, distance: 77.7
click at [566, 148] on label "True" at bounding box center [579, 129] width 72 height 40
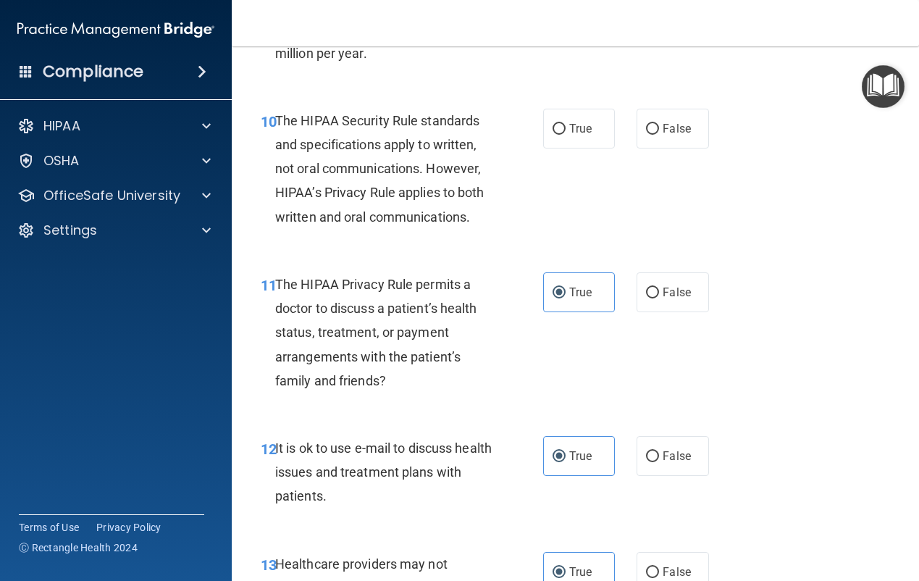
click at [566, 135] on input "True" at bounding box center [559, 129] width 13 height 11
radio input "true"
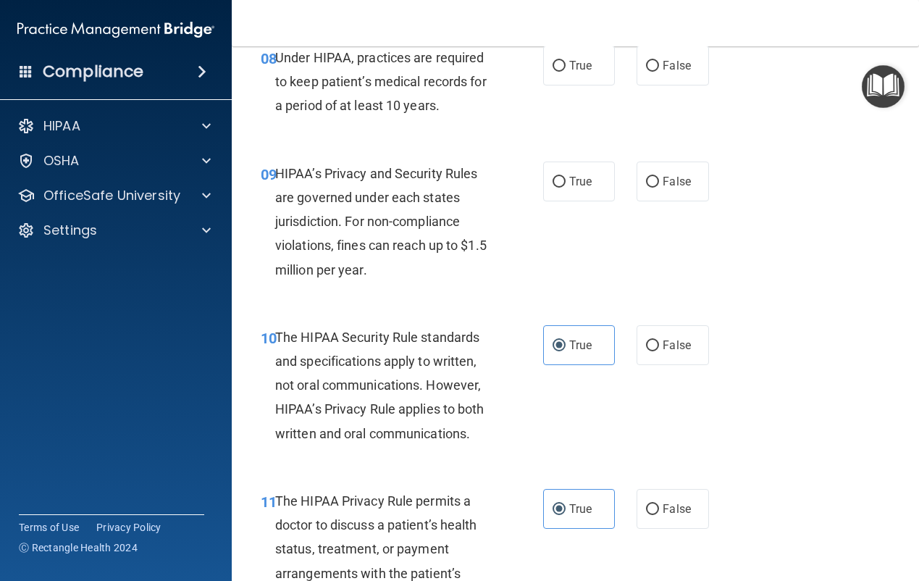
scroll to position [1070, 0]
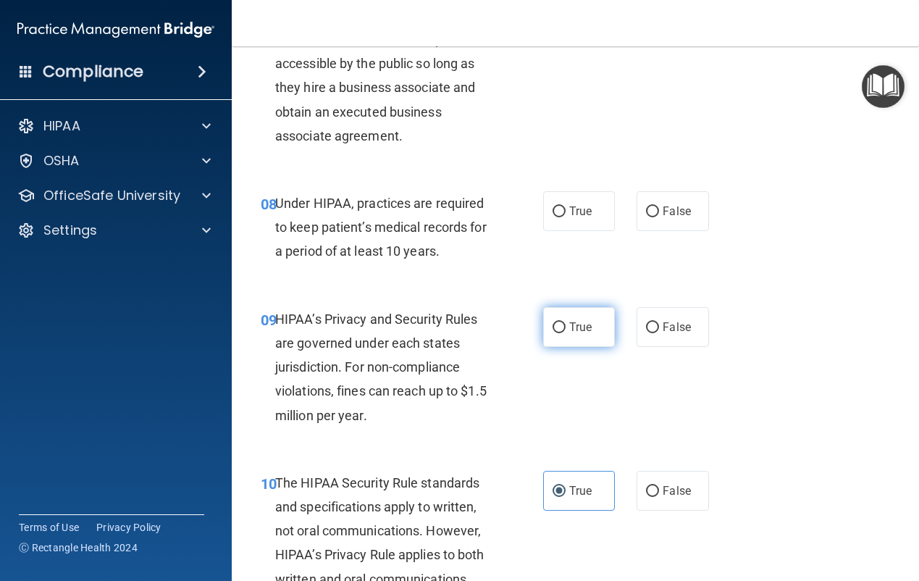
click at [597, 347] on label "True" at bounding box center [579, 327] width 72 height 40
click at [566, 333] on input "True" at bounding box center [559, 327] width 13 height 11
radio input "true"
click at [570, 231] on label "True" at bounding box center [579, 211] width 72 height 40
click at [566, 217] on input "True" at bounding box center [559, 211] width 13 height 11
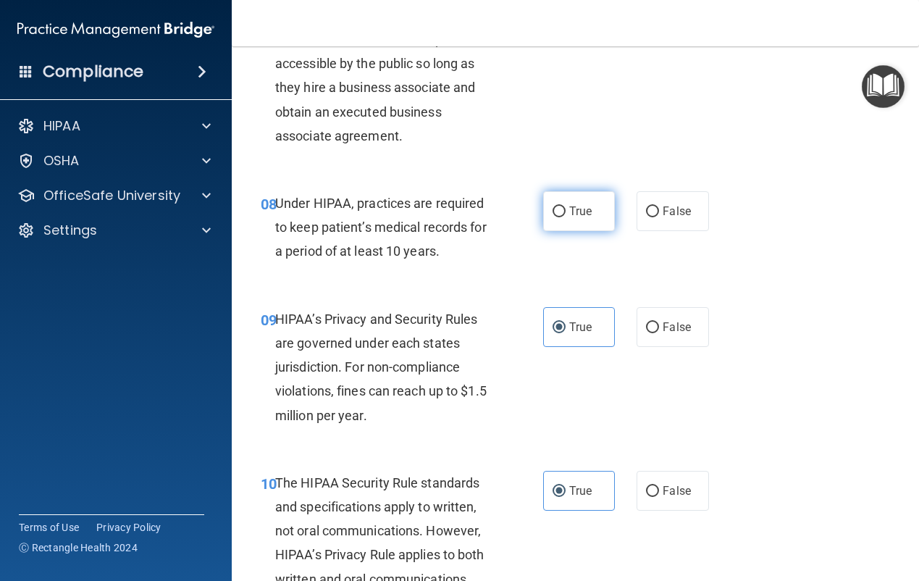
radio input "true"
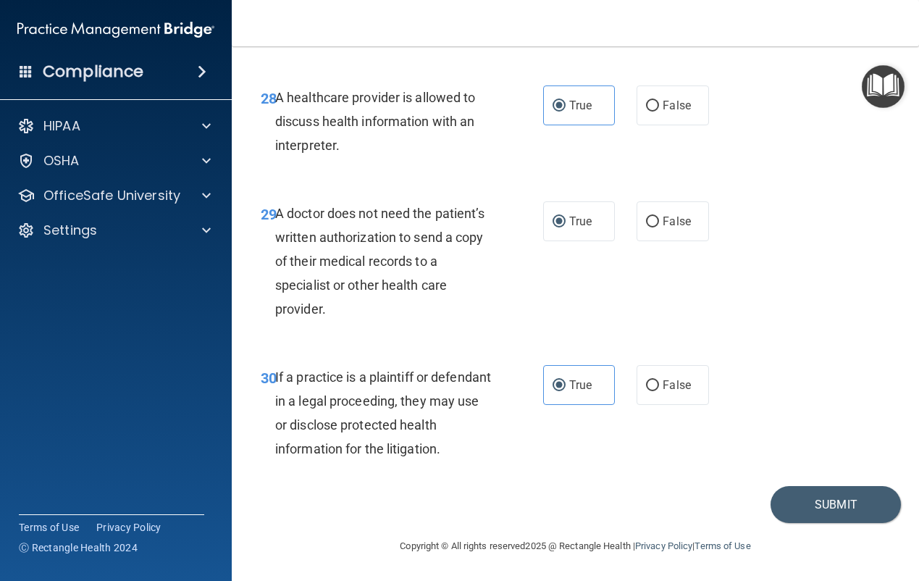
scroll to position [4211, 0]
click at [845, 506] on button "Submit" at bounding box center [836, 504] width 130 height 37
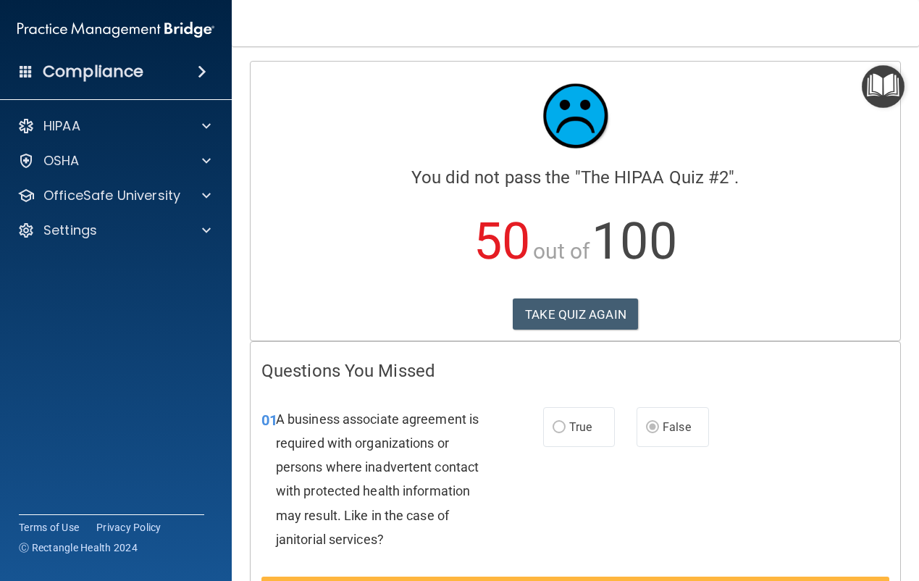
click at [843, 398] on div "01 A business associate agreement is required with organizations or persons whe…" at bounding box center [576, 483] width 650 height 188
click at [590, 312] on button "TAKE QUIZ AGAIN" at bounding box center [575, 314] width 125 height 32
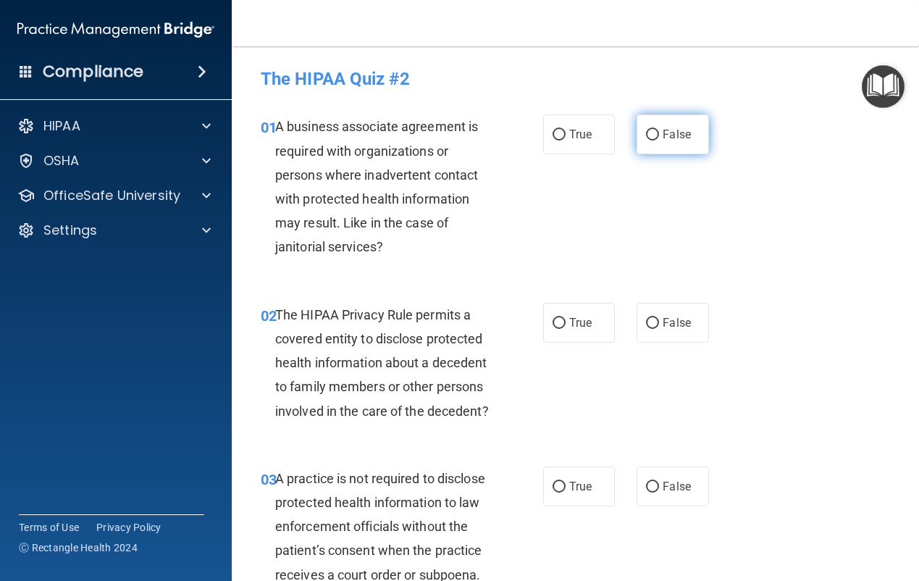
click at [663, 138] on span "False" at bounding box center [677, 134] width 28 height 14
click at [656, 138] on input "False" at bounding box center [652, 135] width 13 height 11
radio input "true"
click at [572, 322] on span "True" at bounding box center [580, 323] width 22 height 14
click at [566, 322] on input "True" at bounding box center [559, 323] width 13 height 11
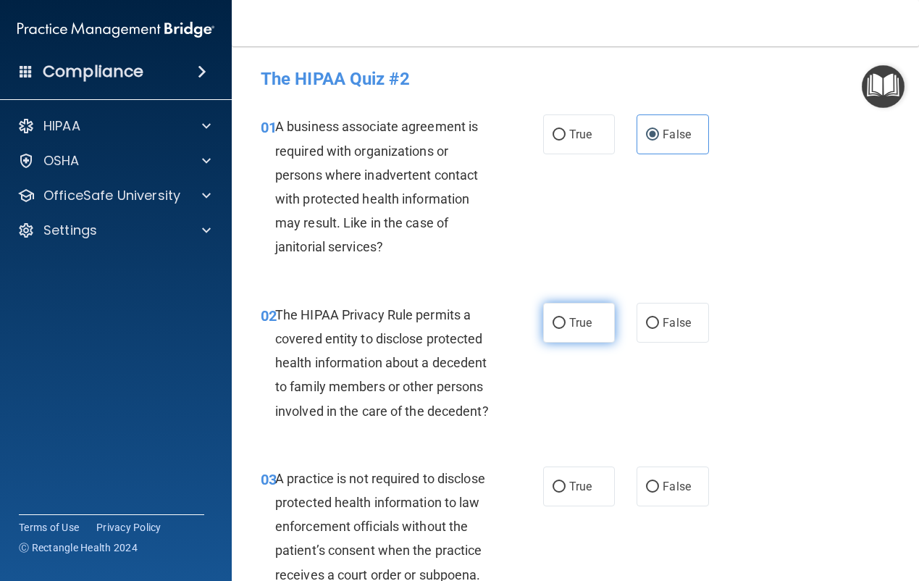
radio input "true"
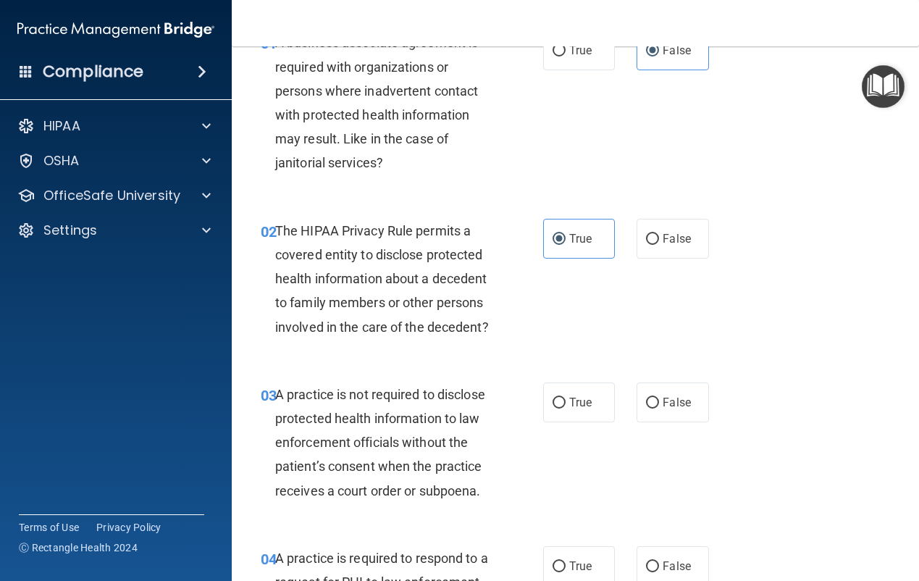
scroll to position [217, 0]
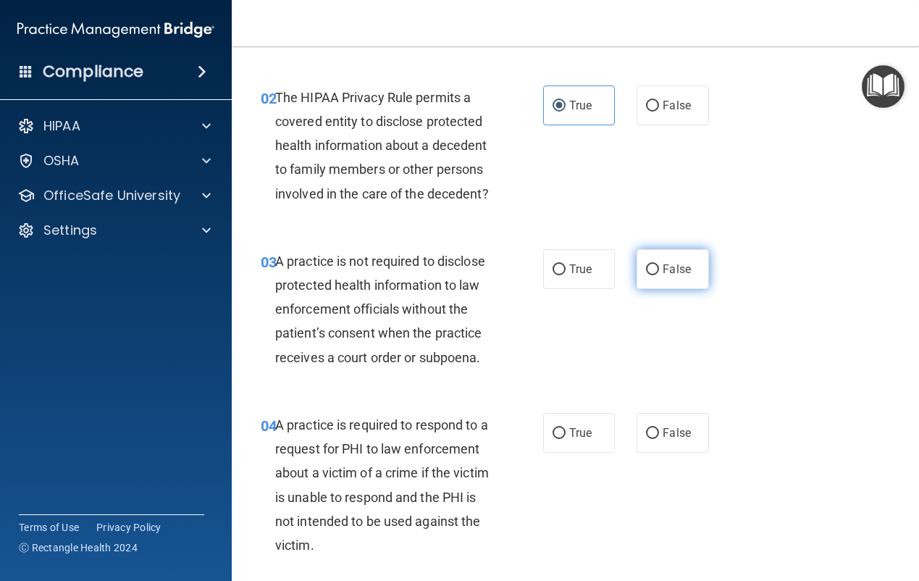
click at [653, 289] on label "False" at bounding box center [673, 269] width 72 height 40
click at [653, 275] on input "False" at bounding box center [652, 269] width 13 height 11
radio input "true"
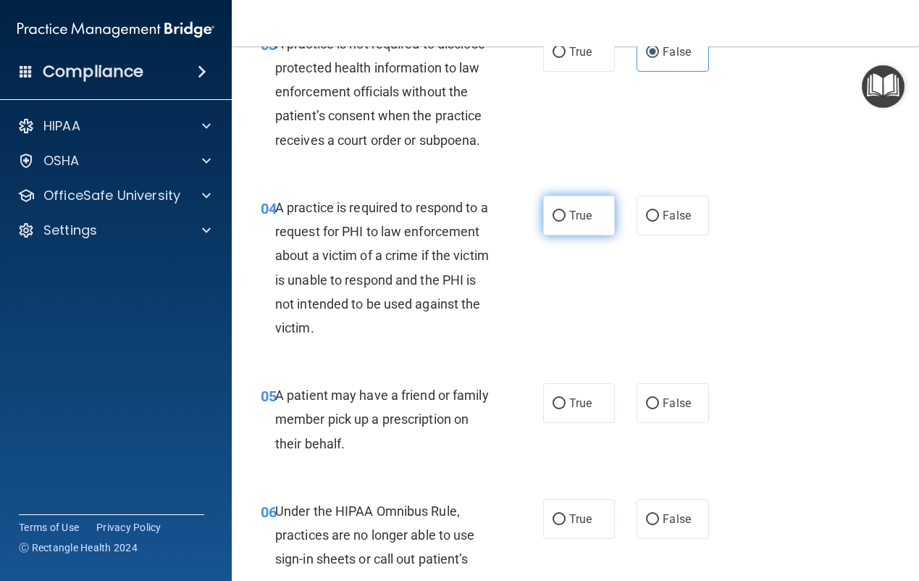
click at [553, 222] on input "True" at bounding box center [559, 216] width 13 height 11
radio input "true"
click at [543, 423] on label "True" at bounding box center [579, 403] width 72 height 40
click at [553, 409] on input "True" at bounding box center [559, 403] width 13 height 11
radio input "true"
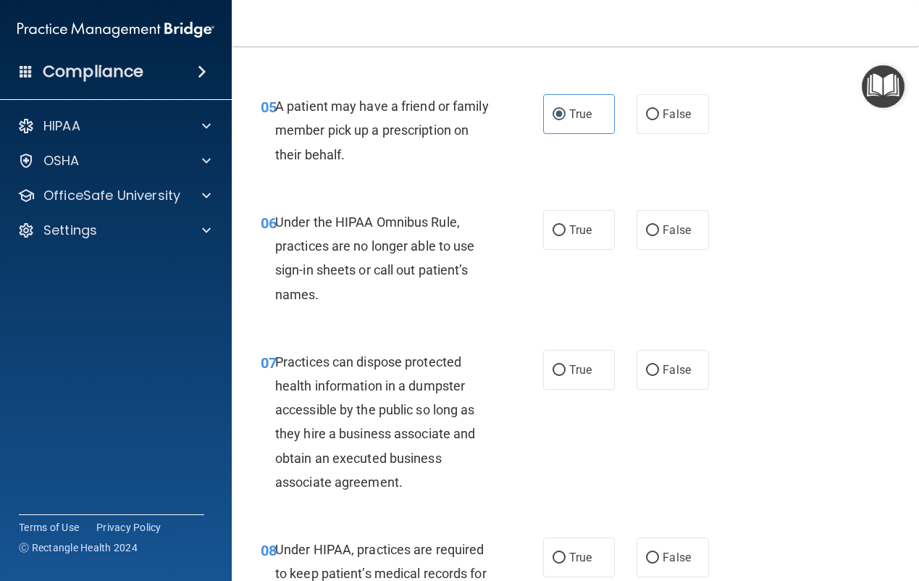
scroll to position [724, 0]
click at [653, 235] on input "False" at bounding box center [652, 230] width 13 height 11
radio input "true"
click at [674, 376] on span "False" at bounding box center [677, 369] width 28 height 14
click at [659, 375] on input "False" at bounding box center [652, 369] width 13 height 11
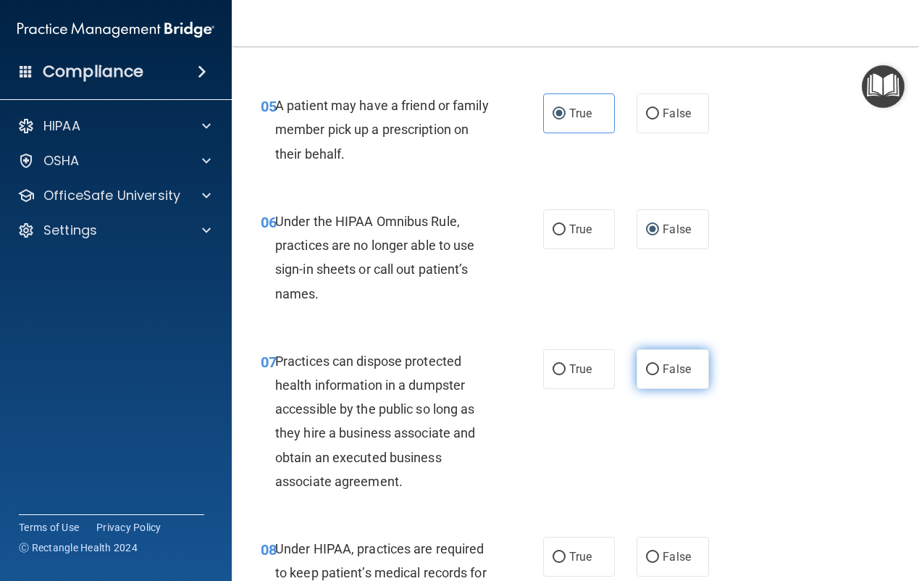
radio input "true"
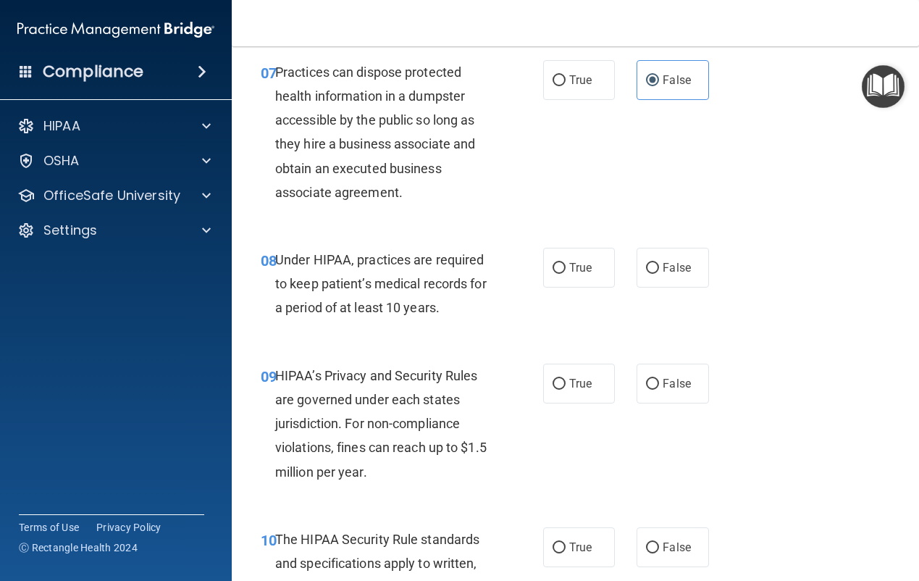
scroll to position [1014, 0]
click at [667, 274] on span "False" at bounding box center [677, 267] width 28 height 14
click at [659, 273] on input "False" at bounding box center [652, 267] width 13 height 11
radio input "true"
click at [672, 390] on span "False" at bounding box center [677, 383] width 28 height 14
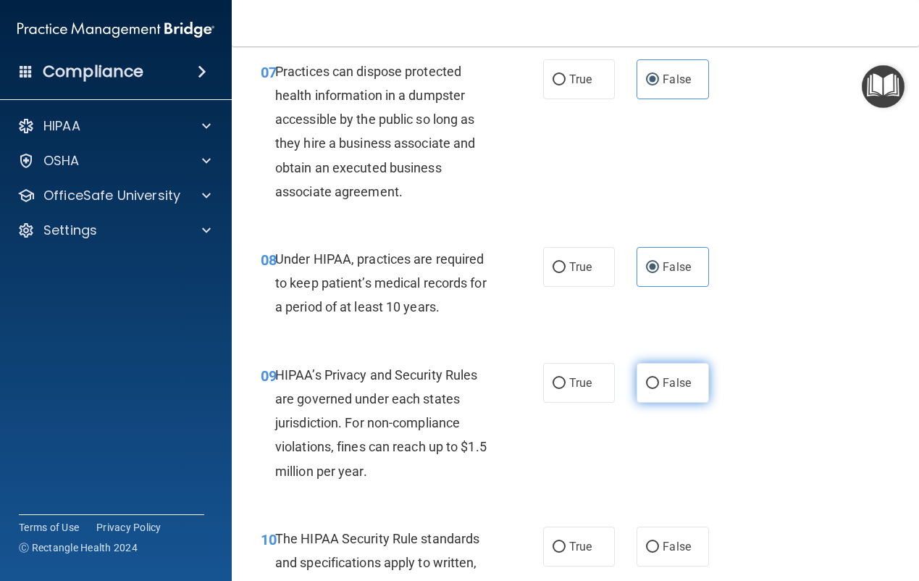
click at [659, 389] on input "False" at bounding box center [652, 383] width 13 height 11
radio input "true"
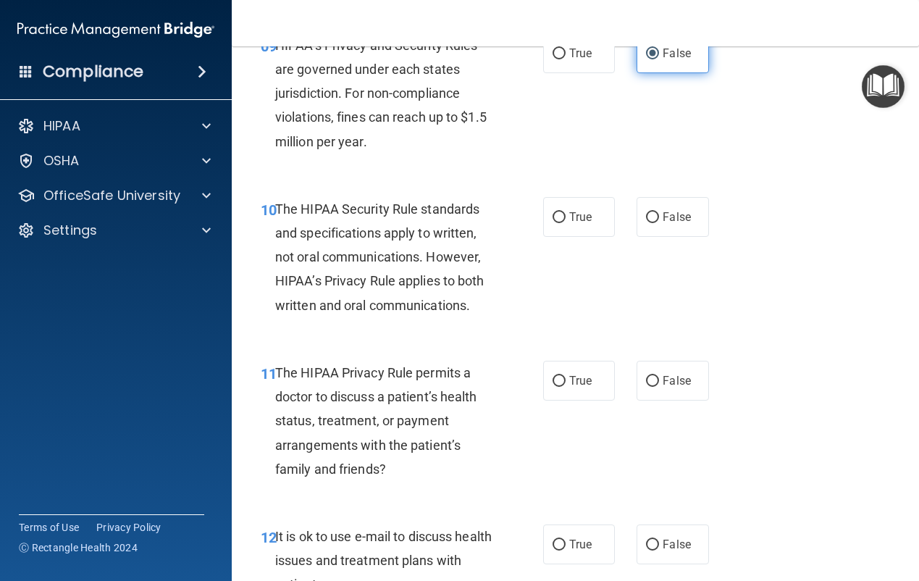
scroll to position [1376, 0]
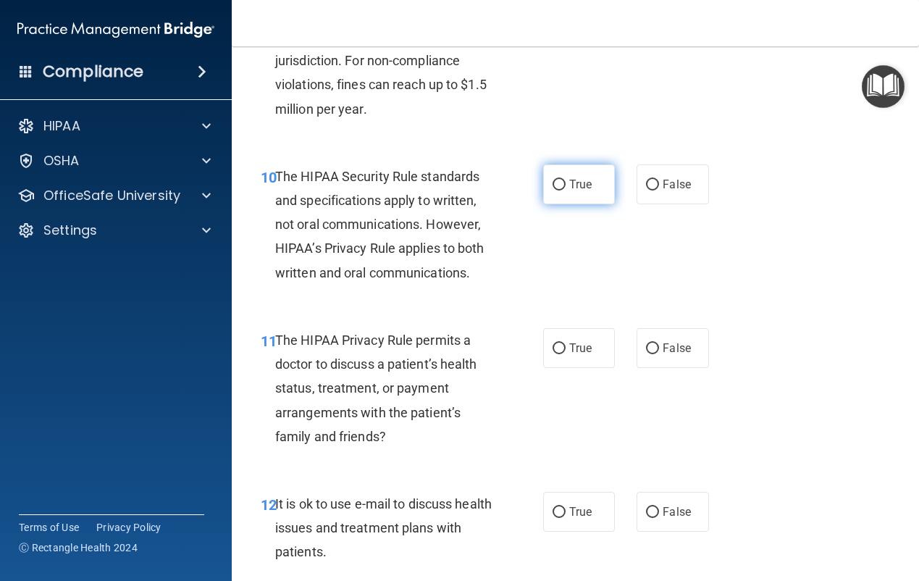
click at [574, 191] on span "True" at bounding box center [580, 184] width 22 height 14
click at [566, 191] on input "True" at bounding box center [559, 185] width 13 height 11
radio input "true"
click at [581, 368] on label "True" at bounding box center [579, 348] width 72 height 40
click at [566, 354] on input "True" at bounding box center [559, 348] width 13 height 11
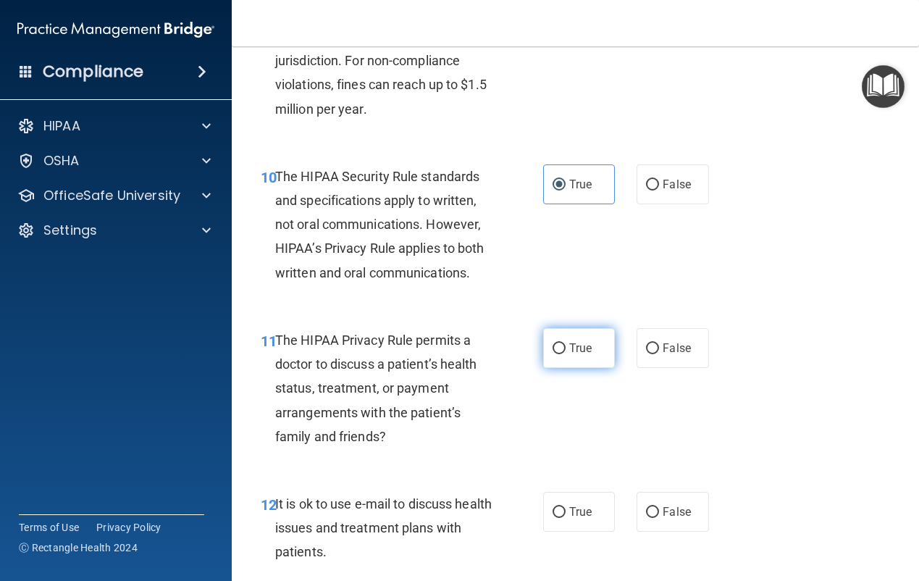
radio input "true"
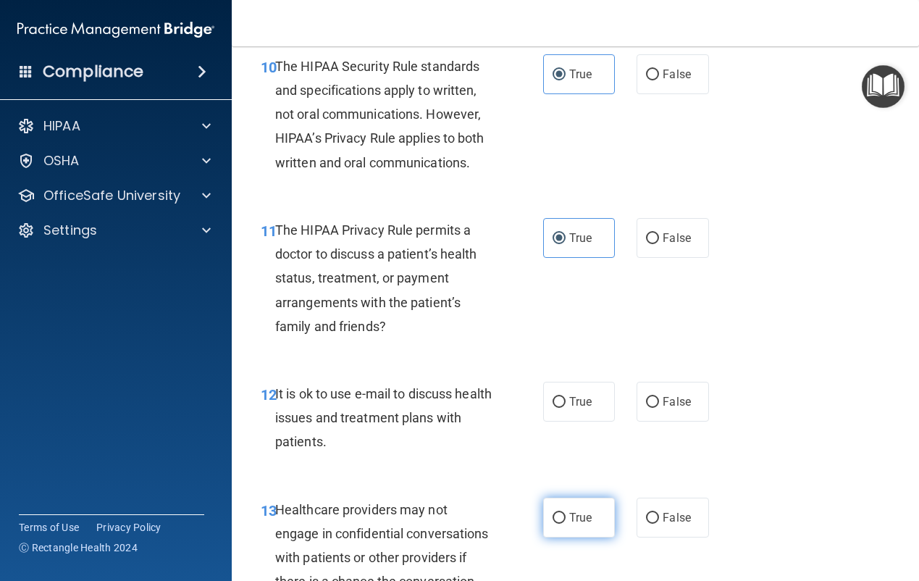
scroll to position [1666, 0]
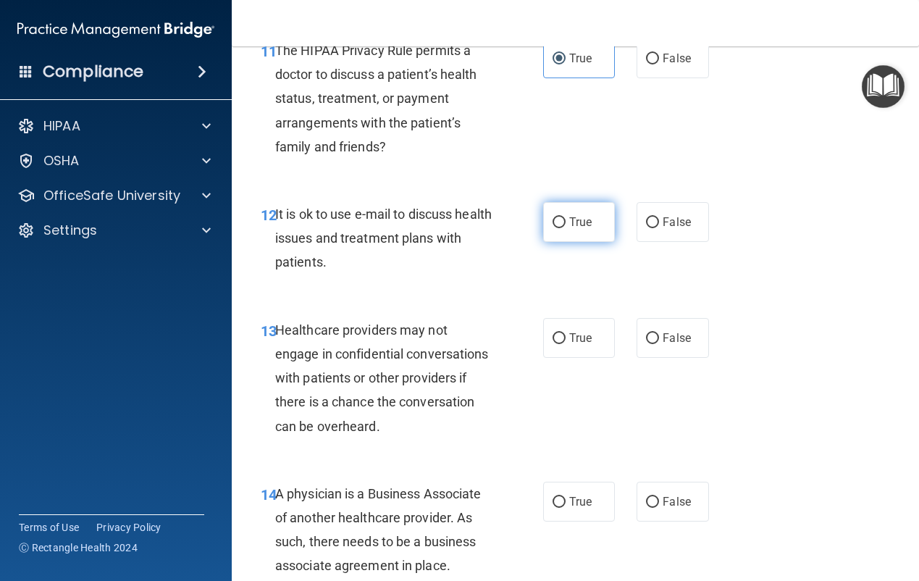
click at [582, 242] on label "True" at bounding box center [579, 222] width 72 height 40
click at [566, 228] on input "True" at bounding box center [559, 222] width 13 height 11
radio input "true"
click at [663, 345] on span "False" at bounding box center [677, 338] width 28 height 14
click at [657, 344] on input "False" at bounding box center [652, 338] width 13 height 11
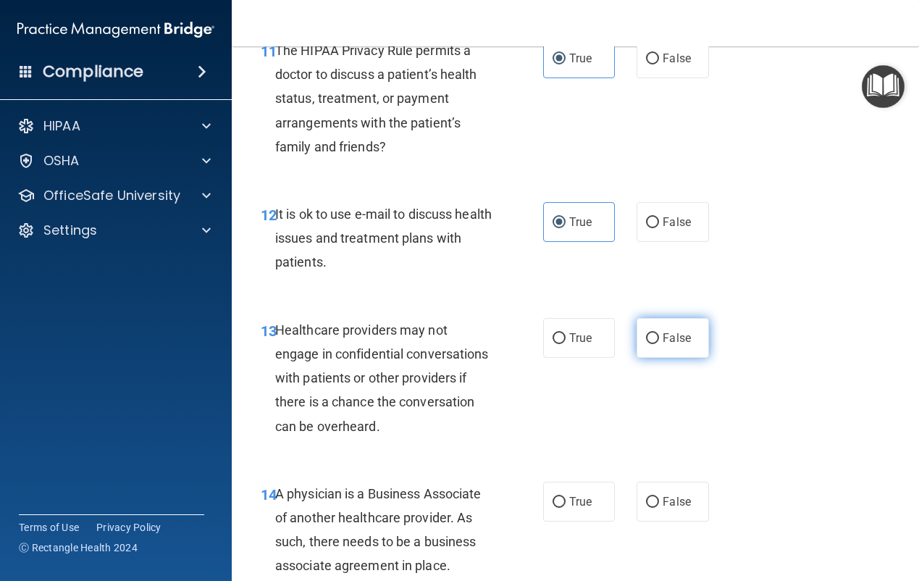
radio input "true"
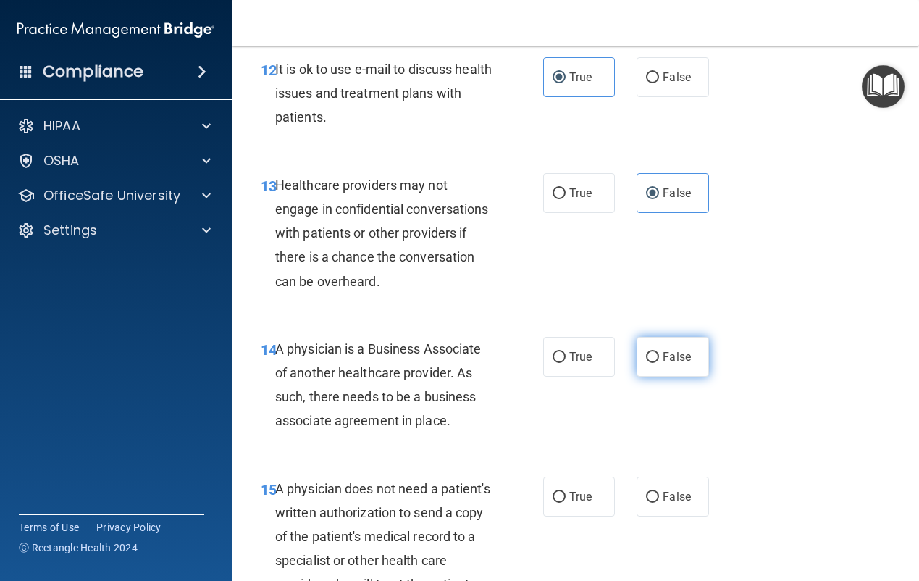
click at [663, 364] on span "False" at bounding box center [677, 357] width 28 height 14
click at [659, 363] on input "False" at bounding box center [652, 357] width 13 height 11
radio input "true"
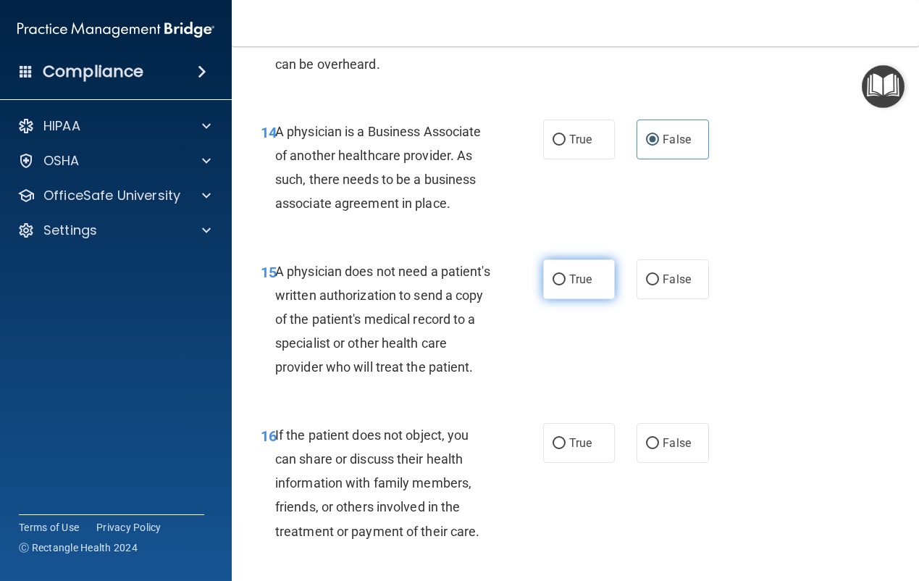
click at [577, 299] on label "True" at bounding box center [579, 279] width 72 height 40
click at [566, 285] on input "True" at bounding box center [559, 280] width 13 height 11
radio input "true"
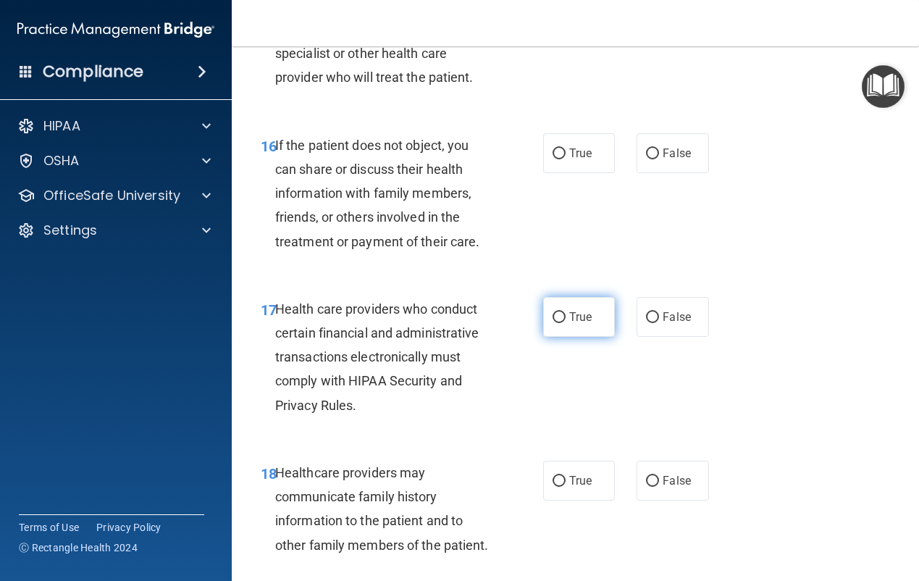
click at [569, 324] on span "True" at bounding box center [580, 317] width 22 height 14
click at [566, 323] on input "True" at bounding box center [559, 317] width 13 height 11
radio input "true"
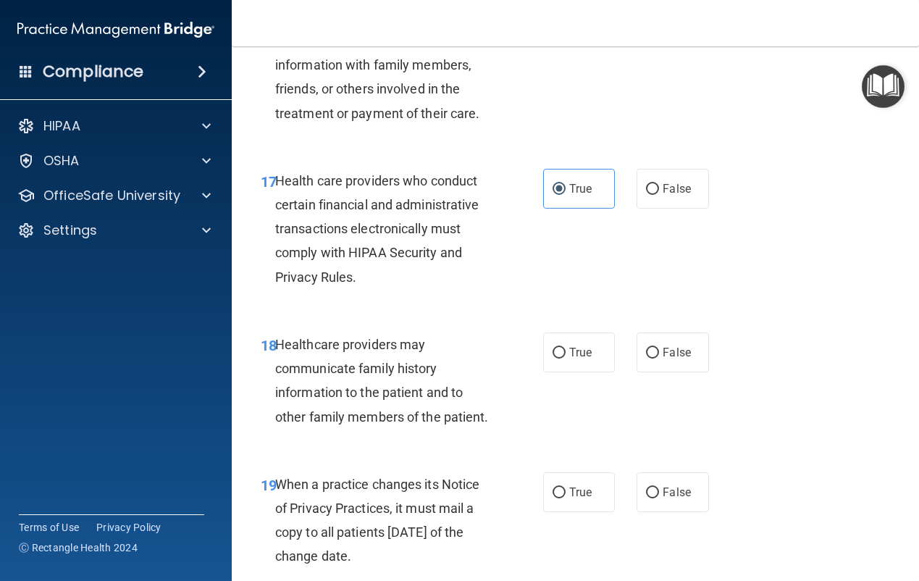
scroll to position [2608, 0]
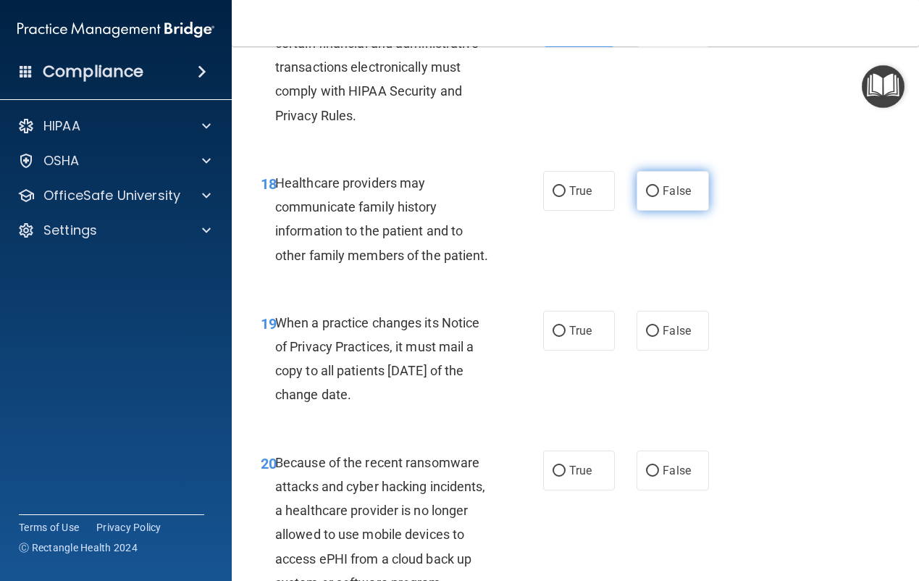
click at [650, 197] on input "False" at bounding box center [652, 191] width 13 height 11
radio input "true"
click at [664, 338] on span "False" at bounding box center [677, 331] width 28 height 14
click at [659, 337] on input "False" at bounding box center [652, 331] width 13 height 11
radio input "true"
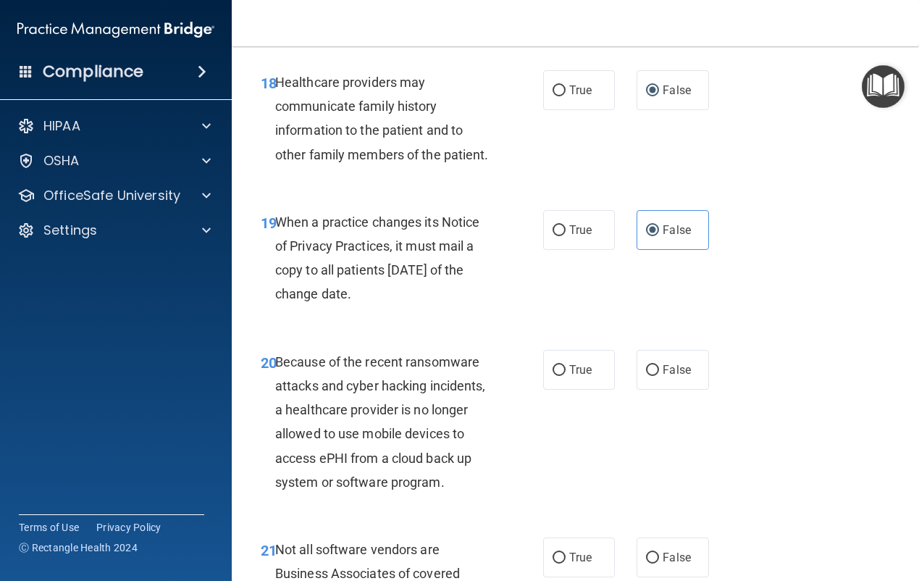
scroll to position [2897, 0]
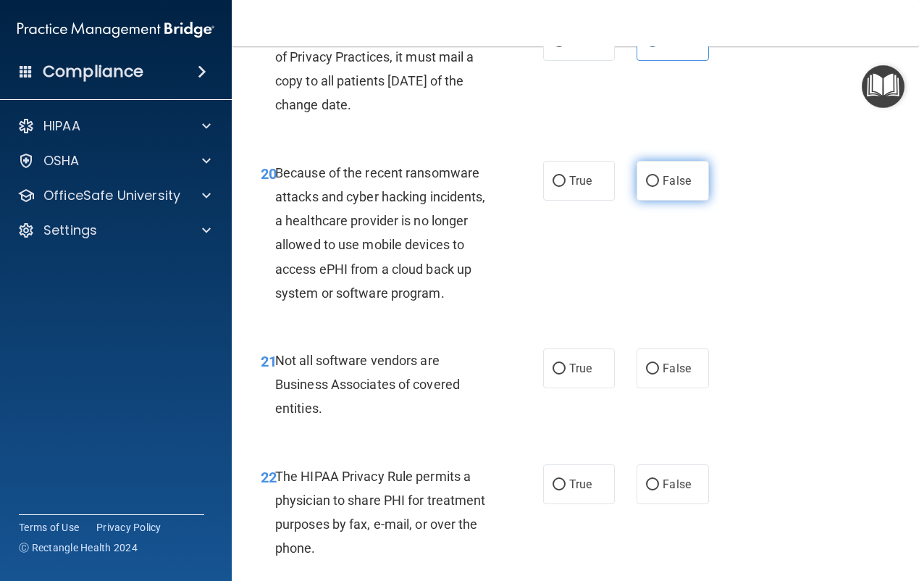
click at [654, 201] on label "False" at bounding box center [673, 181] width 72 height 40
click at [654, 187] on input "False" at bounding box center [652, 181] width 13 height 11
radio input "true"
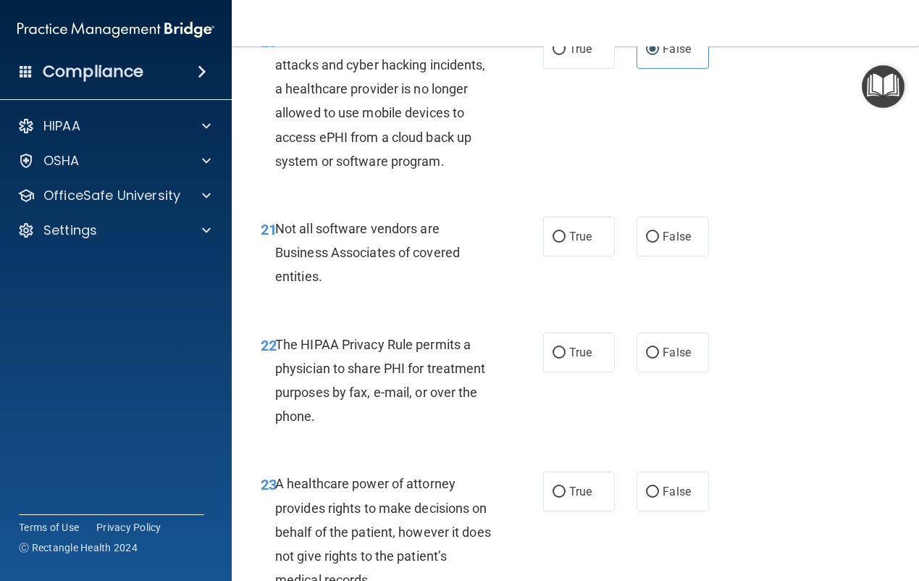
scroll to position [3187, 0]
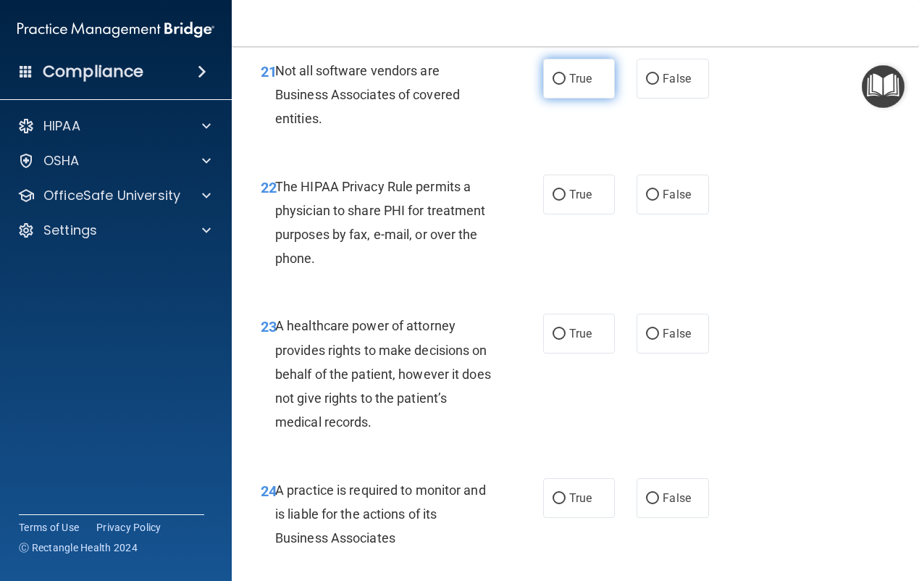
drag, startPoint x: 569, startPoint y: 178, endPoint x: 569, endPoint y: 186, distance: 8.0
click at [569, 85] on span "True" at bounding box center [580, 79] width 22 height 14
click at [566, 85] on input "True" at bounding box center [559, 79] width 13 height 11
radio input "true"
click at [572, 214] on label "True" at bounding box center [579, 195] width 72 height 40
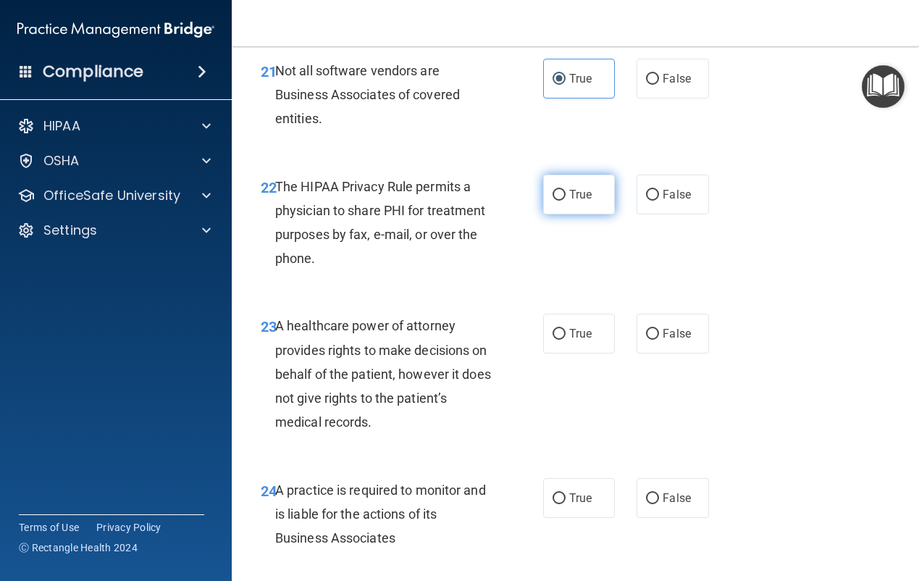
click at [566, 201] on input "True" at bounding box center [559, 195] width 13 height 11
radio input "true"
click at [582, 340] on span "True" at bounding box center [580, 334] width 22 height 14
click at [566, 340] on input "True" at bounding box center [559, 334] width 13 height 11
radio input "true"
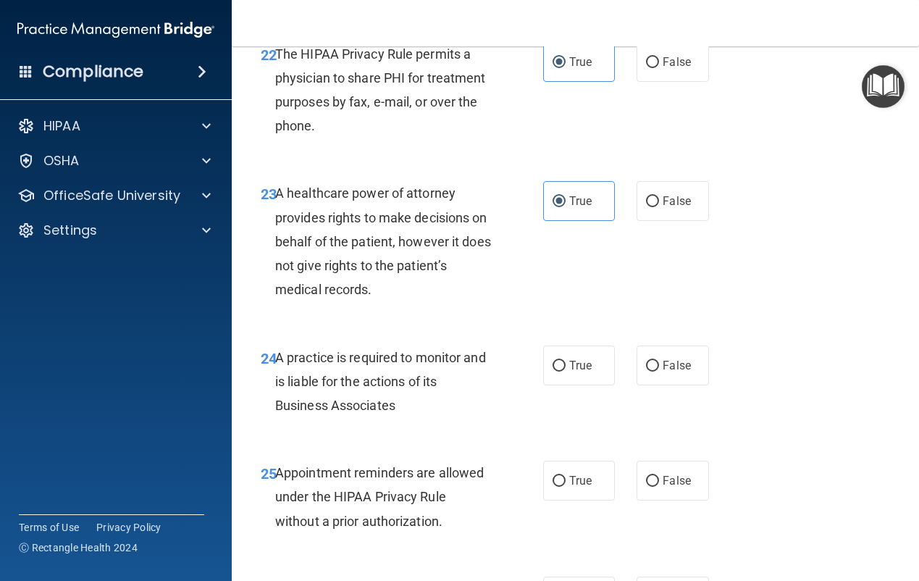
scroll to position [3549, 0]
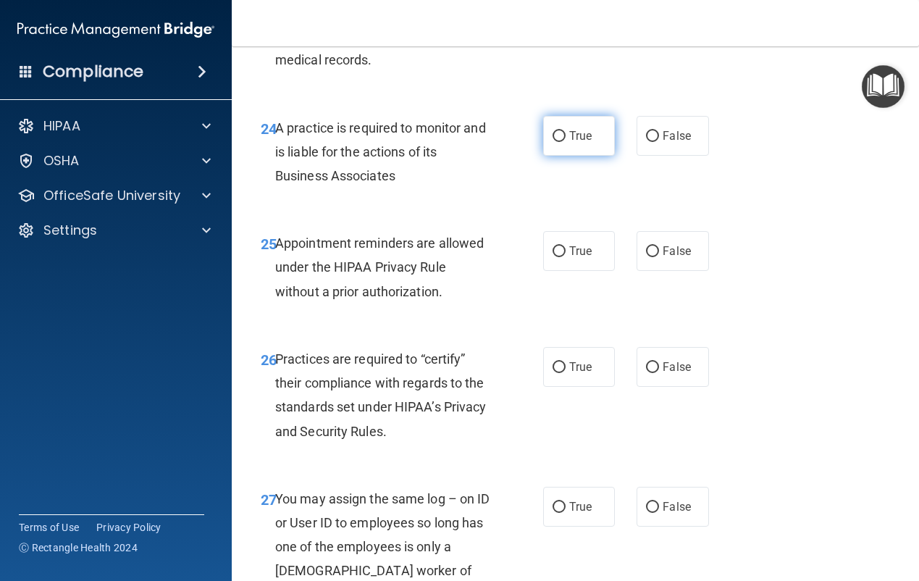
click at [559, 156] on label "True" at bounding box center [579, 136] width 72 height 40
click at [559, 142] on input "True" at bounding box center [559, 136] width 13 height 11
radio input "true"
click at [587, 329] on div "25 Appointment reminders are allowed under the HIPAA Privacy Rule without a pri…" at bounding box center [575, 271] width 651 height 116
click at [577, 258] on span "True" at bounding box center [580, 251] width 22 height 14
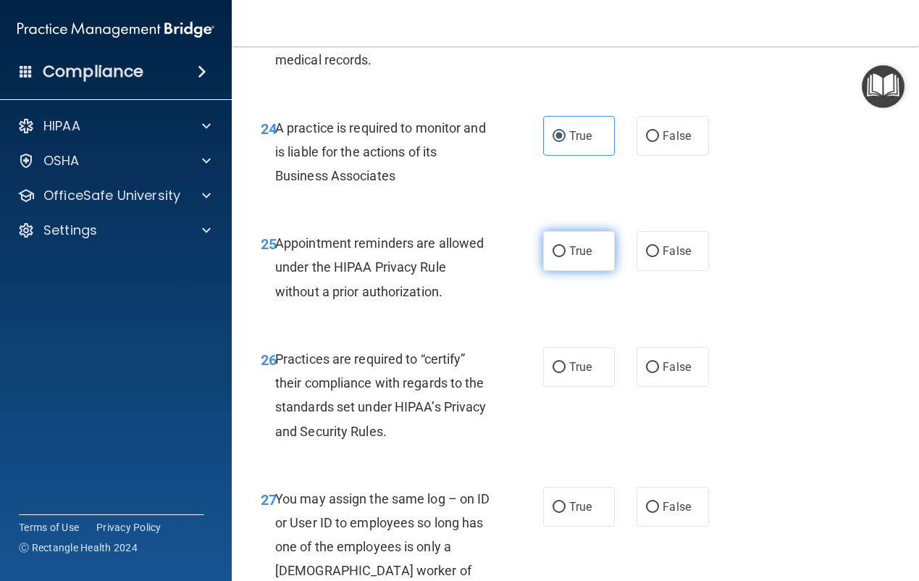
click at [566, 257] on input "True" at bounding box center [559, 251] width 13 height 11
radio input "true"
drag, startPoint x: 645, startPoint y: 70, endPoint x: 675, endPoint y: 216, distance: 148.6
radio input "true"
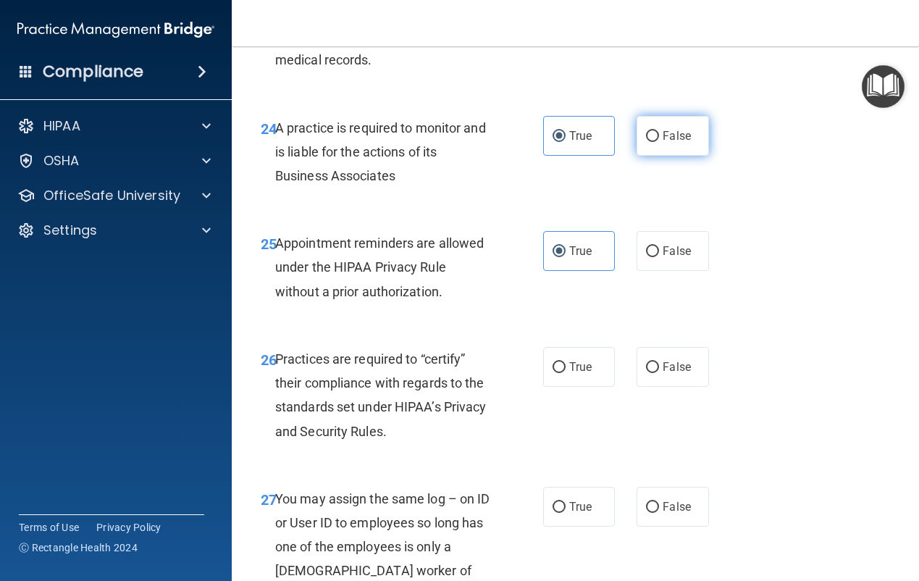
radio input "false"
click at [669, 143] on span "False" at bounding box center [677, 136] width 28 height 14
click at [659, 142] on input "False" at bounding box center [652, 136] width 13 height 11
radio input "true"
radio input "false"
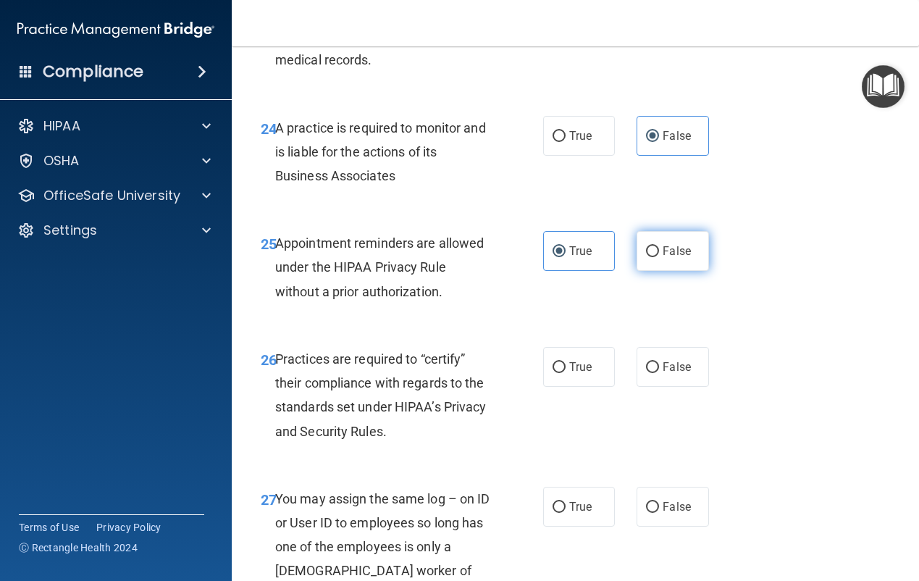
click at [687, 271] on label "False" at bounding box center [673, 251] width 72 height 40
click at [659, 257] on input "False" at bounding box center [652, 251] width 13 height 11
radio input "true"
click at [587, 271] on label "True" at bounding box center [579, 251] width 72 height 40
click at [566, 257] on input "True" at bounding box center [559, 251] width 13 height 11
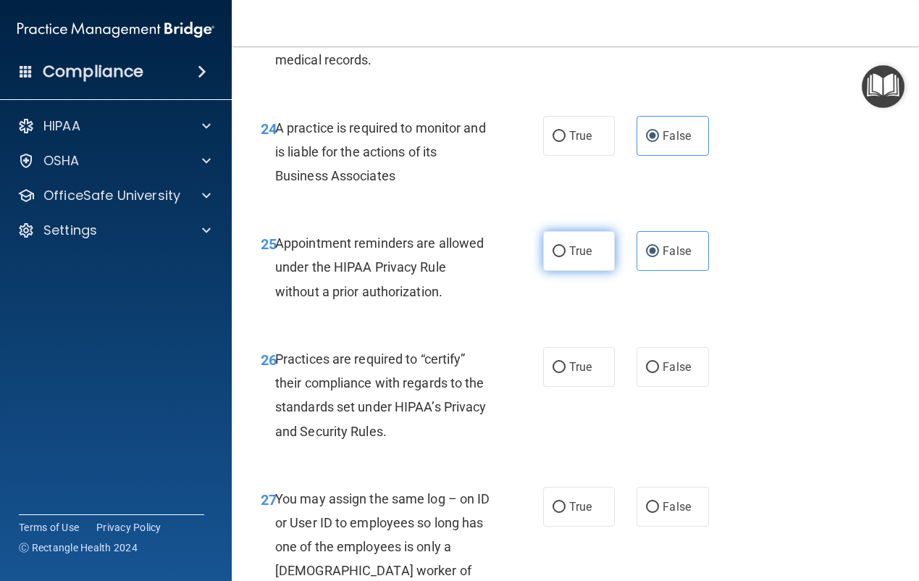
radio input "true"
radio input "false"
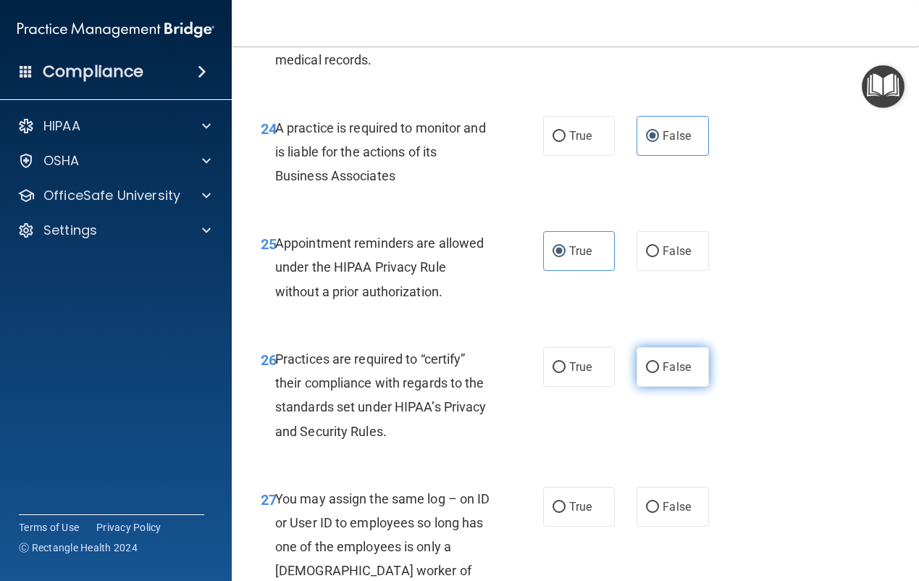
click at [664, 387] on label "False" at bounding box center [673, 367] width 72 height 40
click at [659, 373] on input "False" at bounding box center [652, 367] width 13 height 11
radio input "true"
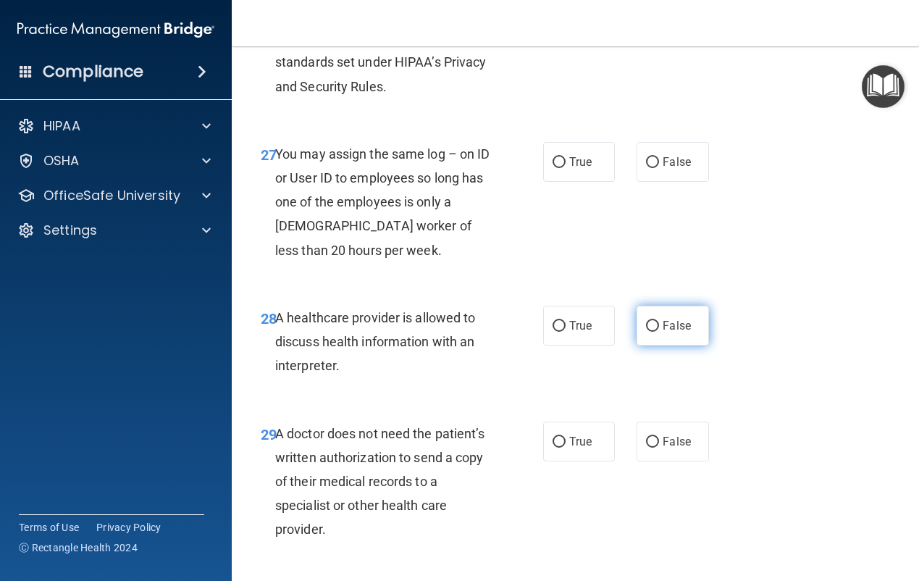
scroll to position [3984, 0]
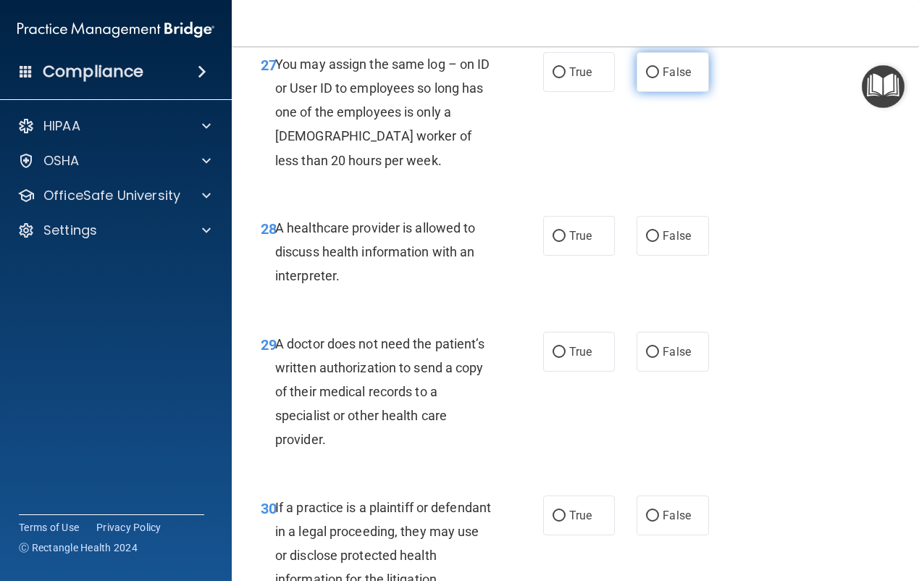
click at [654, 92] on label "False" at bounding box center [673, 72] width 72 height 40
click at [654, 78] on input "False" at bounding box center [652, 72] width 13 height 11
radio input "true"
click at [590, 256] on label "True" at bounding box center [579, 236] width 72 height 40
click at [566, 242] on input "True" at bounding box center [559, 236] width 13 height 11
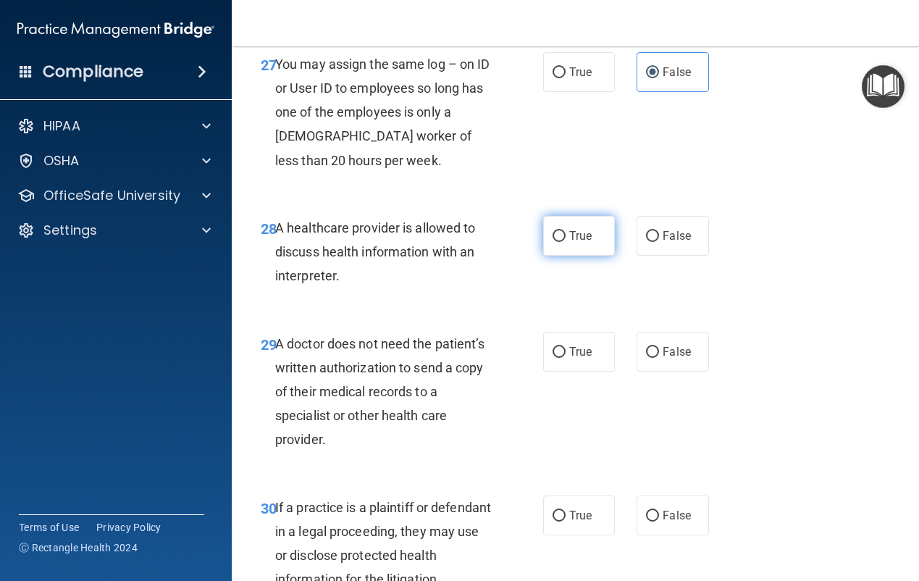
radio input "true"
click at [585, 372] on label "True" at bounding box center [579, 352] width 72 height 40
click at [566, 358] on input "True" at bounding box center [559, 352] width 13 height 11
radio input "true"
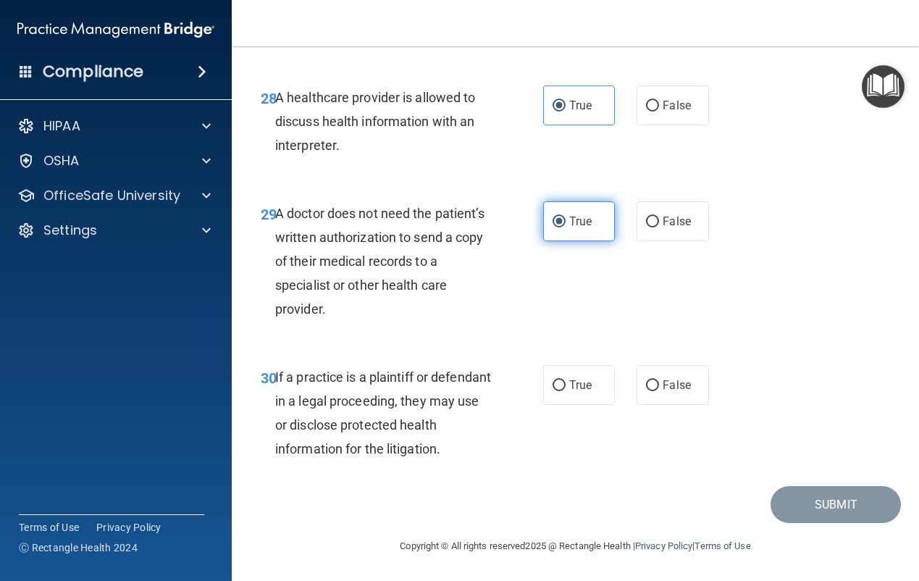
scroll to position [4211, 0]
drag, startPoint x: 585, startPoint y: 382, endPoint x: 742, endPoint y: 508, distance: 201.5
click at [585, 382] on span "True" at bounding box center [580, 385] width 22 height 14
click at [566, 382] on input "True" at bounding box center [559, 385] width 13 height 11
radio input "true"
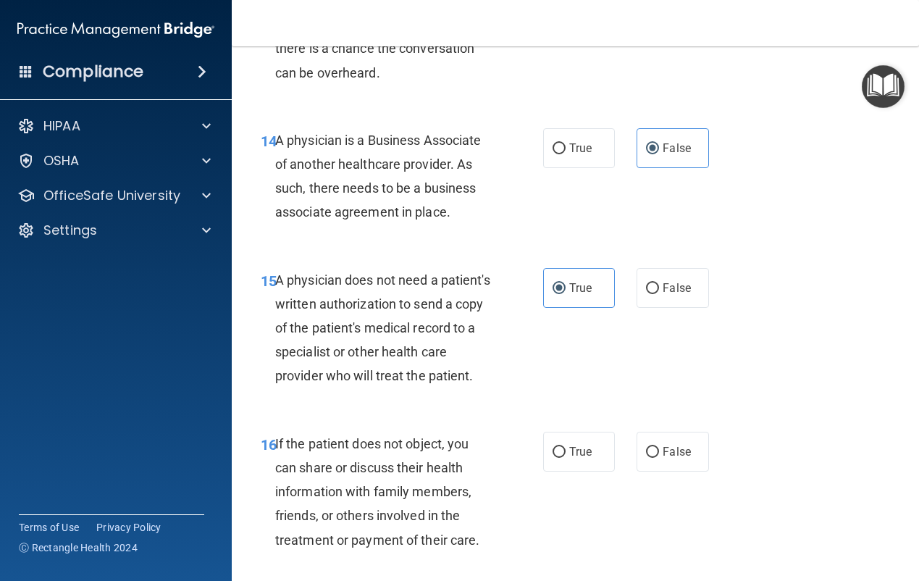
scroll to position [2232, 0]
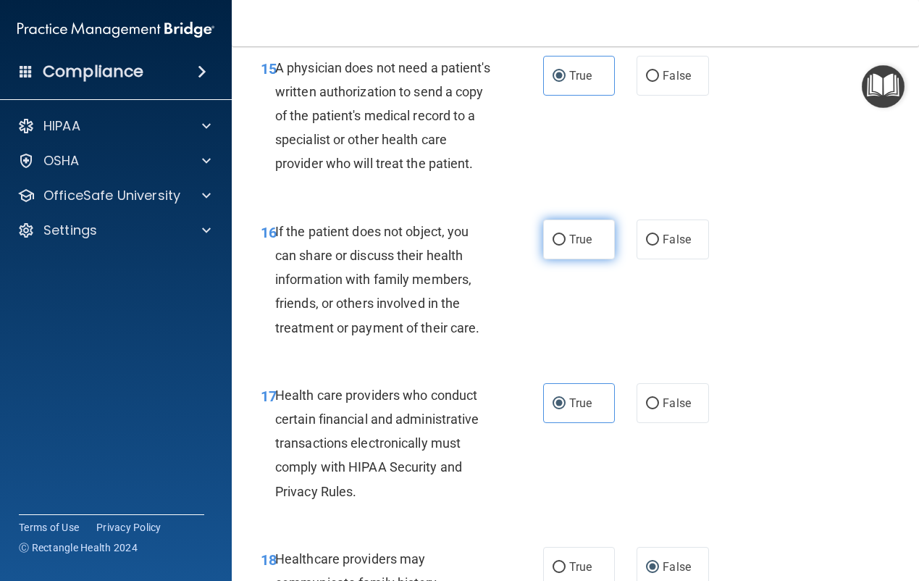
drag, startPoint x: 587, startPoint y: 306, endPoint x: 611, endPoint y: 317, distance: 26.9
click at [587, 259] on label "True" at bounding box center [579, 239] width 72 height 40
click at [566, 246] on input "True" at bounding box center [559, 240] width 13 height 11
radio input "true"
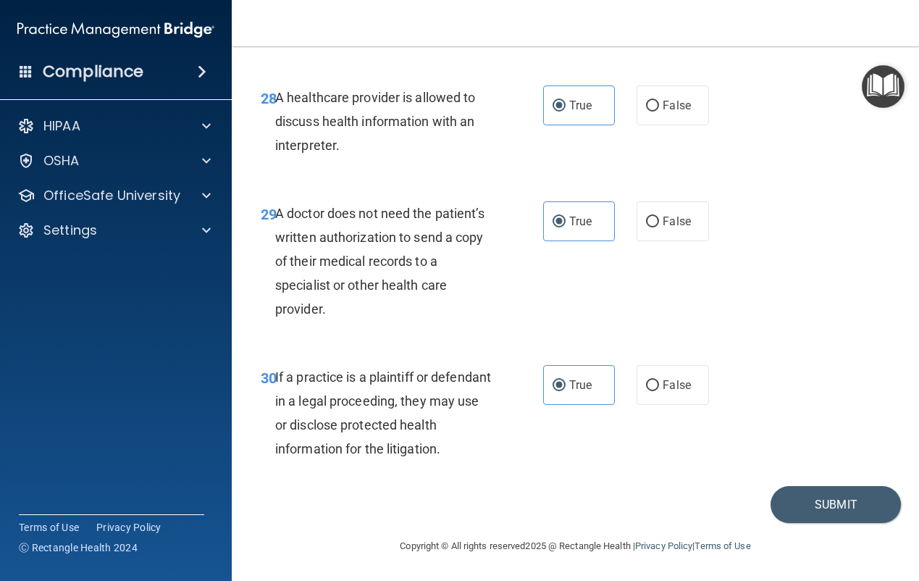
scroll to position [4211, 0]
click at [864, 506] on button "Submit" at bounding box center [836, 504] width 130 height 37
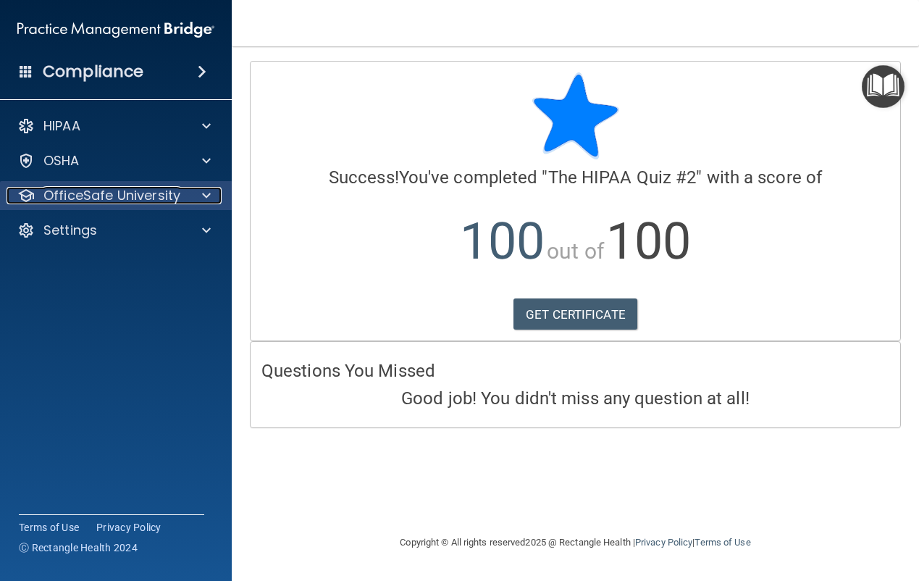
click at [109, 202] on p "OfficeSafe University" at bounding box center [111, 195] width 137 height 17
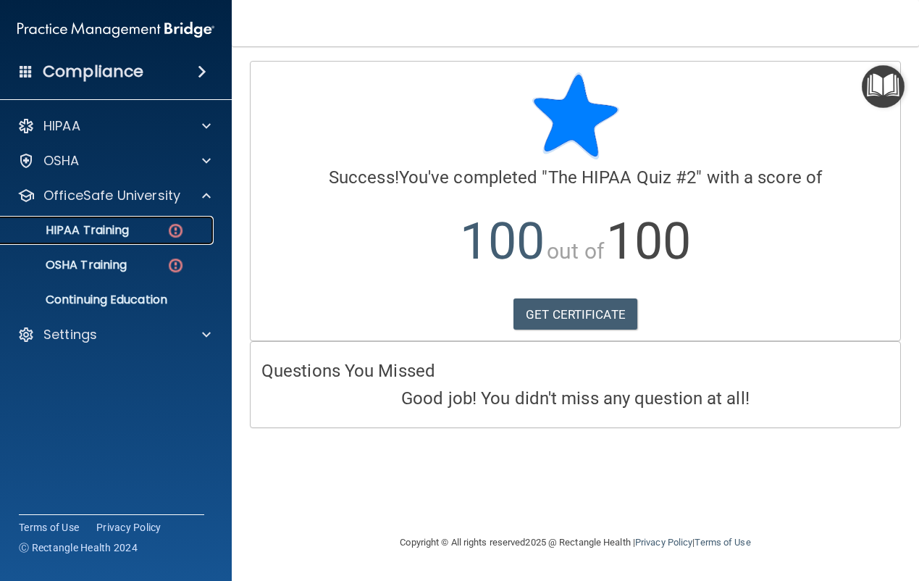
click at [126, 235] on p "HIPAA Training" at bounding box center [69, 230] width 120 height 14
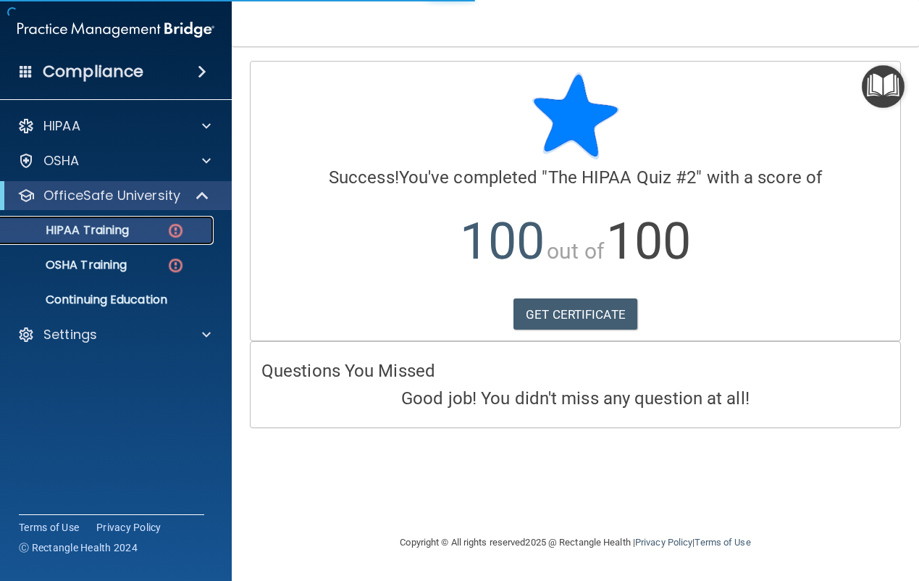
click at [175, 233] on img at bounding box center [176, 231] width 18 height 18
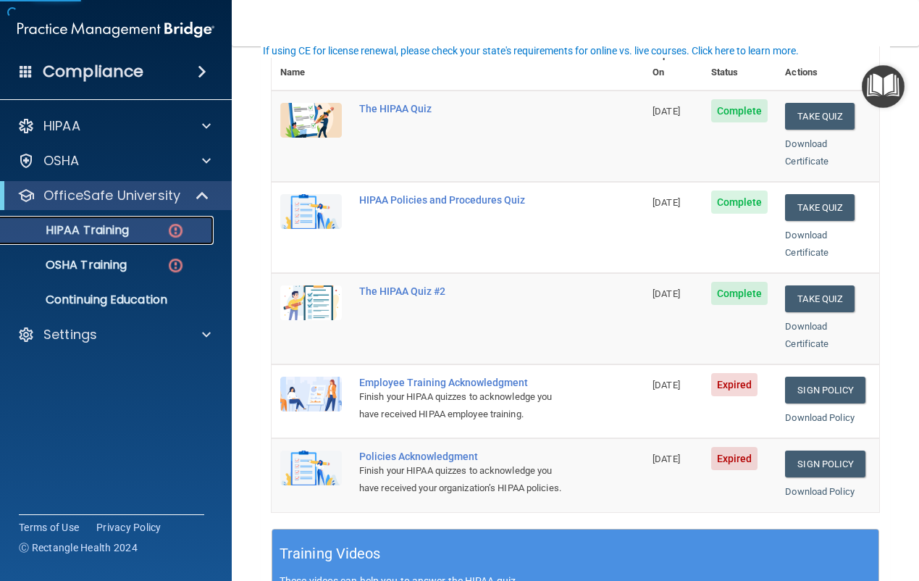
scroll to position [290, 0]
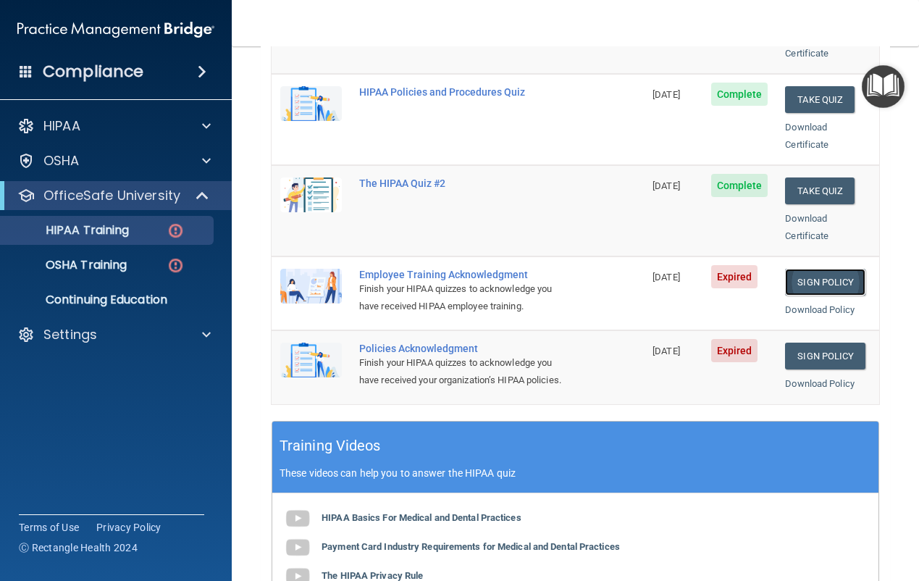
click at [807, 269] on link "Sign Policy" at bounding box center [825, 282] width 80 height 27
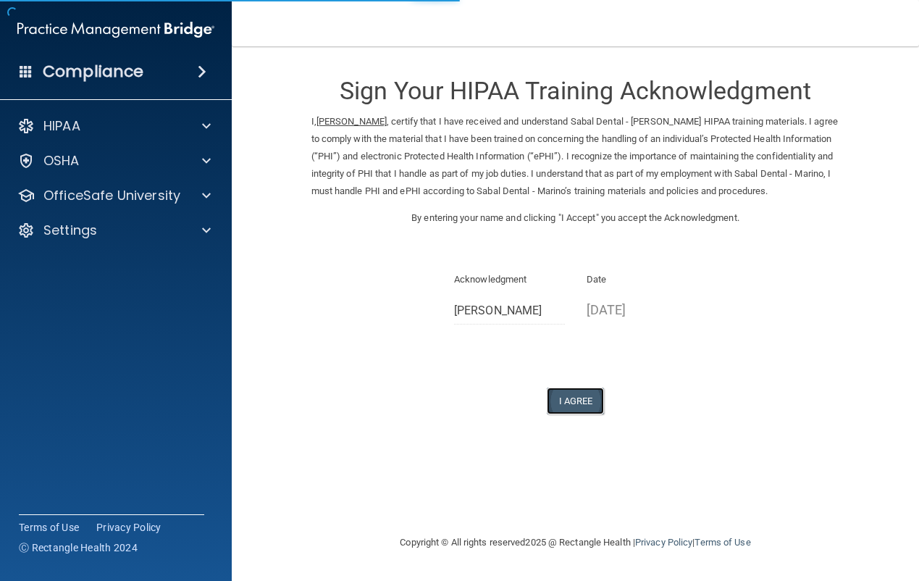
click at [579, 396] on button "I Agree" at bounding box center [576, 401] width 58 height 27
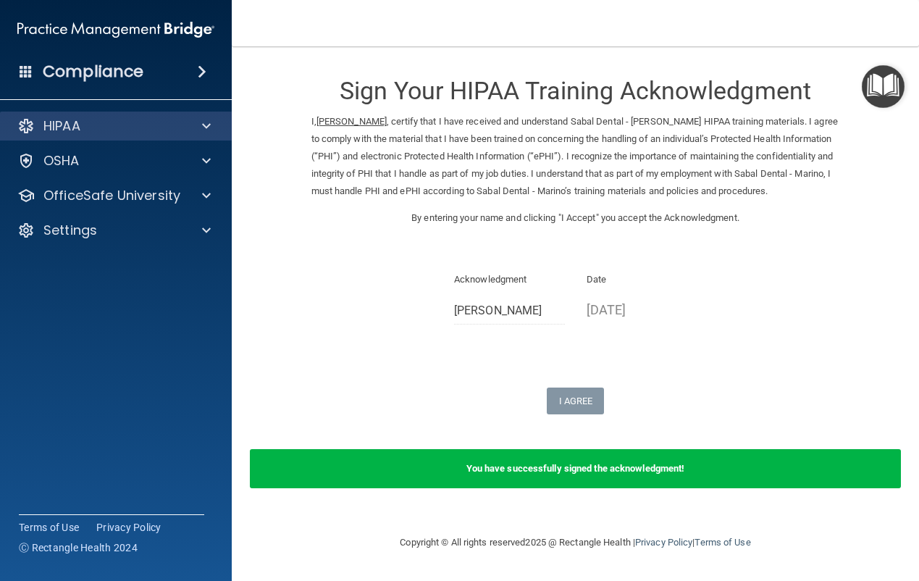
click at [81, 135] on div "HIPAA" at bounding box center [116, 126] width 233 height 29
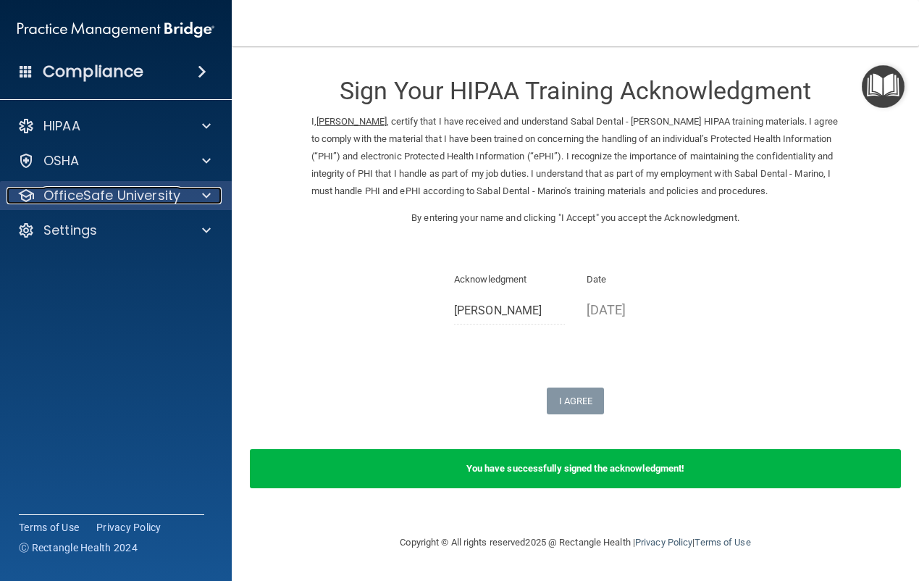
click at [130, 198] on p "OfficeSafe University" at bounding box center [111, 195] width 137 height 17
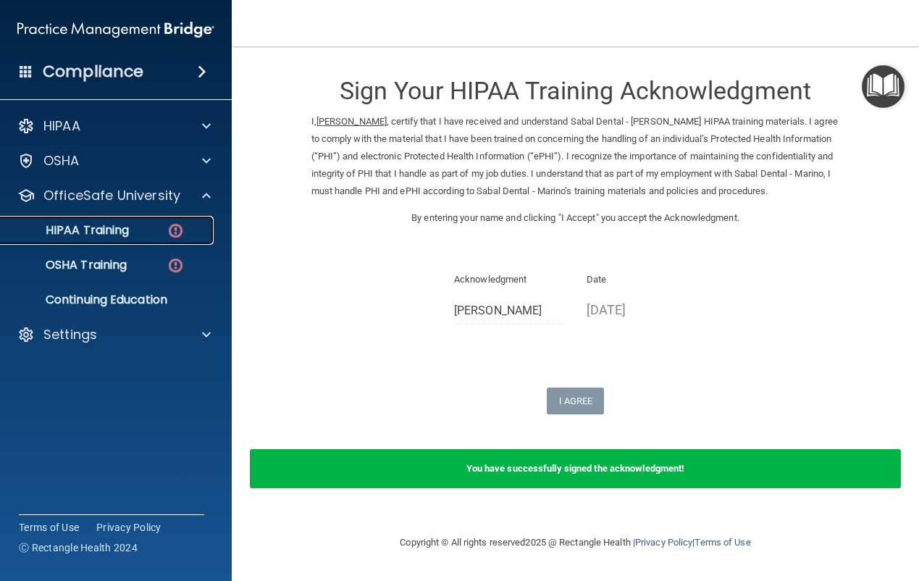
click at [158, 218] on link "HIPAA Training" at bounding box center [100, 230] width 228 height 29
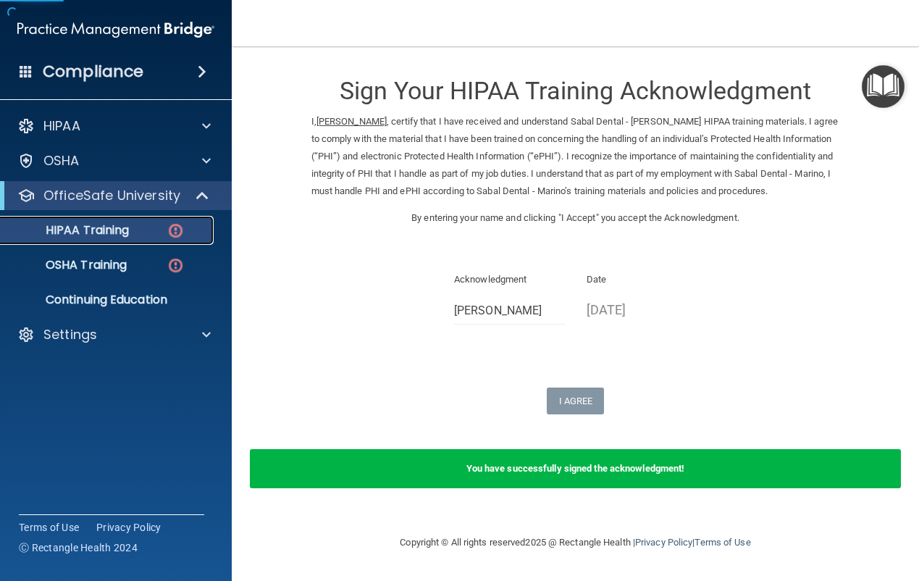
click at [177, 229] on img at bounding box center [176, 231] width 18 height 18
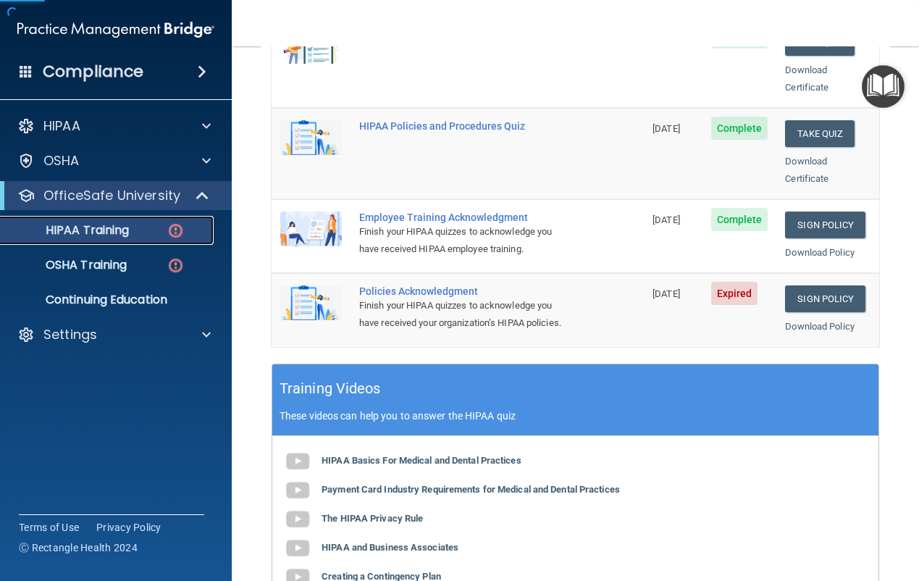
scroll to position [362, 0]
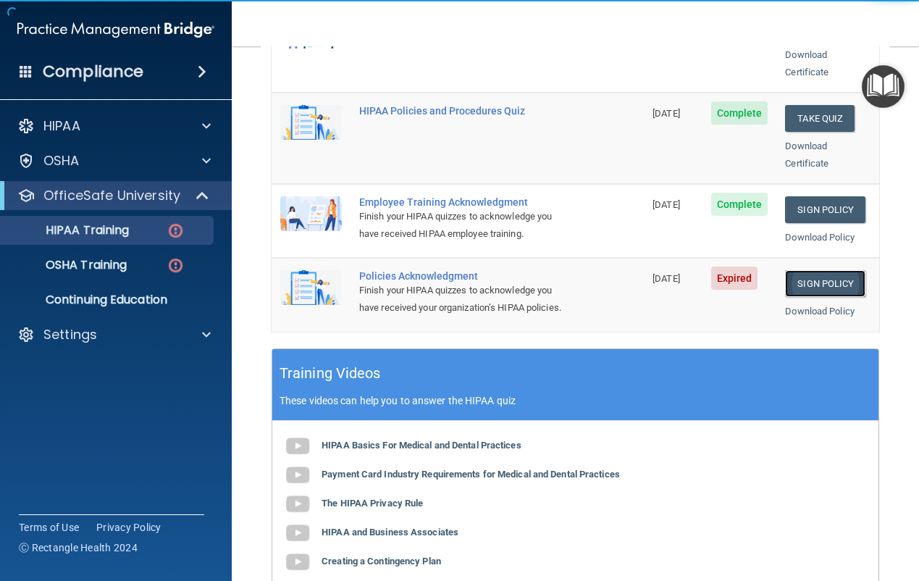
click at [816, 270] on link "Sign Policy" at bounding box center [825, 283] width 80 height 27
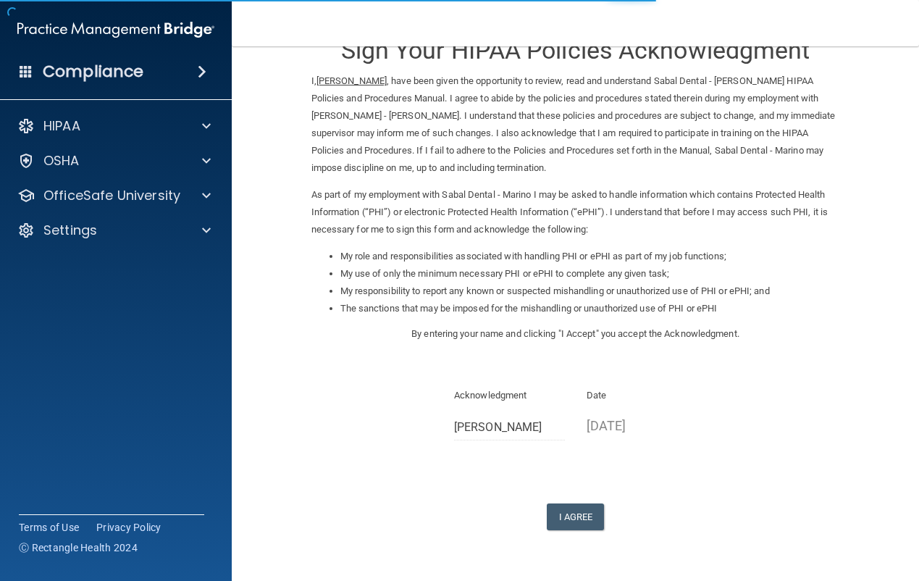
scroll to position [83, 0]
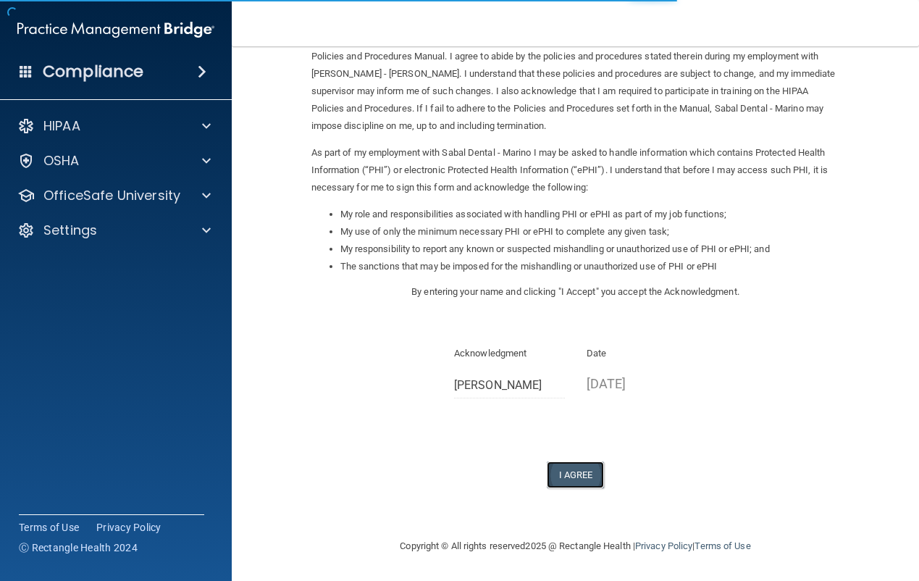
click at [579, 480] on button "I Agree" at bounding box center [576, 474] width 58 height 27
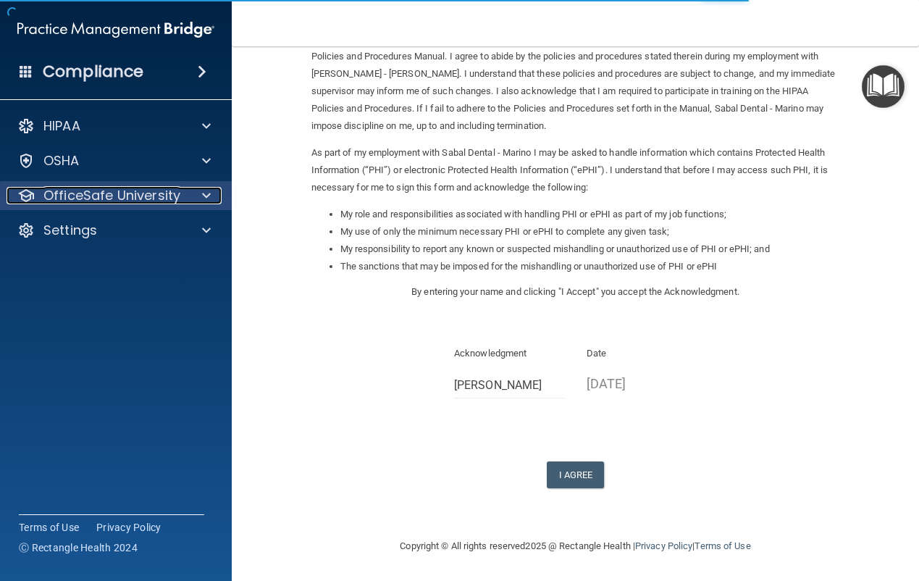
click at [135, 194] on p "OfficeSafe University" at bounding box center [111, 195] width 137 height 17
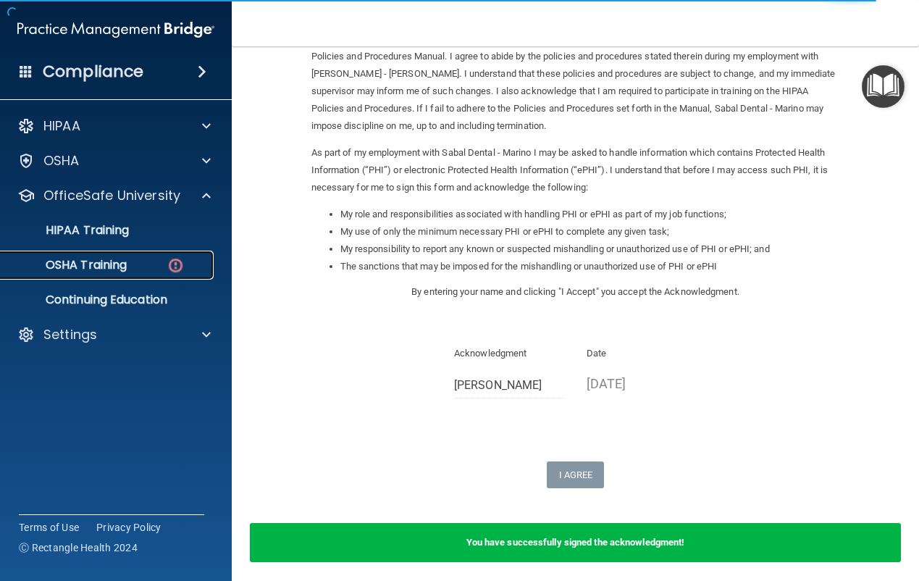
click at [105, 252] on link "OSHA Training" at bounding box center [100, 265] width 228 height 29
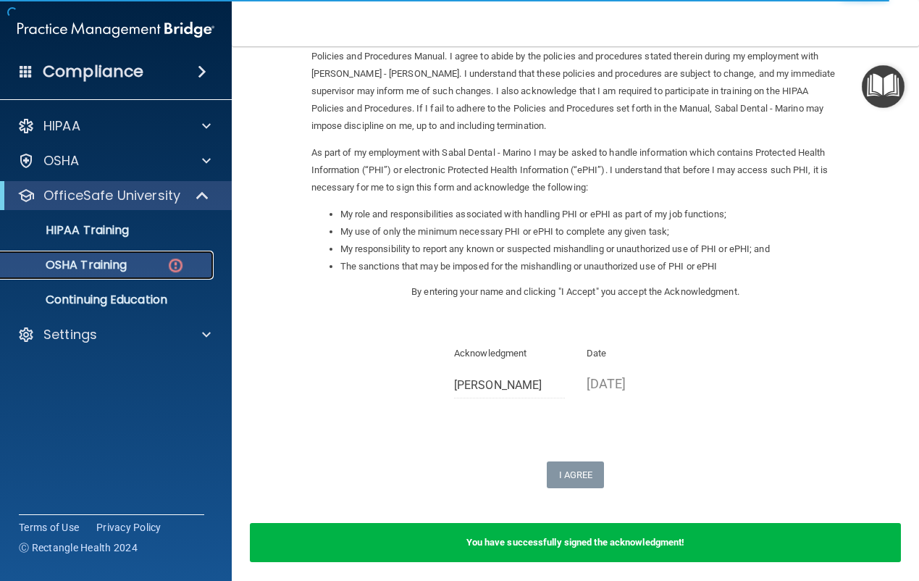
click at [177, 265] on img at bounding box center [176, 265] width 18 height 18
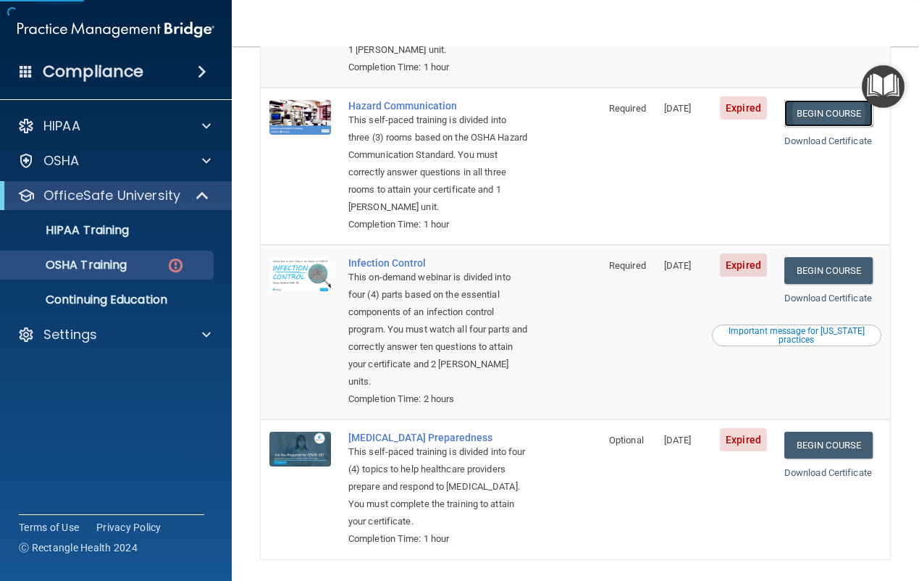
click at [818, 115] on link "Begin Course" at bounding box center [828, 113] width 88 height 27
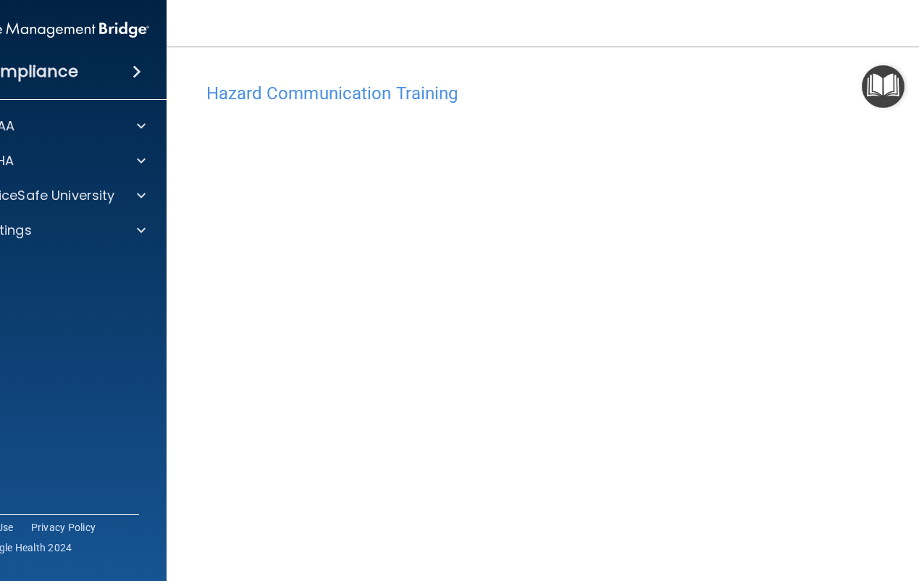
click at [876, 83] on img "Open Resource Center" at bounding box center [883, 86] width 43 height 43
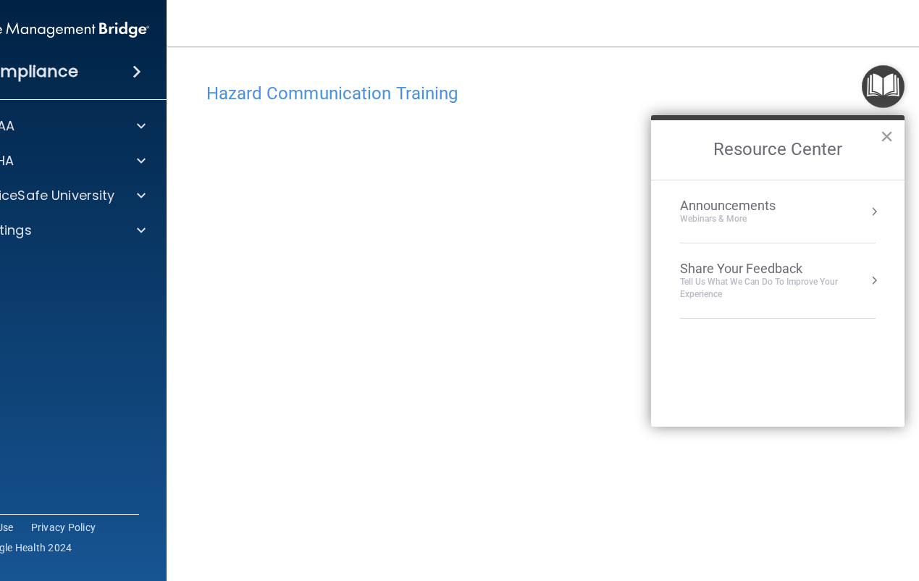
click at [884, 132] on button "×" at bounding box center [887, 136] width 14 height 23
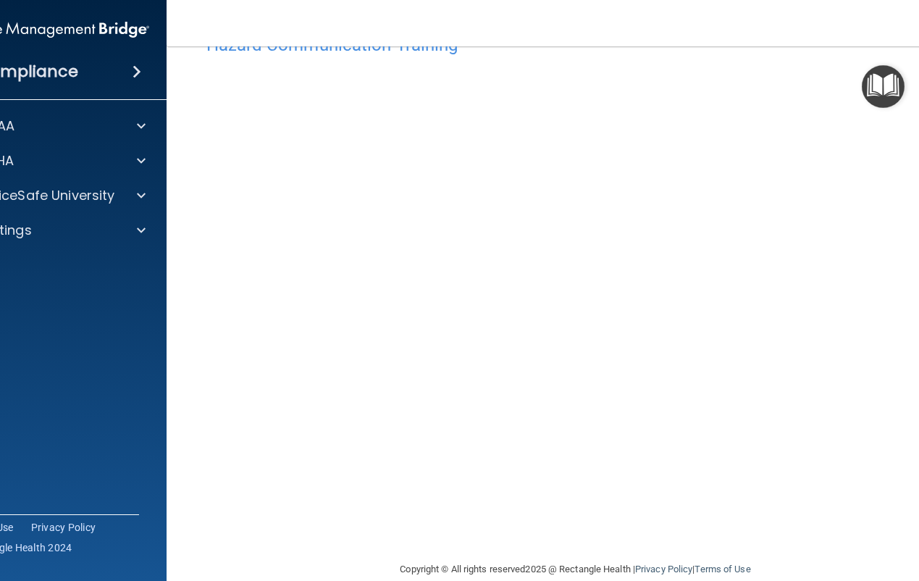
scroll to position [72, 0]
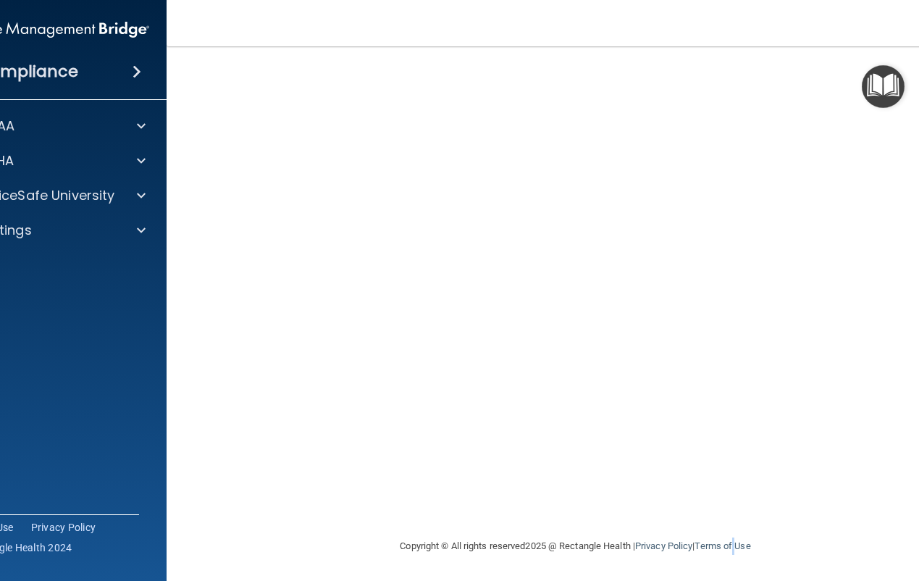
click at [738, 532] on div "Copyright © All rights reserved 2025 @ Rectangle Health | Privacy Policy | Term…" at bounding box center [575, 546] width 529 height 46
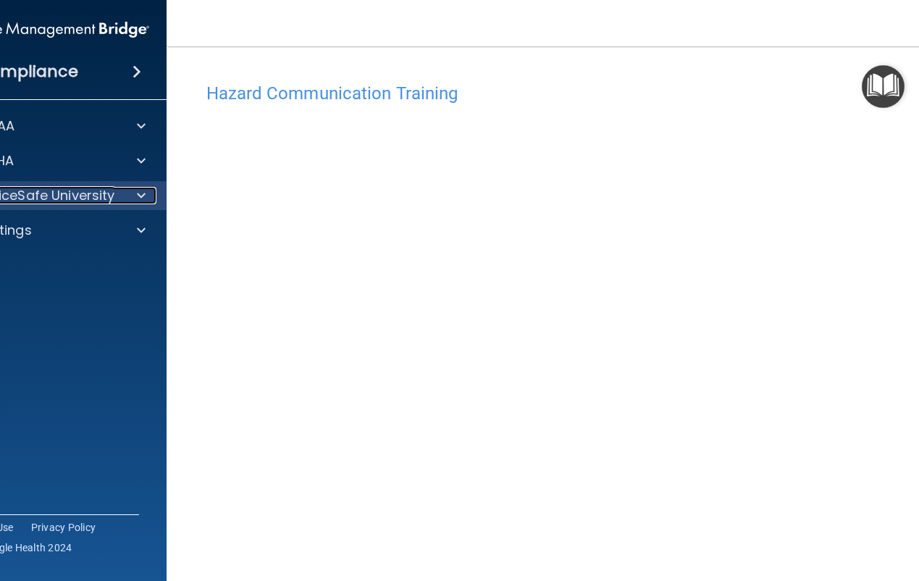
click at [70, 201] on p "OfficeSafe University" at bounding box center [46, 195] width 137 height 17
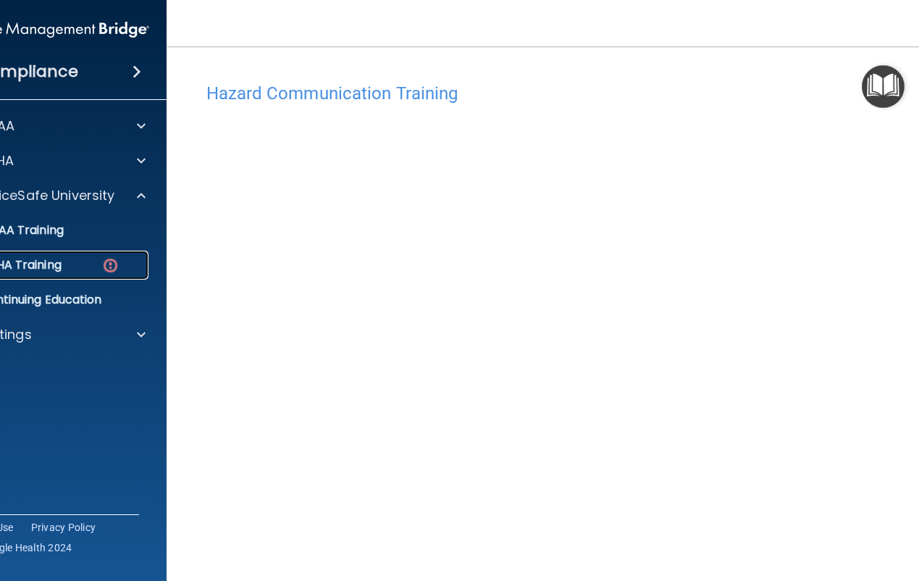
click at [65, 269] on div "OSHA Training" at bounding box center [43, 265] width 198 height 14
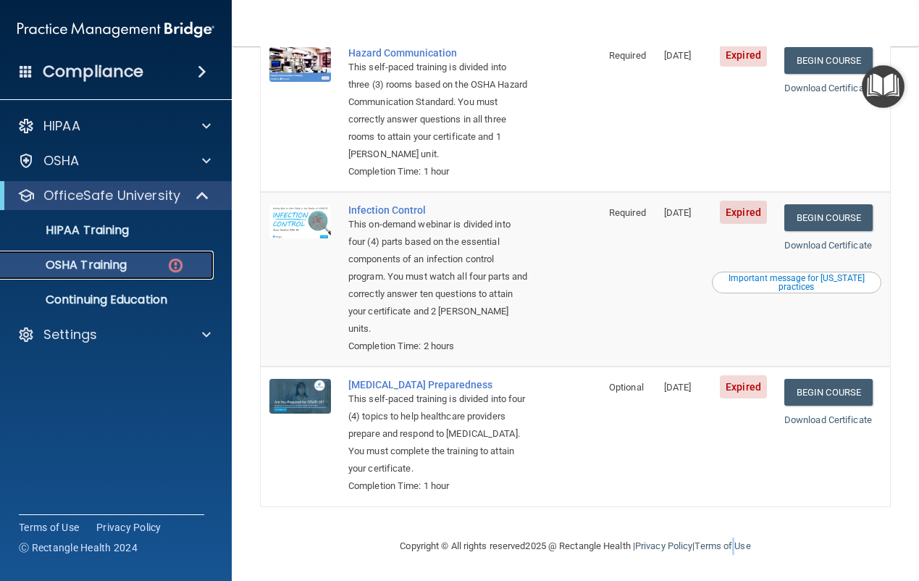
scroll to position [57, 0]
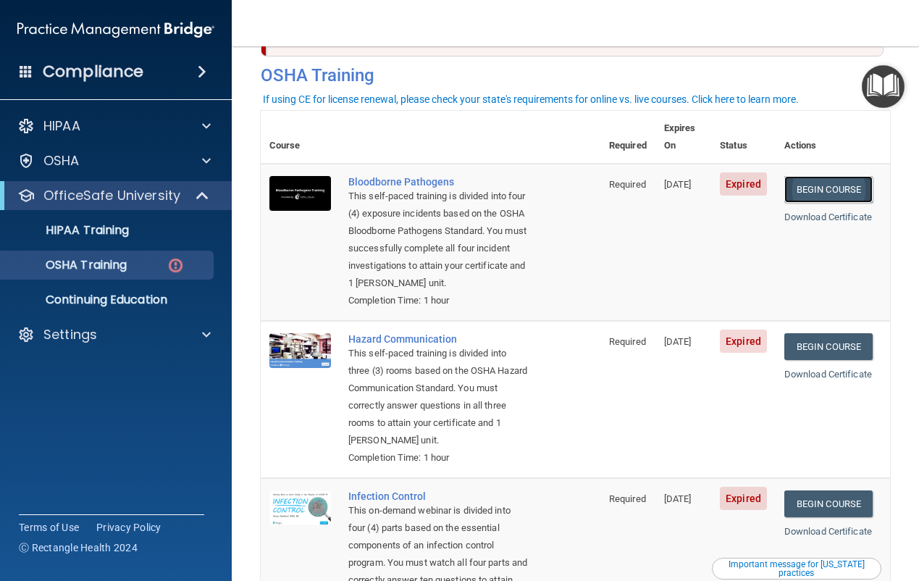
click at [818, 176] on link "Begin Course" at bounding box center [828, 189] width 88 height 27
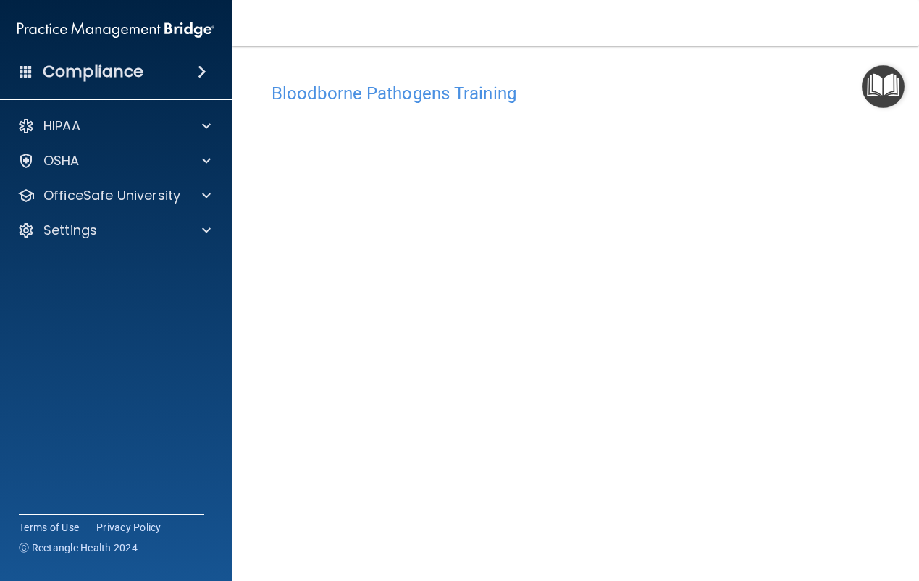
scroll to position [39, 0]
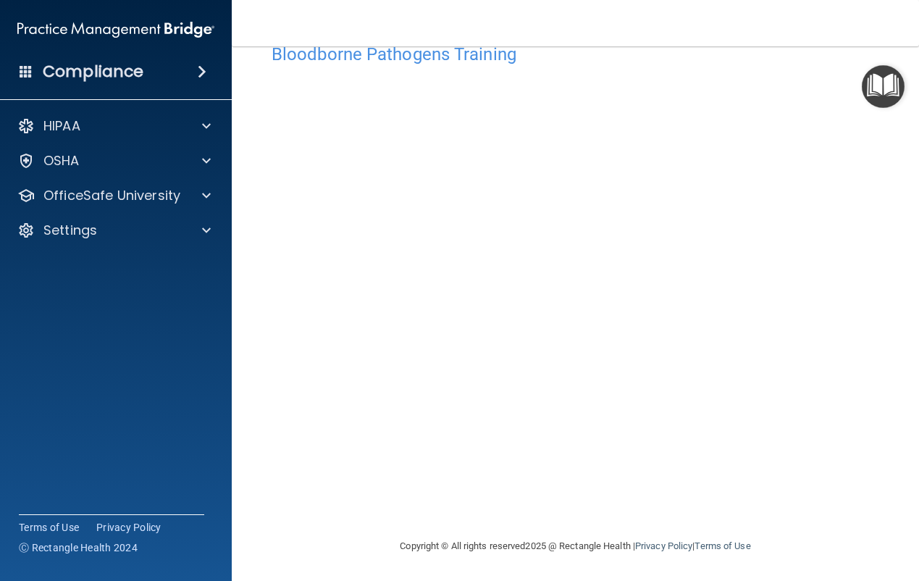
click at [881, 409] on main "Bloodborne Pathogens Training This course doesn’t expire until [DATE]. Are you …" at bounding box center [575, 313] width 687 height 535
click at [159, 188] on p "OfficeSafe University" at bounding box center [111, 195] width 137 height 17
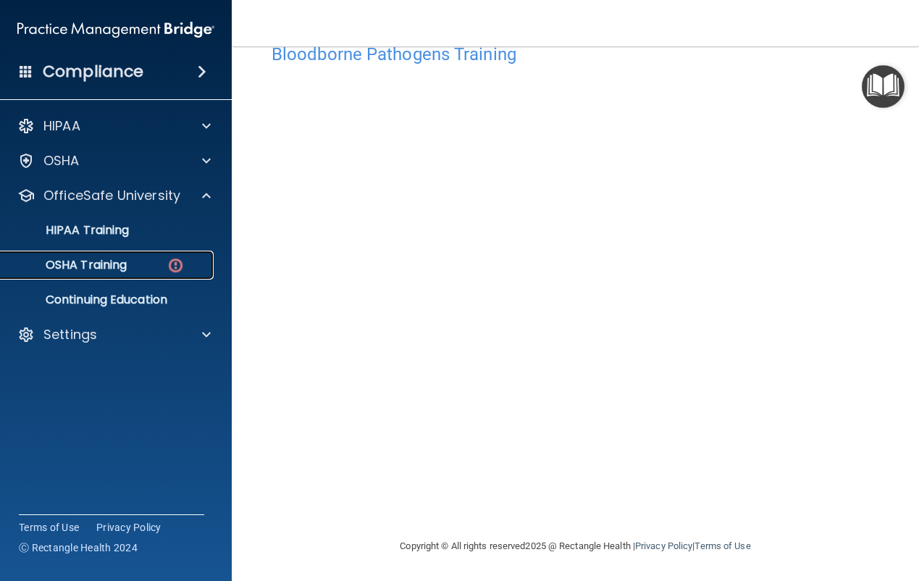
click at [117, 266] on p "OSHA Training" at bounding box center [67, 265] width 117 height 14
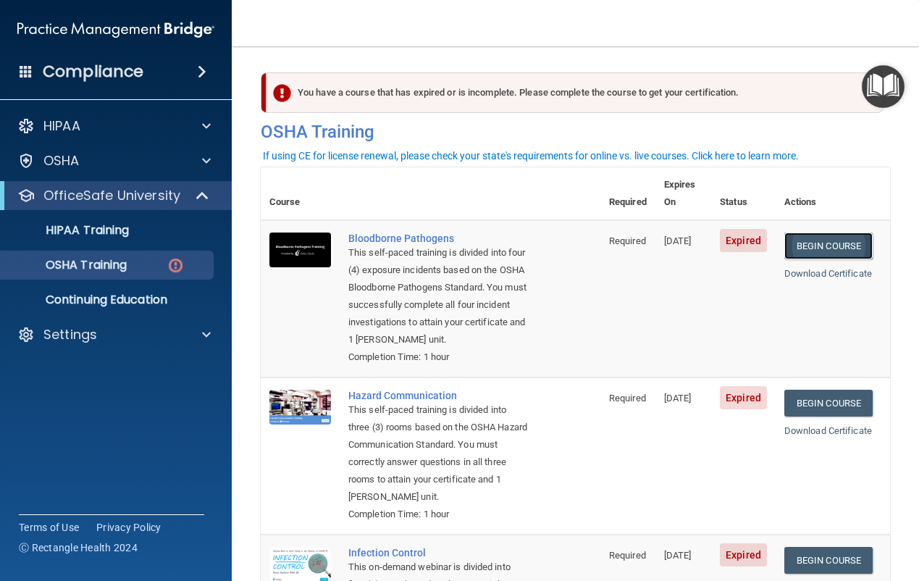
click at [815, 233] on link "Begin Course" at bounding box center [828, 246] width 88 height 27
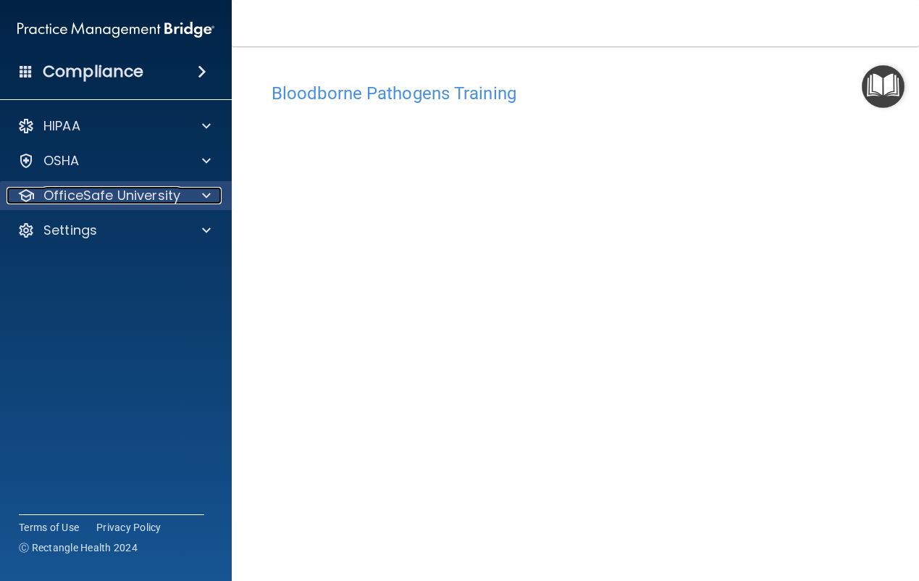
click at [133, 197] on p "OfficeSafe University" at bounding box center [111, 195] width 137 height 17
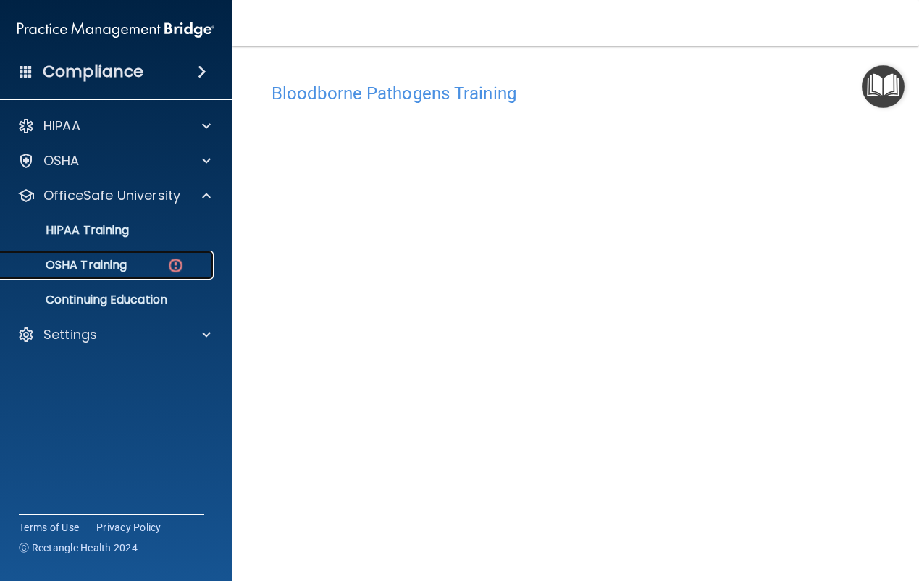
click at [135, 272] on div "OSHA Training" at bounding box center [108, 265] width 198 height 14
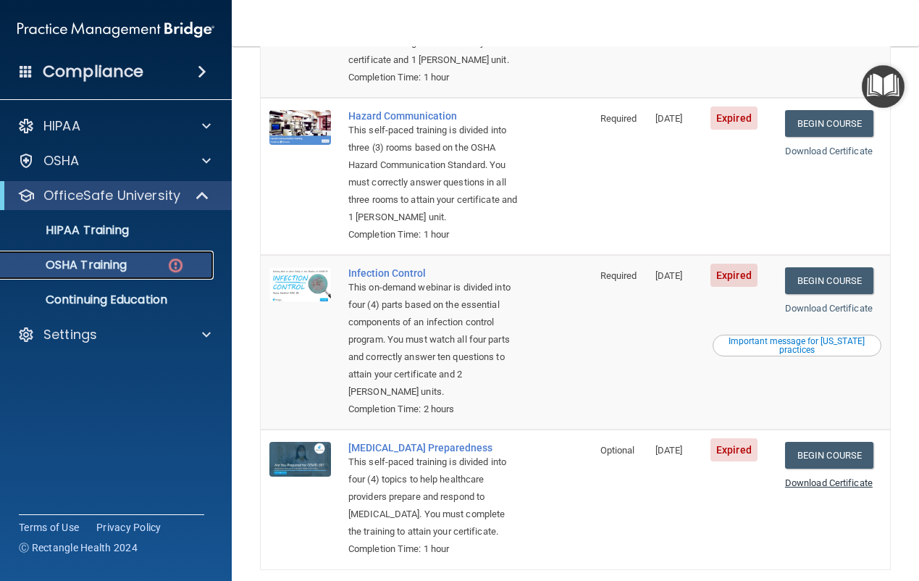
scroll to position [108, 0]
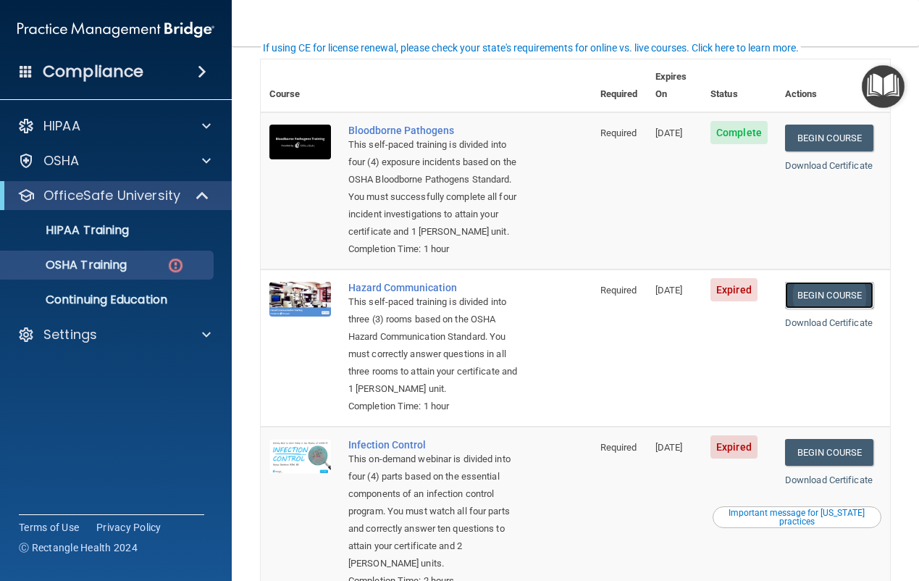
click at [839, 298] on link "Begin Course" at bounding box center [829, 295] width 88 height 27
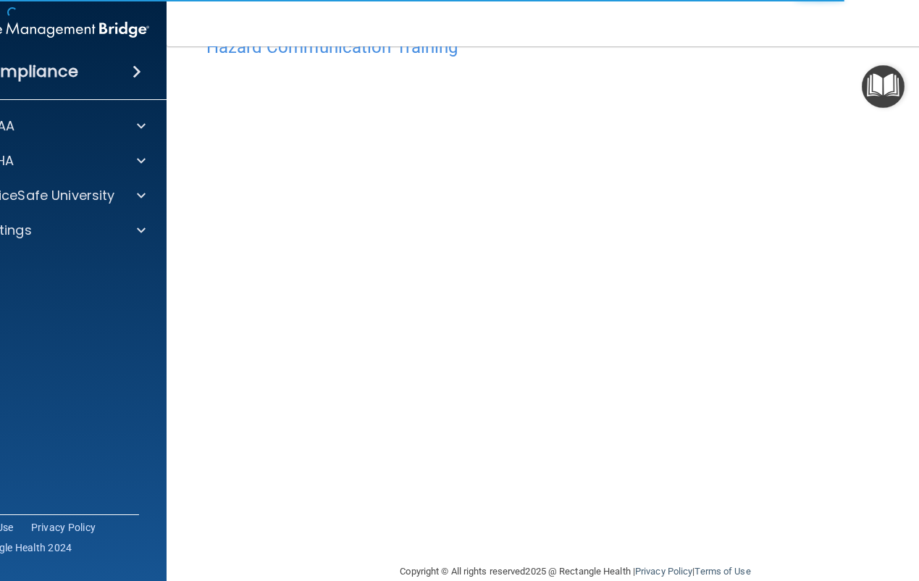
scroll to position [72, 0]
